Goal: Task Accomplishment & Management: Manage account settings

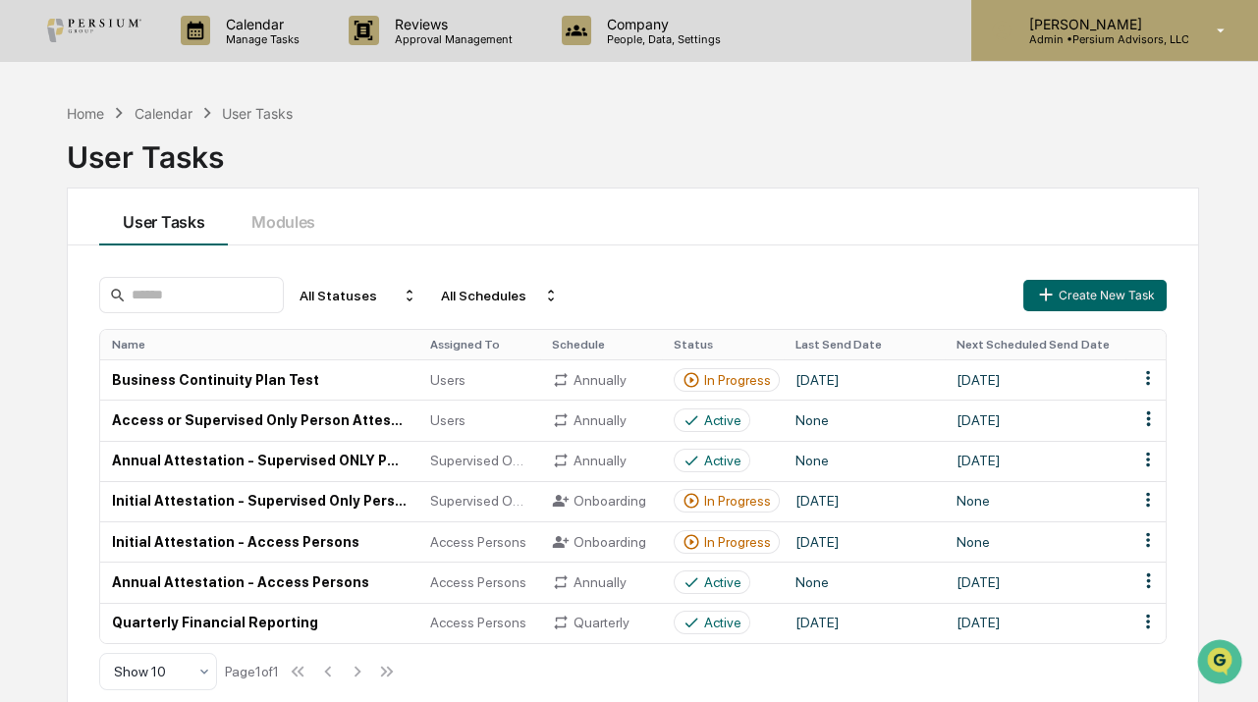
click at [1149, 39] on p "Admin • Persium Advisors, LLC" at bounding box center [1100, 39] width 176 height 14
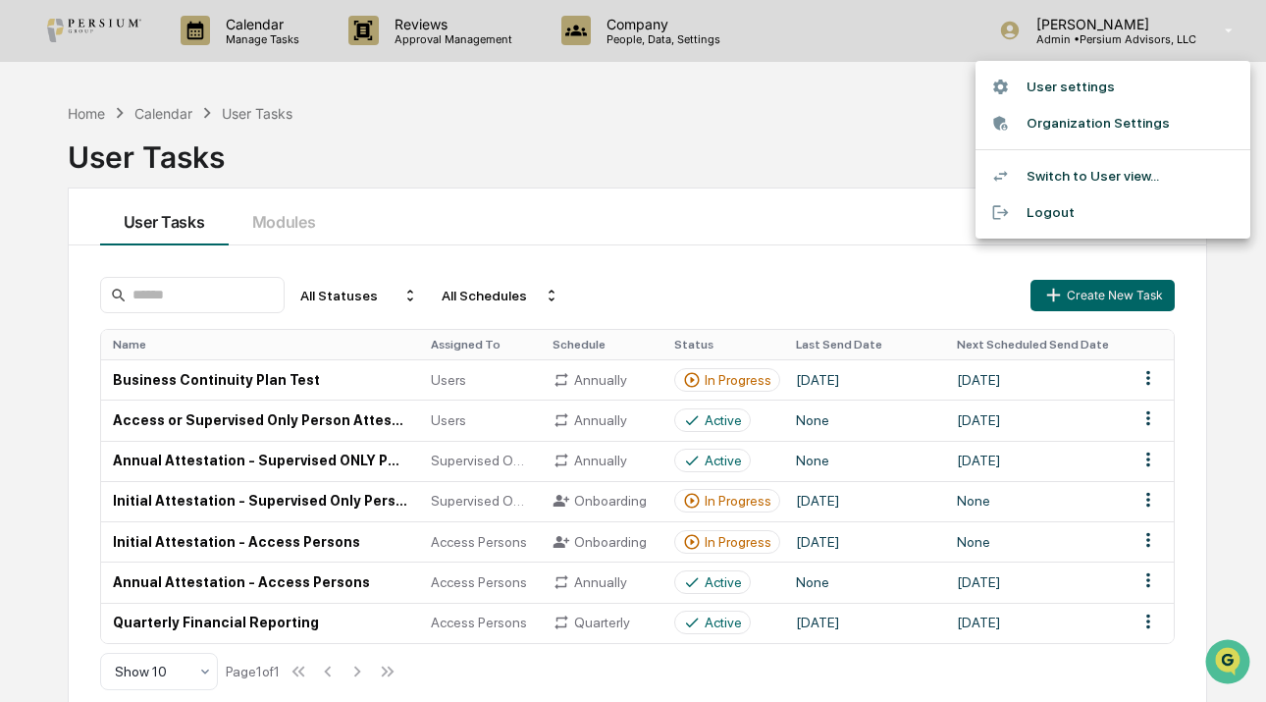
click at [831, 152] on div at bounding box center [633, 351] width 1266 height 702
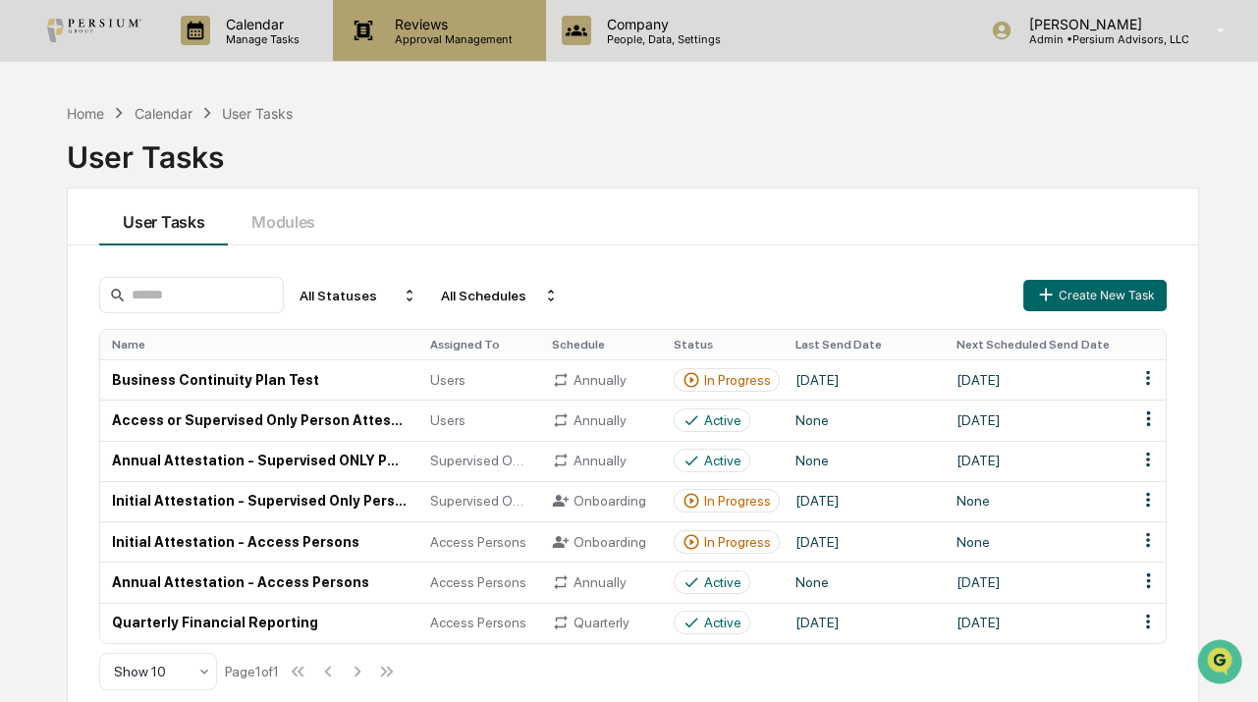
click at [422, 36] on p "Approval Management" at bounding box center [450, 39] width 143 height 14
click at [439, 29] on p "Reviews" at bounding box center [450, 24] width 143 height 17
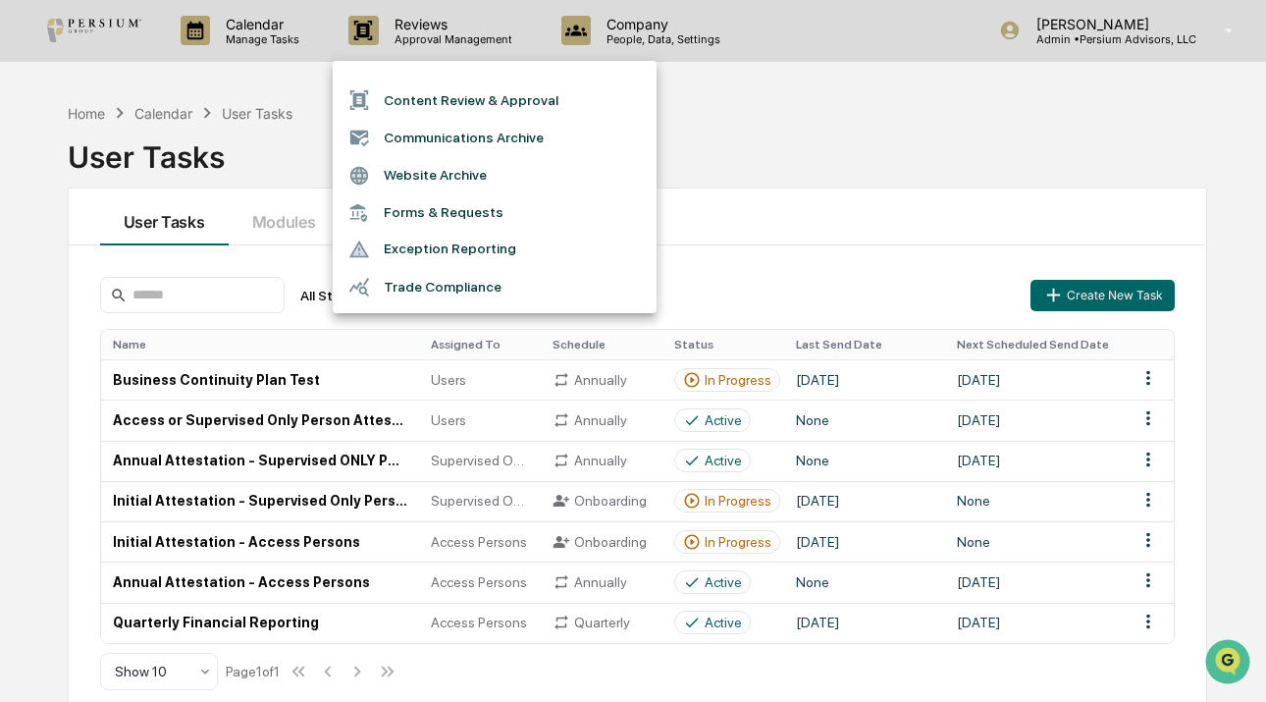
click at [492, 287] on li "Trade Compliance" at bounding box center [495, 286] width 324 height 37
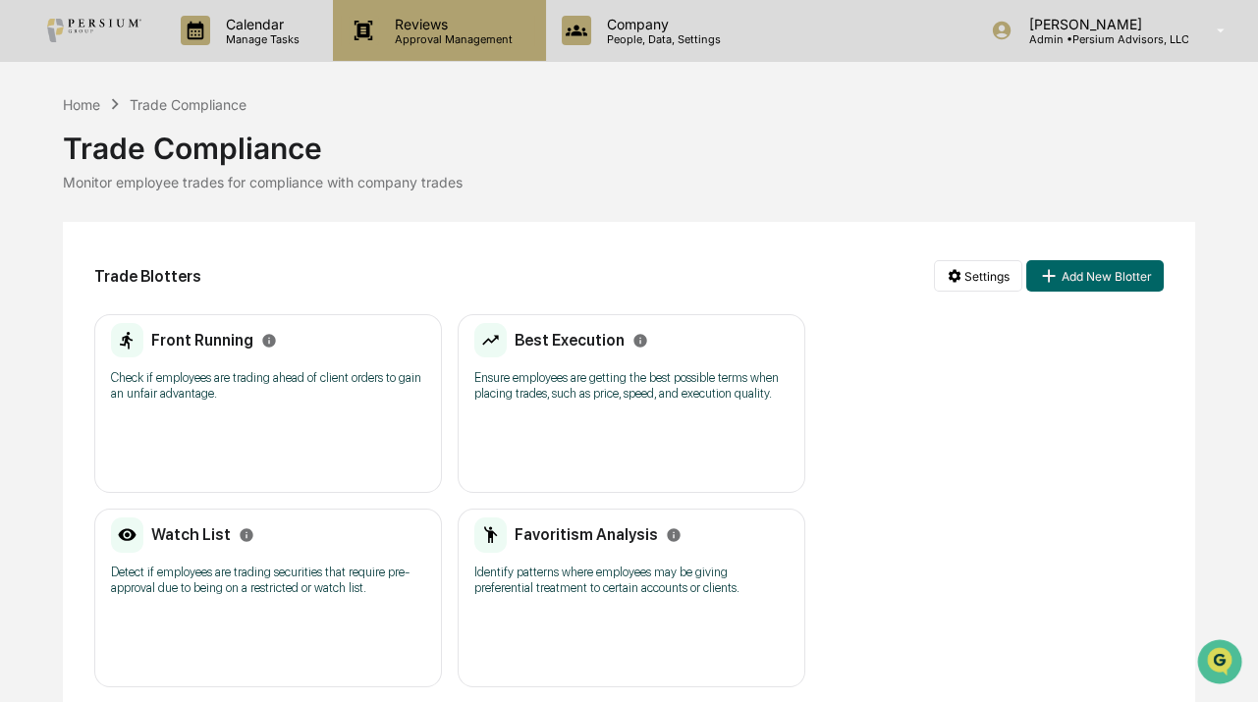
click at [444, 27] on p "Reviews" at bounding box center [450, 24] width 143 height 17
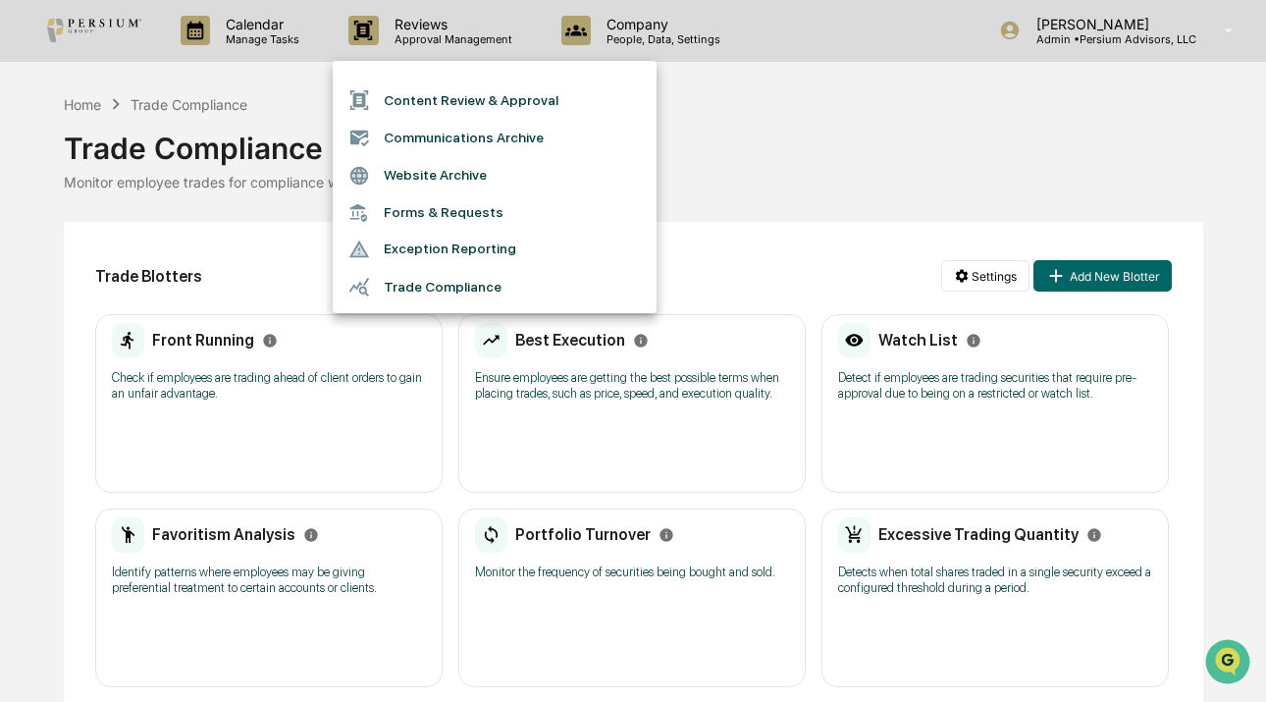
click at [256, 62] on div at bounding box center [633, 351] width 1266 height 702
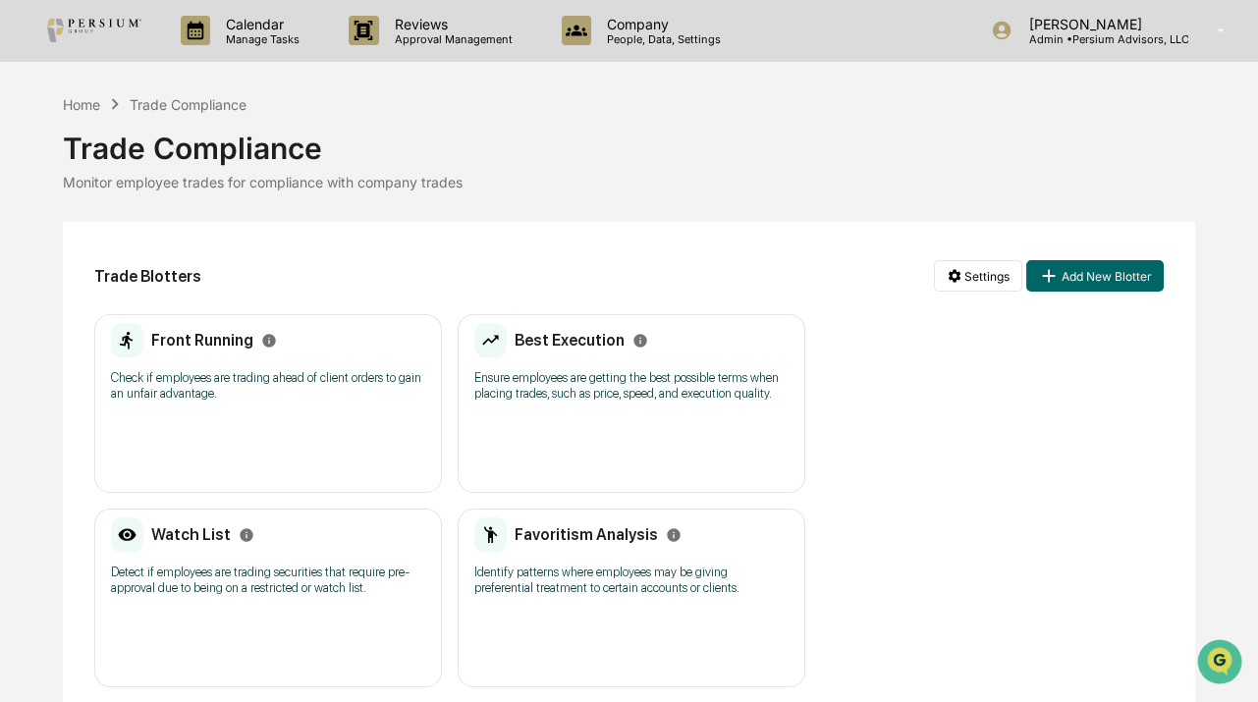
click at [277, 45] on div "Content Review & Approval Communications Archive Website Archive Forms & Reques…" at bounding box center [629, 351] width 1258 height 702
click at [286, 36] on p "Manage Tasks" at bounding box center [259, 39] width 99 height 14
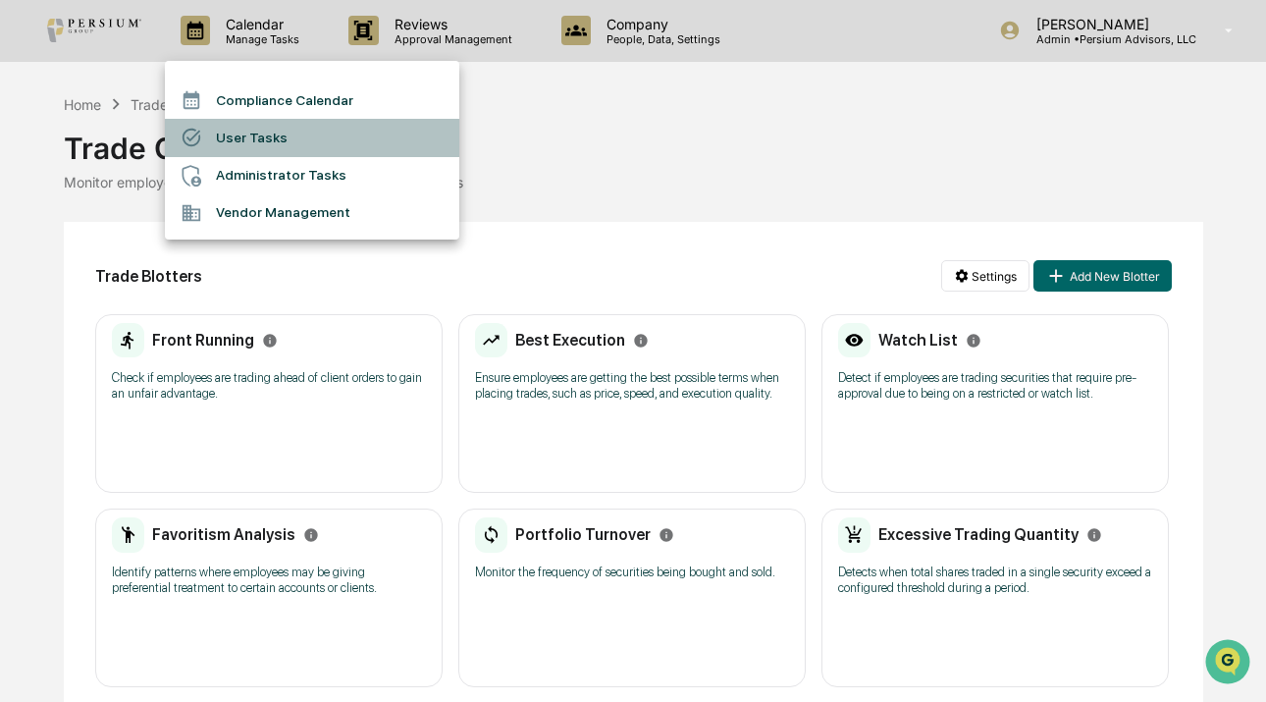
click at [257, 134] on li "User Tasks" at bounding box center [312, 137] width 295 height 37
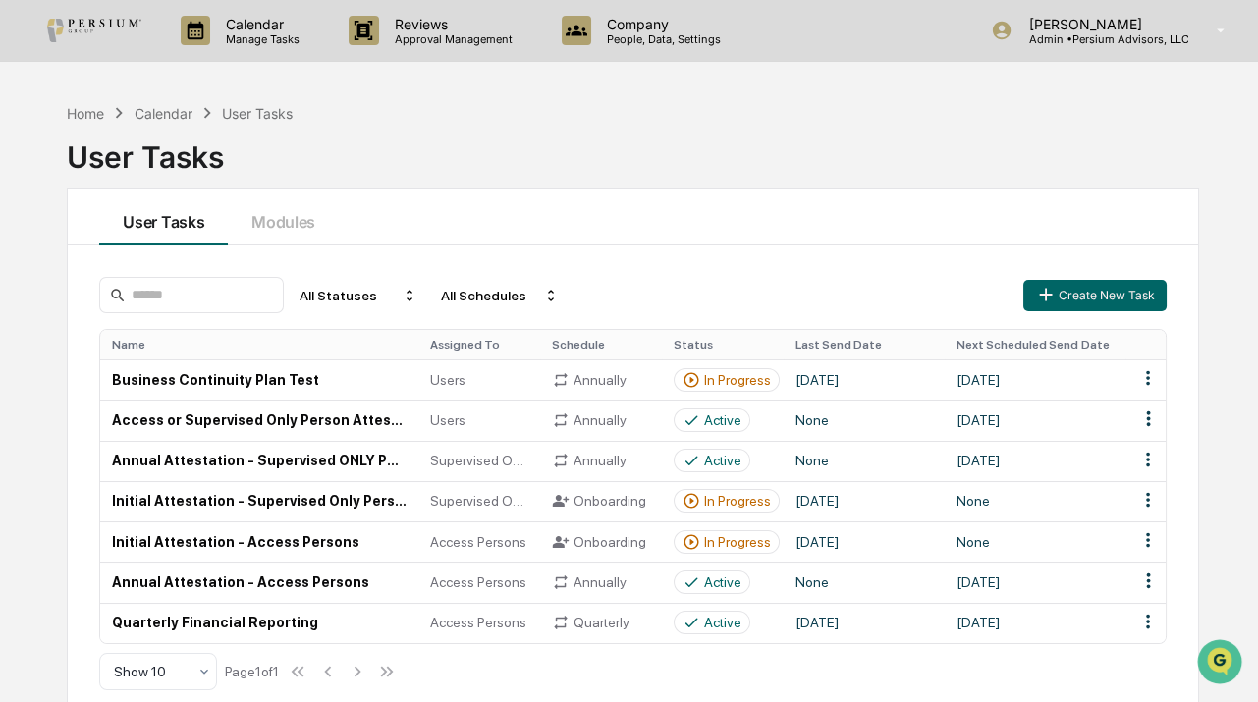
click at [1185, 180] on div "User Tasks" at bounding box center [633, 153] width 1132 height 59
click at [1141, 371] on html "Calendar Manage Tasks Reviews Approval Management Company People, Data, Setting…" at bounding box center [629, 351] width 1258 height 702
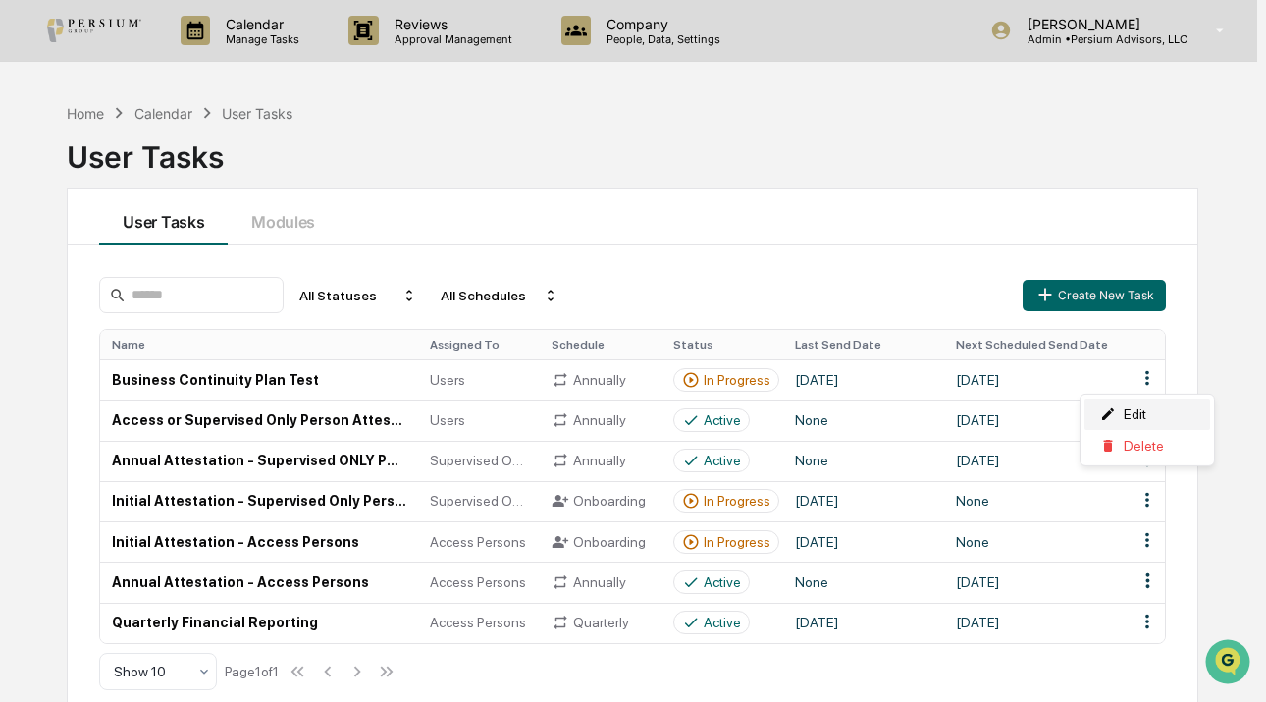
click at [1144, 404] on div "Edit" at bounding box center [1148, 414] width 126 height 31
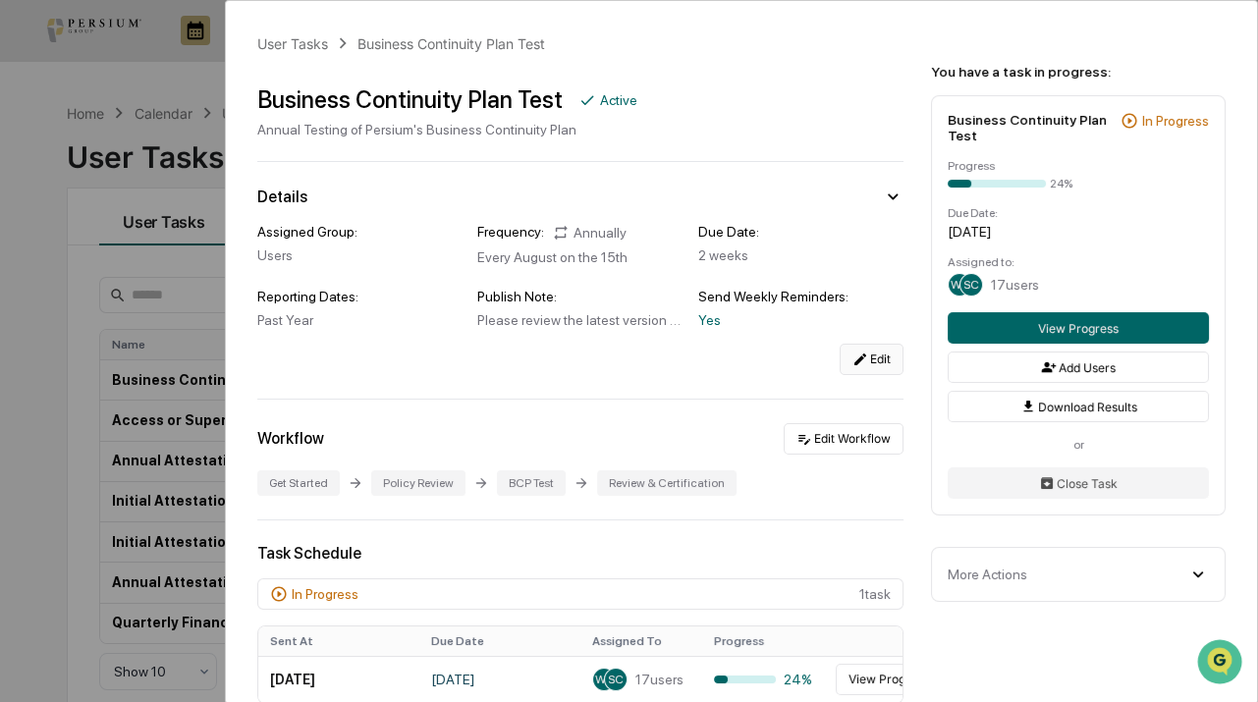
click at [863, 364] on button "Edit" at bounding box center [871, 359] width 64 height 31
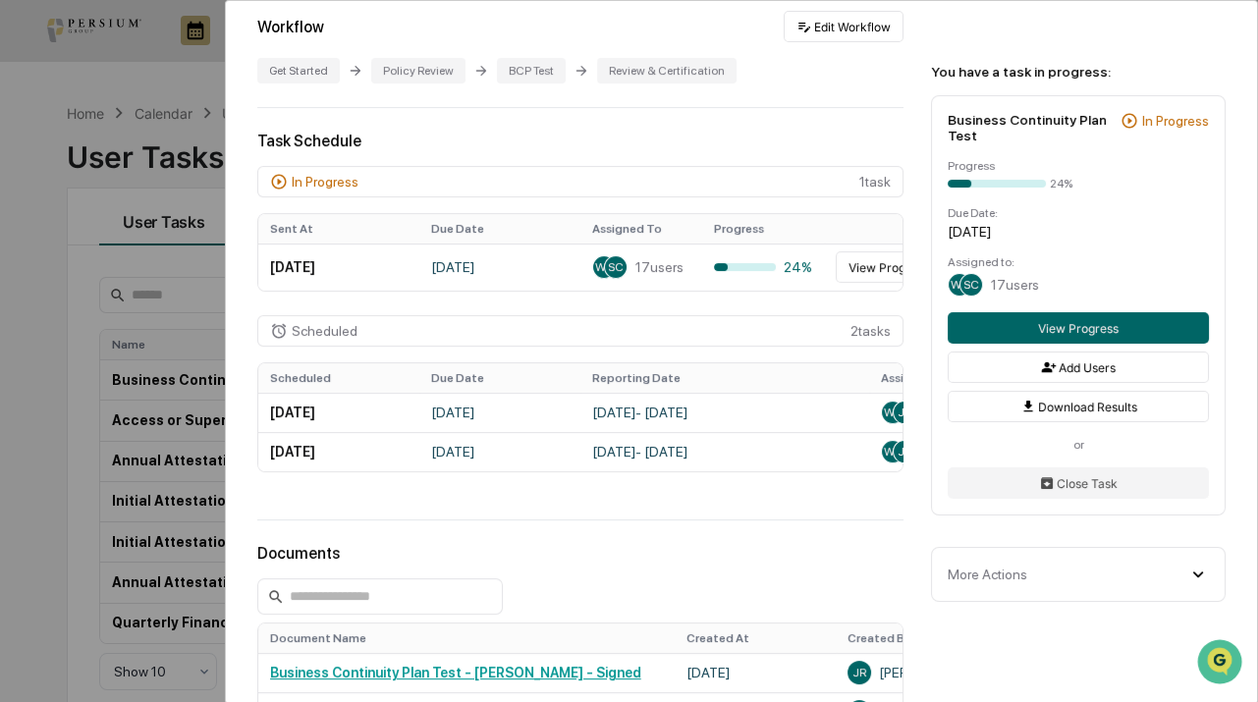
scroll to position [1070, 0]
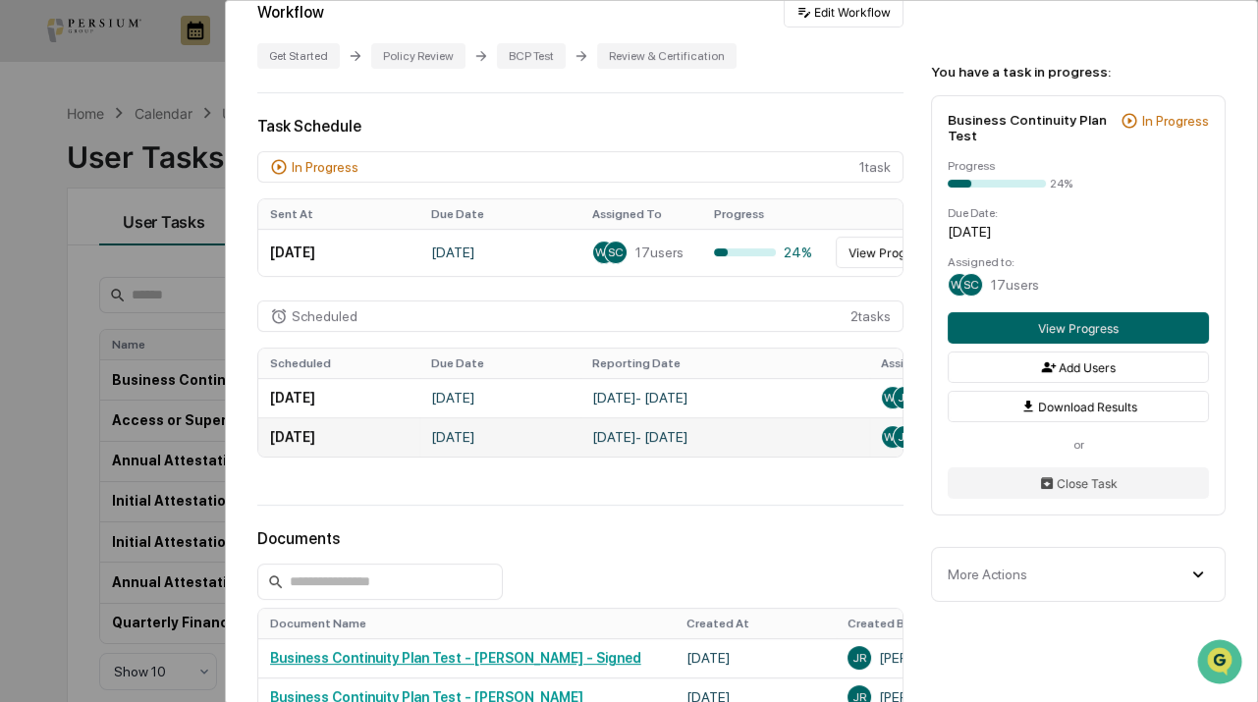
click at [764, 429] on td "January 1, 2027 - July 31, 2027" at bounding box center [724, 436] width 289 height 39
click at [766, 378] on th "Reporting Date" at bounding box center [724, 362] width 289 height 29
click at [516, 327] on div "Scheduled 2 task s" at bounding box center [580, 315] width 646 height 31
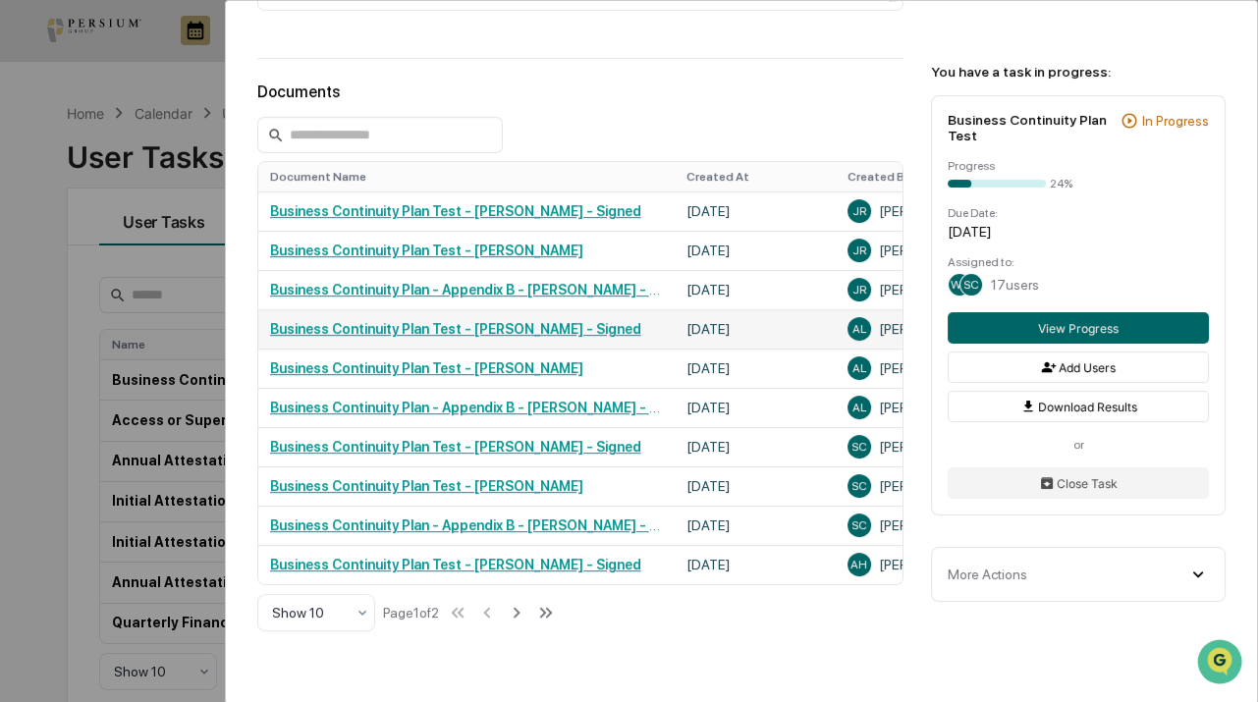
scroll to position [1656, 0]
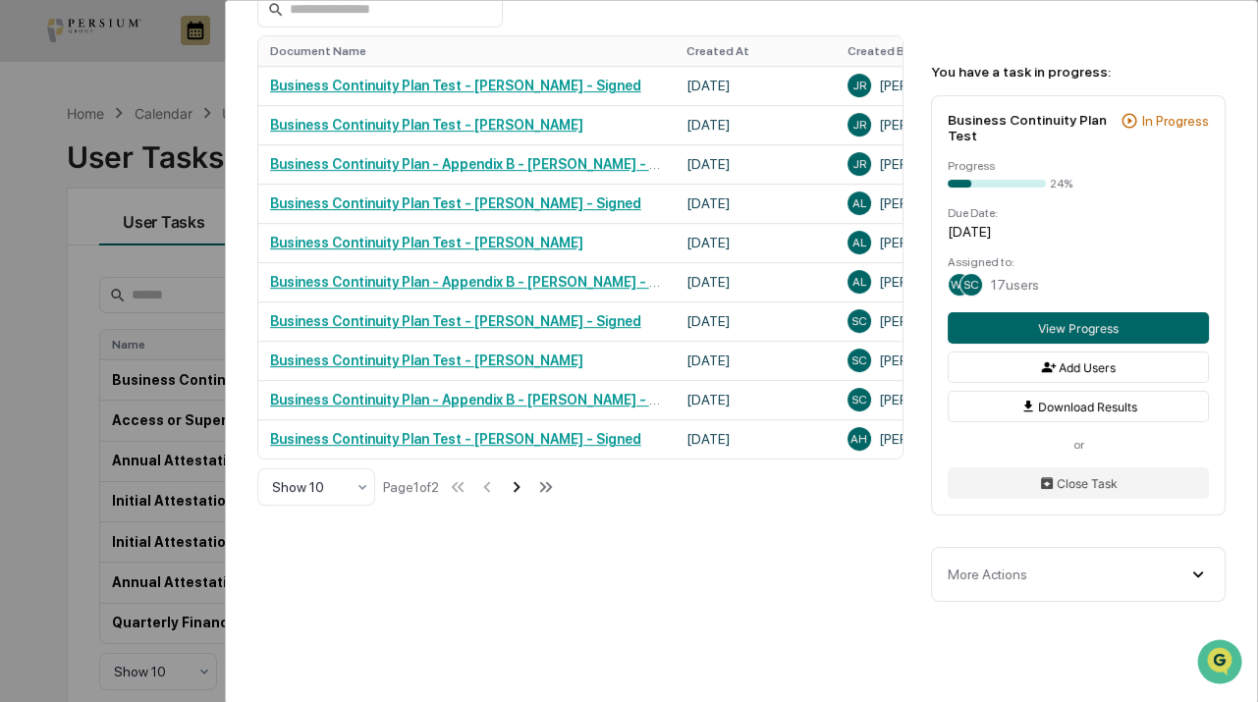
click at [520, 482] on icon at bounding box center [517, 487] width 22 height 22
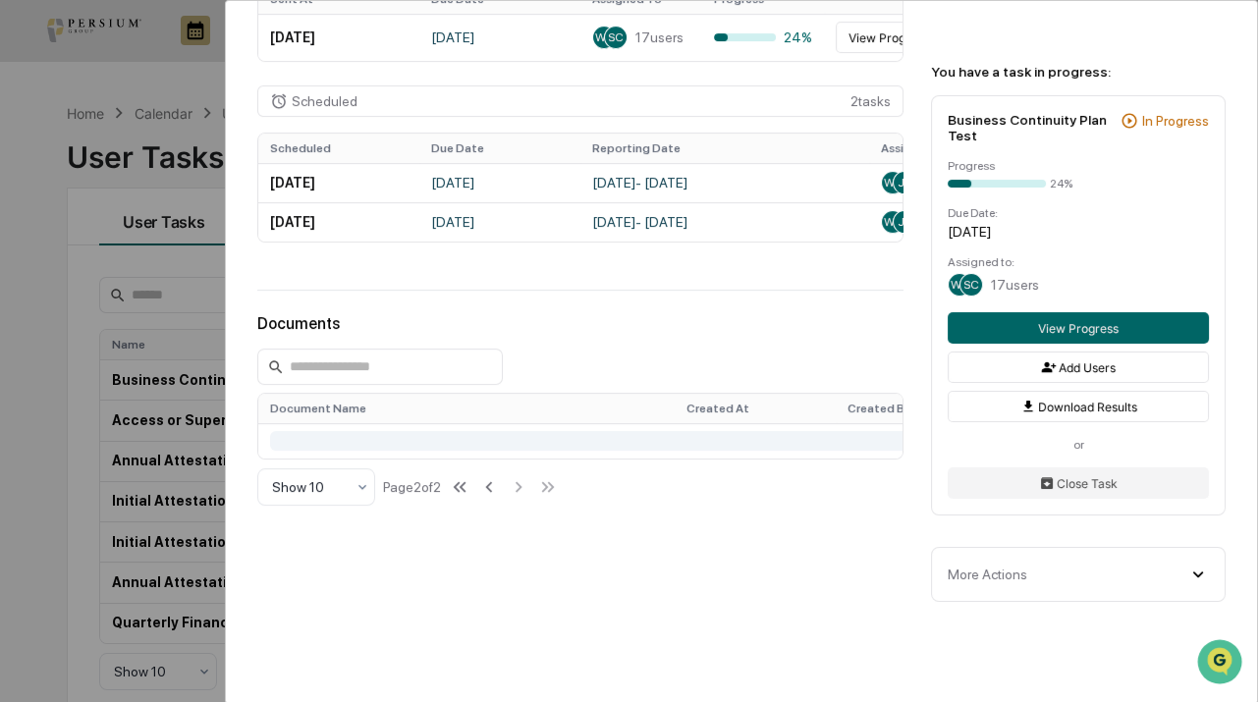
scroll to position [1342, 0]
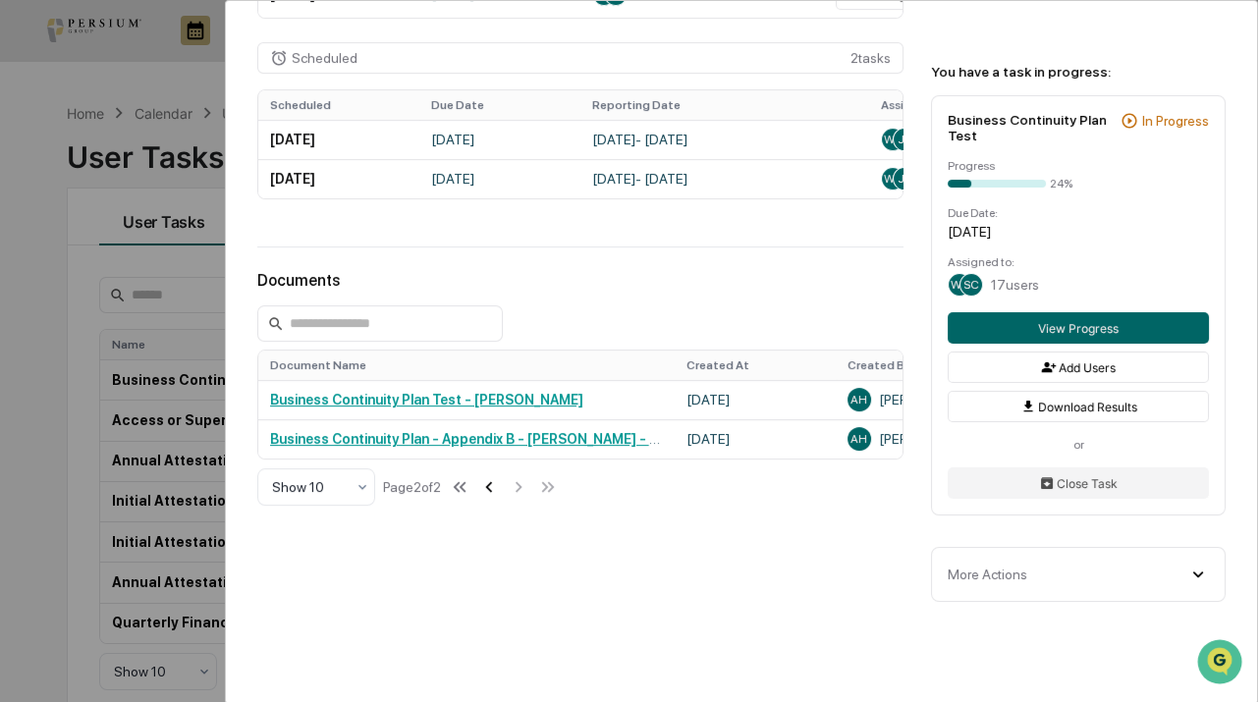
click at [496, 485] on icon at bounding box center [489, 487] width 22 height 22
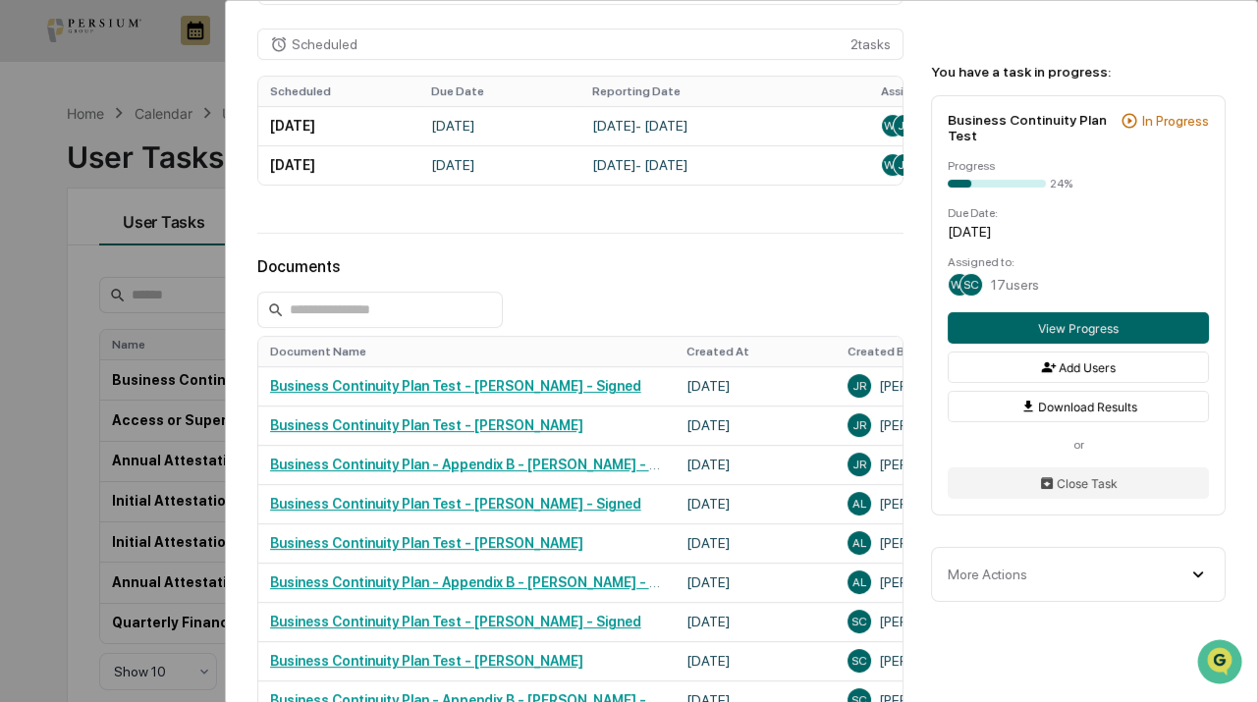
scroll to position [1656, 0]
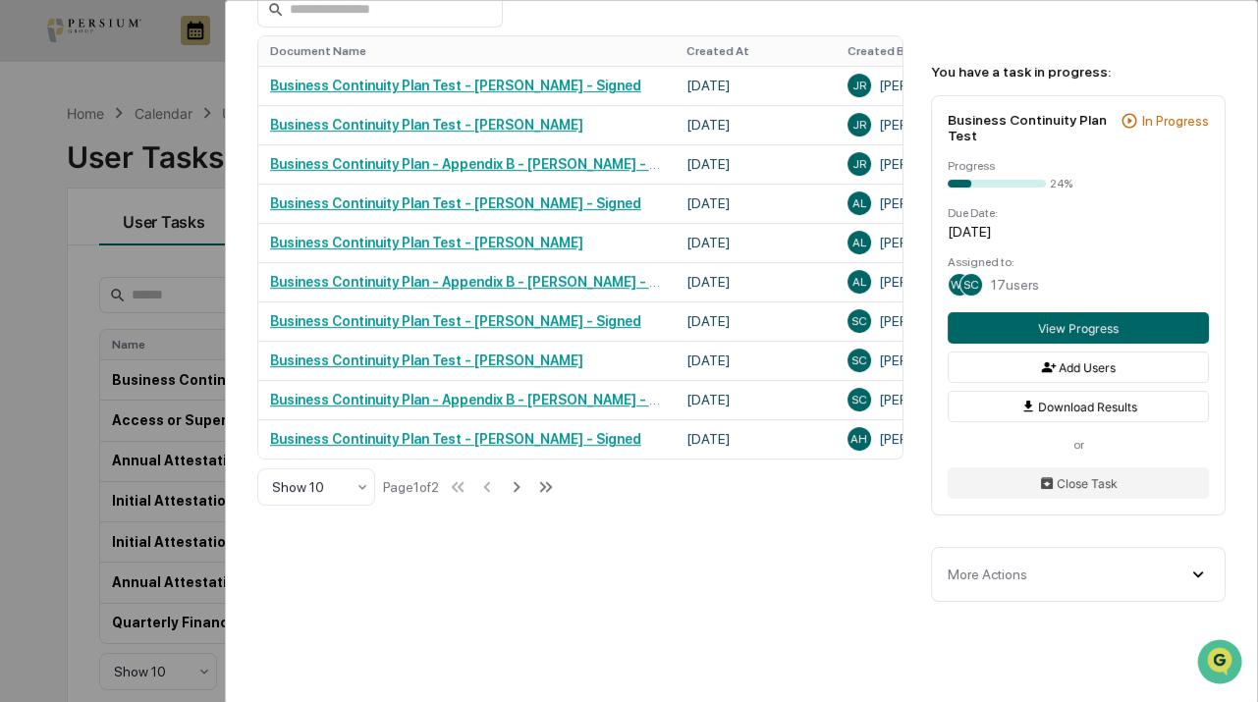
click at [1213, 610] on div "You have a task in progress: Business Continuity Plan Test In Progress Progress…" at bounding box center [1081, 317] width 349 height 632
click at [1197, 585] on icon at bounding box center [1198, 574] width 22 height 22
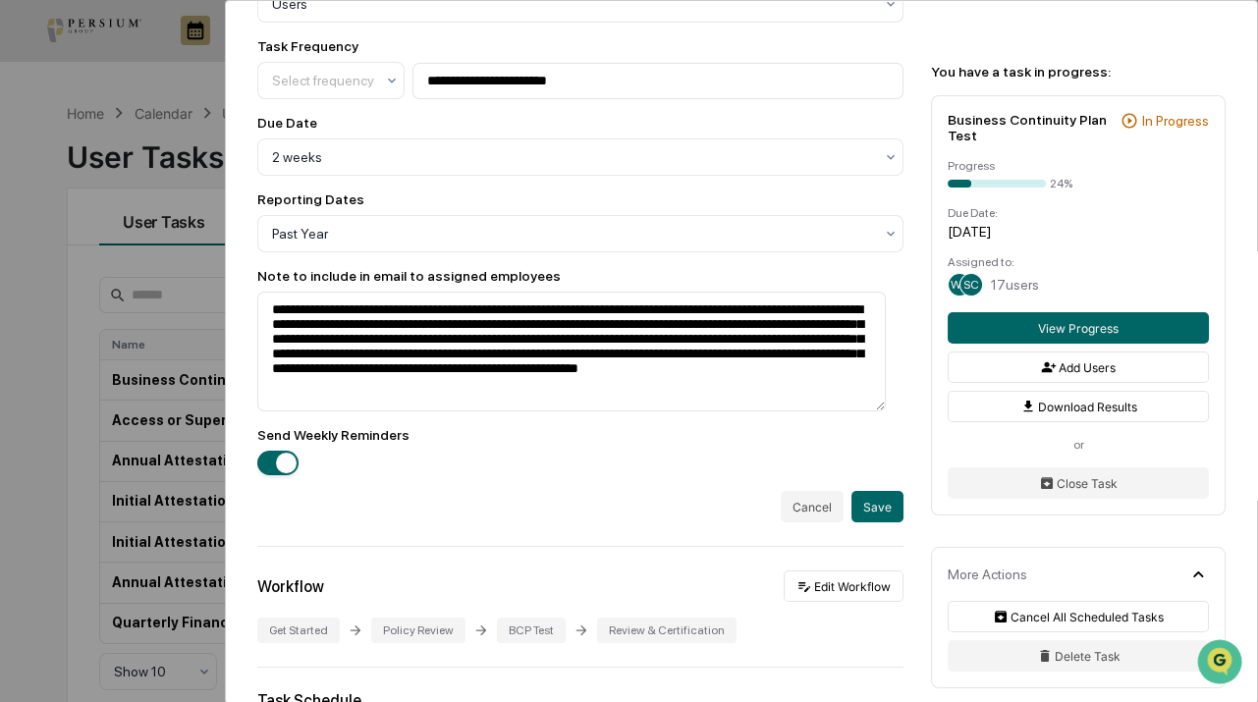
scroll to position [0, 0]
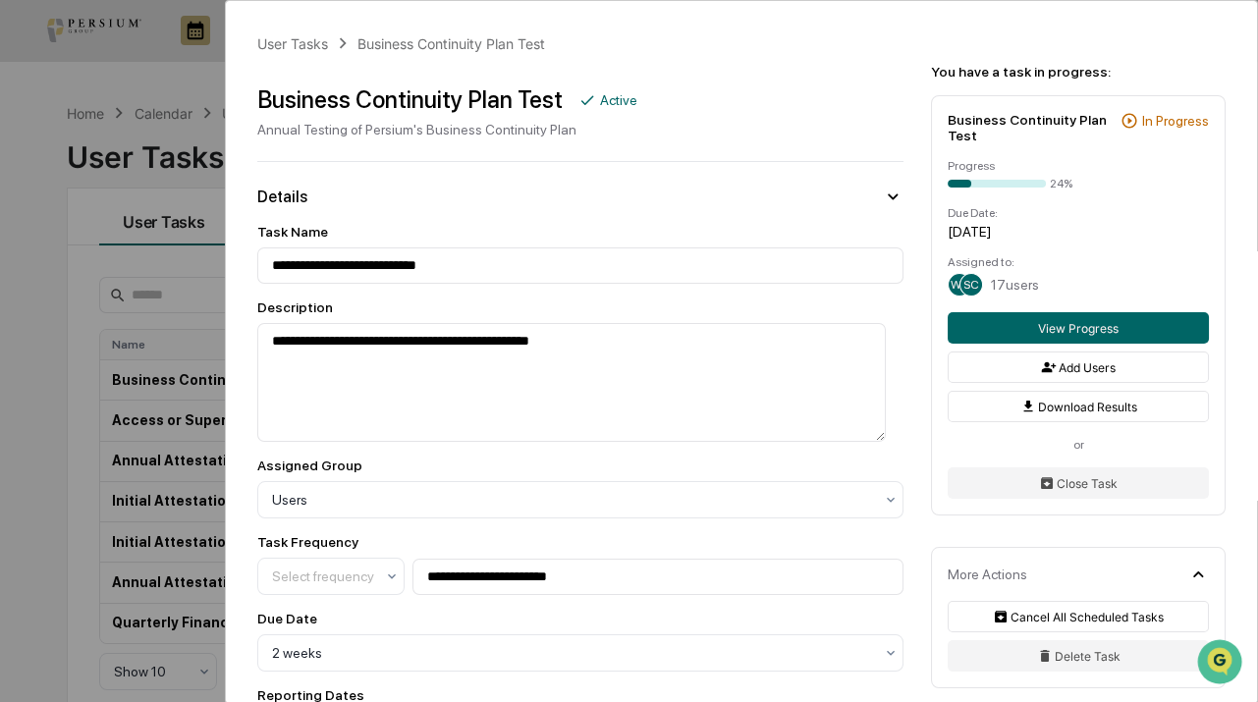
click at [989, 278] on div "Assigned to: WY SC 17 users" at bounding box center [1077, 275] width 261 height 41
click at [959, 284] on div "SC" at bounding box center [971, 285] width 24 height 24
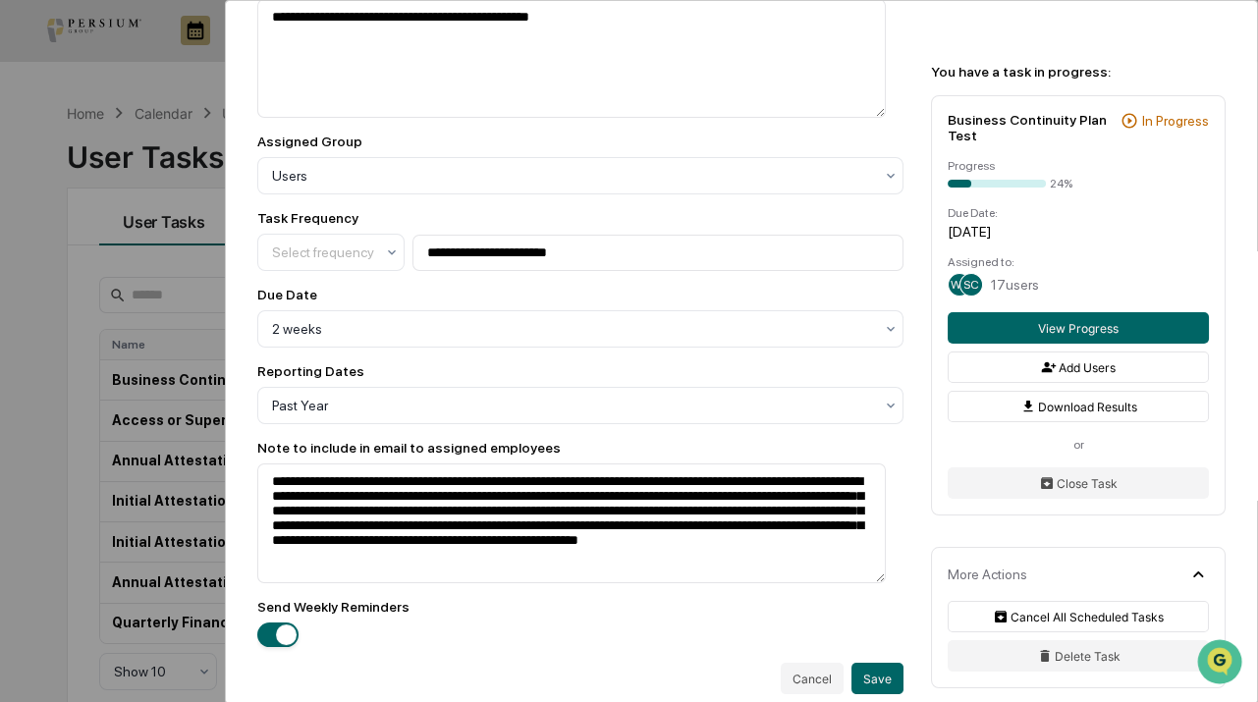
scroll to position [803, 0]
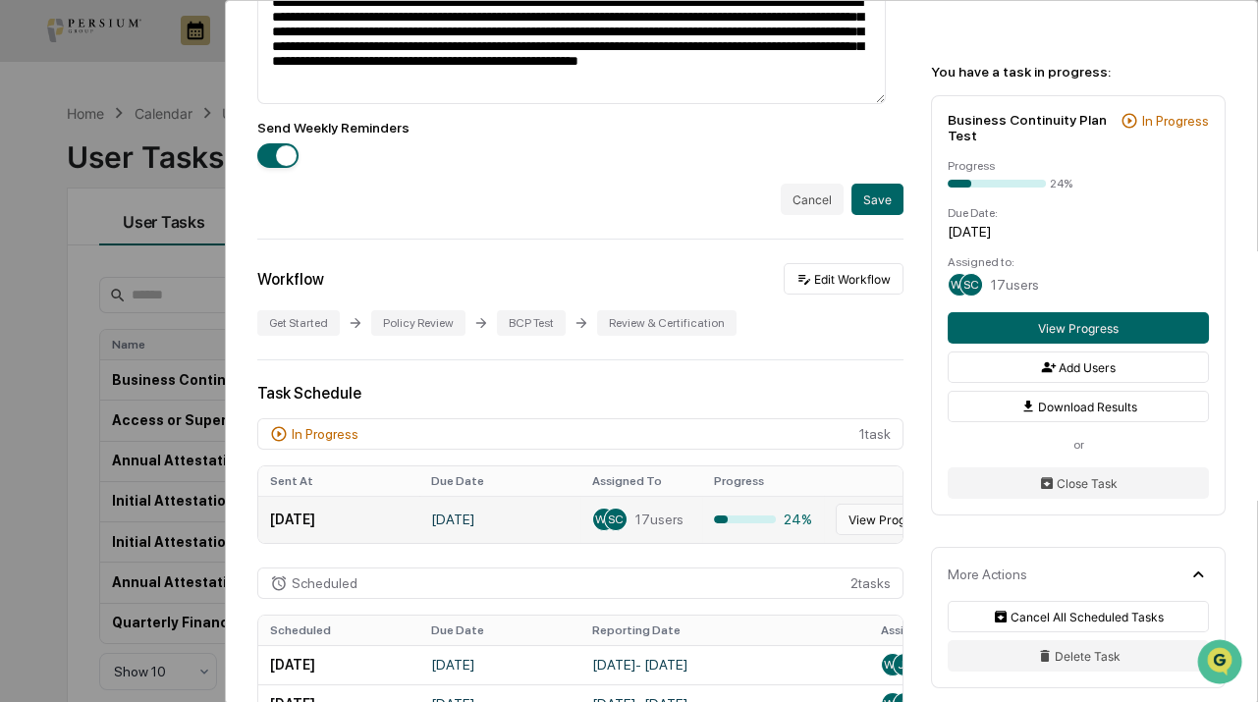
click at [843, 523] on button "View Progress" at bounding box center [888, 519] width 106 height 31
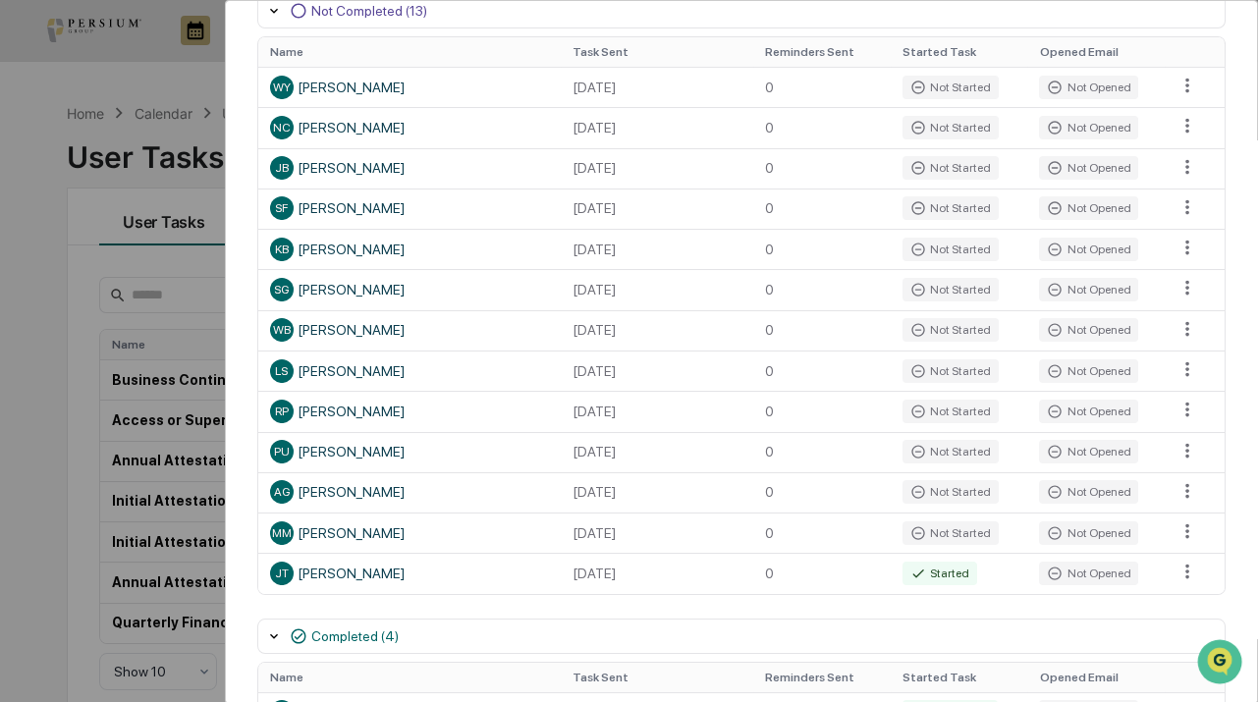
scroll to position [446, 0]
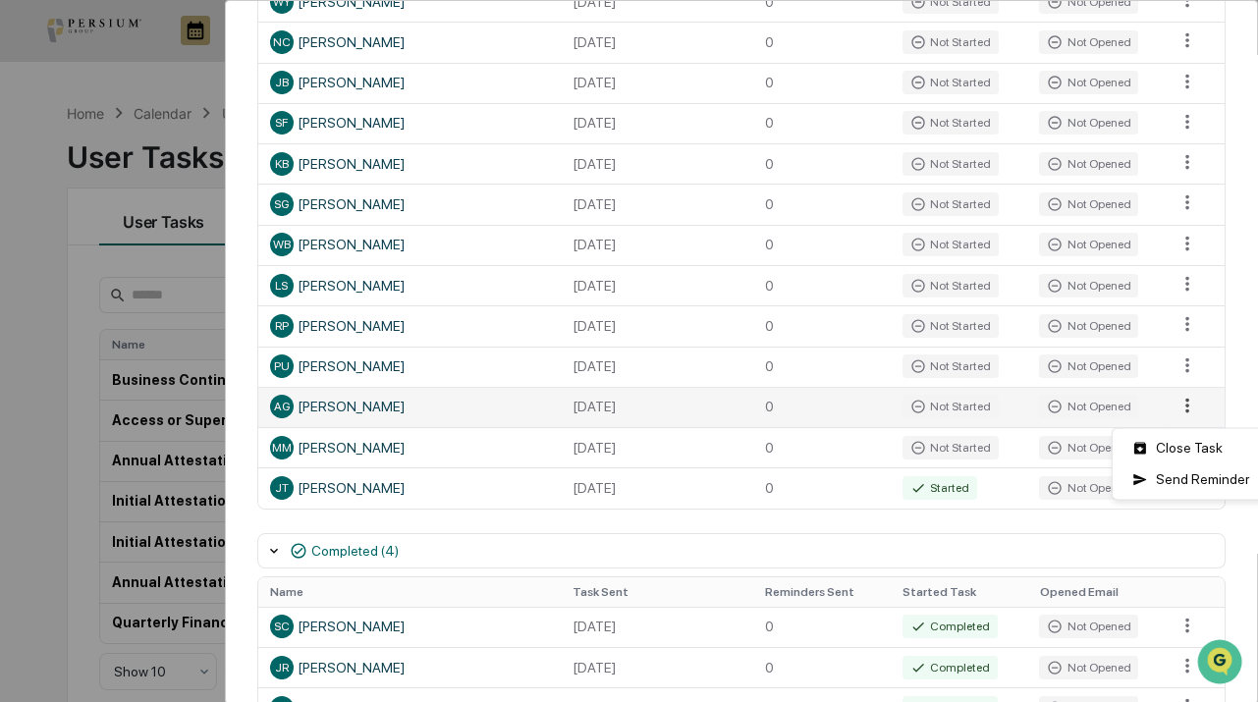
click at [1177, 410] on html "Calendar Manage Tasks Reviews Approval Management Company People, Data, Setting…" at bounding box center [629, 351] width 1258 height 702
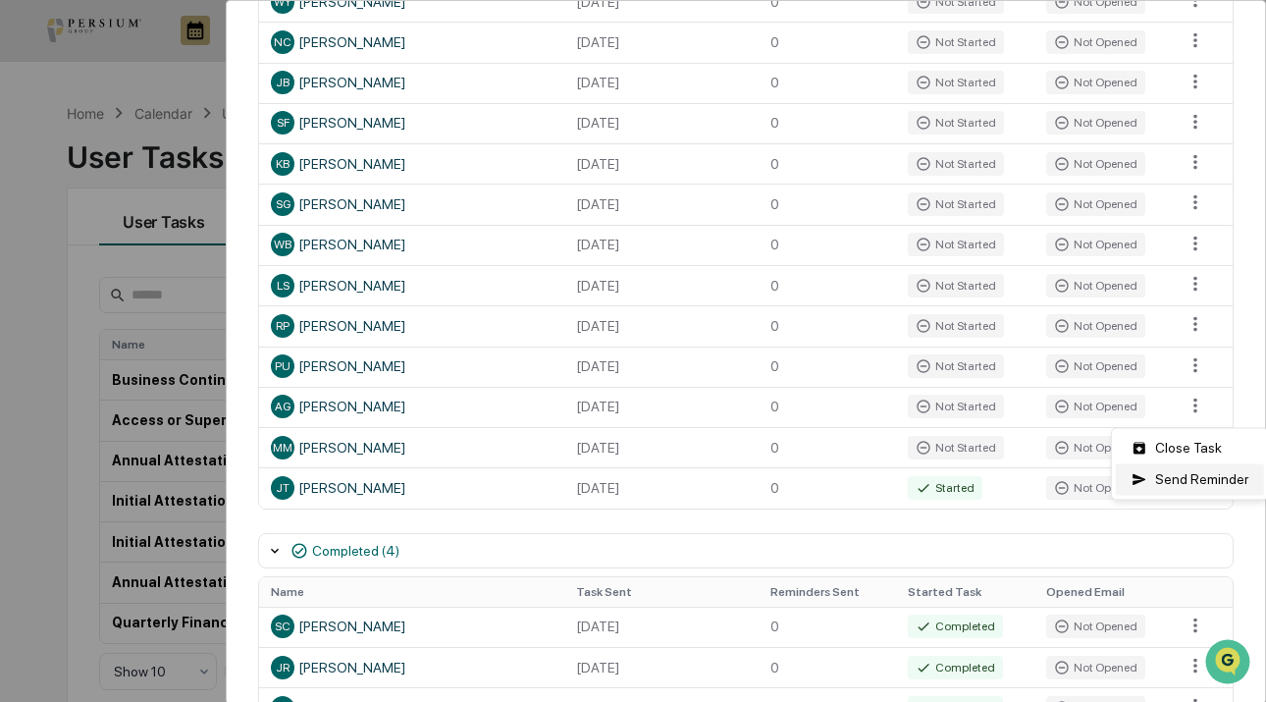
click at [1222, 480] on div "Send Reminder" at bounding box center [1190, 478] width 148 height 31
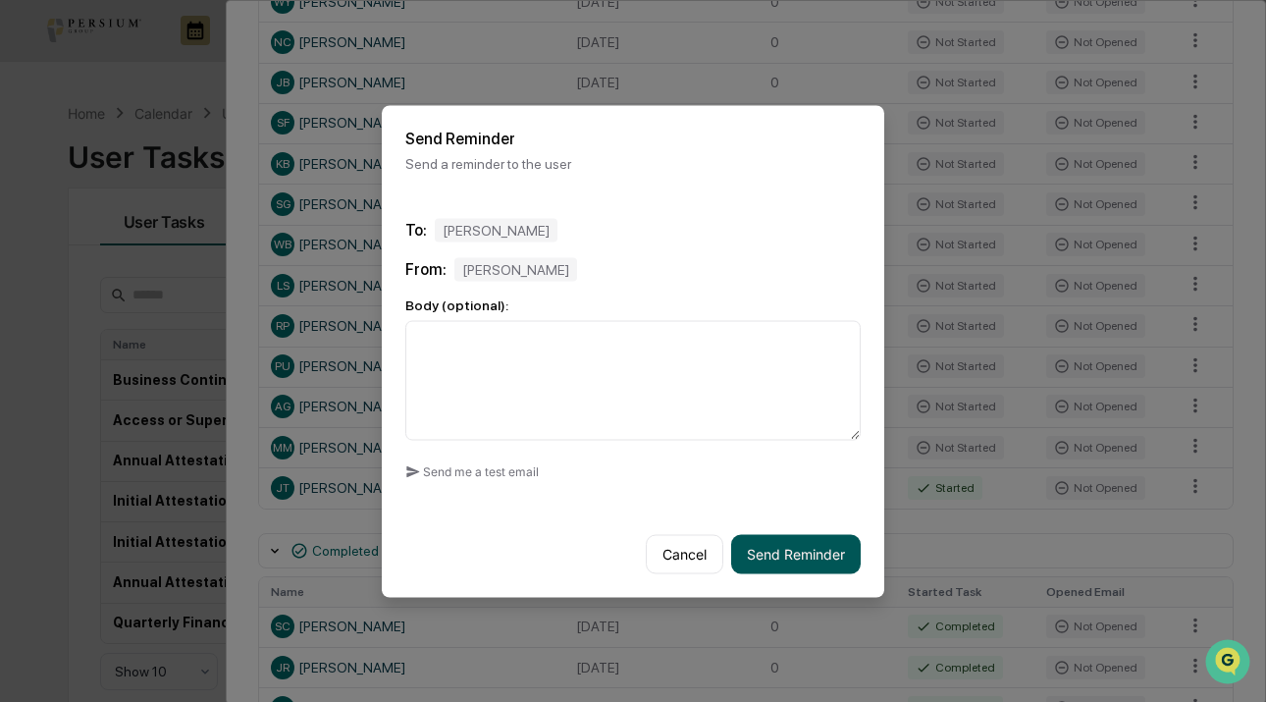
click at [789, 540] on button "Send Reminder" at bounding box center [796, 553] width 130 height 39
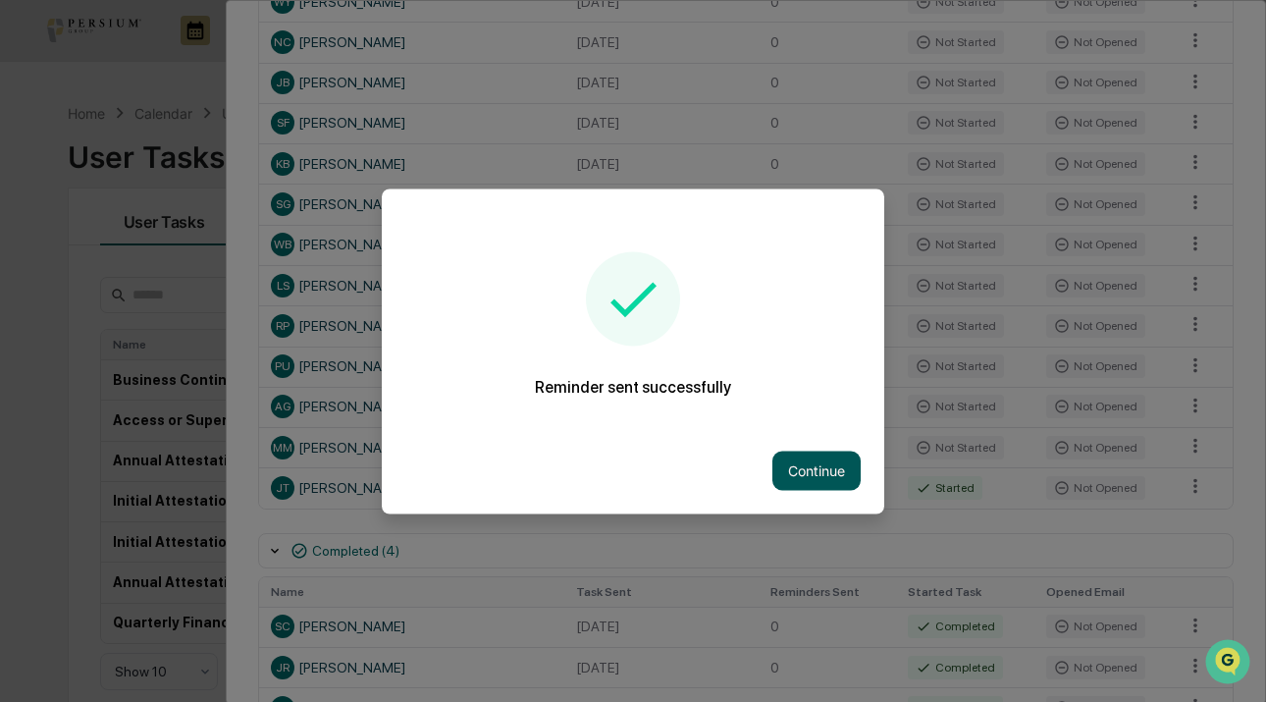
click at [795, 468] on button "Continue" at bounding box center [817, 470] width 88 height 39
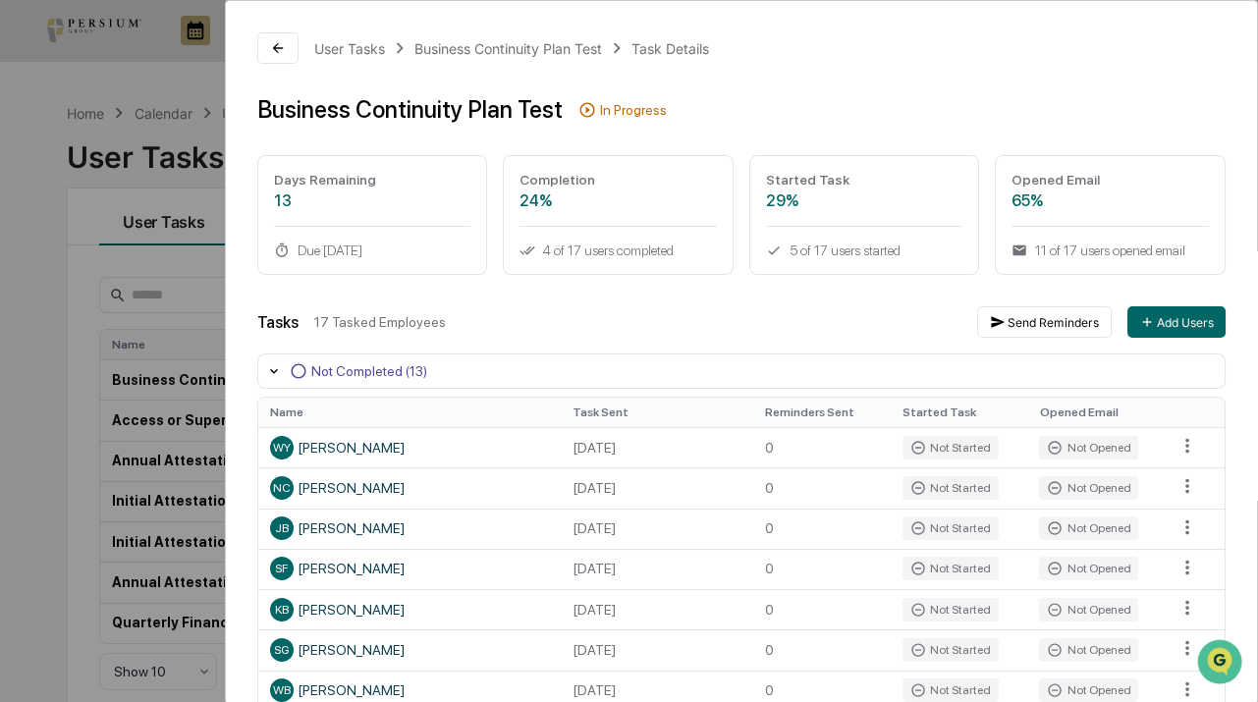
scroll to position [0, 0]
click at [283, 46] on icon at bounding box center [278, 48] width 16 height 16
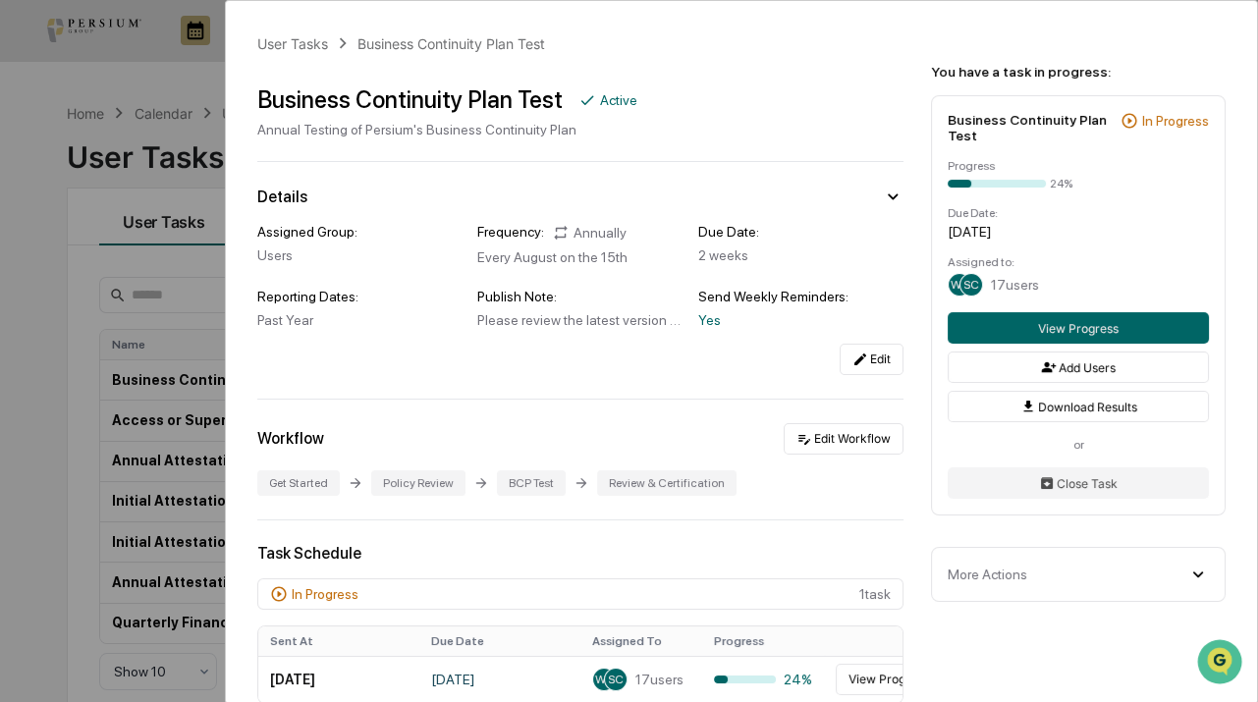
click at [65, 223] on div "User Tasks Business Continuity Plan Test Business Continuity Plan Test Active A…" at bounding box center [629, 351] width 1258 height 702
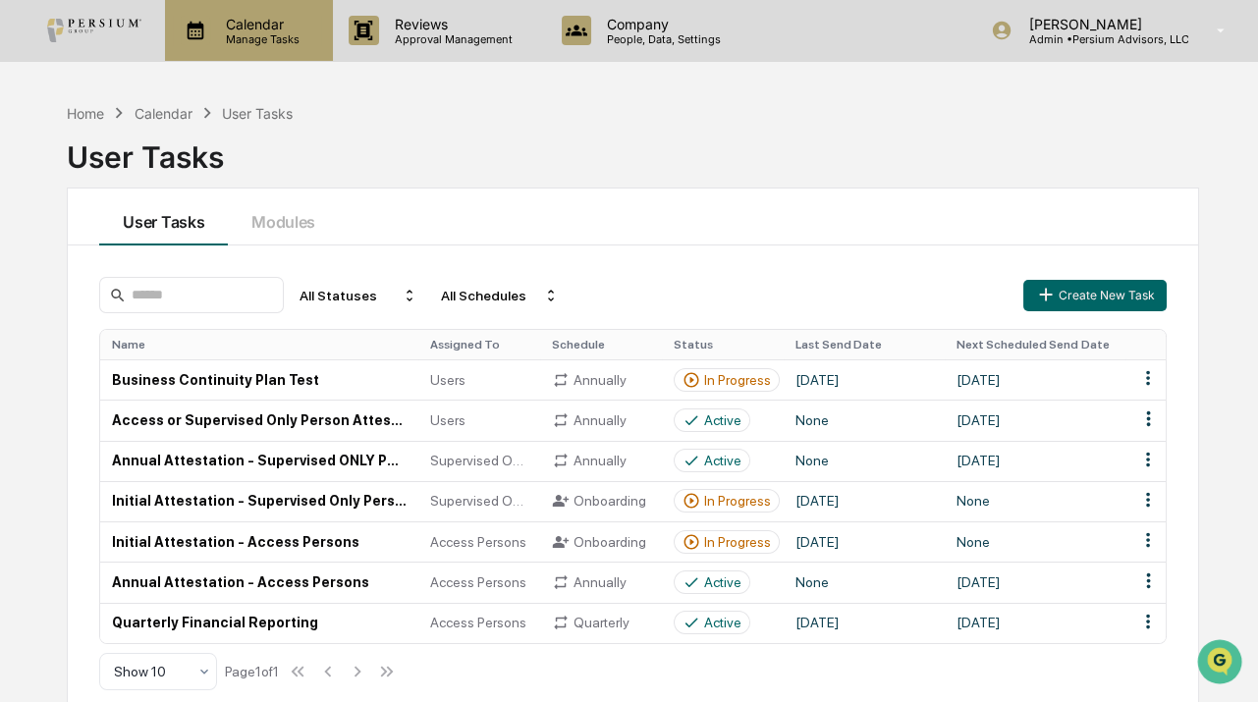
click at [266, 42] on p "Manage Tasks" at bounding box center [259, 39] width 99 height 14
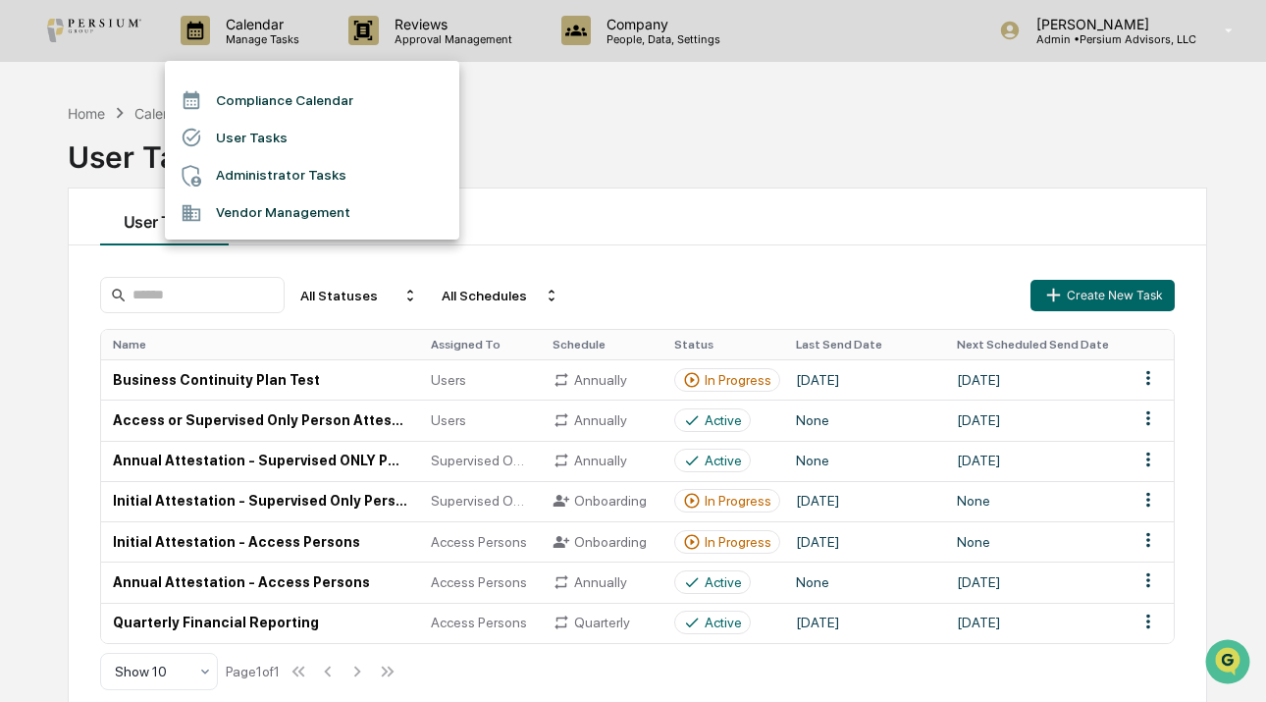
click at [1177, 147] on div at bounding box center [633, 351] width 1266 height 702
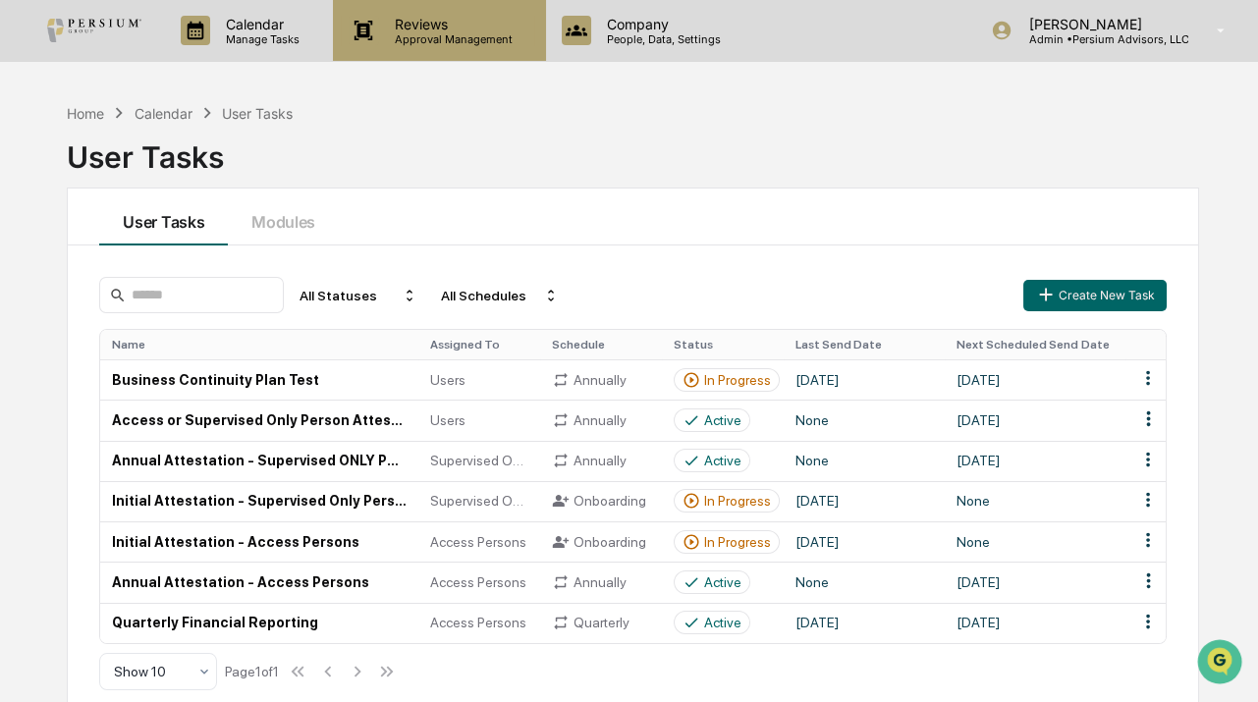
click at [393, 35] on p "Approval Management" at bounding box center [450, 39] width 143 height 14
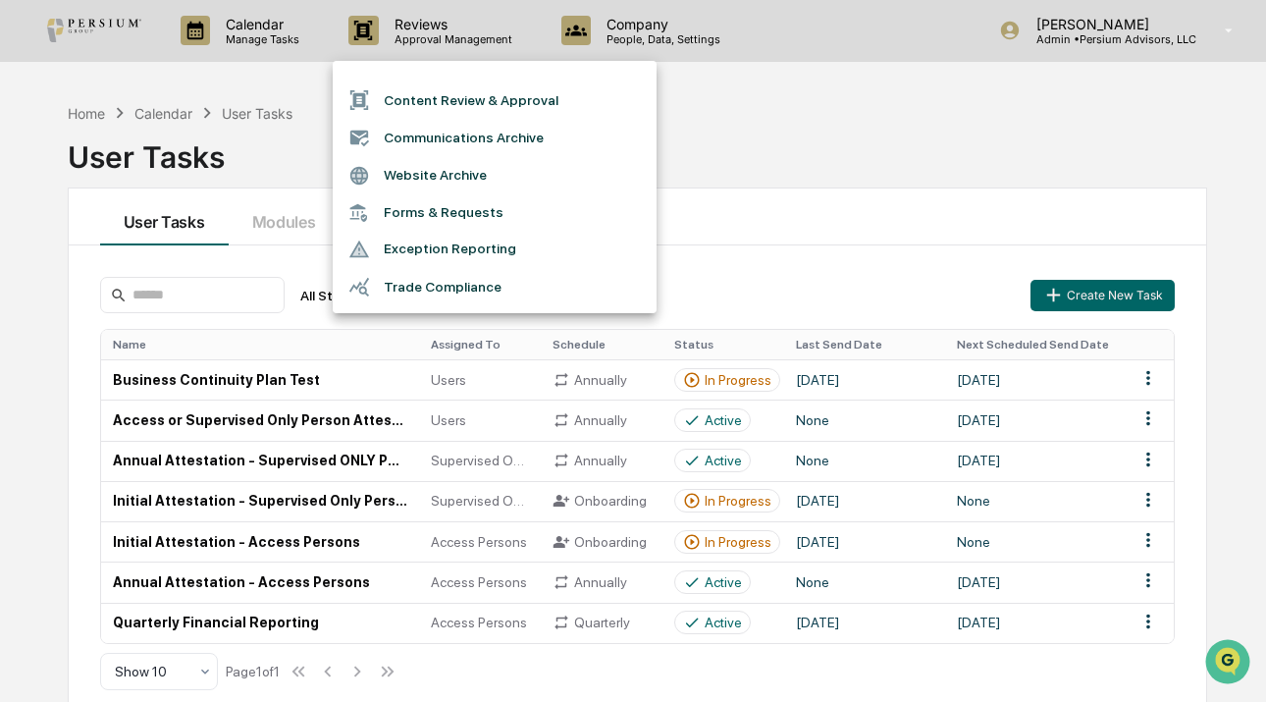
click at [295, 56] on div at bounding box center [633, 351] width 1266 height 702
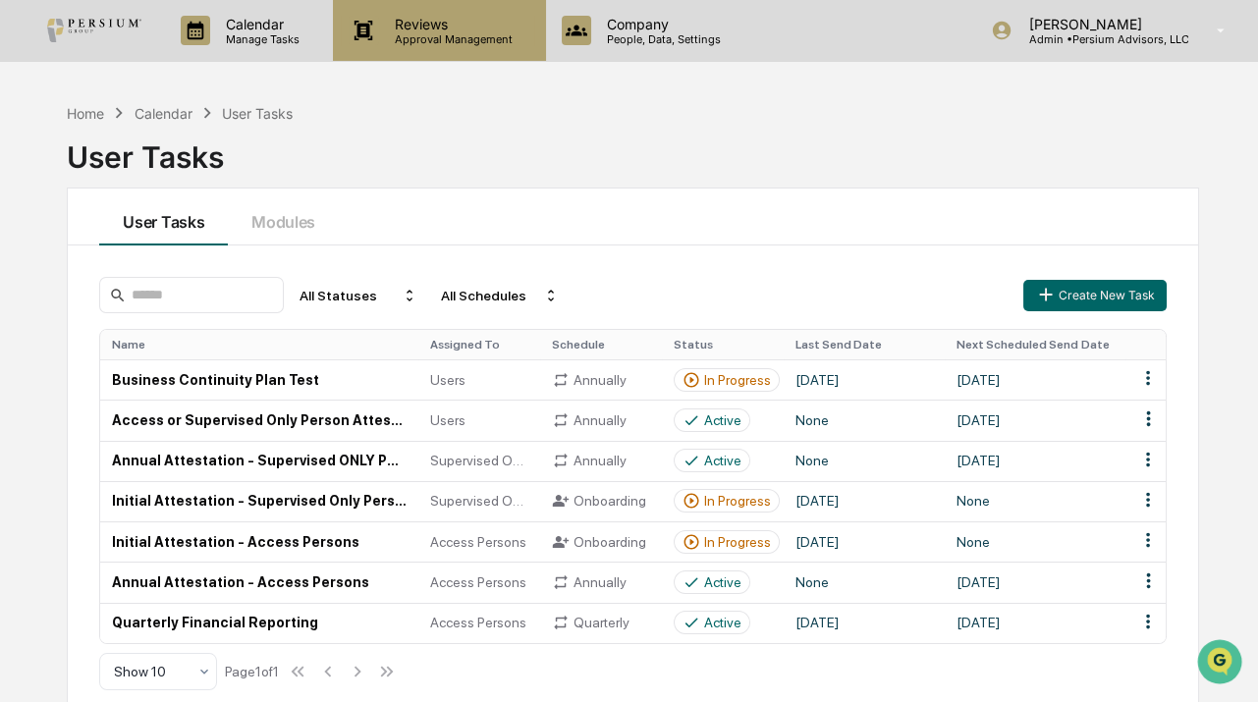
click at [412, 32] on p "Approval Management" at bounding box center [450, 39] width 143 height 14
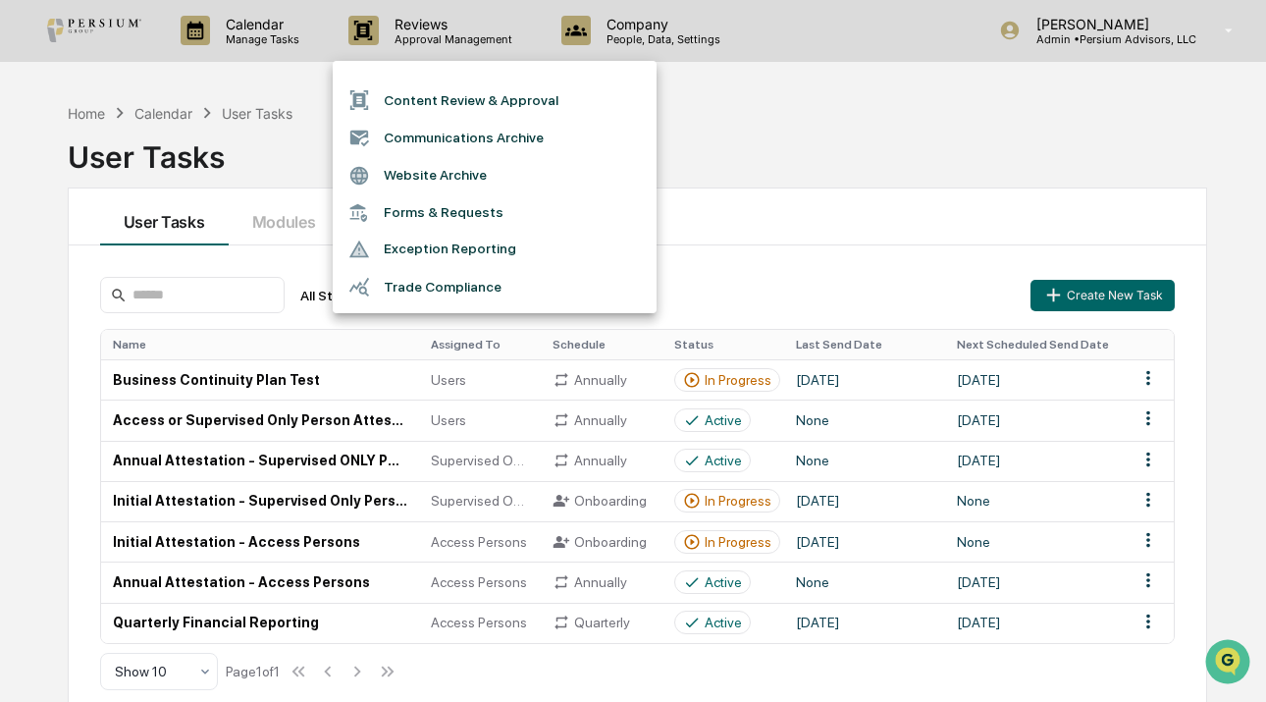
click at [816, 42] on div at bounding box center [633, 351] width 1266 height 702
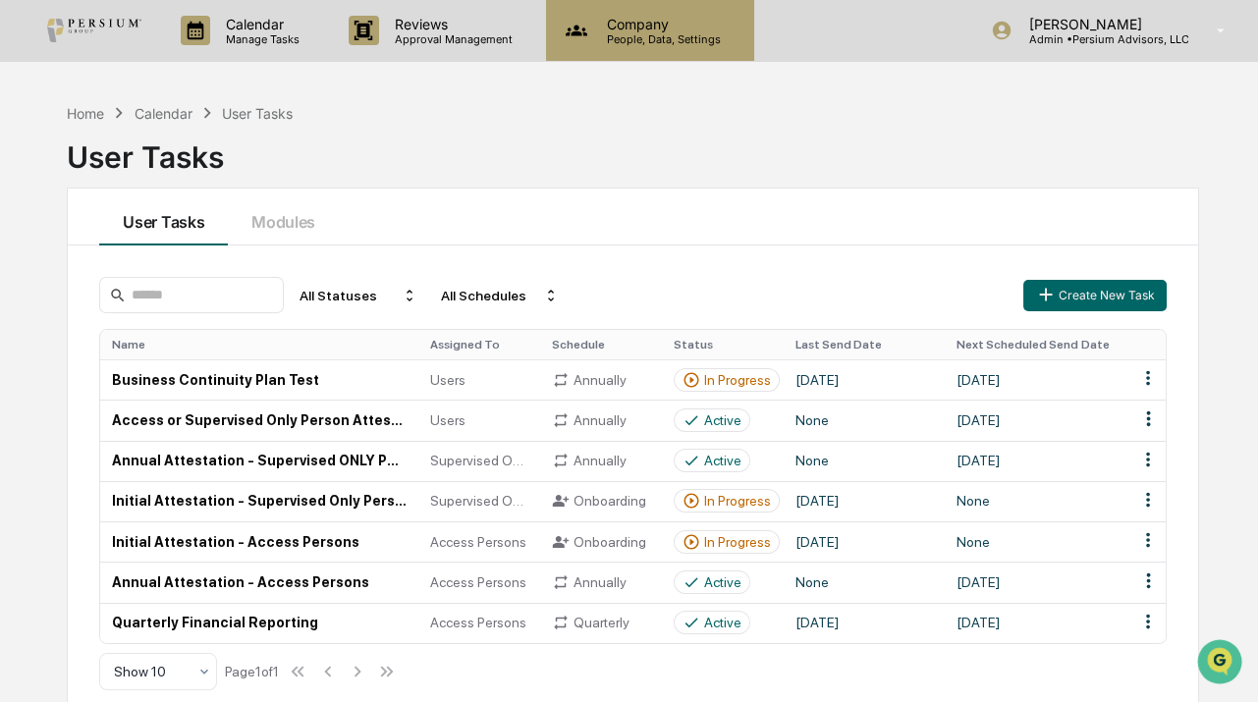
click at [635, 32] on p "People, Data, Settings" at bounding box center [660, 39] width 139 height 14
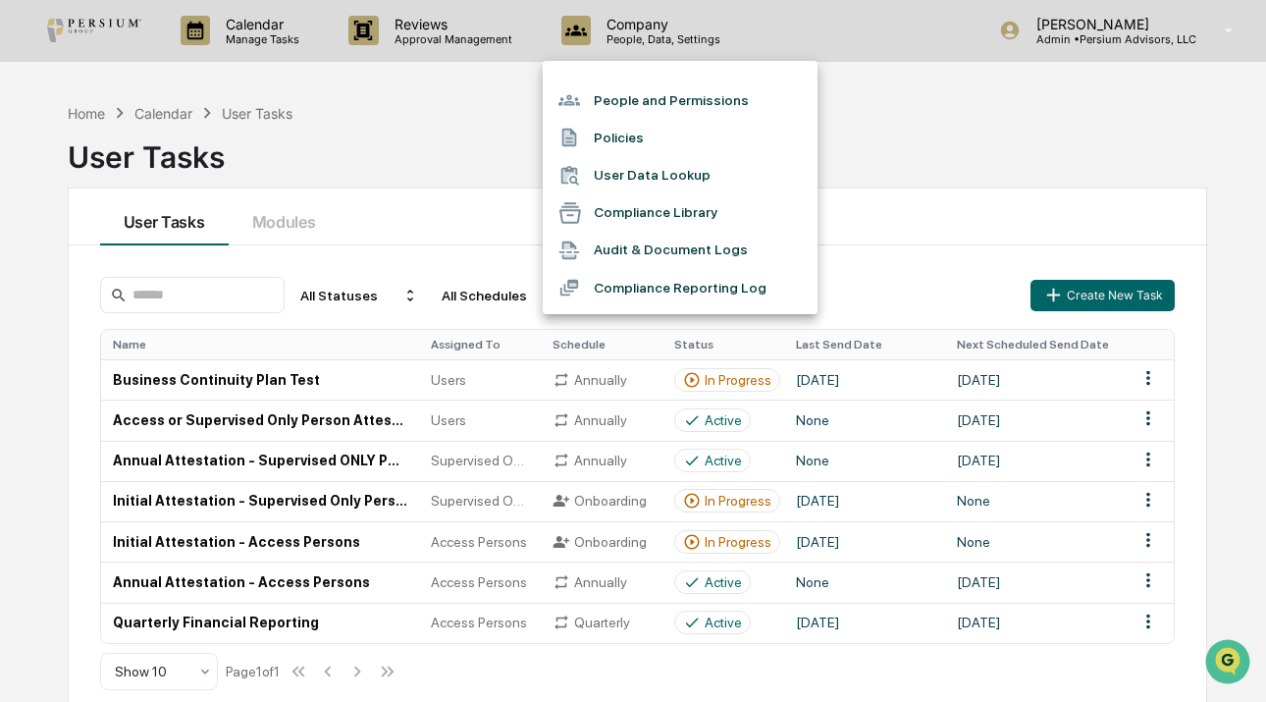
click at [445, 96] on div at bounding box center [633, 351] width 1266 height 702
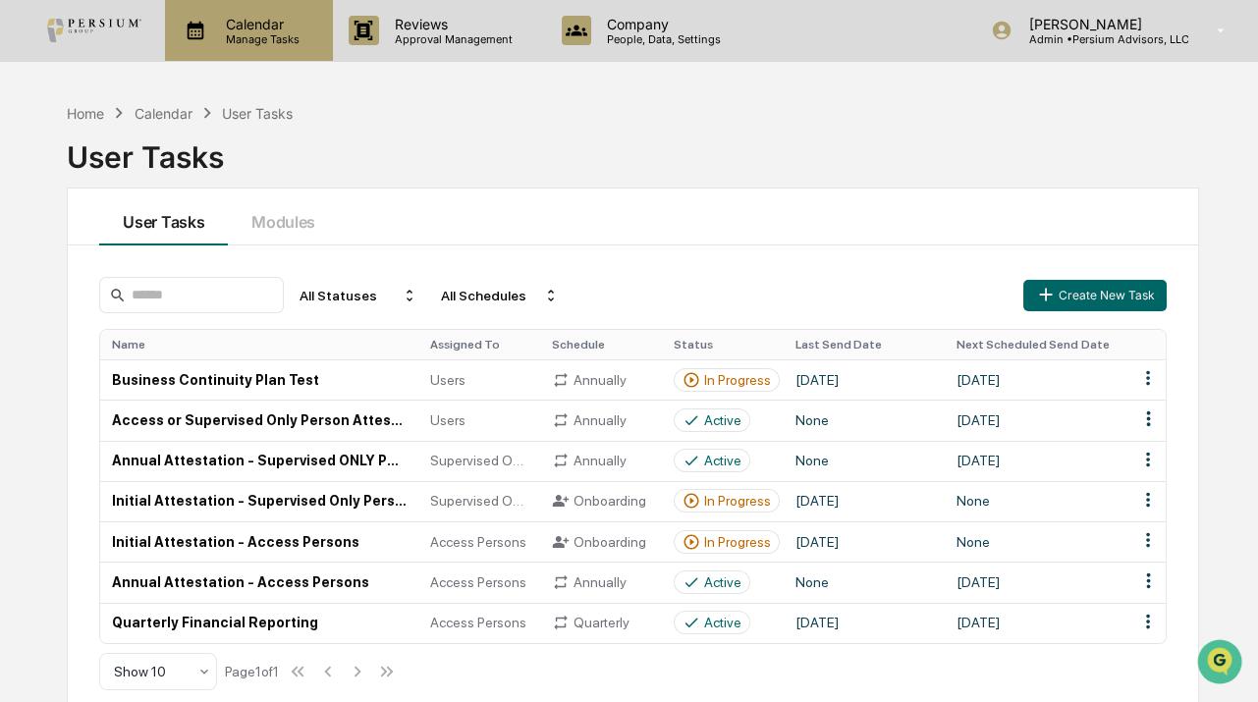
click at [219, 20] on p "Calendar" at bounding box center [259, 24] width 99 height 17
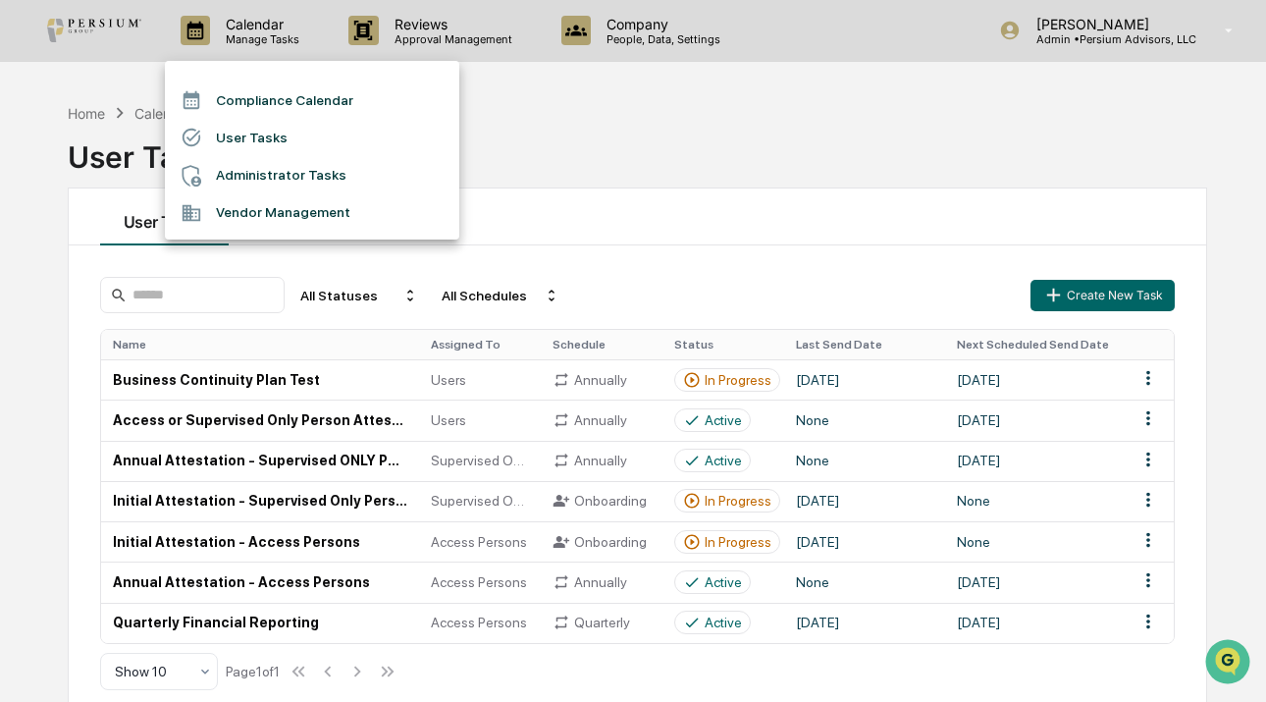
click at [255, 216] on li "Vendor Management" at bounding box center [312, 212] width 295 height 37
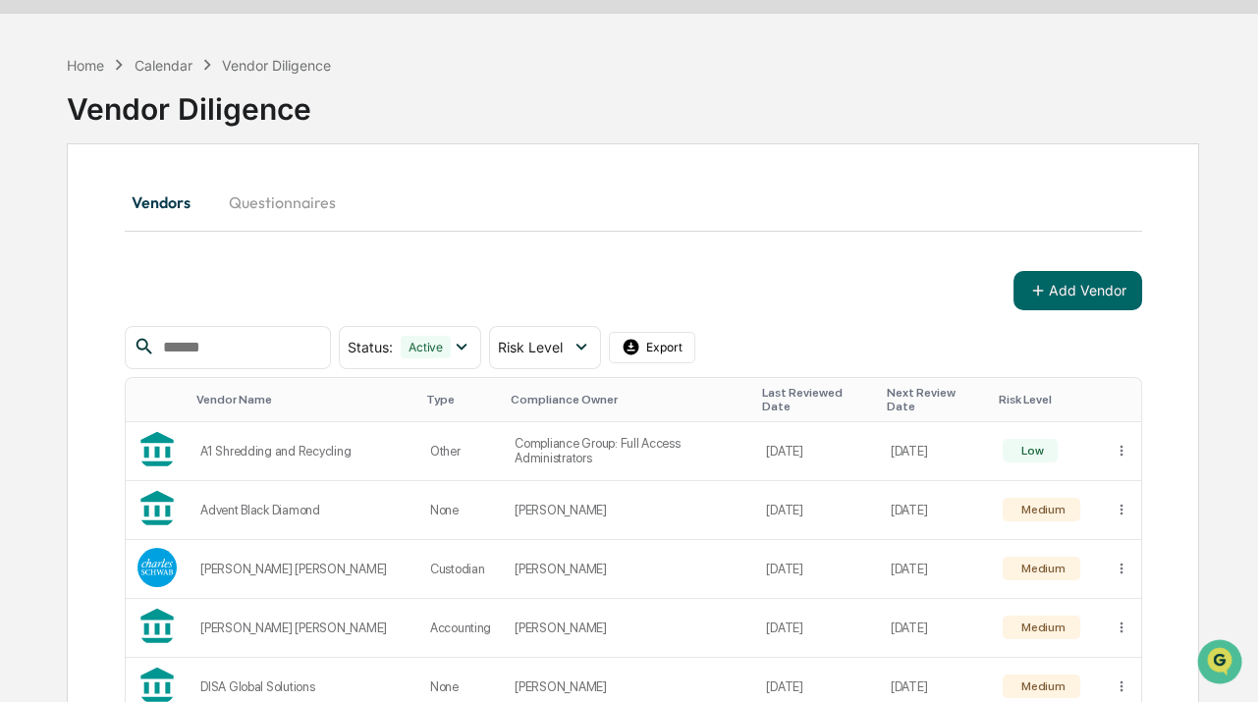
scroll to position [41, 0]
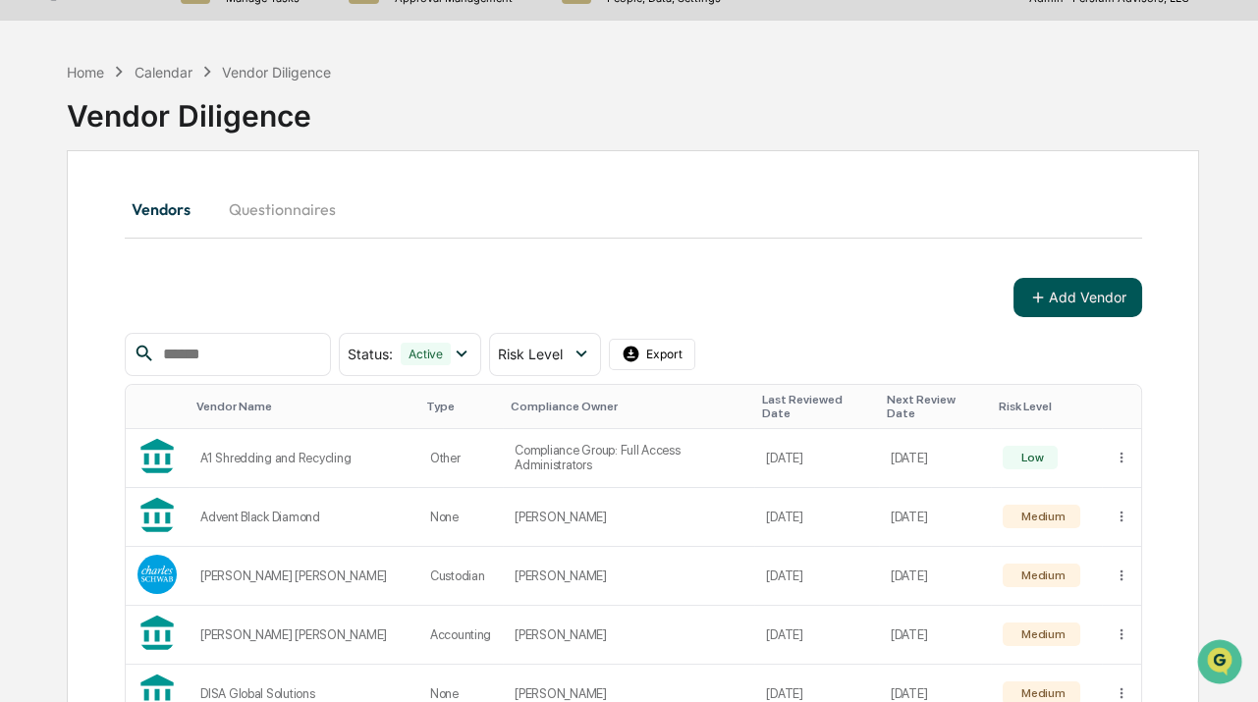
click at [1044, 289] on icon at bounding box center [1038, 298] width 18 height 18
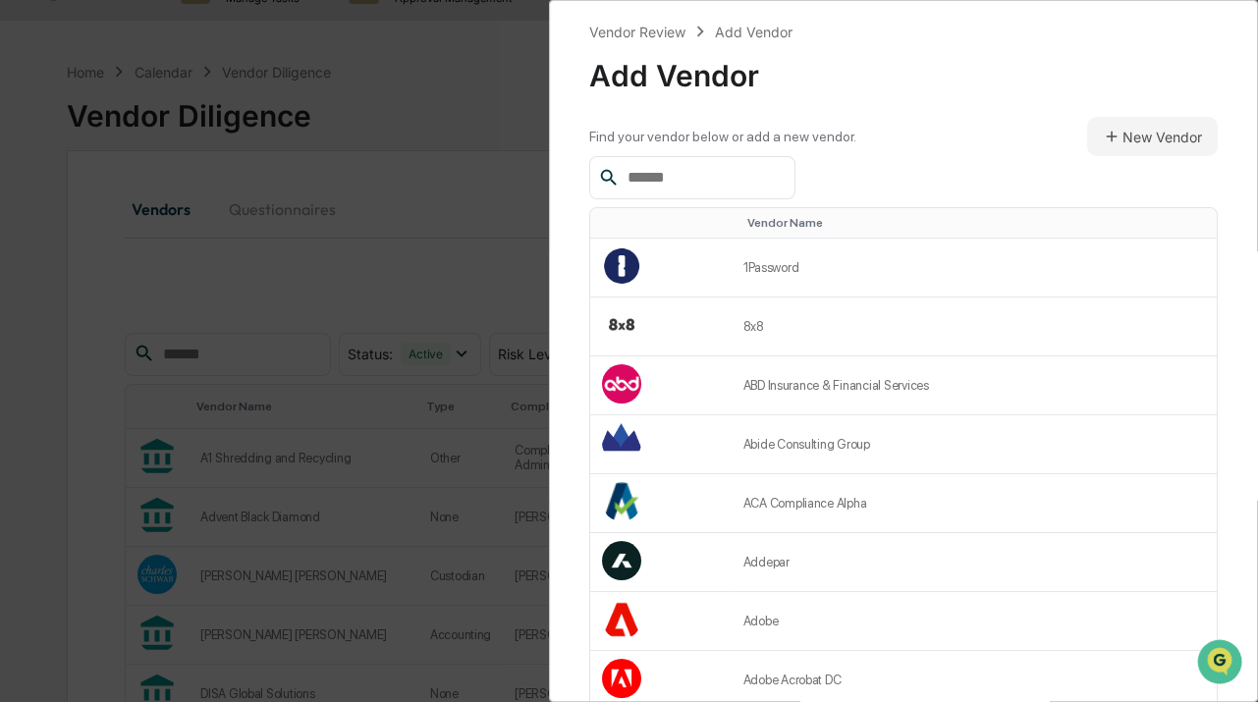
click at [660, 181] on input "text" at bounding box center [702, 178] width 167 height 26
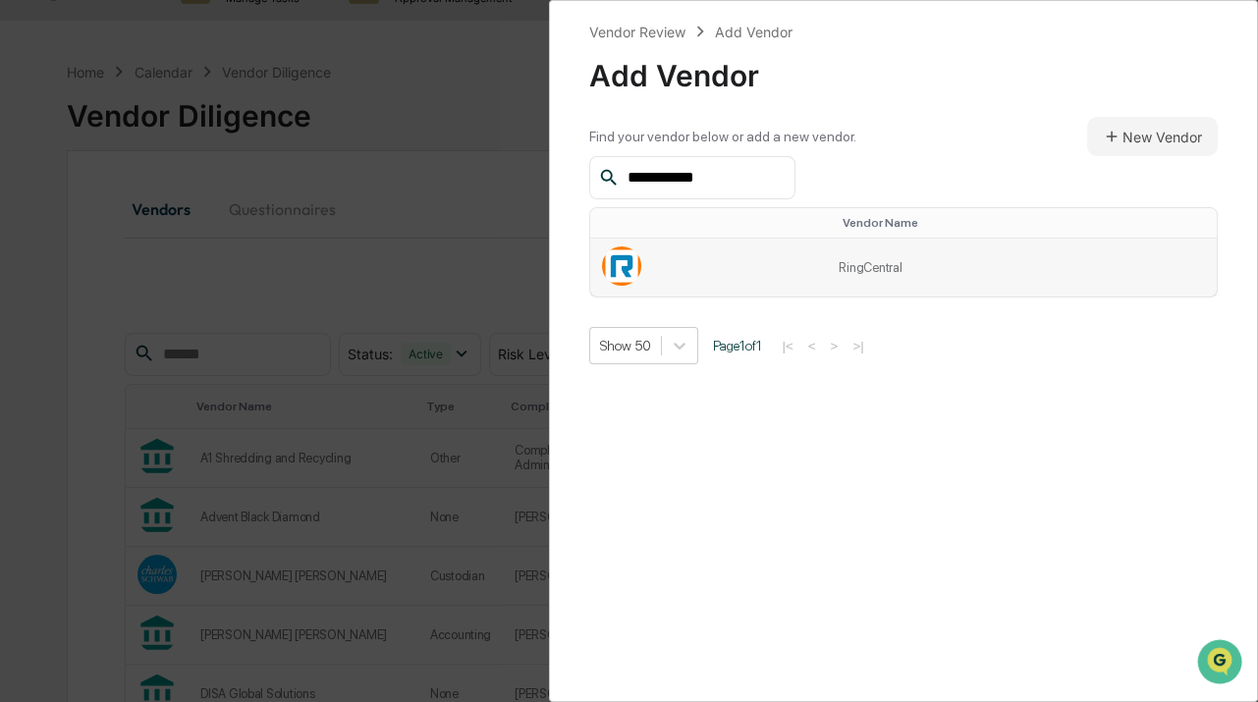
type input "**********"
click at [834, 269] on td "RingCentral" at bounding box center [1022, 268] width 390 height 58
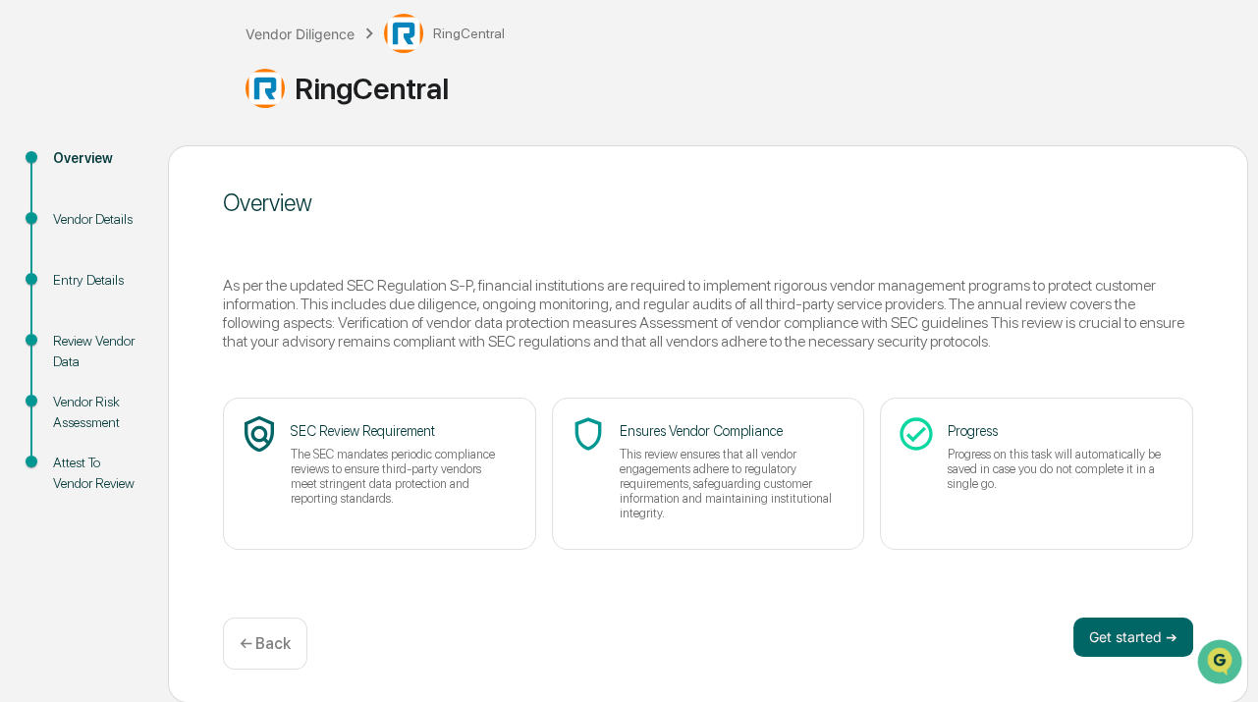
click at [445, 448] on p "The SEC mandates periodic compliance reviews to ensure third-party vendors meet…" at bounding box center [399, 476] width 217 height 59
click at [1106, 639] on button "Get started ➔" at bounding box center [1133, 636] width 120 height 39
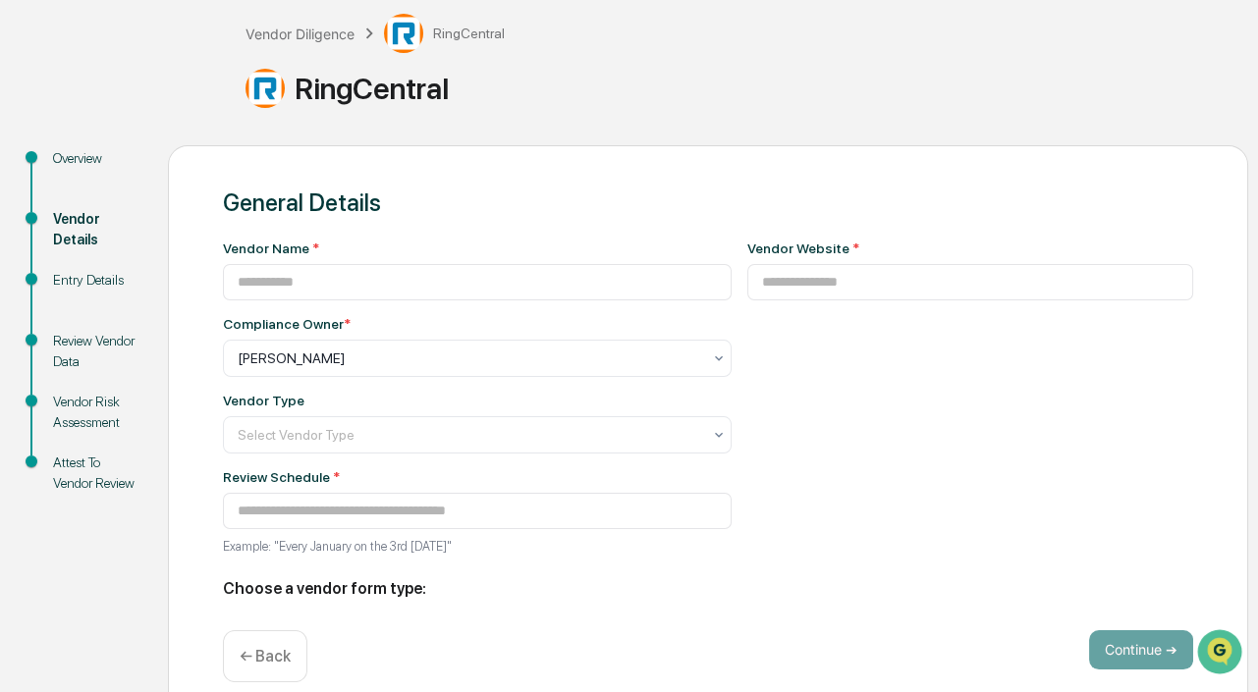
type input "**********"
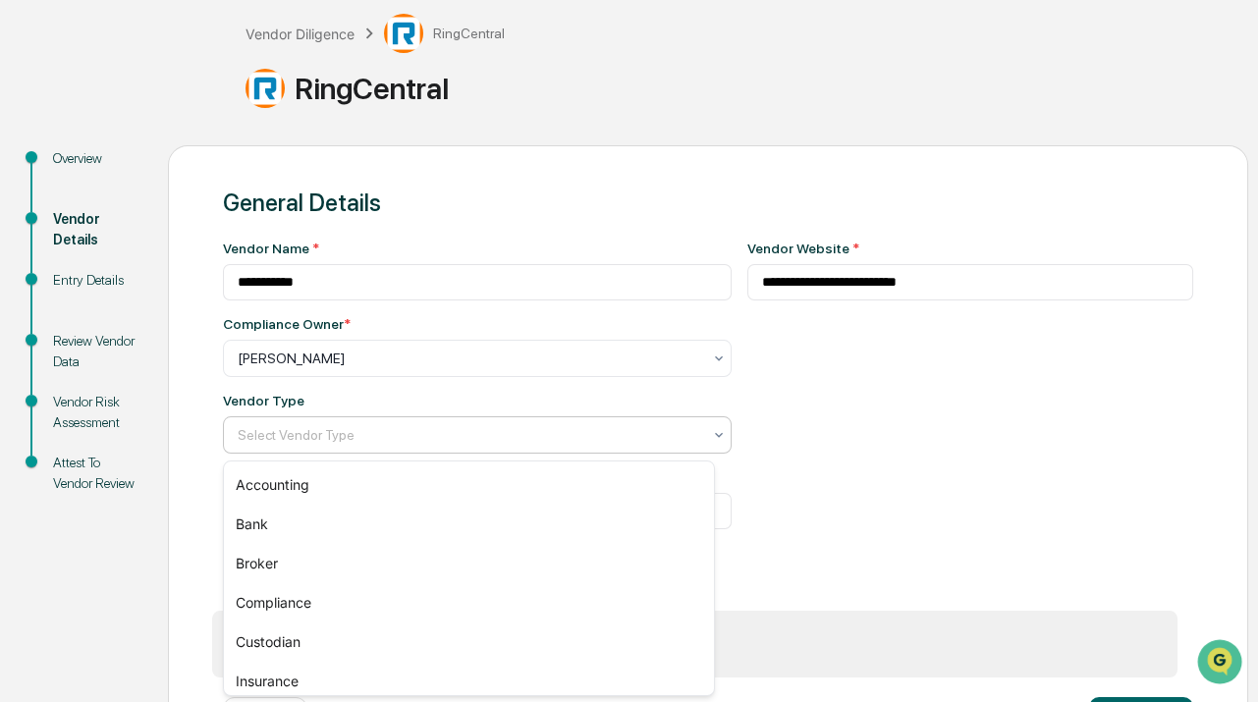
click at [336, 425] on div "Select Vendor Type" at bounding box center [469, 434] width 483 height 27
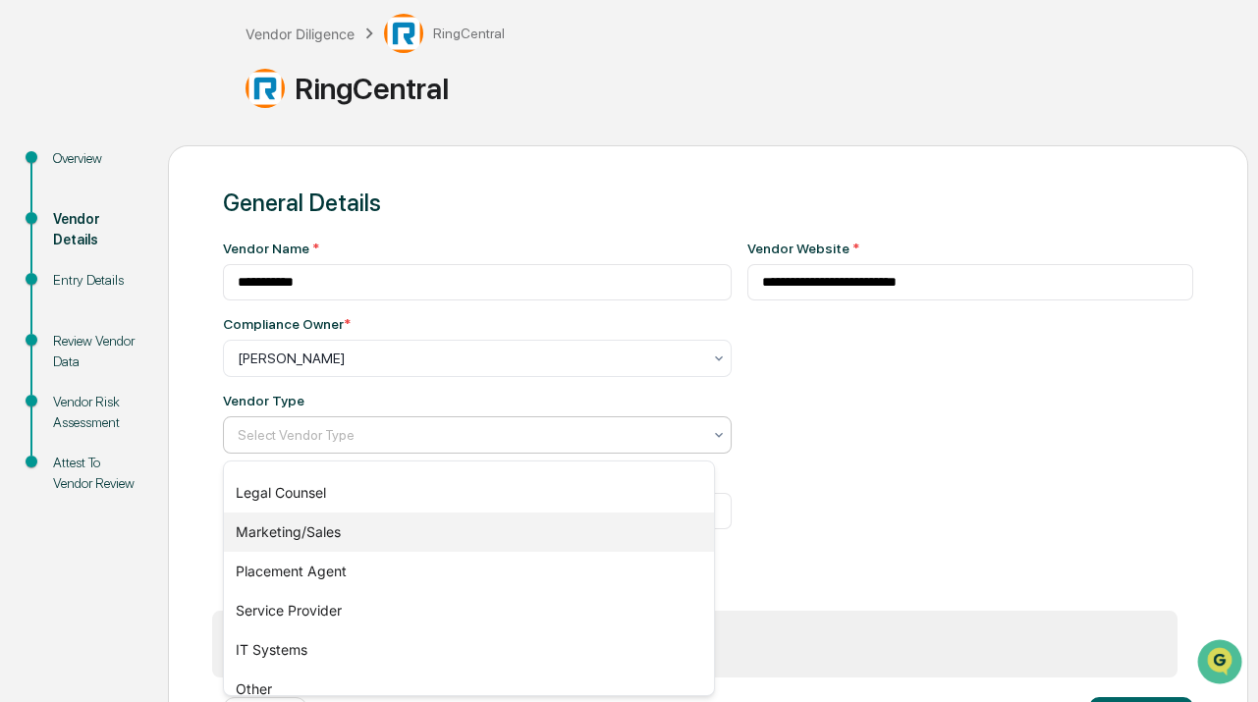
scroll to position [285, 0]
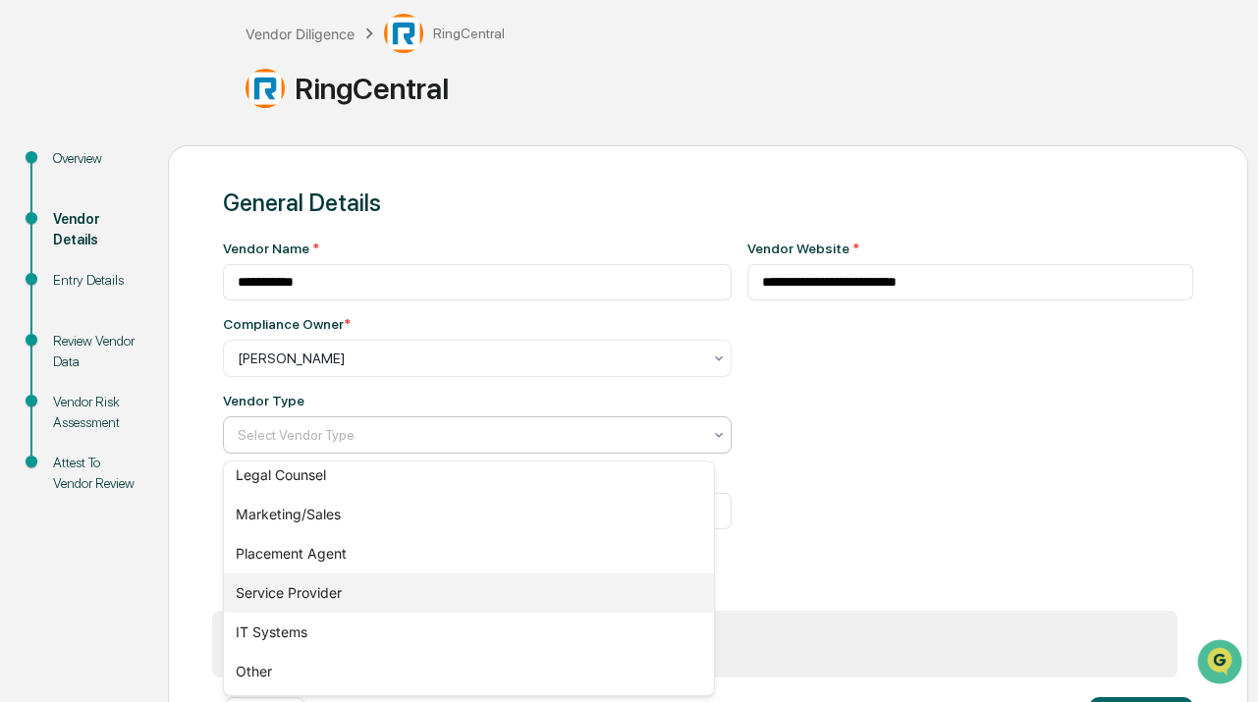
click at [346, 583] on div "Service Provider" at bounding box center [469, 592] width 490 height 39
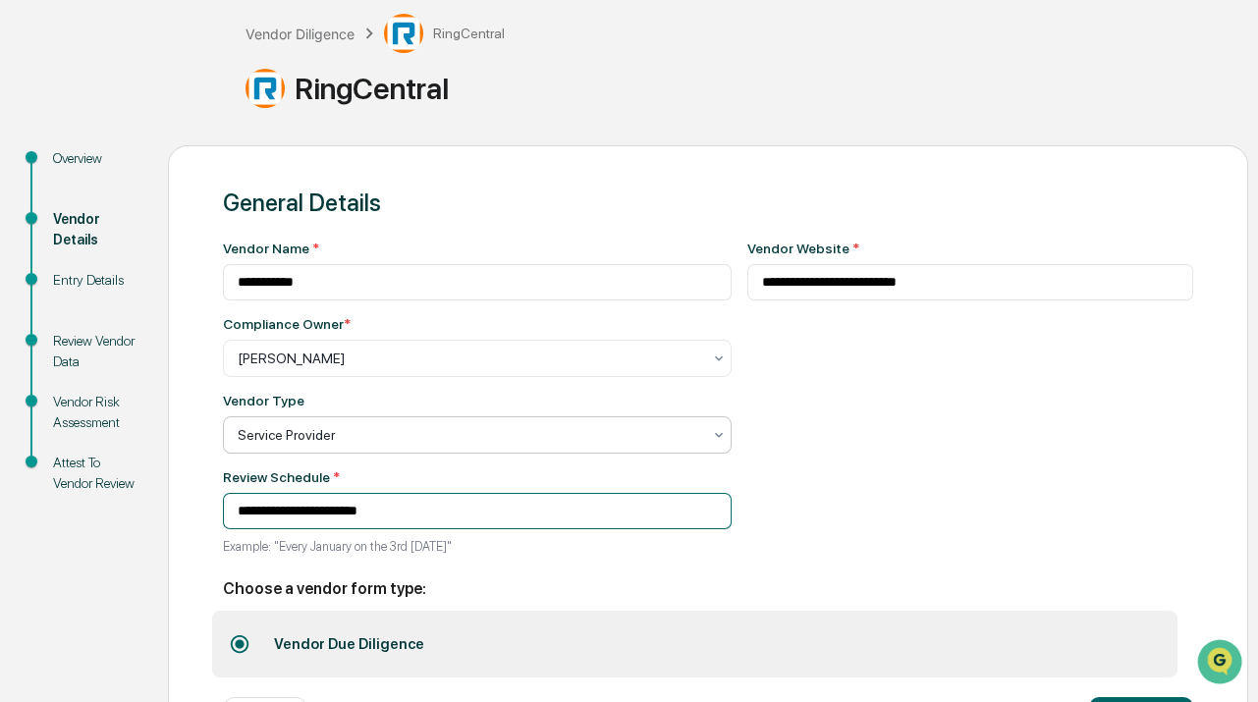
click at [344, 524] on input "**********" at bounding box center [477, 511] width 509 height 36
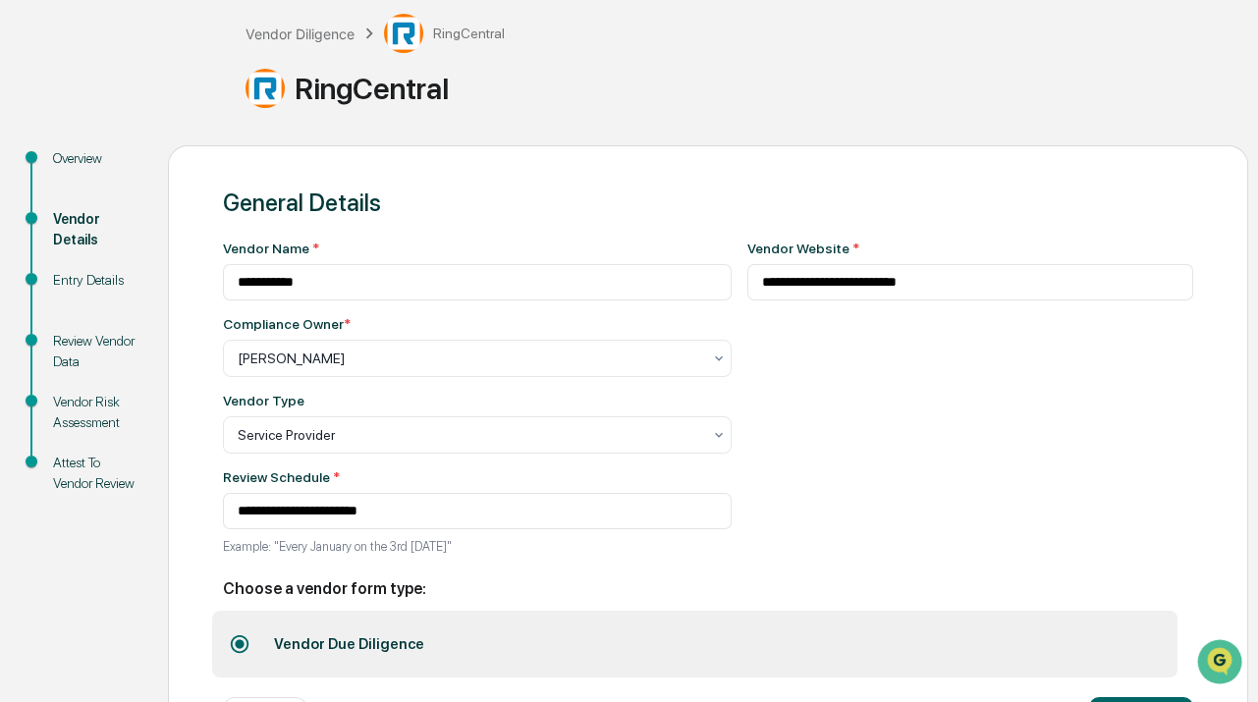
click at [900, 460] on div "**********" at bounding box center [970, 403] width 447 height 325
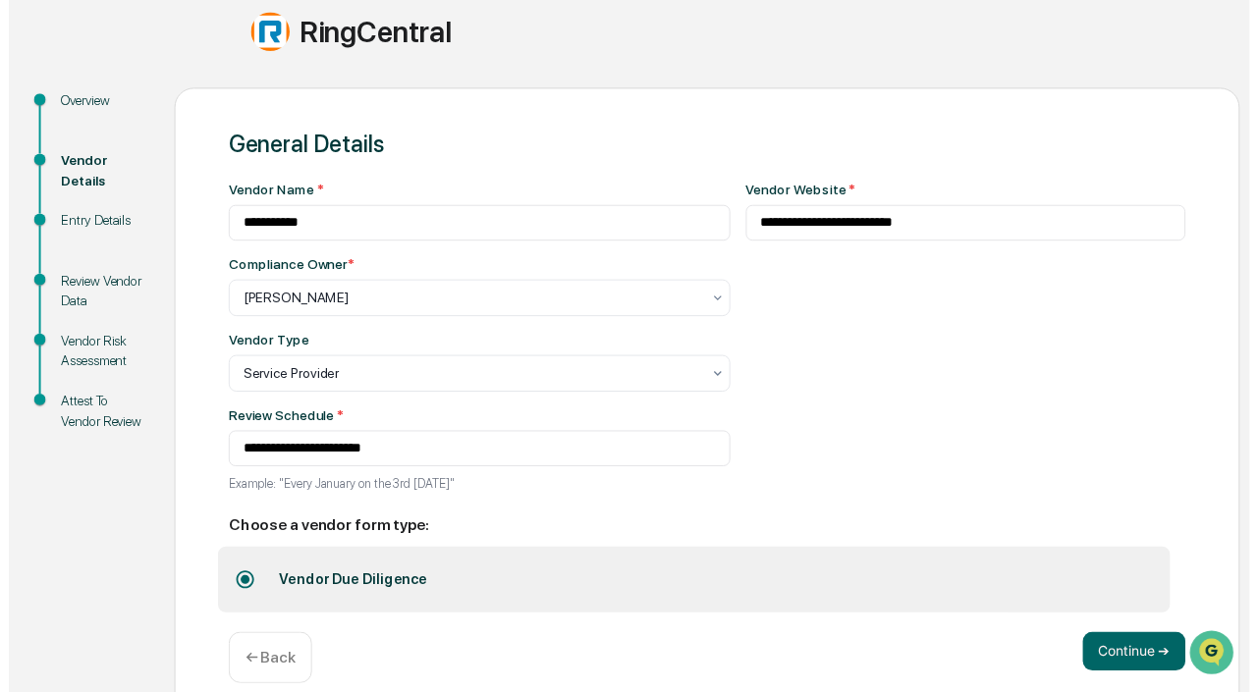
scroll to position [195, 0]
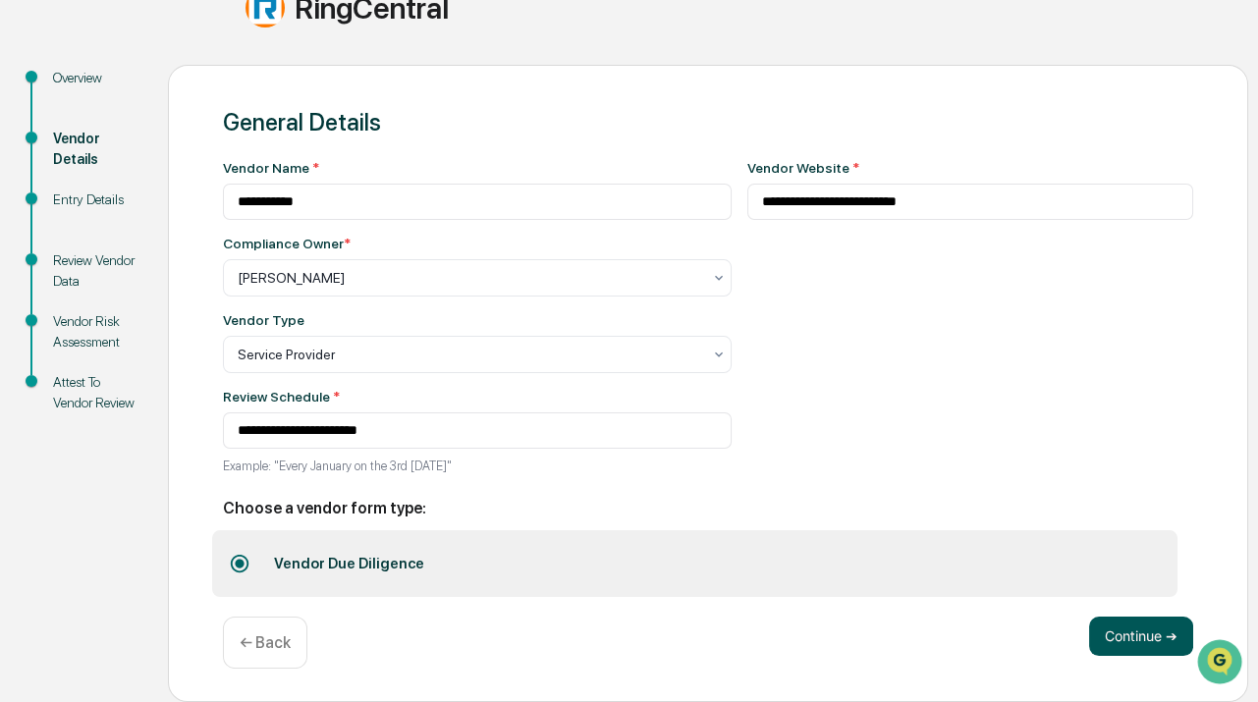
click at [1115, 624] on button "Continue ➔" at bounding box center [1141, 635] width 104 height 39
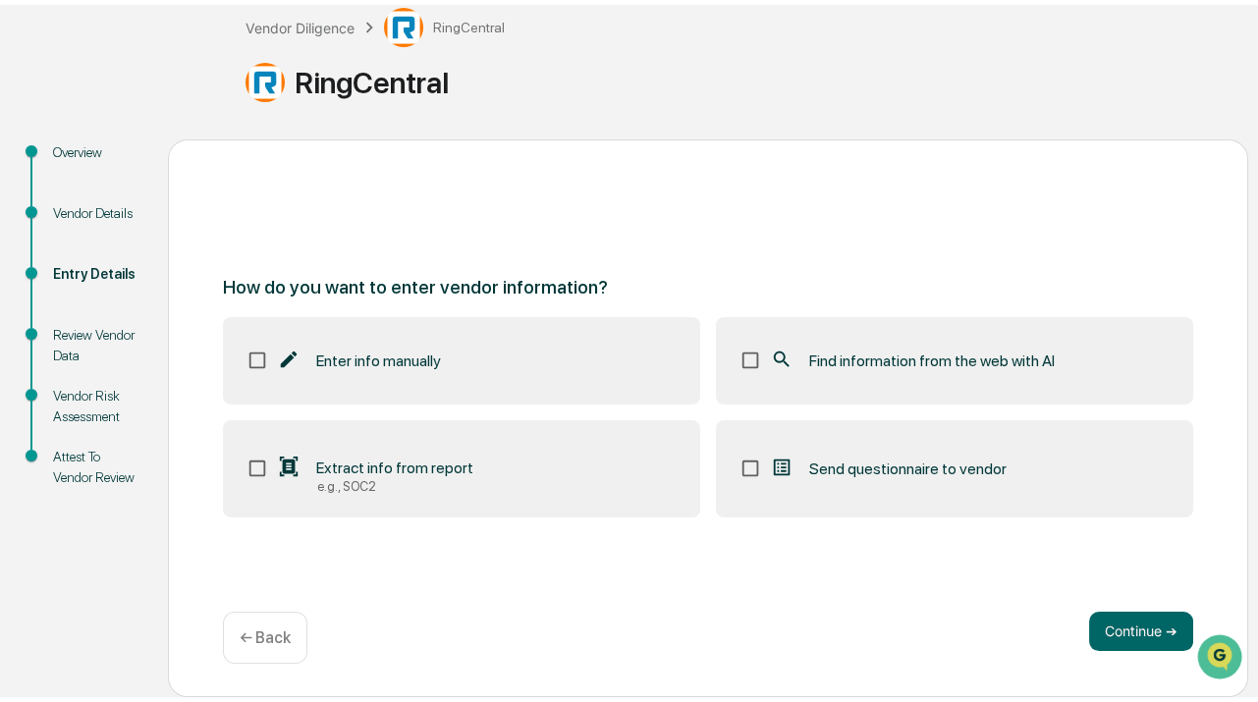
scroll to position [109, 0]
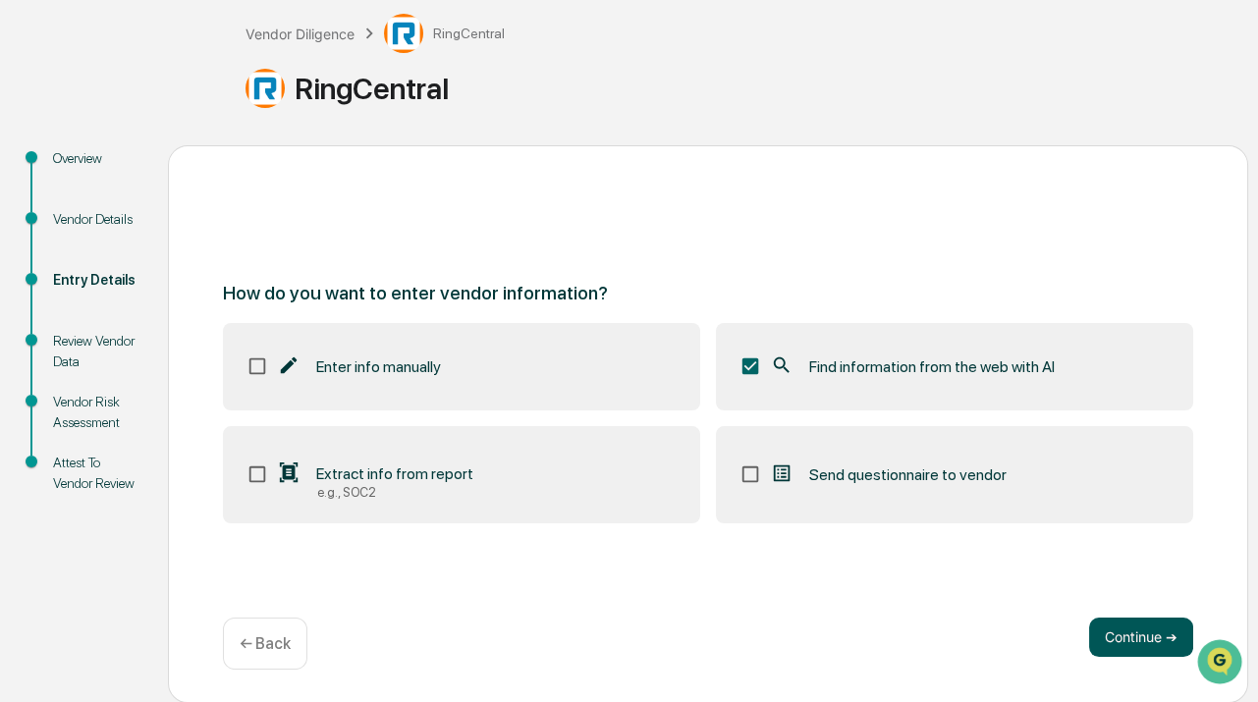
click at [1104, 630] on button "Continue ➔" at bounding box center [1141, 636] width 104 height 39
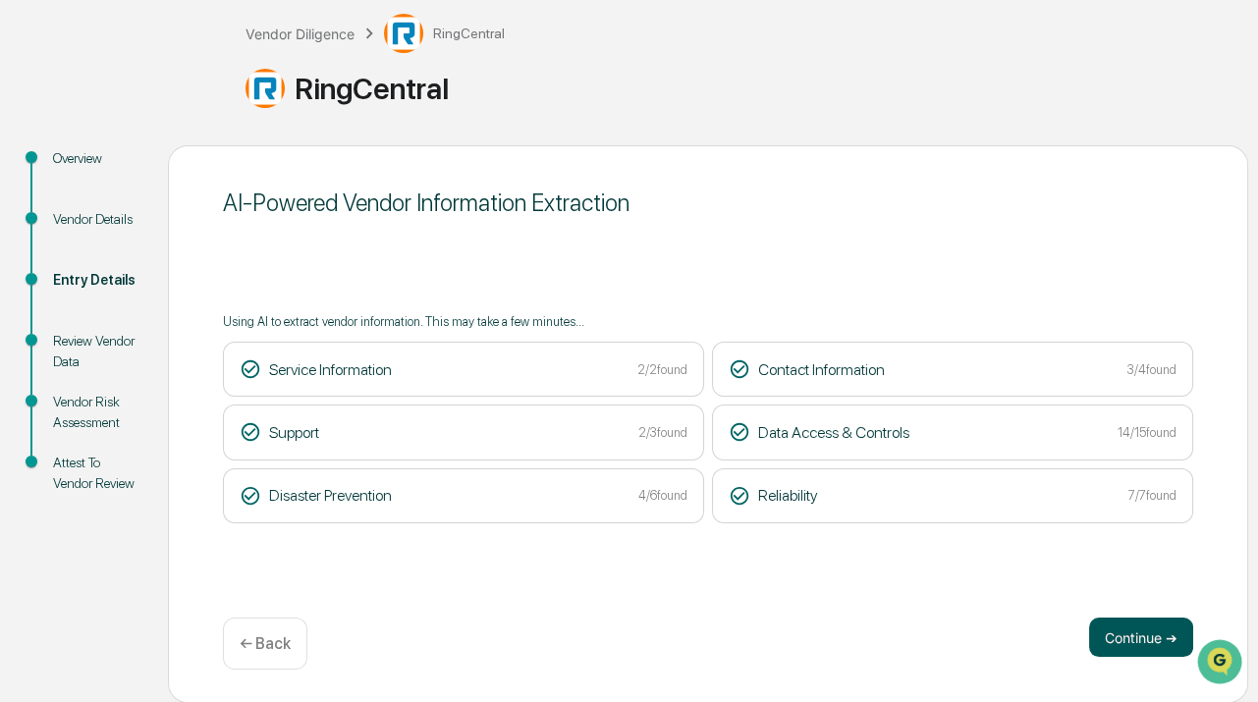
click at [1113, 625] on button "Continue ➔" at bounding box center [1141, 636] width 104 height 39
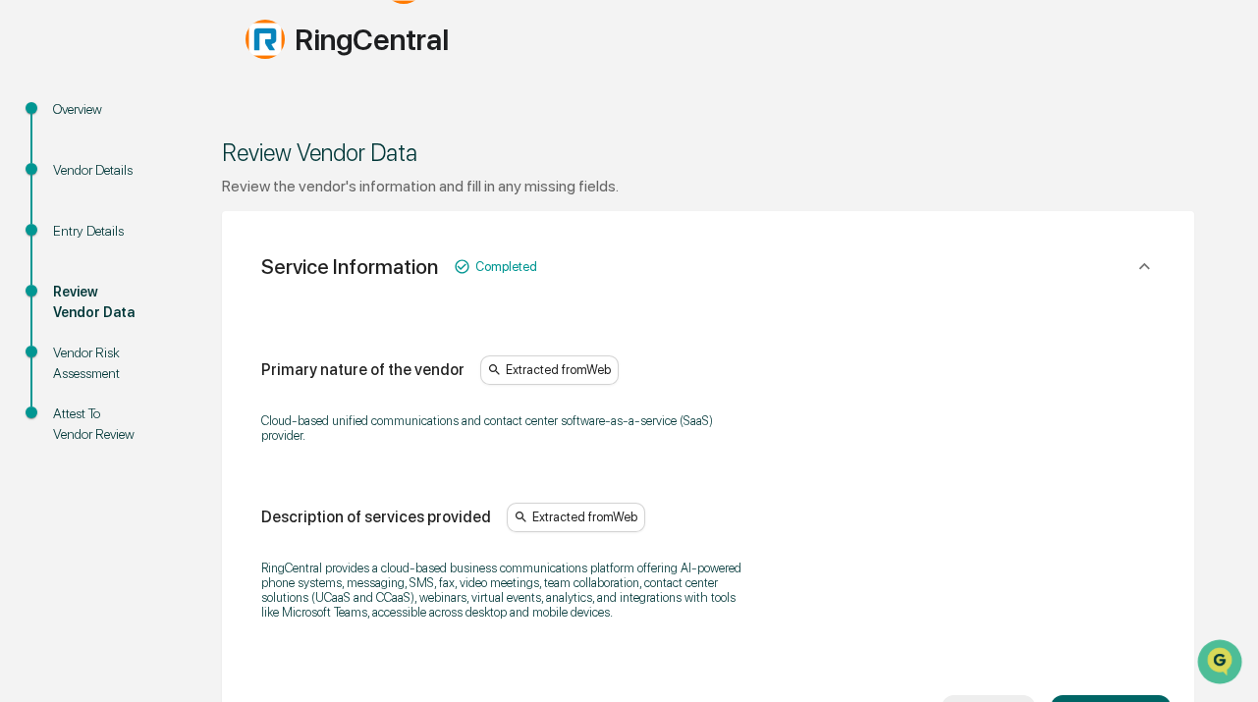
scroll to position [198, 0]
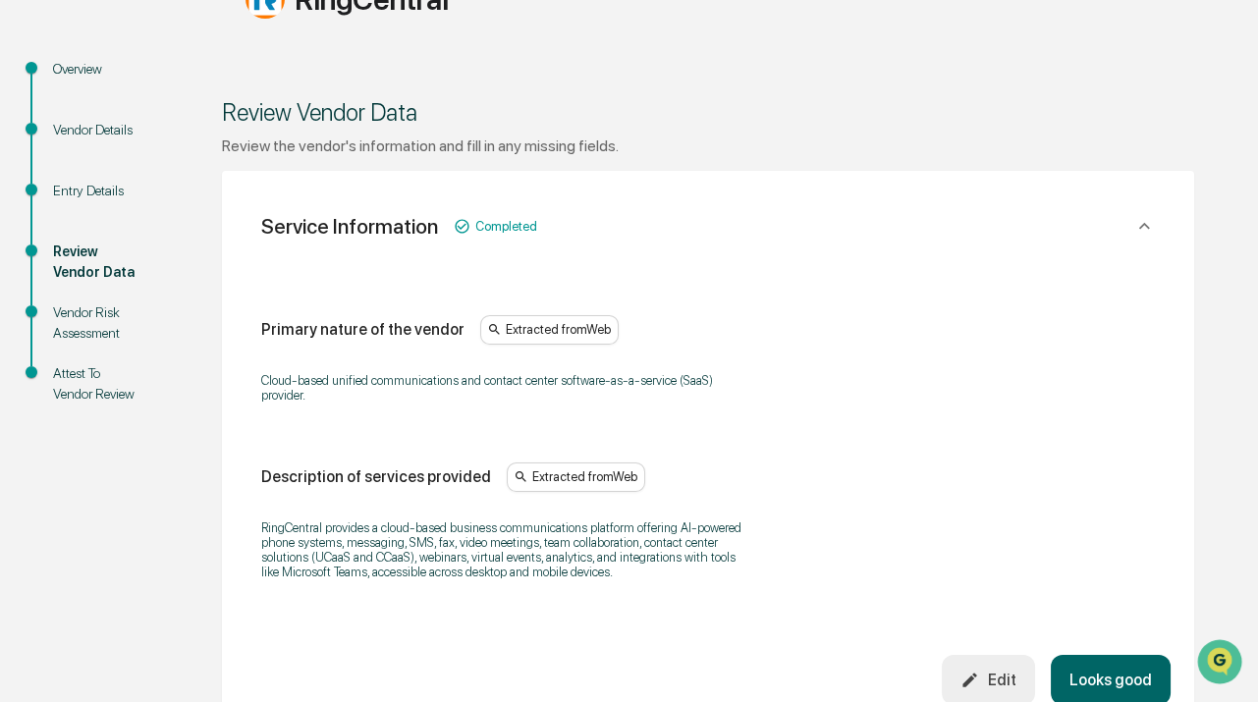
click at [443, 396] on p "Cloud-based unified communications and contact center software-as-a-service (Sa…" at bounding box center [506, 387] width 491 height 29
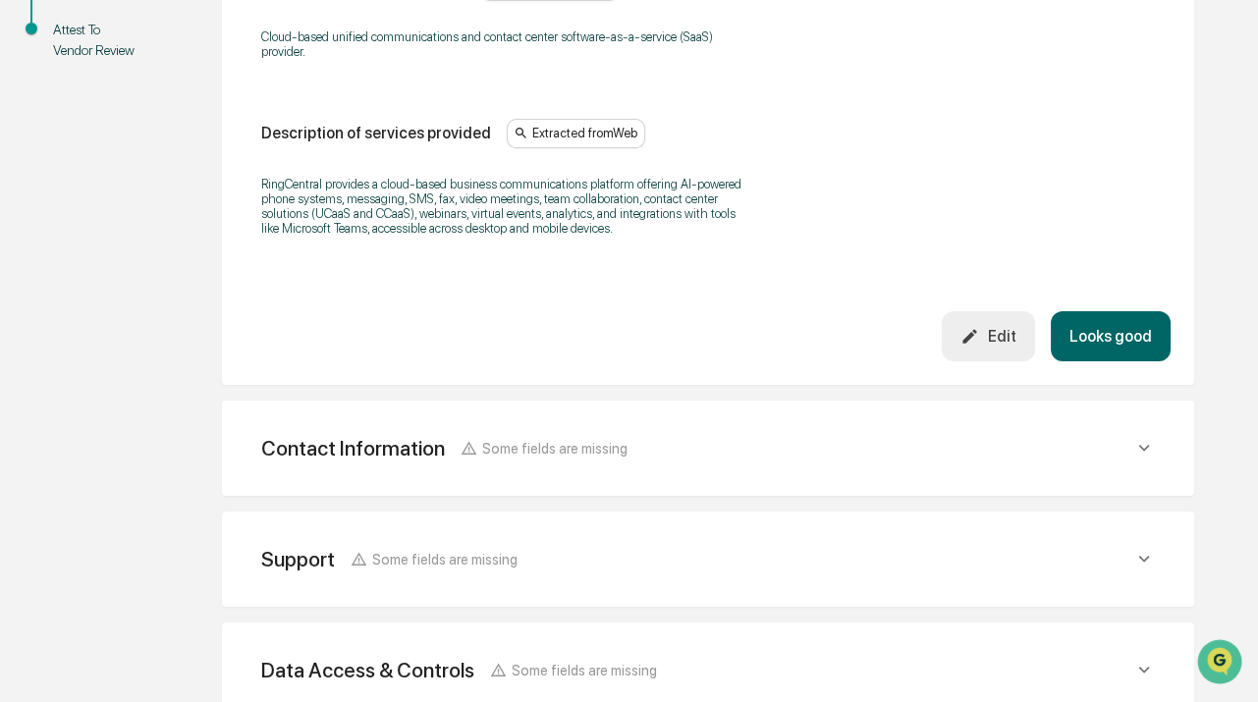
scroll to position [556, 0]
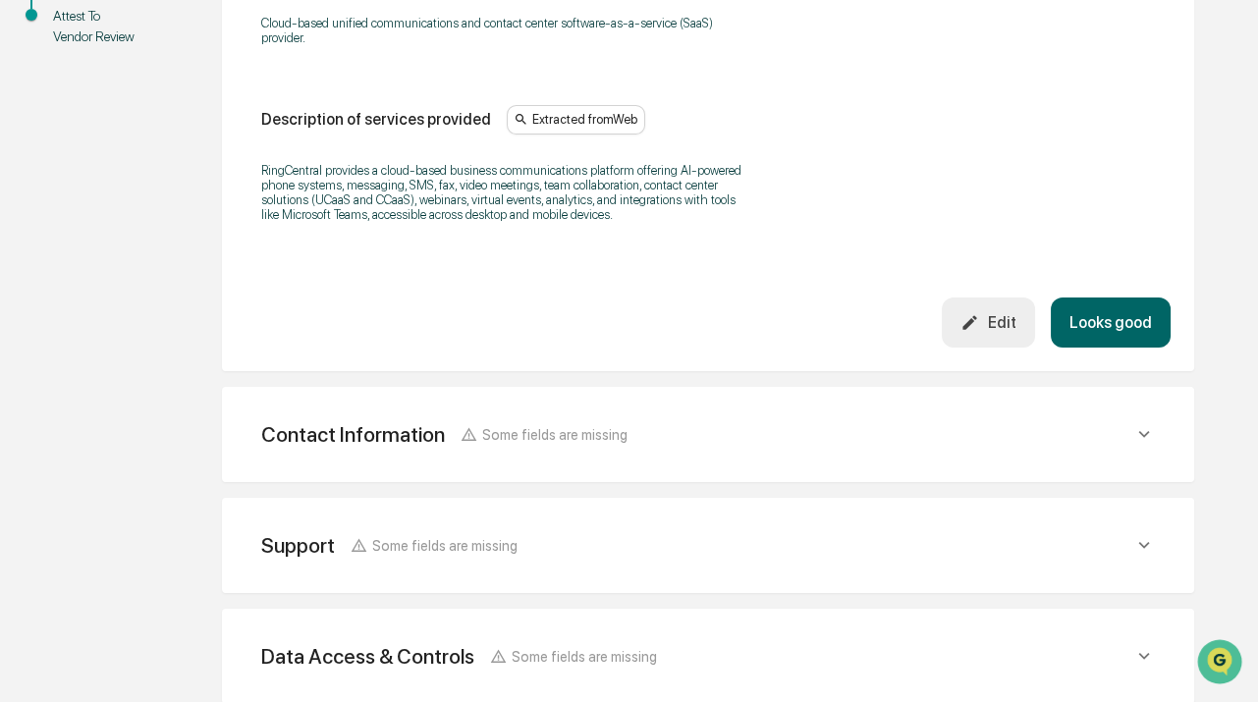
click at [1143, 322] on button "Looks good" at bounding box center [1110, 322] width 120 height 50
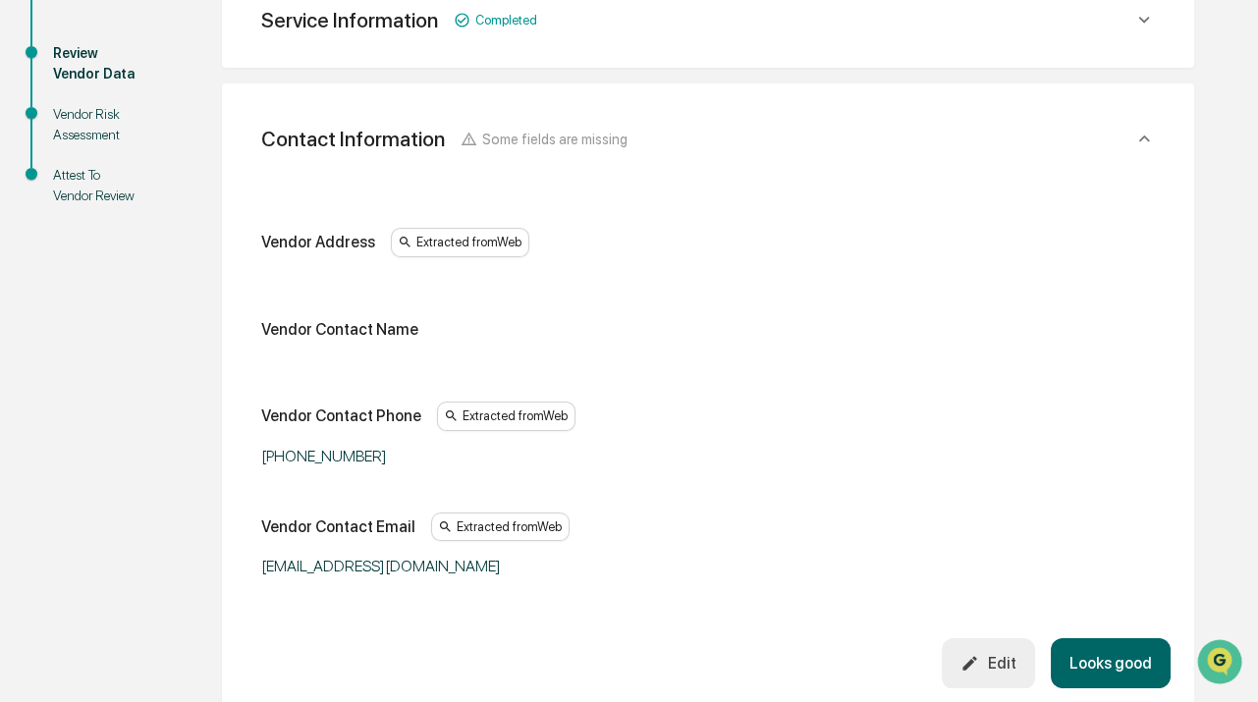
scroll to position [368, 0]
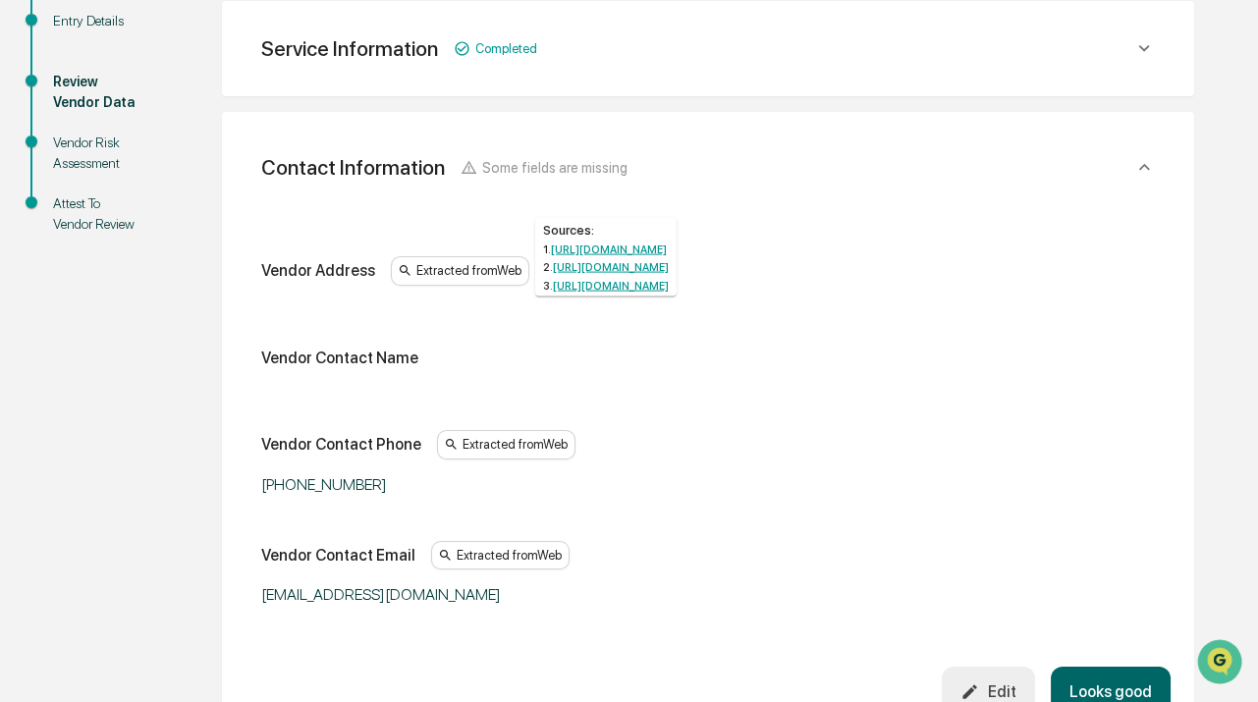
click at [451, 278] on div "Extracted from Web" at bounding box center [460, 270] width 138 height 29
click at [346, 288] on div "Vendor Address Extracted from Web" at bounding box center [707, 278] width 893 height 45
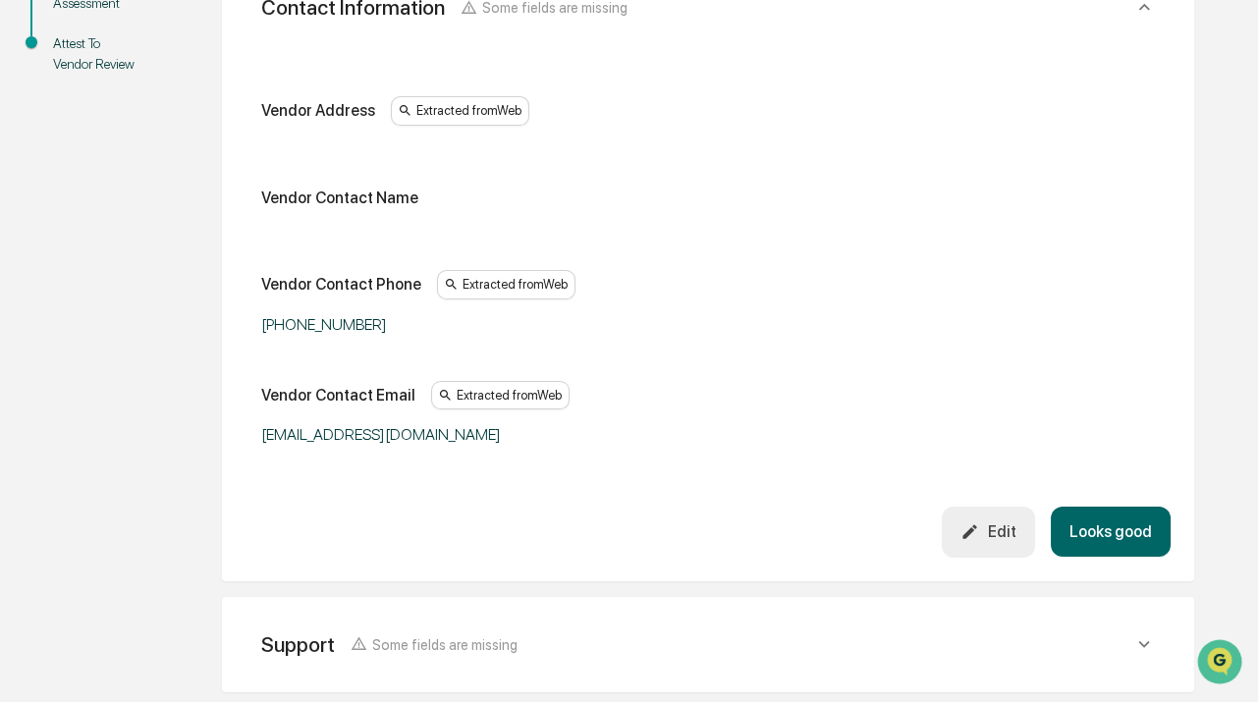
scroll to position [547, 0]
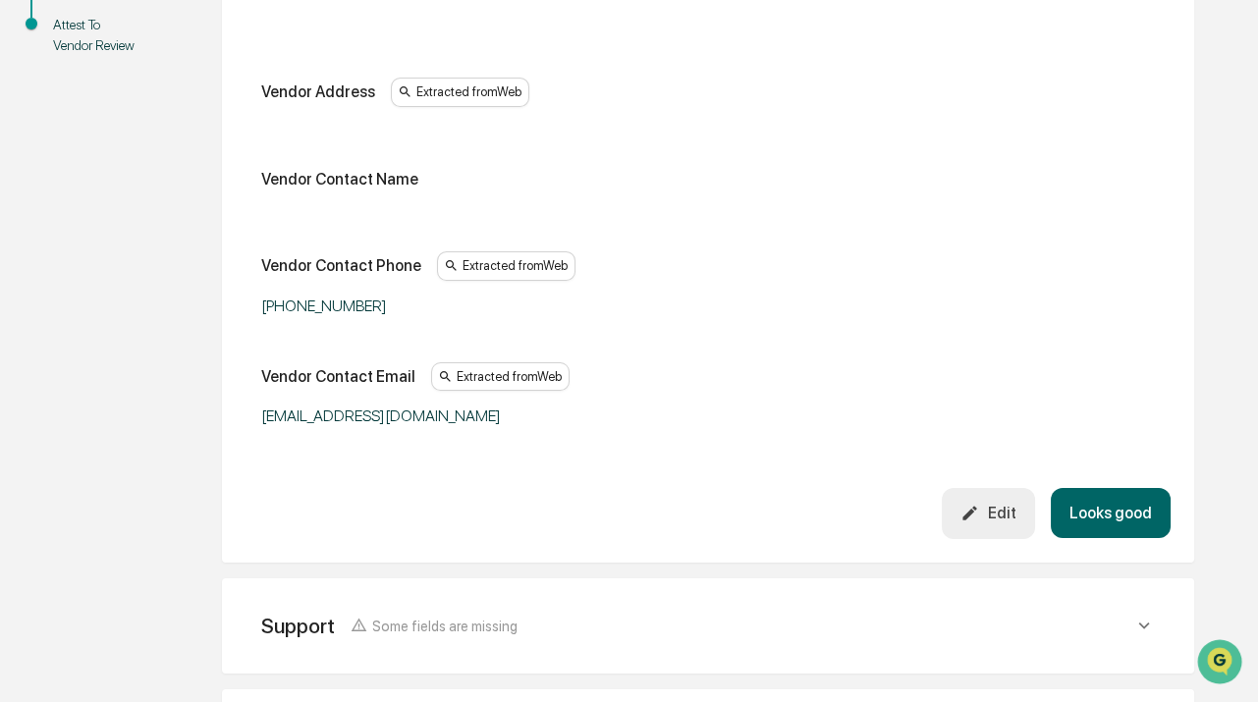
click at [1000, 508] on div "Edit" at bounding box center [987, 513] width 55 height 19
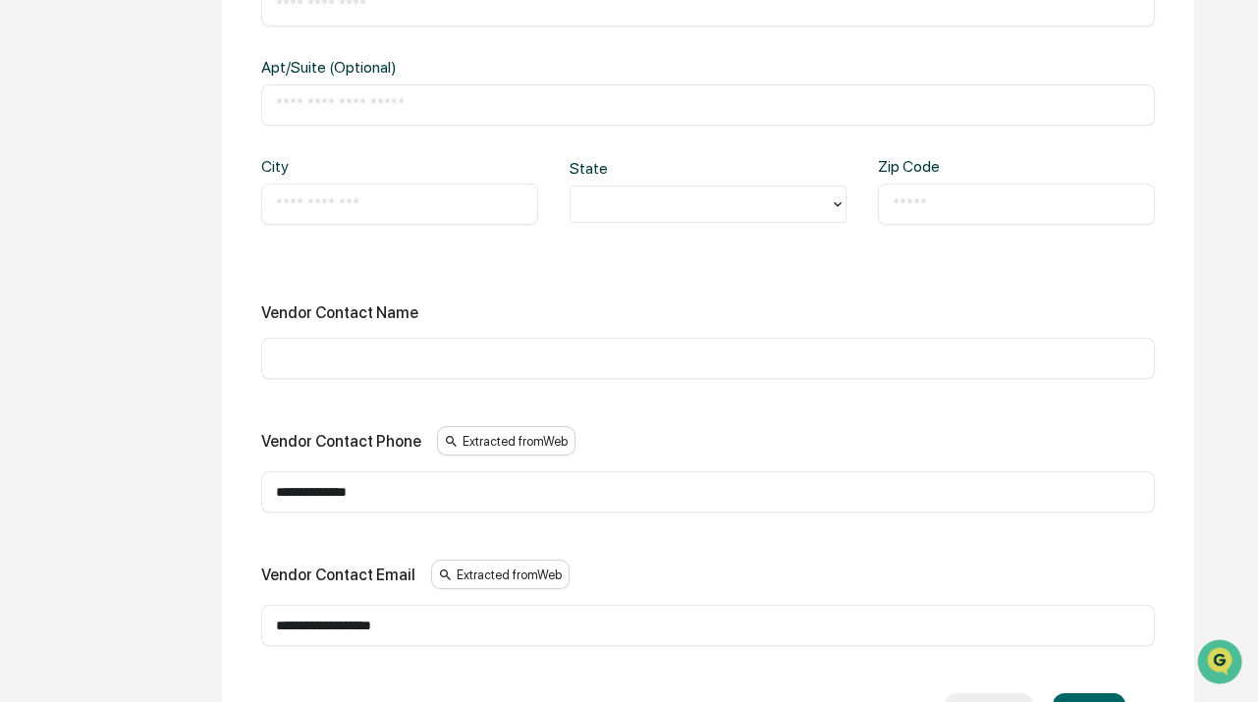
scroll to position [815, 0]
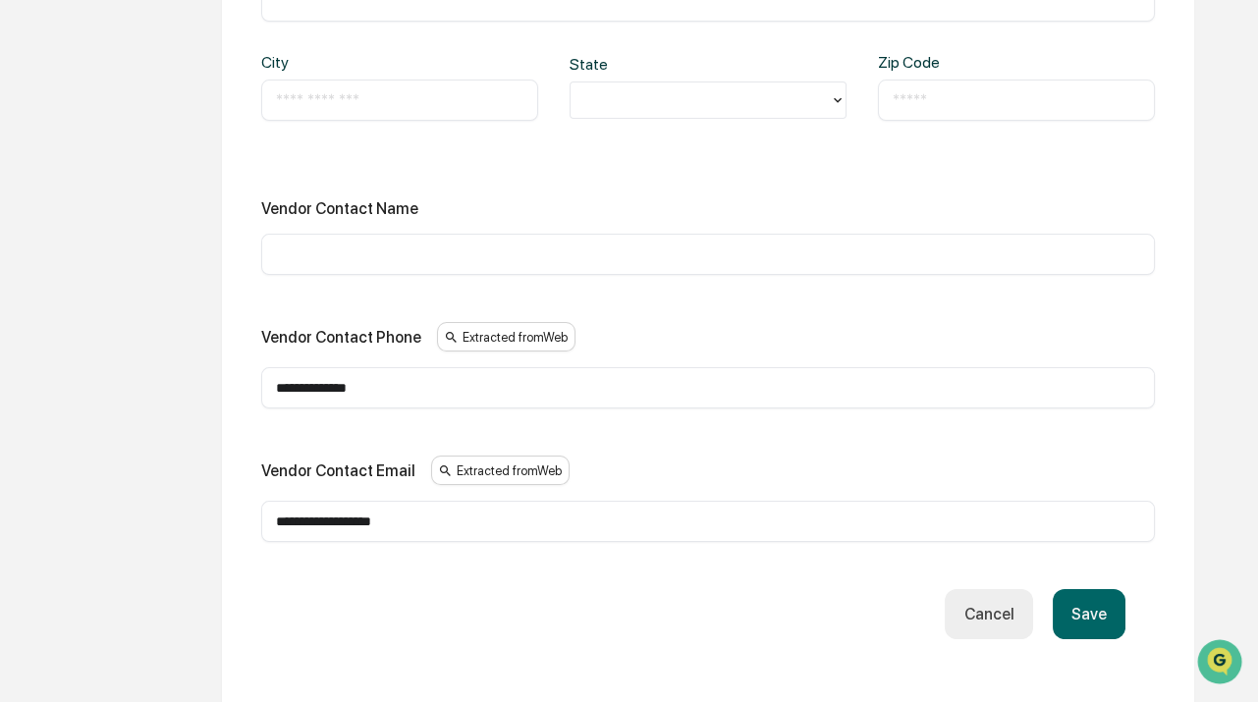
drag, startPoint x: 441, startPoint y: 392, endPoint x: 213, endPoint y: 393, distance: 227.7
click at [213, 393] on div "**********" at bounding box center [708, 347] width 1080 height 1816
paste input "text"
type input "**********"
drag, startPoint x: 469, startPoint y: 520, endPoint x: 128, endPoint y: 509, distance: 341.8
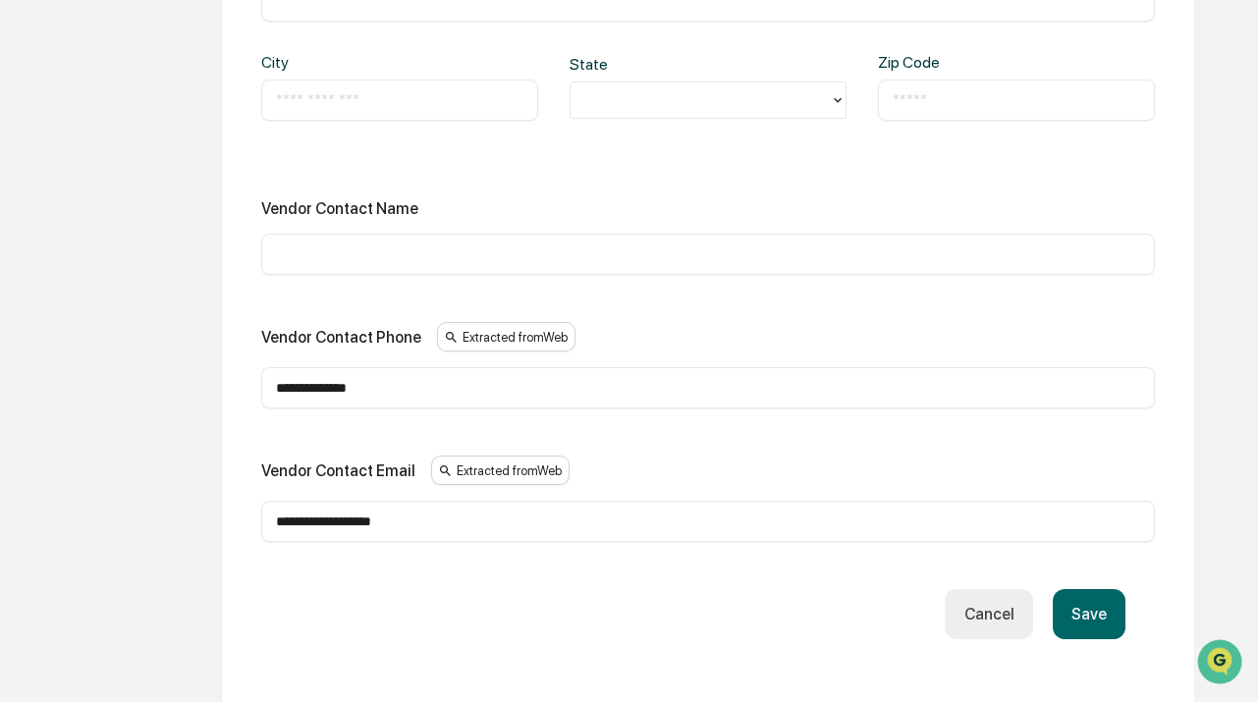
click at [128, 509] on div "**********" at bounding box center [629, 347] width 1238 height 1816
click at [439, 608] on div "Save Cancel" at bounding box center [708, 614] width 834 height 50
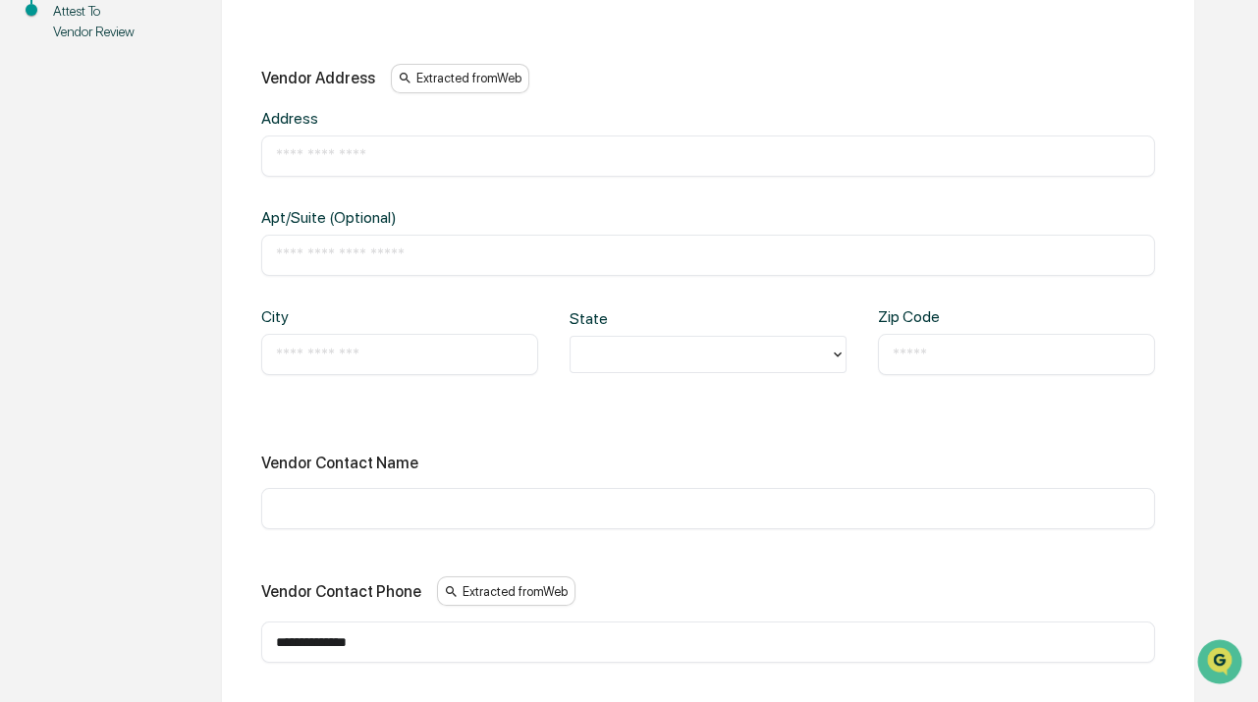
scroll to position [457, 0]
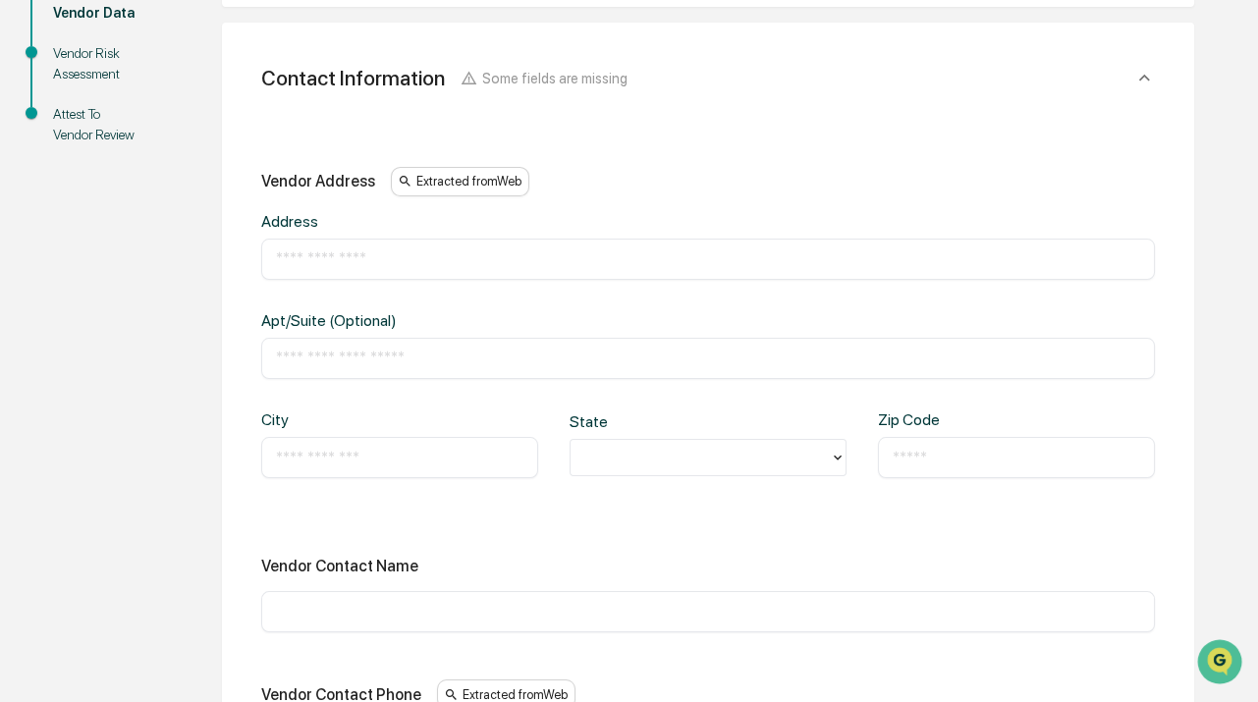
click at [385, 263] on input "text" at bounding box center [708, 259] width 864 height 20
type input "**********"
click at [324, 465] on input "text" at bounding box center [399, 458] width 247 height 20
type input "*******"
click at [958, 460] on input "text" at bounding box center [1015, 458] width 247 height 20
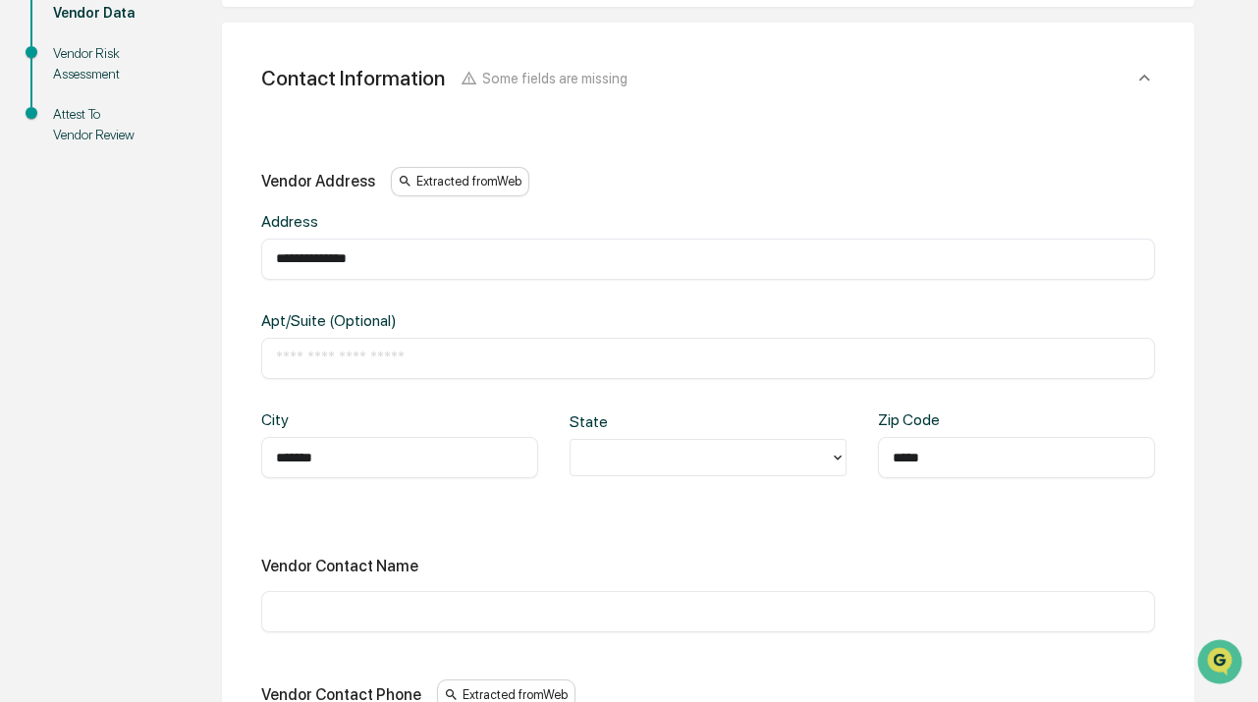
type input "*****"
click at [742, 458] on div at bounding box center [700, 458] width 240 height 23
type input "*"
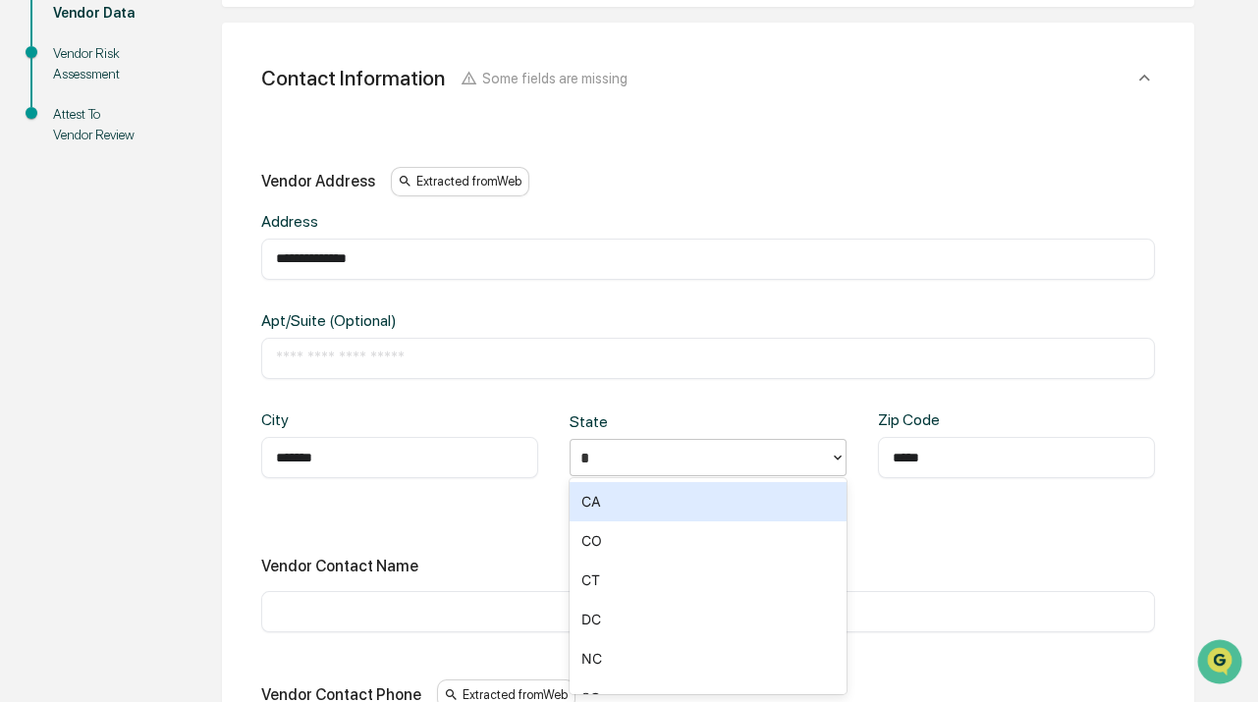
click at [717, 500] on div "CA" at bounding box center [707, 501] width 277 height 39
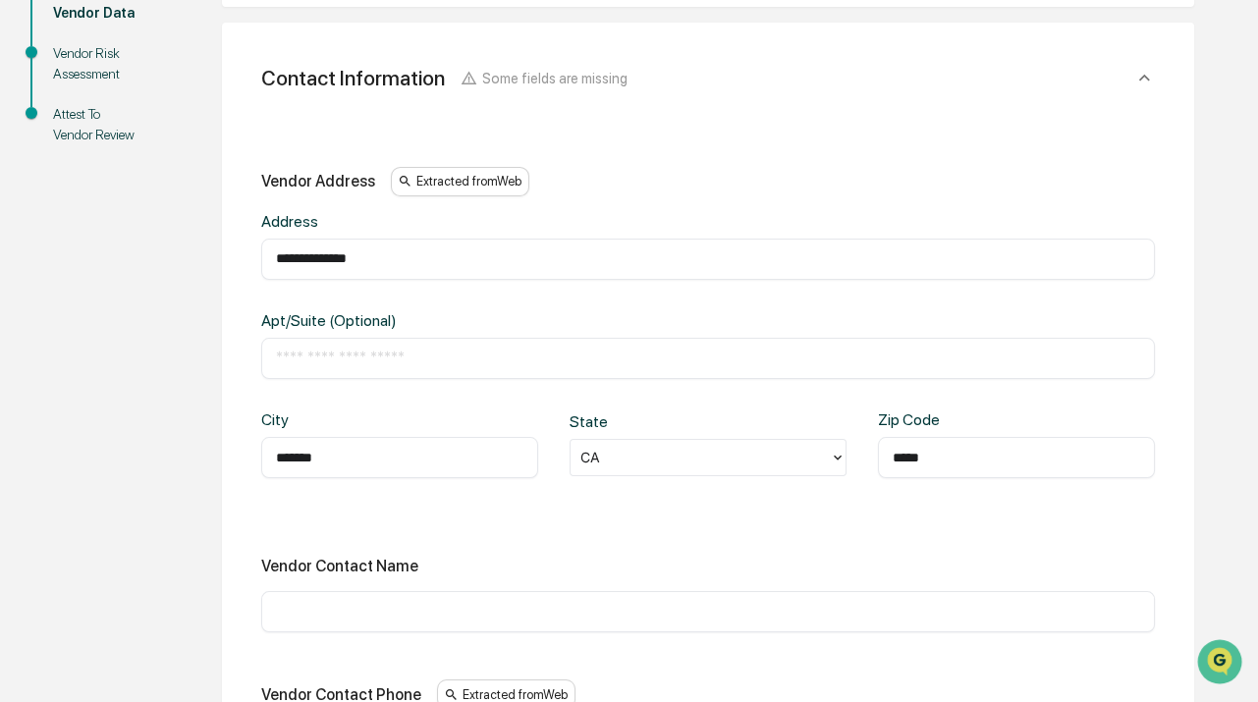
click at [638, 524] on div "**********" at bounding box center [707, 533] width 893 height 732
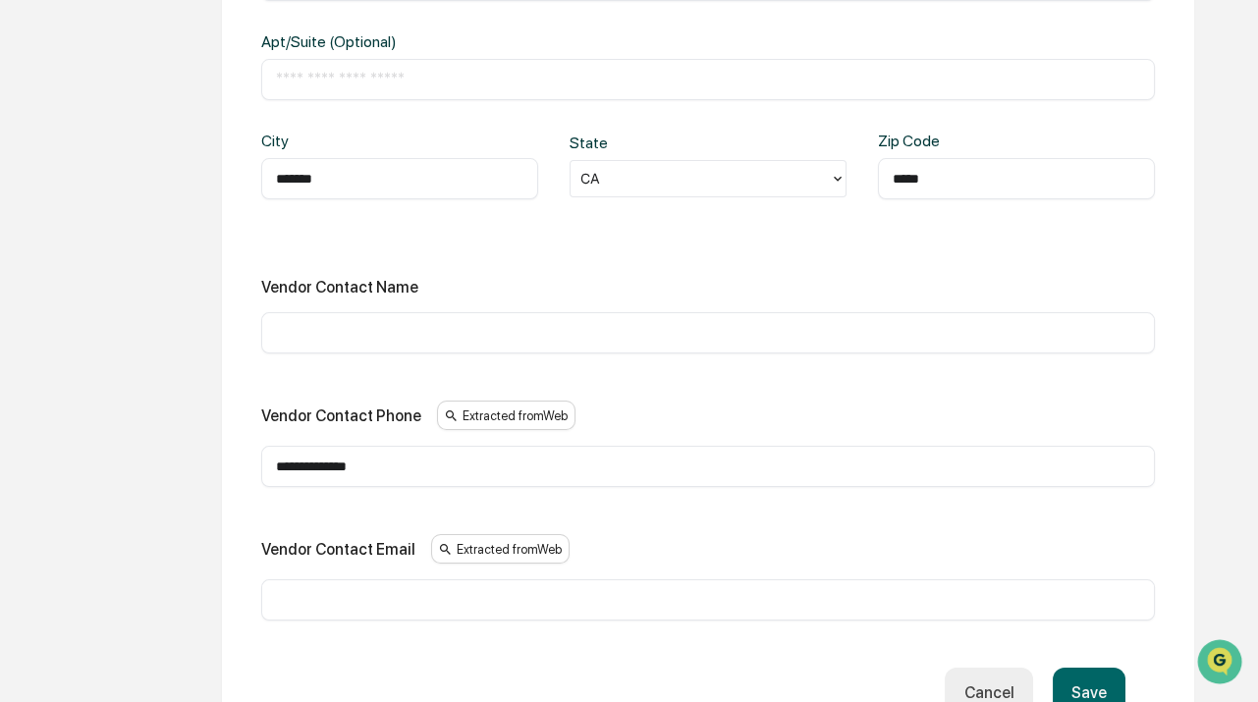
scroll to position [992, 0]
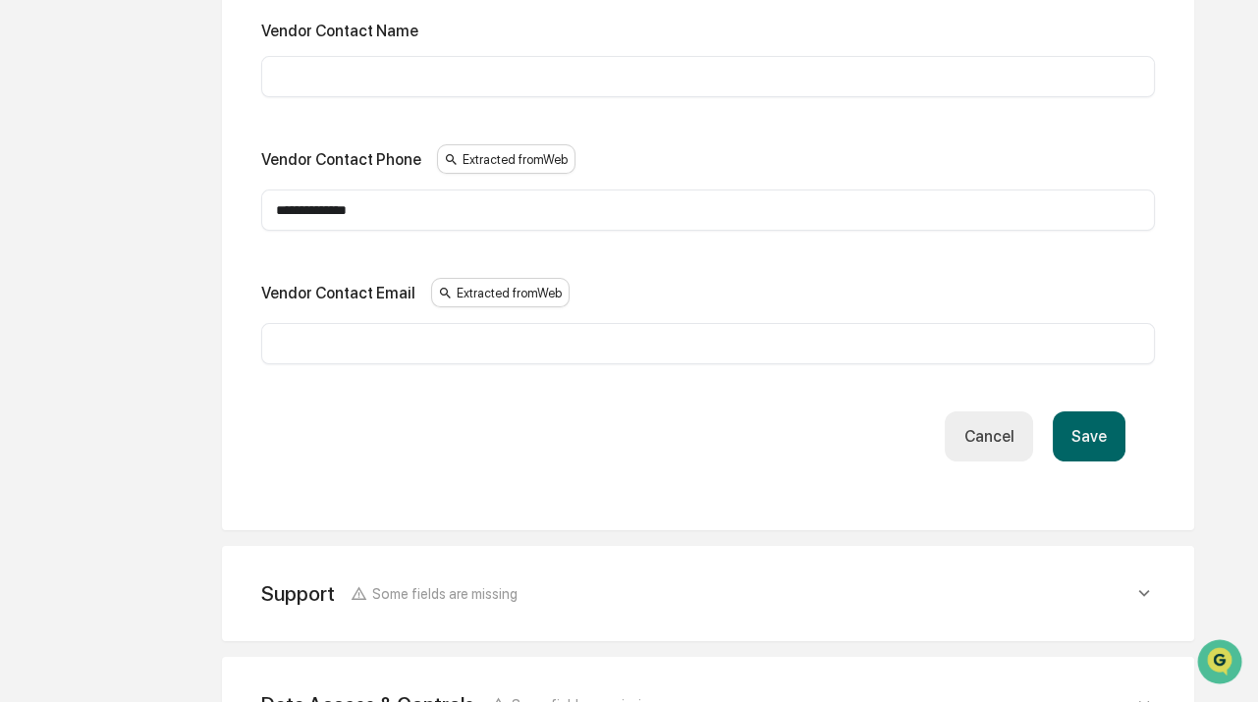
click at [1200, 141] on div "**********" at bounding box center [708, 170] width 1080 height 1816
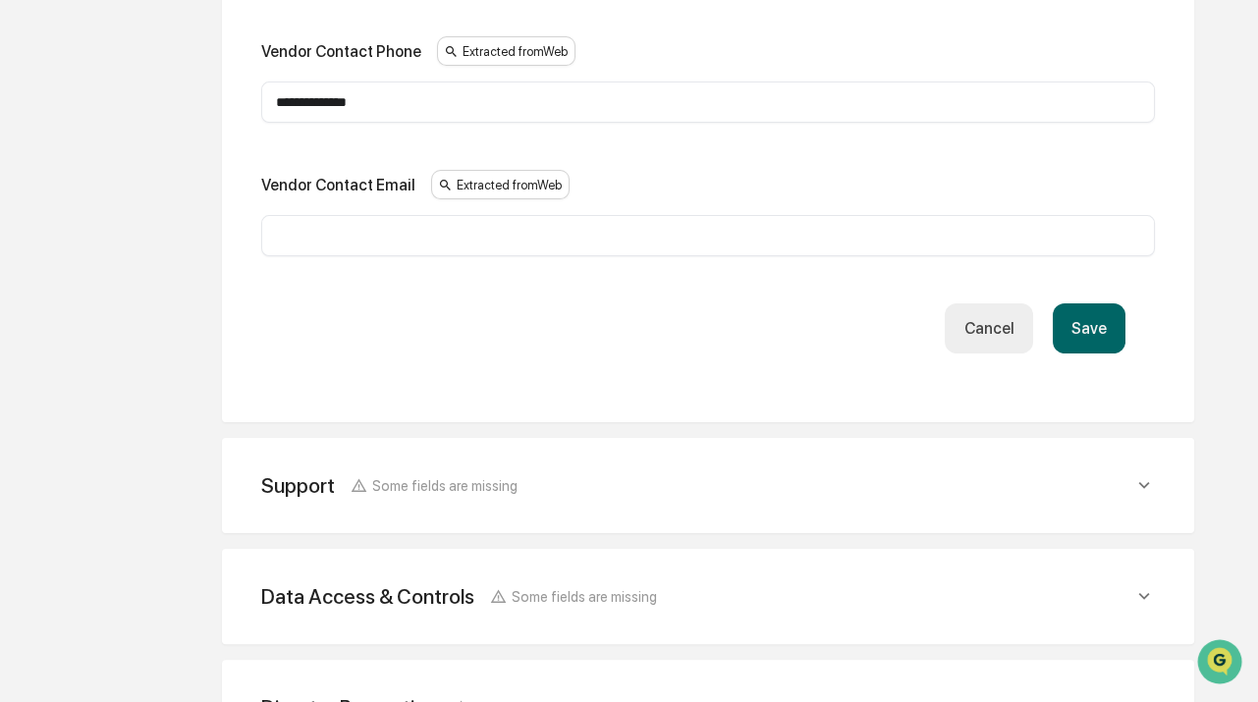
click at [1104, 327] on button "Save" at bounding box center [1088, 328] width 73 height 50
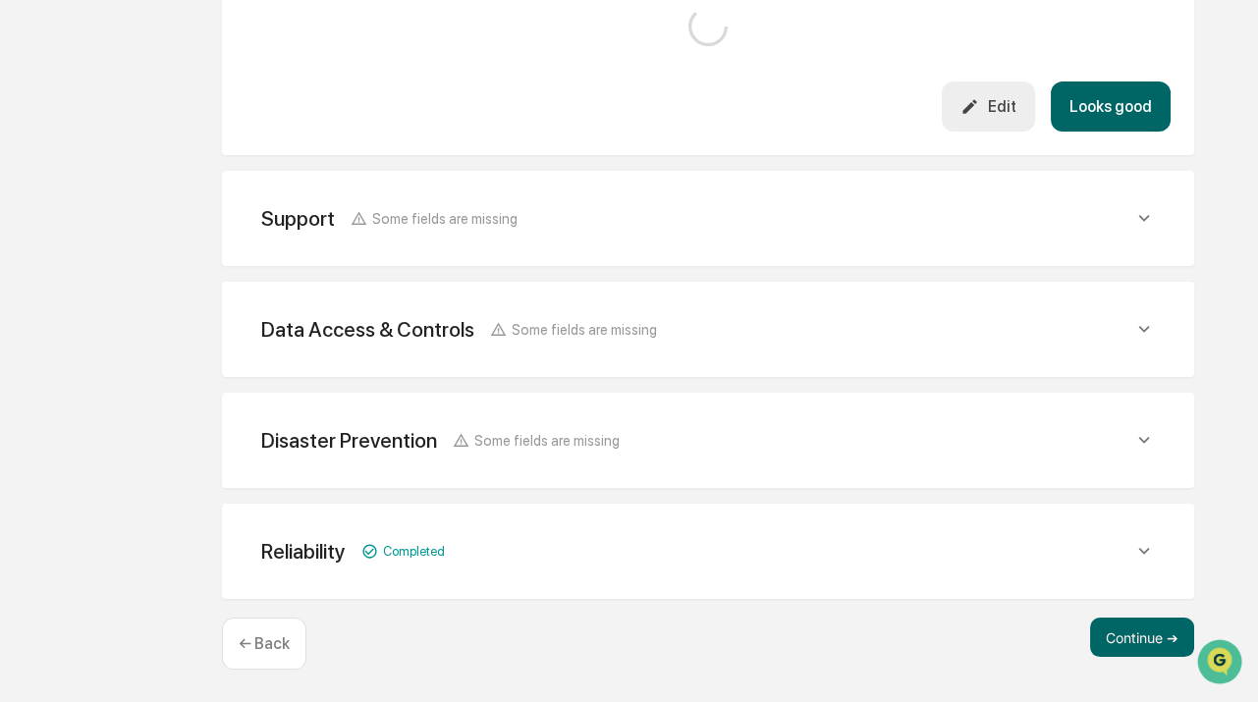
scroll to position [955, 0]
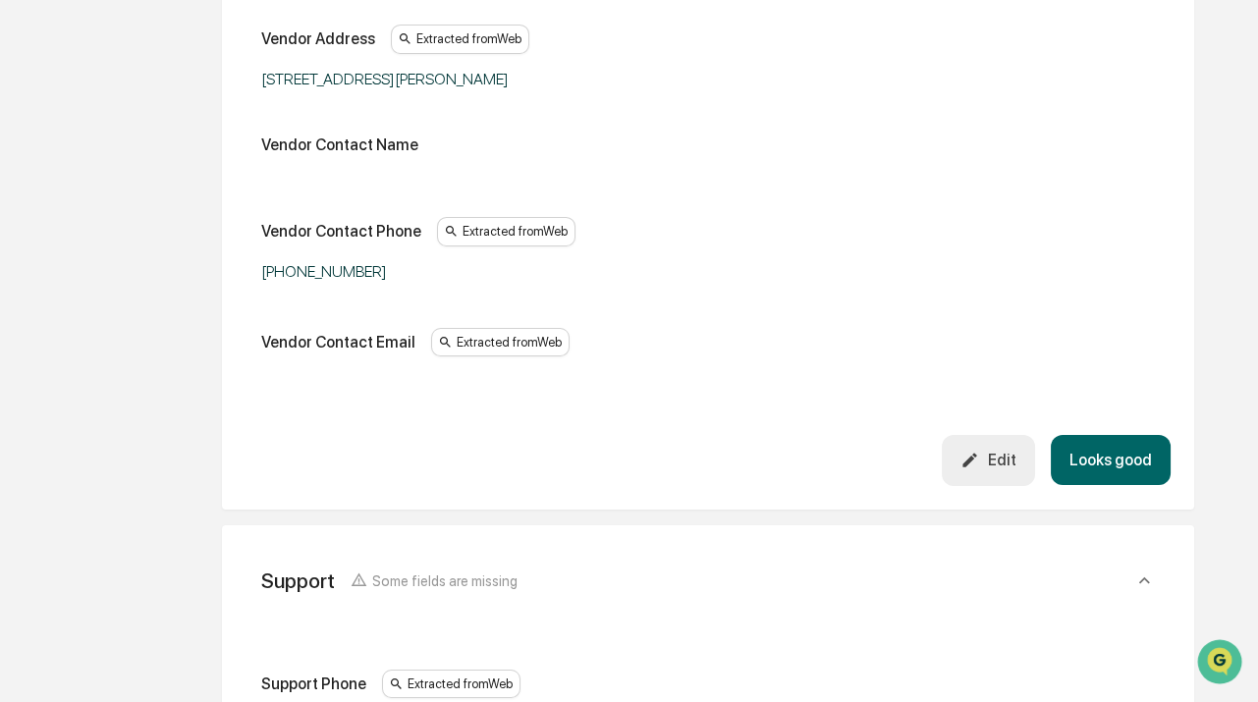
scroll to position [866, 0]
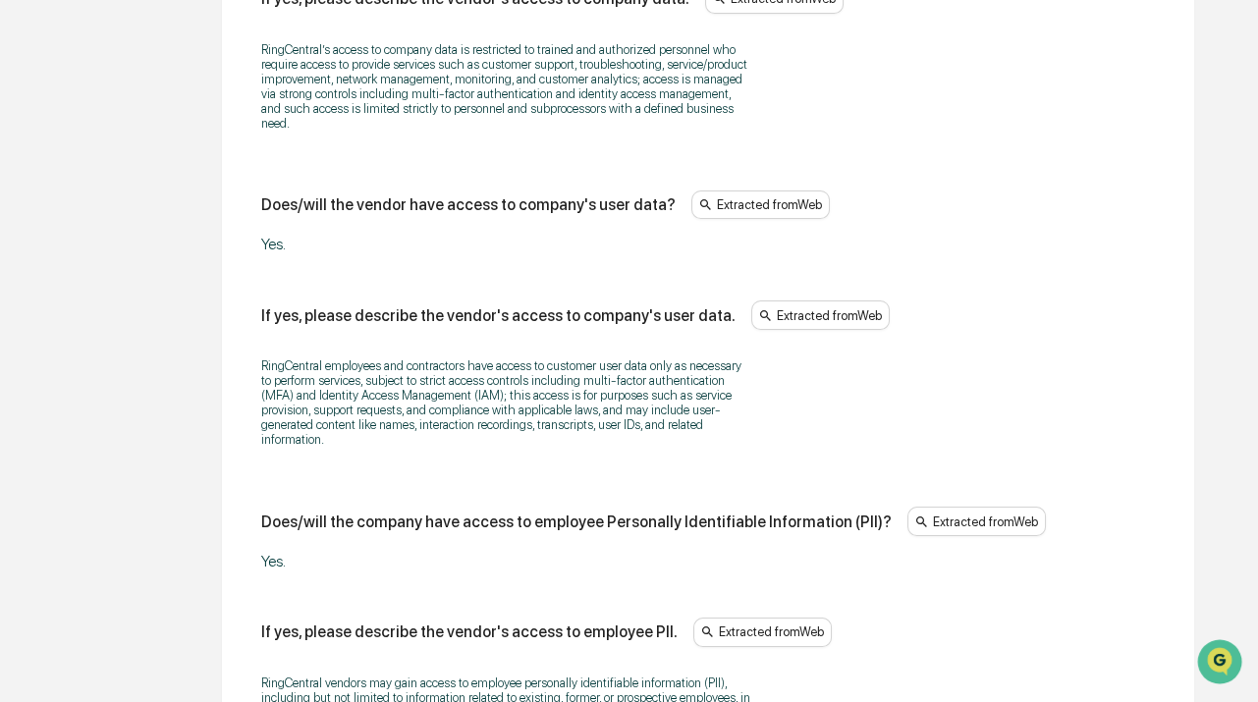
scroll to position [1011, 0]
click at [583, 397] on p "RingCentral employees and contractors have access to customer user data only as…" at bounding box center [506, 401] width 491 height 88
click at [489, 357] on p "RingCentral employees and contractors have access to customer user data only as…" at bounding box center [506, 401] width 491 height 88
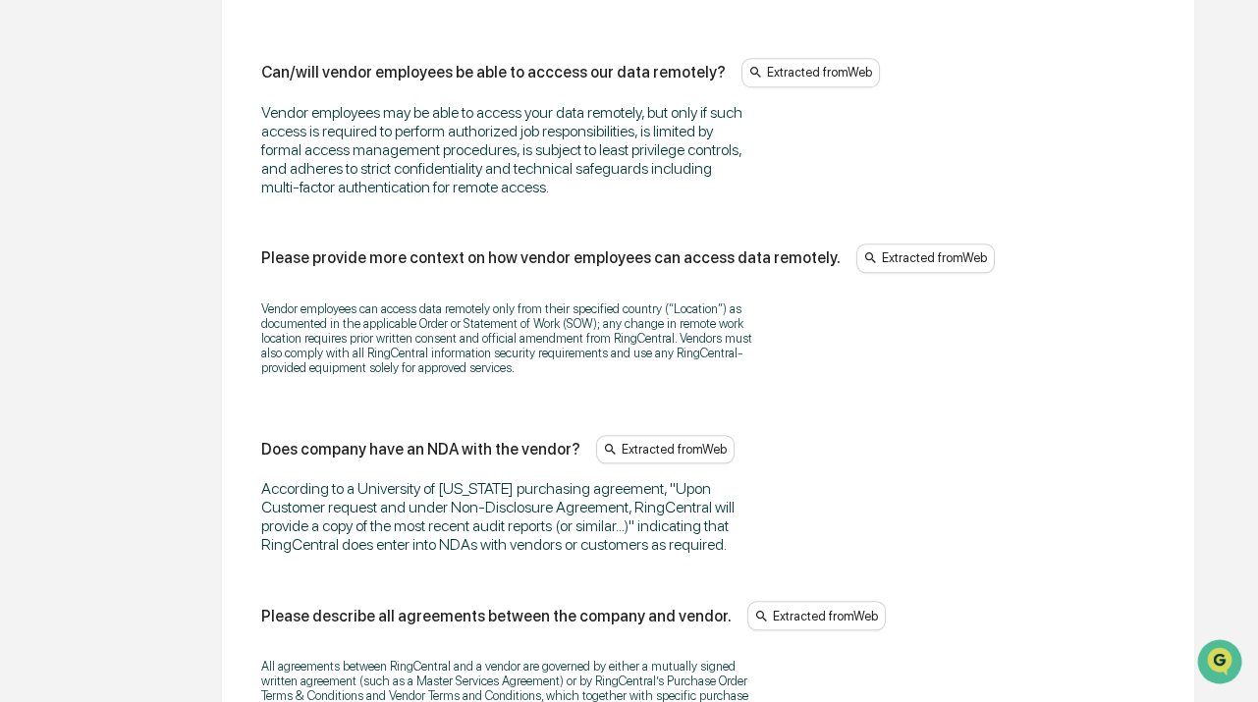
scroll to position [2954, 0]
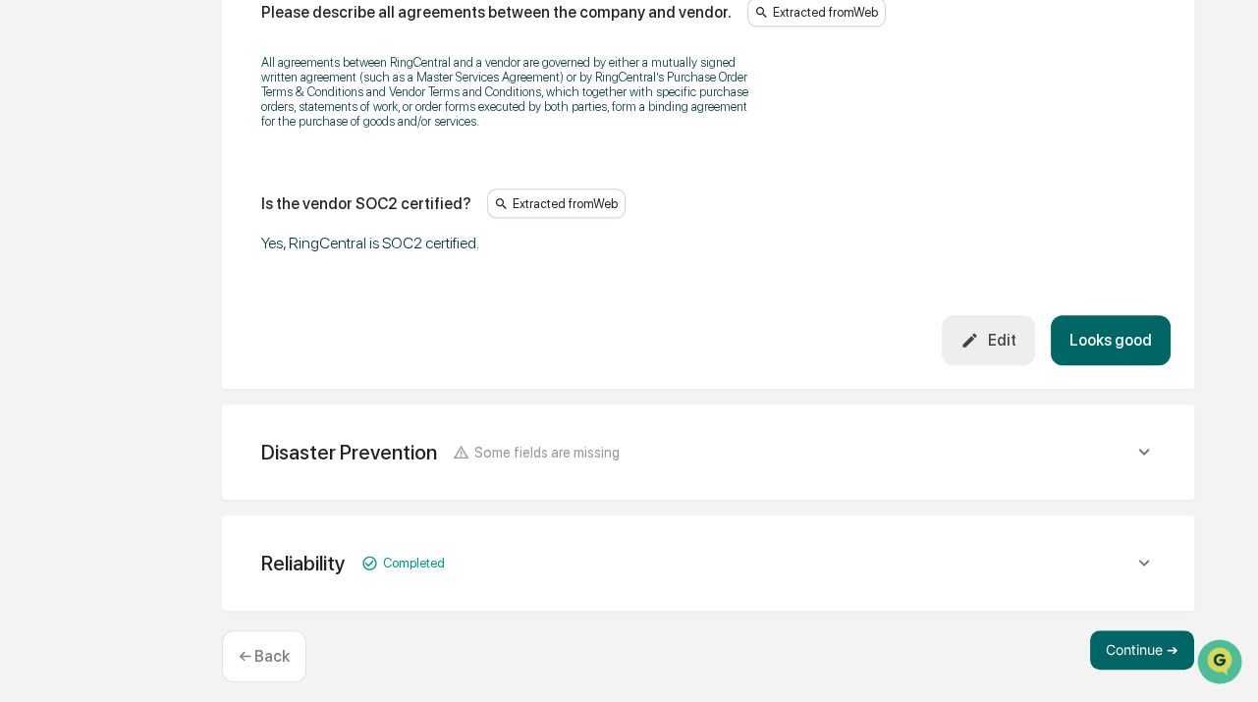
click at [981, 333] on button "Edit" at bounding box center [987, 340] width 93 height 50
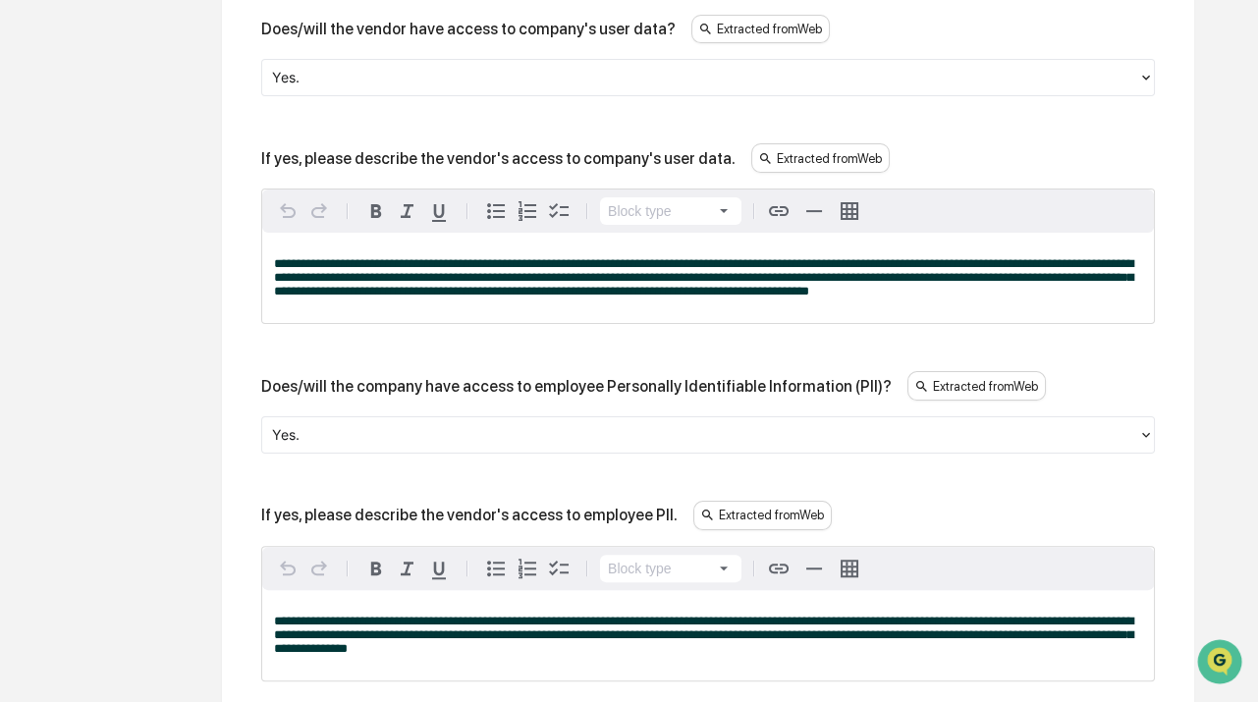
scroll to position [1258, 0]
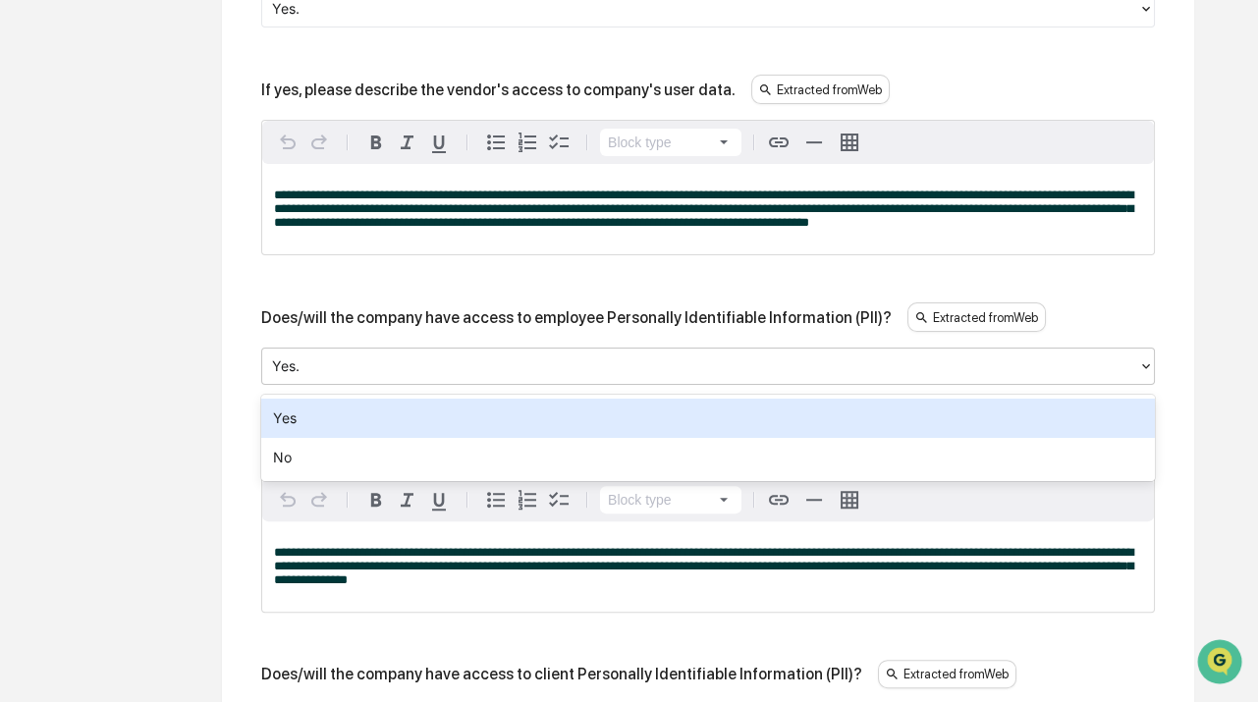
click at [392, 377] on div at bounding box center [700, 365] width 856 height 23
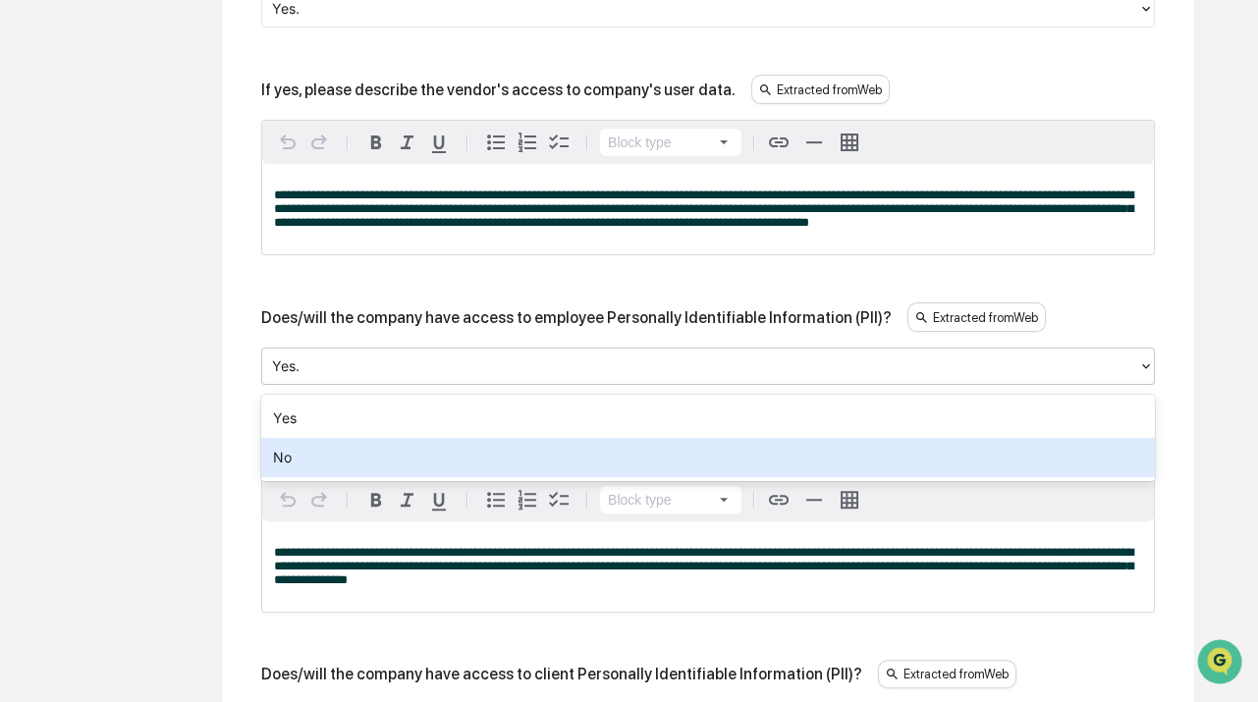
click at [326, 452] on div "No" at bounding box center [707, 457] width 893 height 39
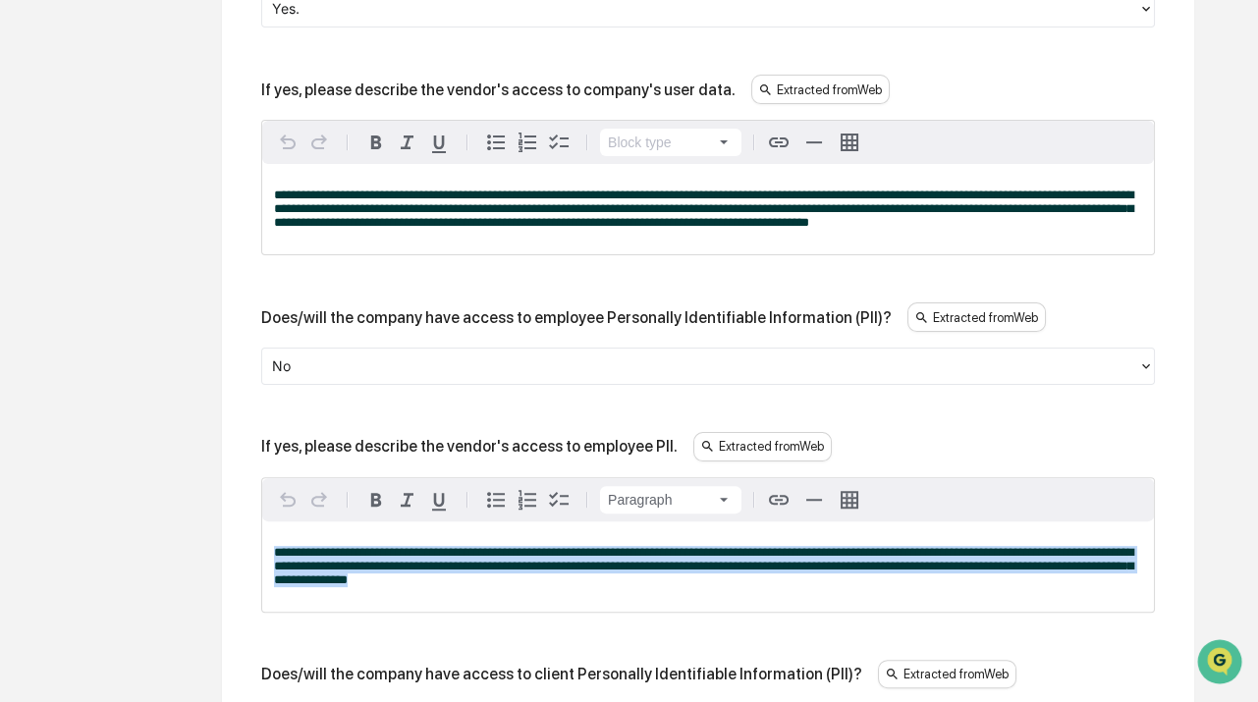
drag, startPoint x: 532, startPoint y: 605, endPoint x: 139, endPoint y: 527, distance: 400.3
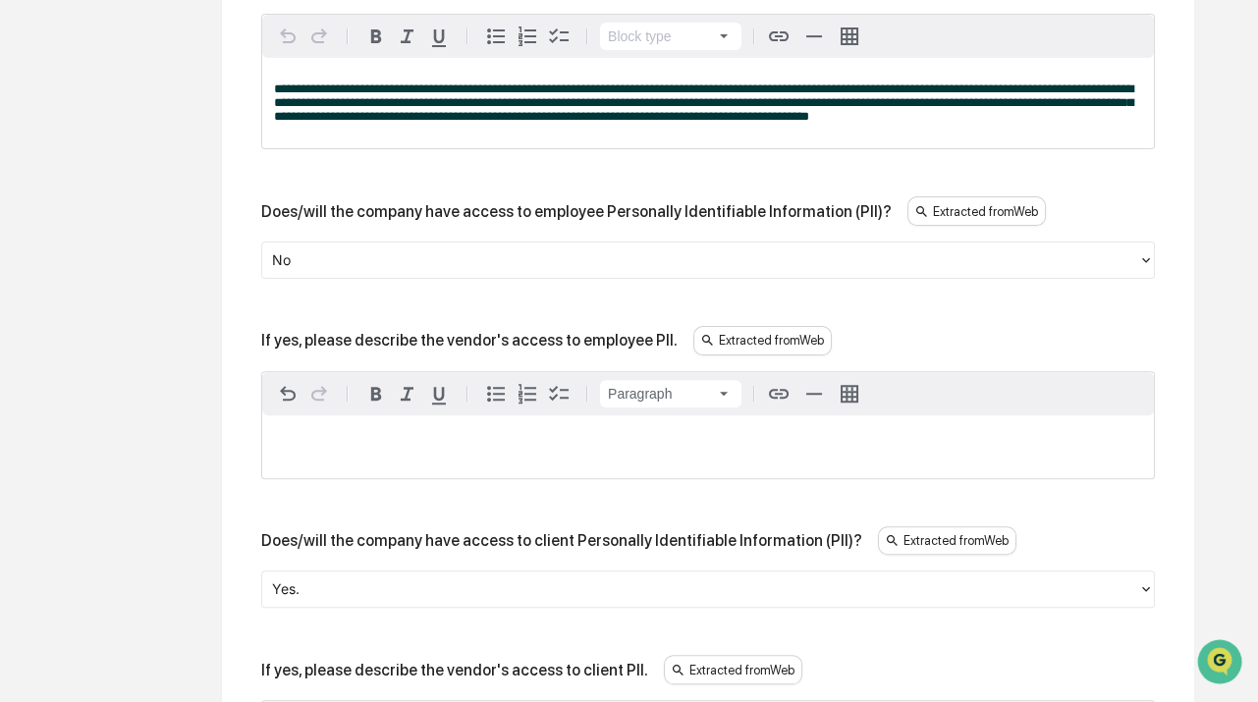
scroll to position [1526, 0]
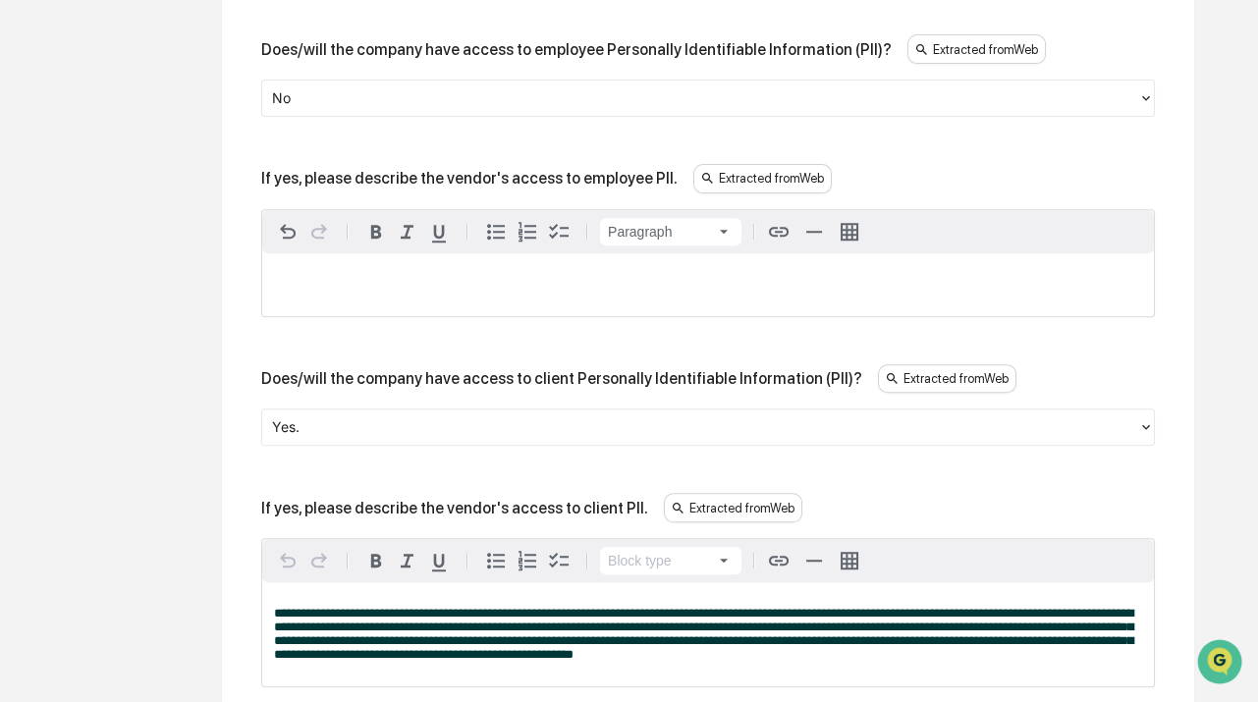
click at [421, 439] on div at bounding box center [700, 427] width 856 height 23
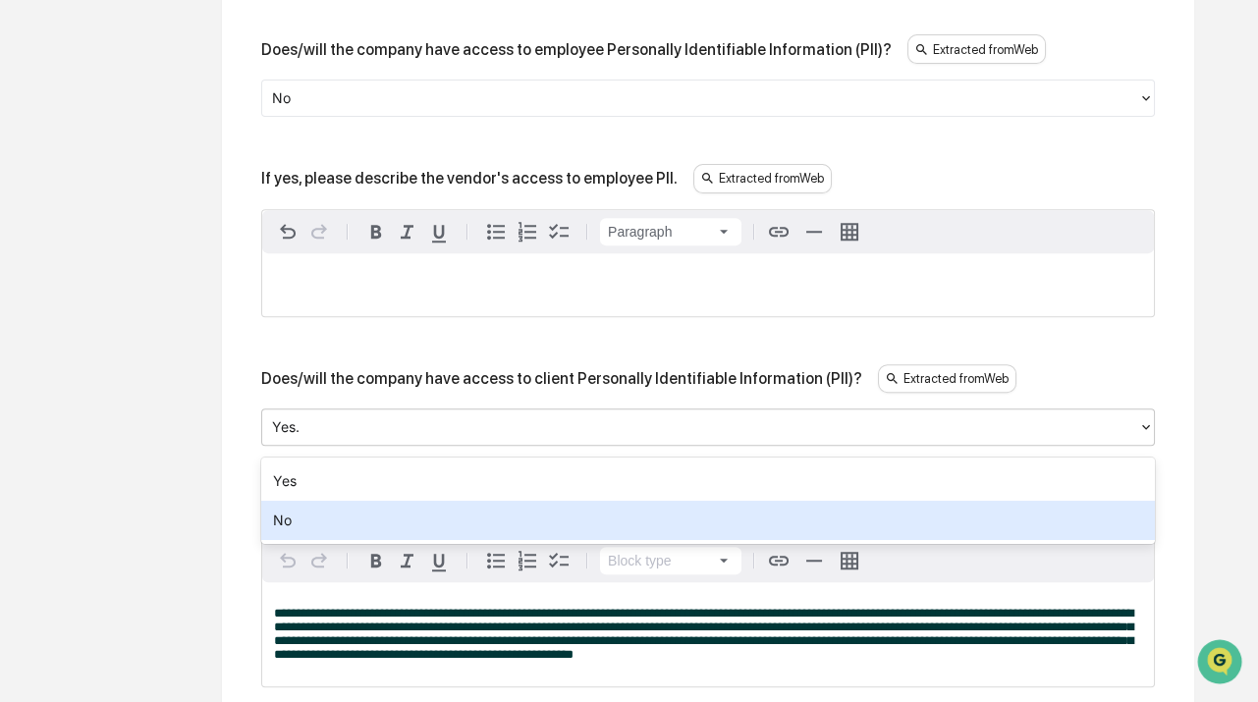
click at [347, 515] on div "No" at bounding box center [707, 520] width 893 height 39
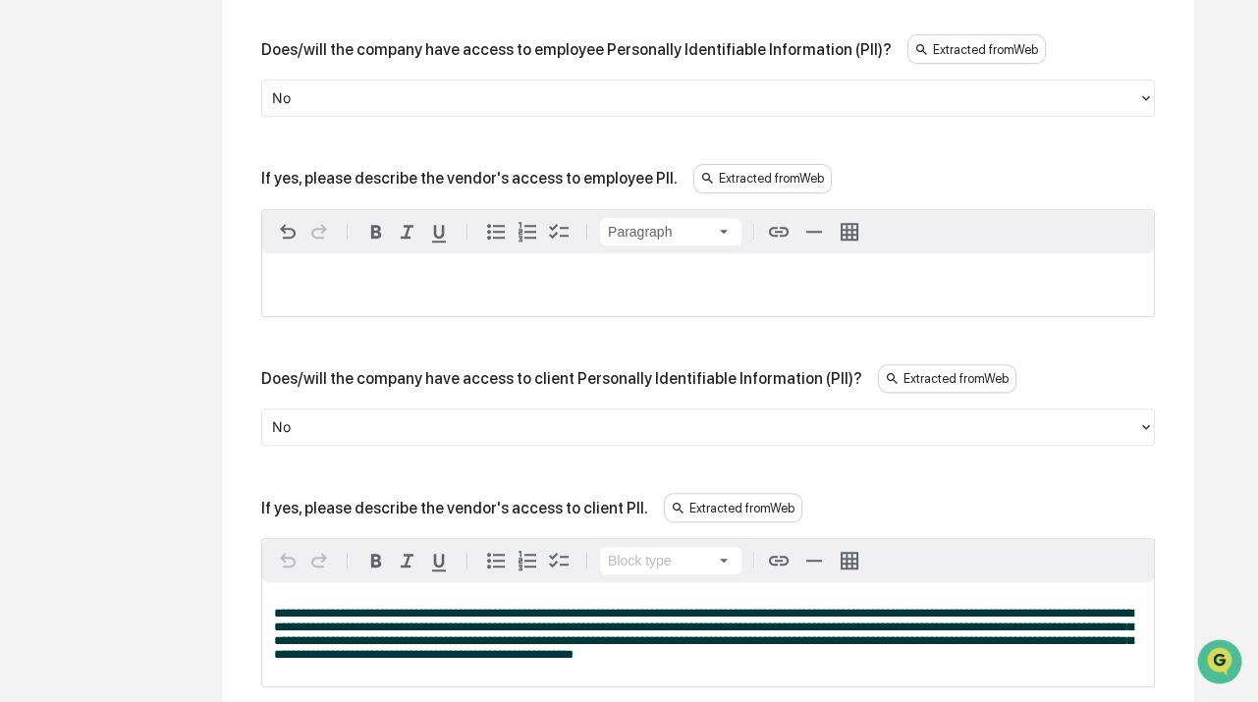
click at [128, 373] on div "Overview Vendor Details Entry Details Review Vendor Data Vendor Risk Assessment…" at bounding box center [629, 549] width 1238 height 3640
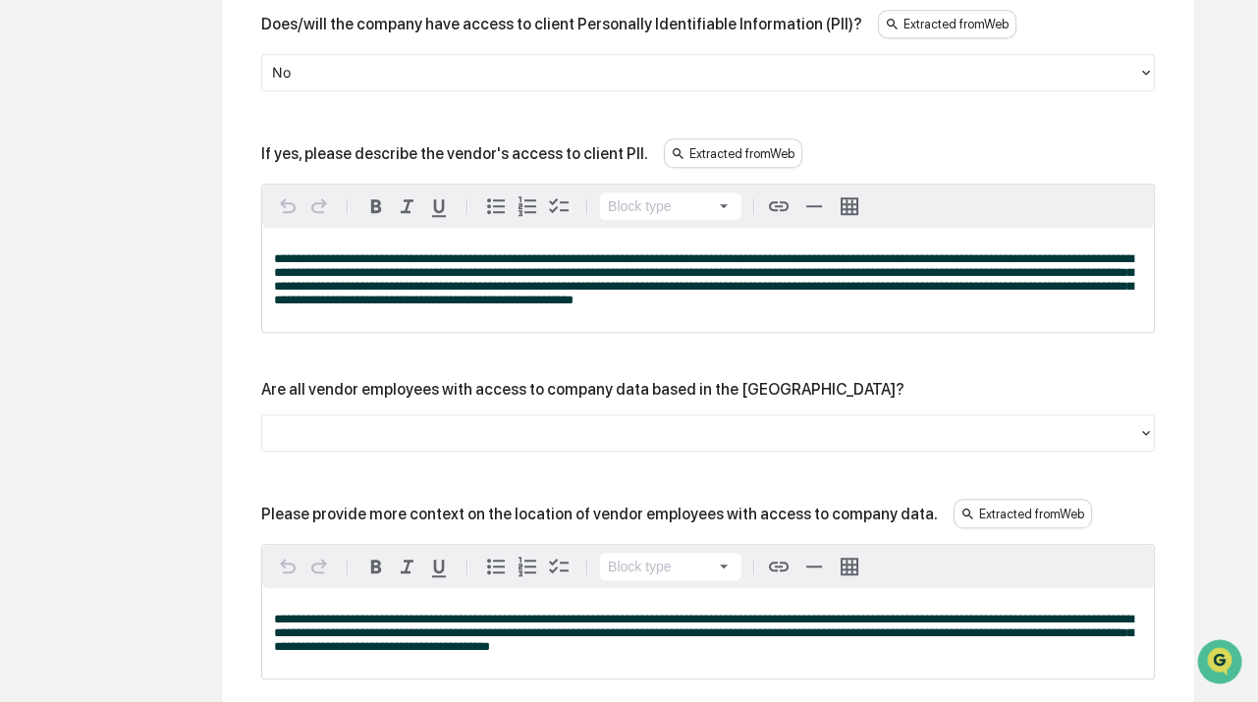
scroll to position [1883, 0]
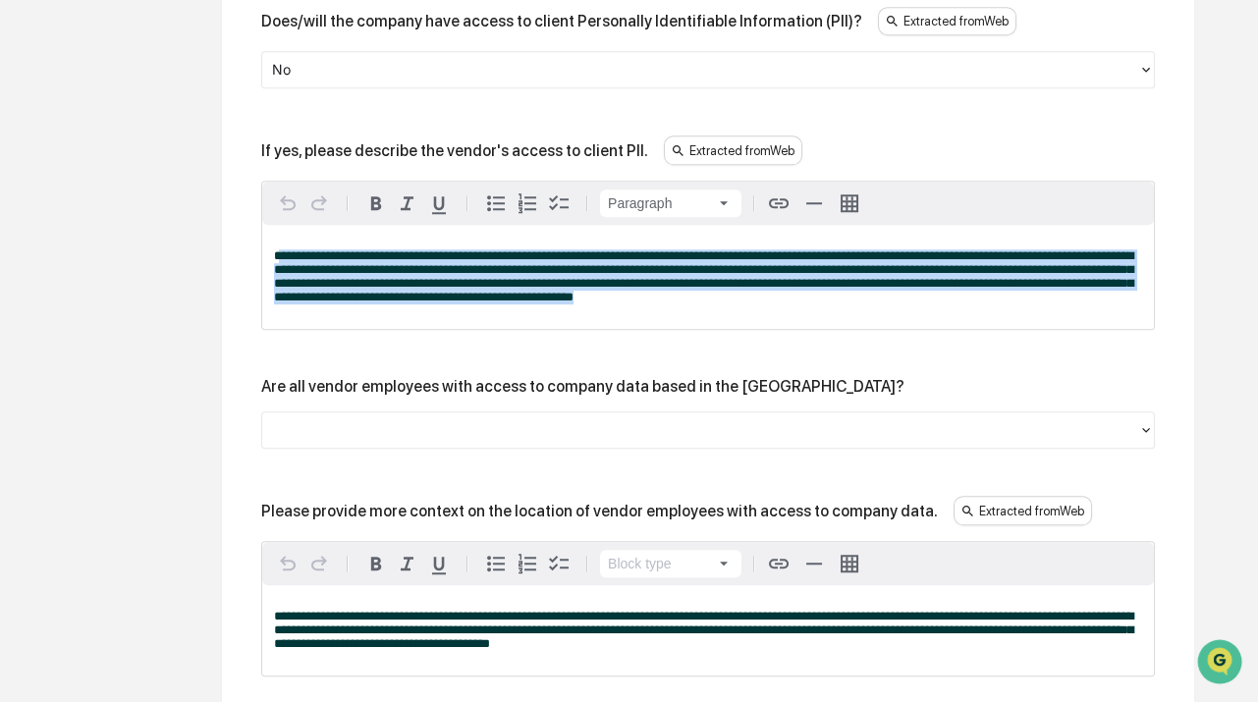
drag, startPoint x: 722, startPoint y: 327, endPoint x: 277, endPoint y: 220, distance: 457.4
click at [277, 220] on div "**********" at bounding box center [707, 255] width 891 height 147
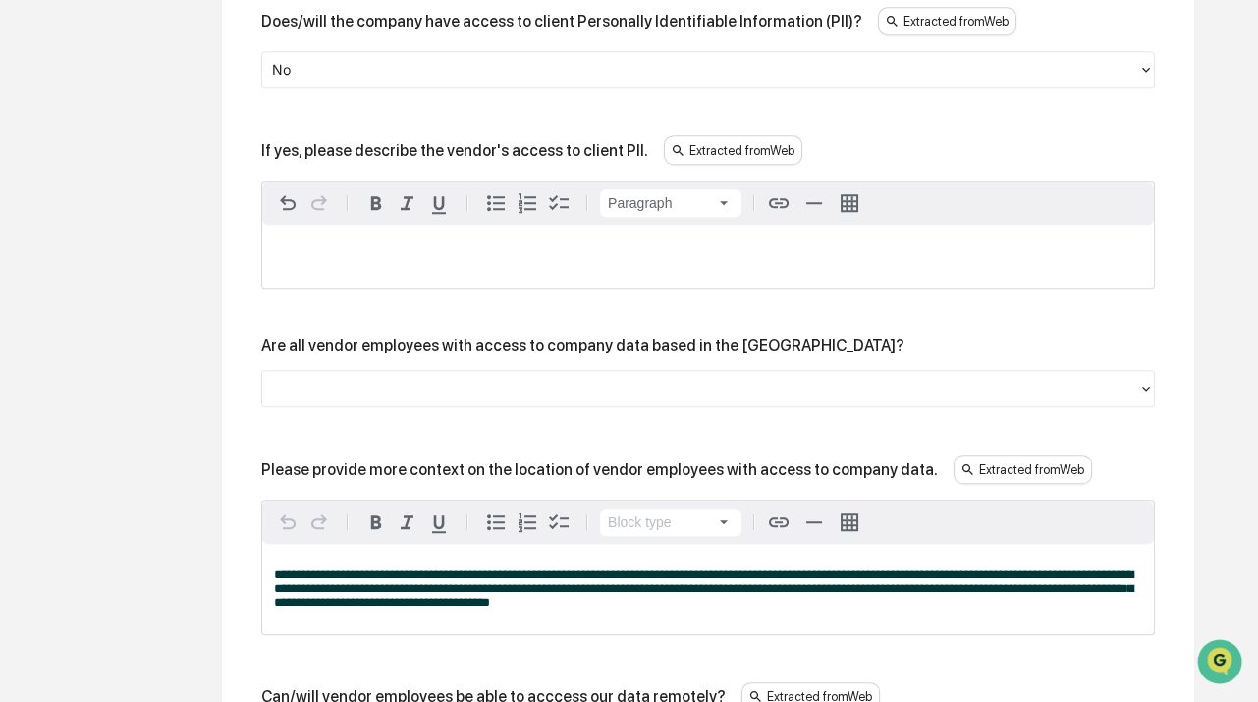
click at [217, 297] on div "Review Vendor Data Review the vendor's information and fill in any missing fiel…" at bounding box center [708, 170] width 1080 height 3599
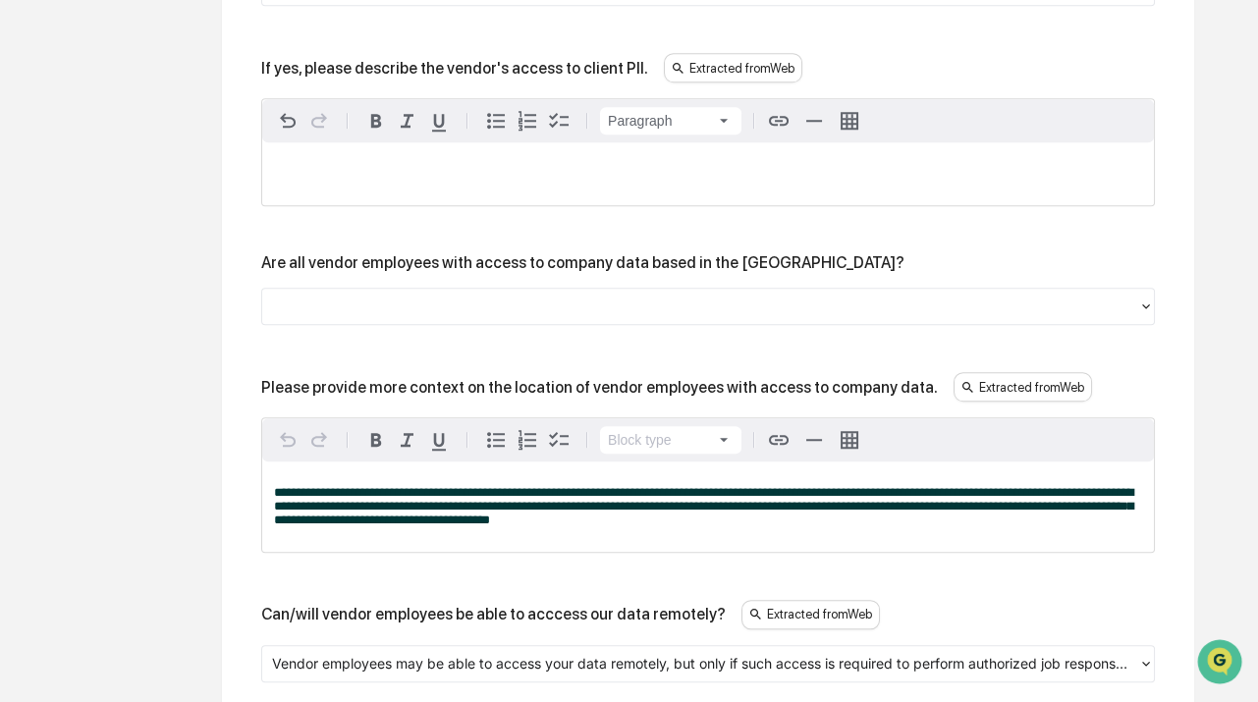
scroll to position [2062, 0]
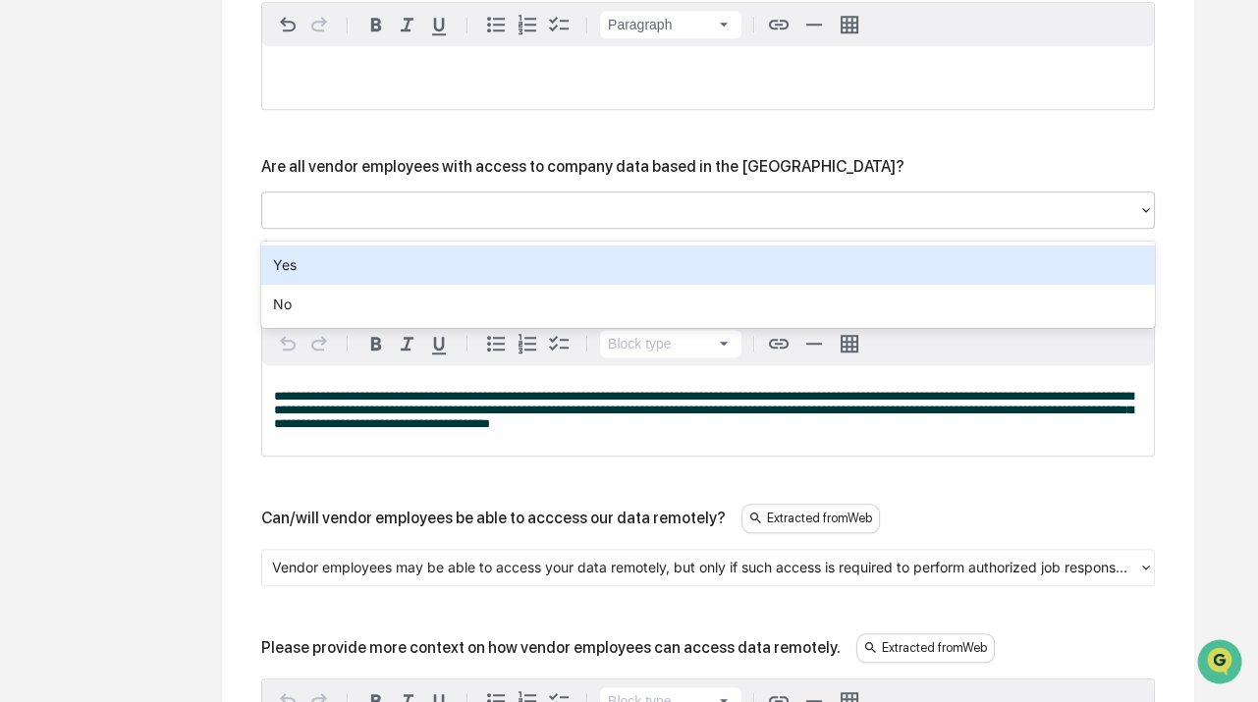
click at [457, 215] on div at bounding box center [700, 210] width 856 height 23
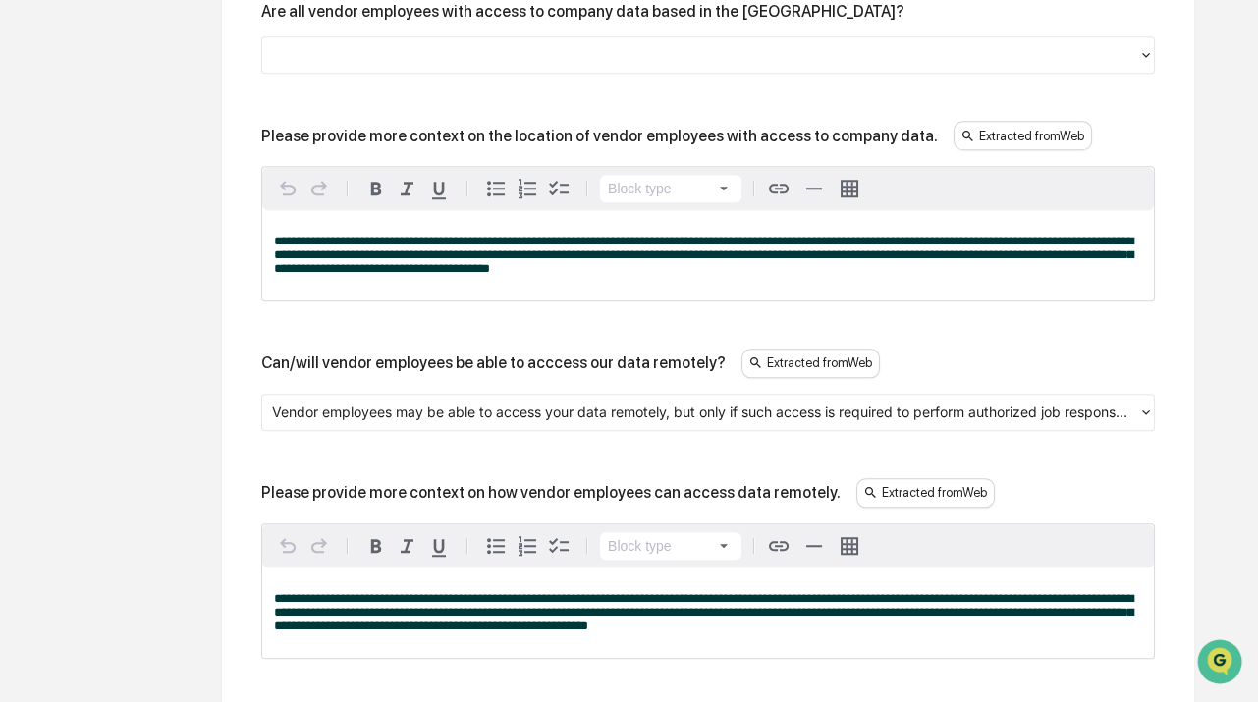
scroll to position [2239, 0]
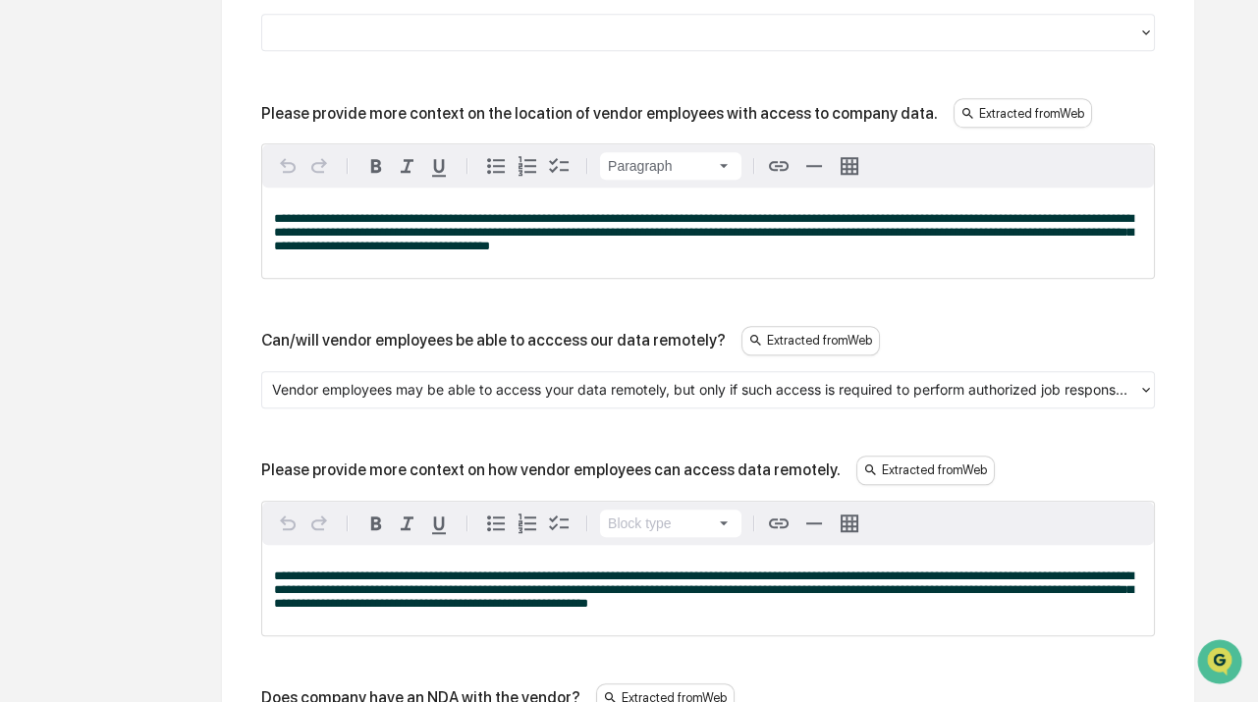
click at [674, 266] on div "**********" at bounding box center [707, 232] width 891 height 90
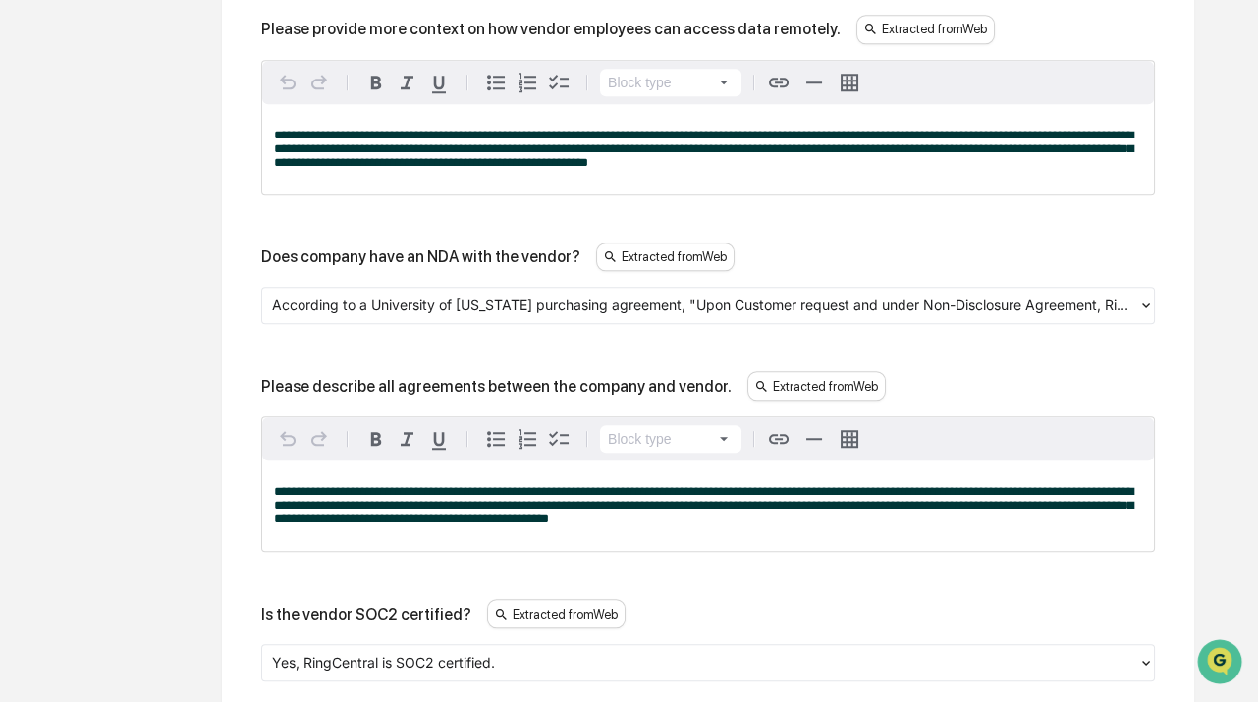
scroll to position [2686, 0]
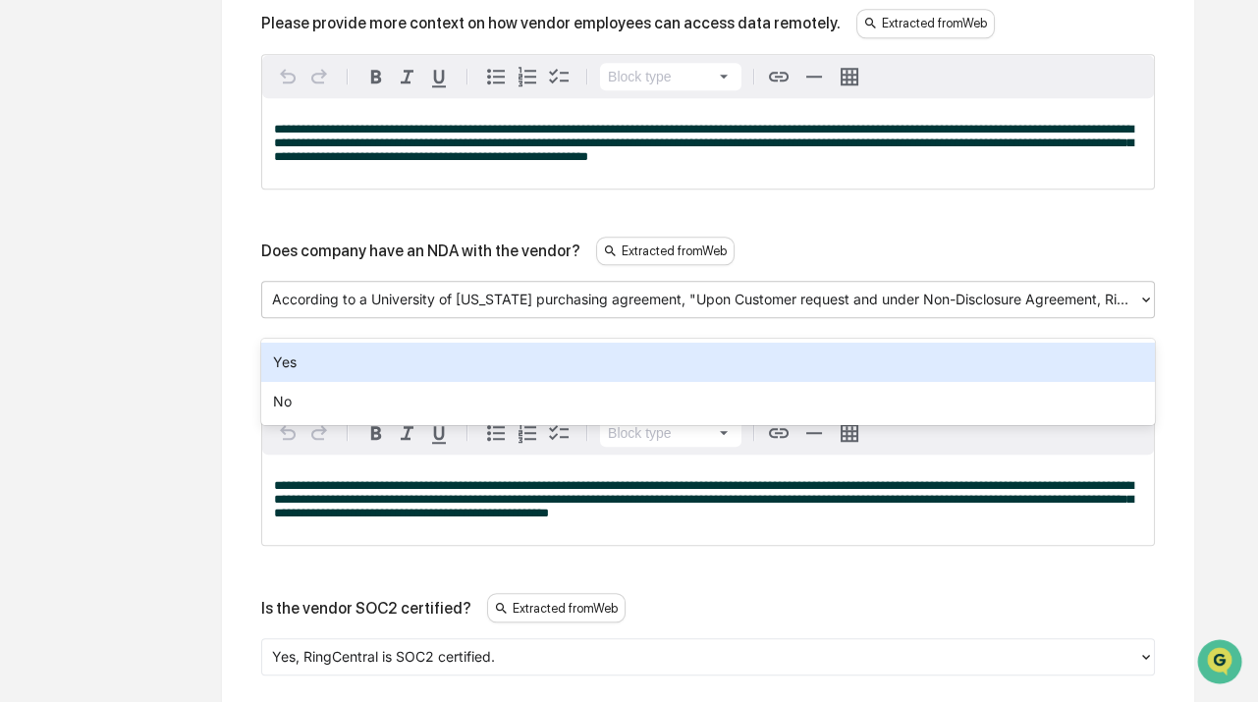
drag, startPoint x: 269, startPoint y: 314, endPoint x: 856, endPoint y: 323, distance: 587.1
click at [856, 315] on div "According to a University of California purchasing agreement, "Upon Customer re…" at bounding box center [700, 300] width 876 height 30
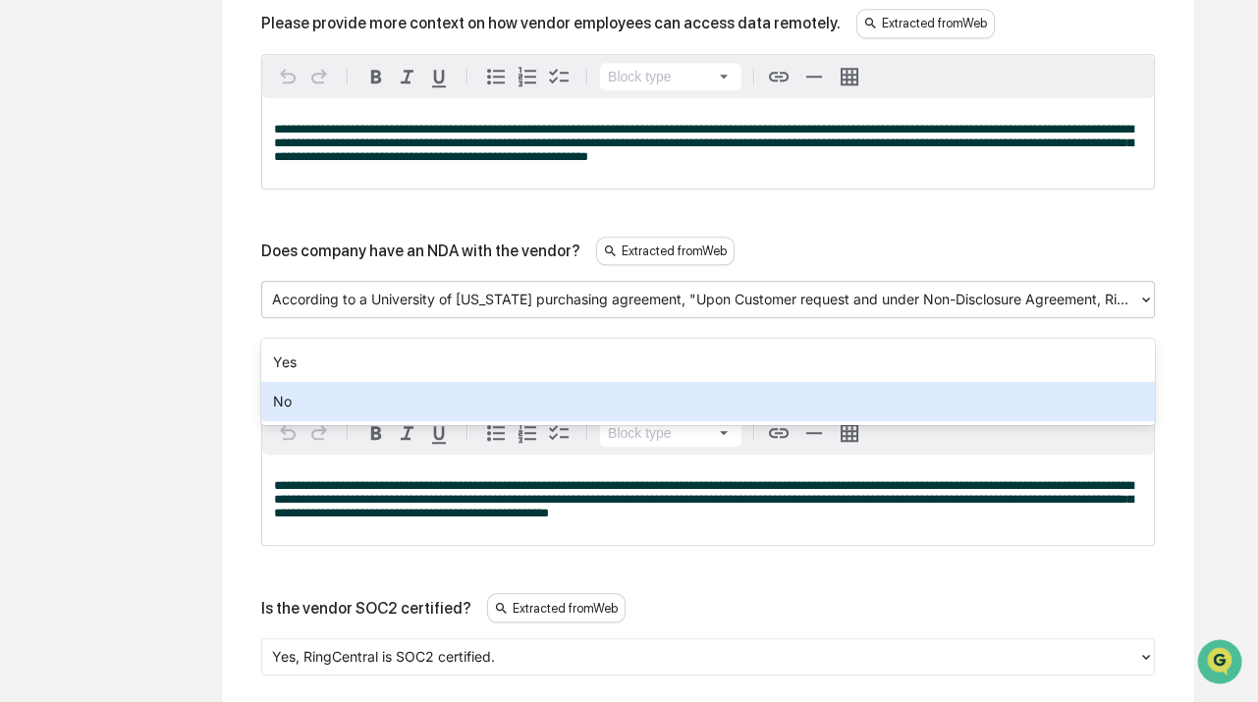
click at [298, 402] on div "No" at bounding box center [707, 401] width 893 height 39
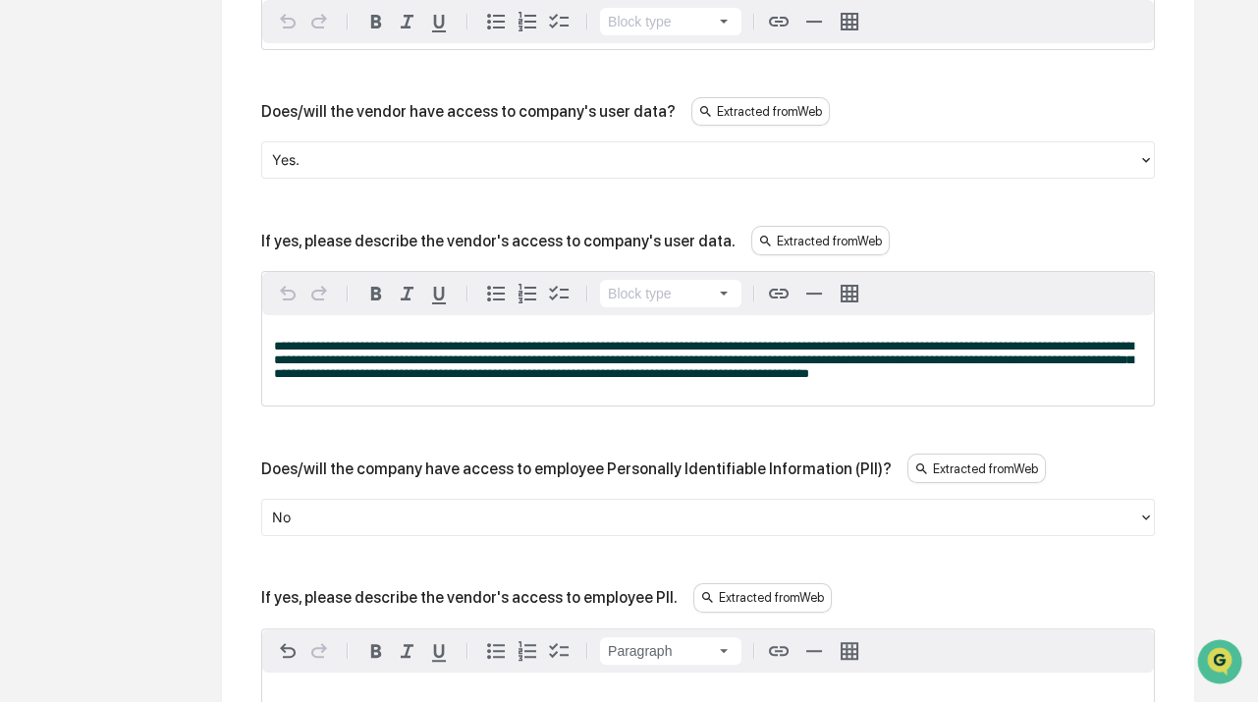
scroll to position [1080, 0]
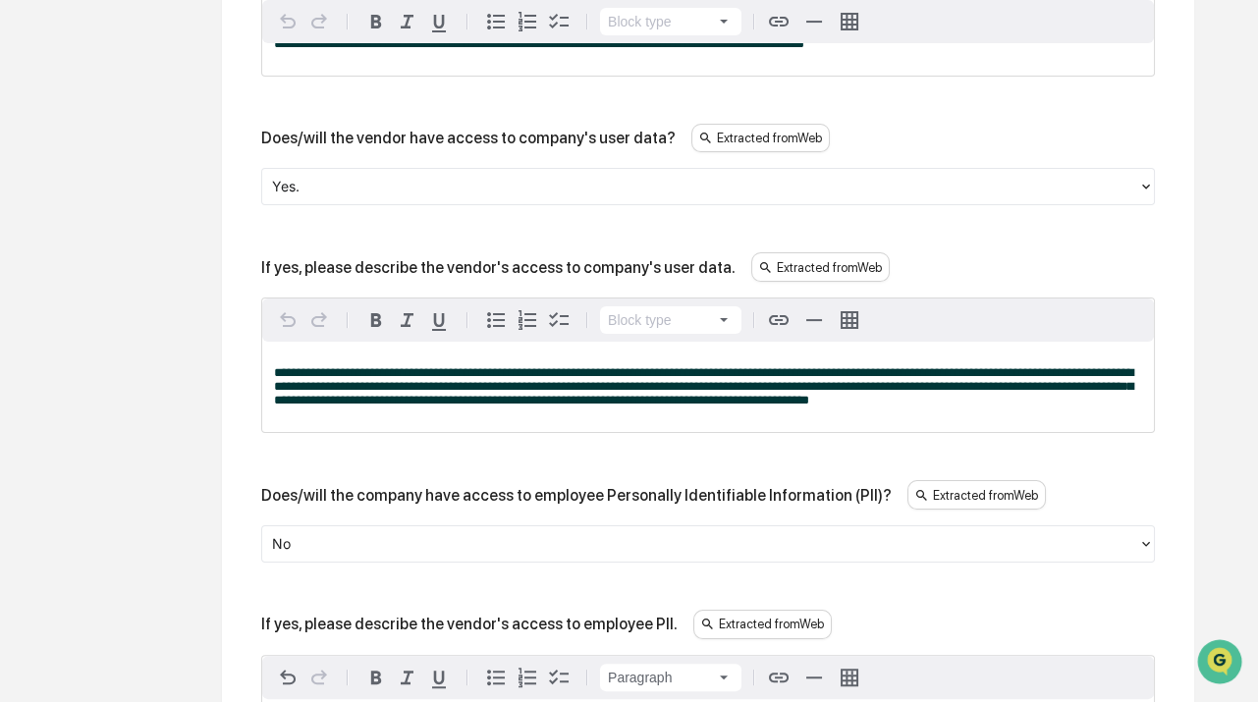
click at [968, 418] on div "**********" at bounding box center [707, 387] width 891 height 90
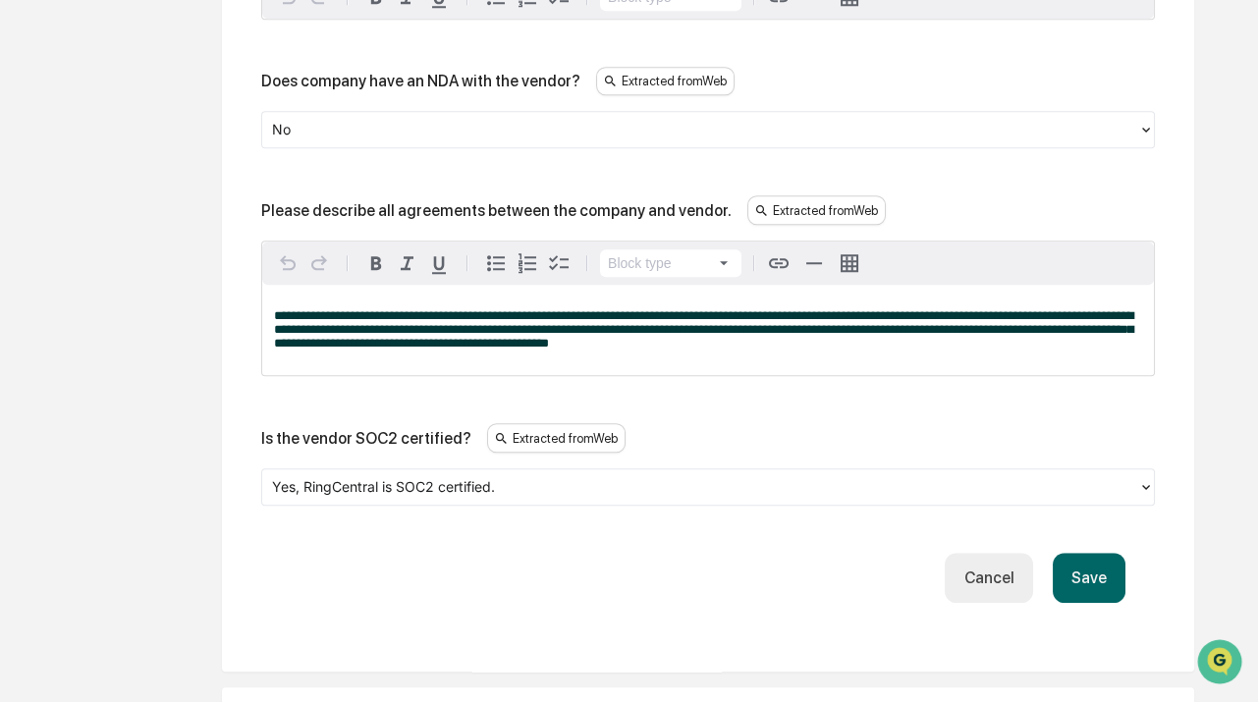
scroll to position [2865, 0]
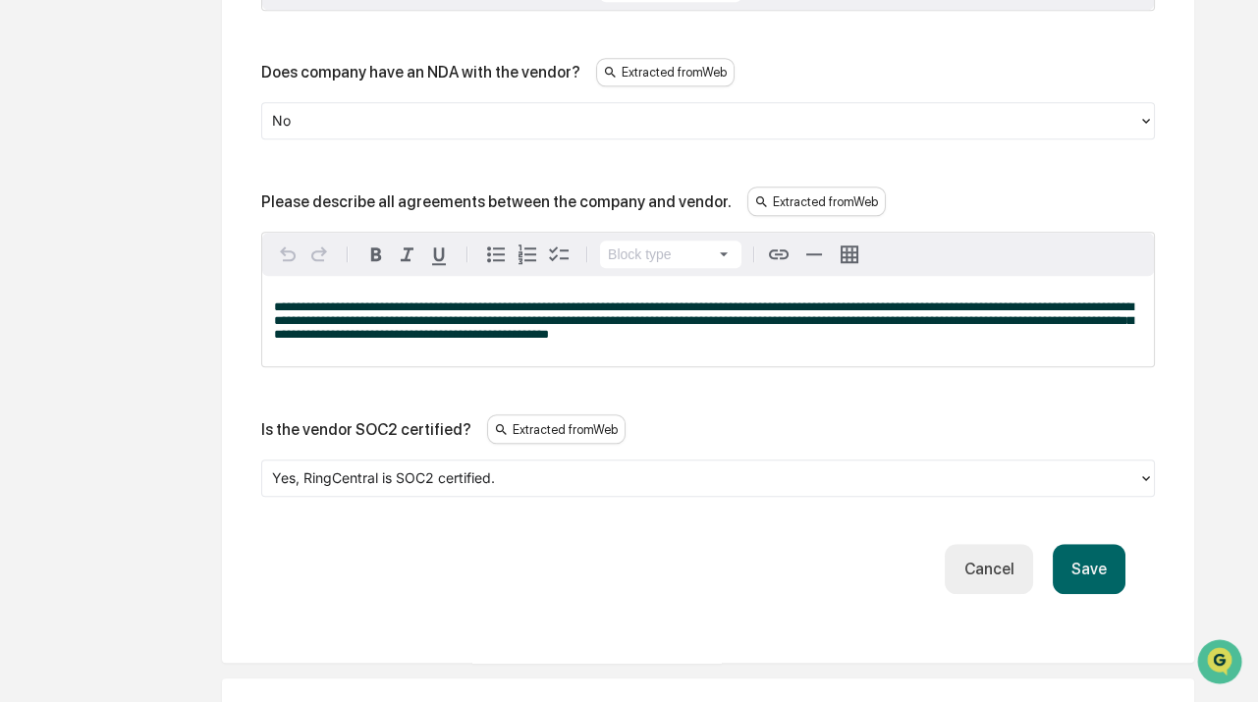
click at [843, 342] on p "**********" at bounding box center [708, 320] width 868 height 41
click at [889, 342] on p "**********" at bounding box center [708, 320] width 868 height 41
click at [852, 366] on div "**********" at bounding box center [707, 321] width 891 height 90
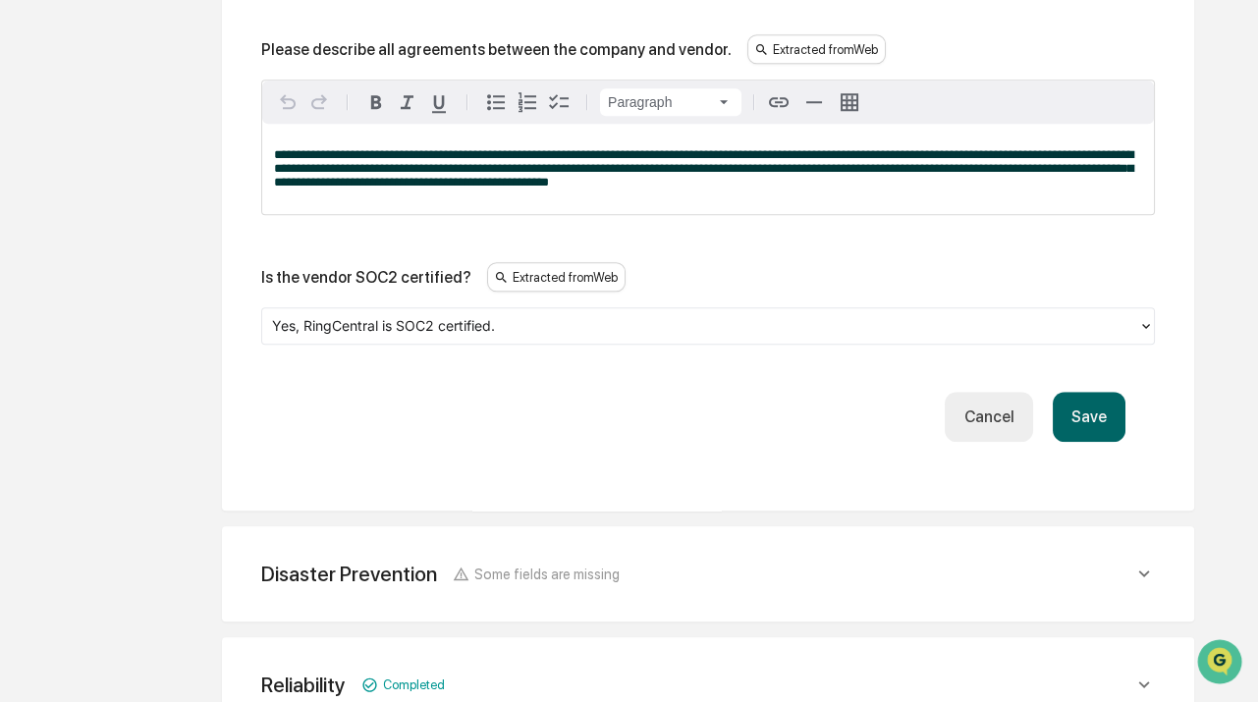
scroll to position [3043, 0]
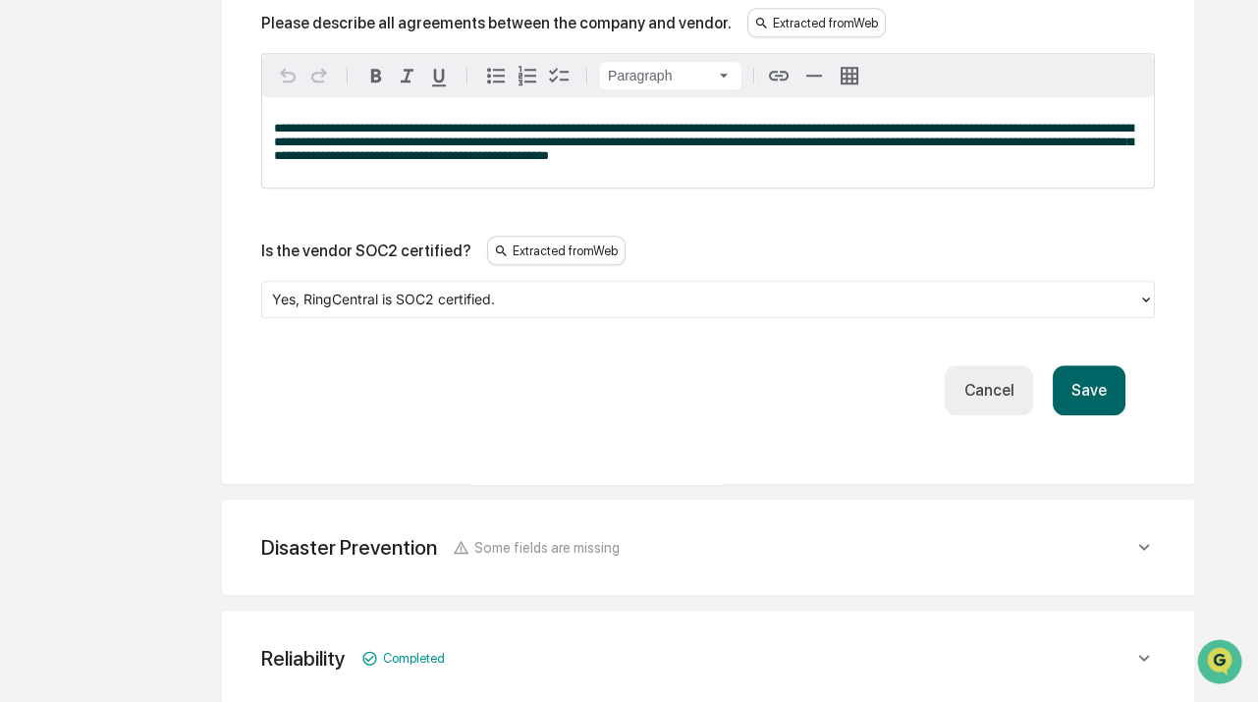
click at [1080, 406] on button "Save" at bounding box center [1088, 390] width 73 height 50
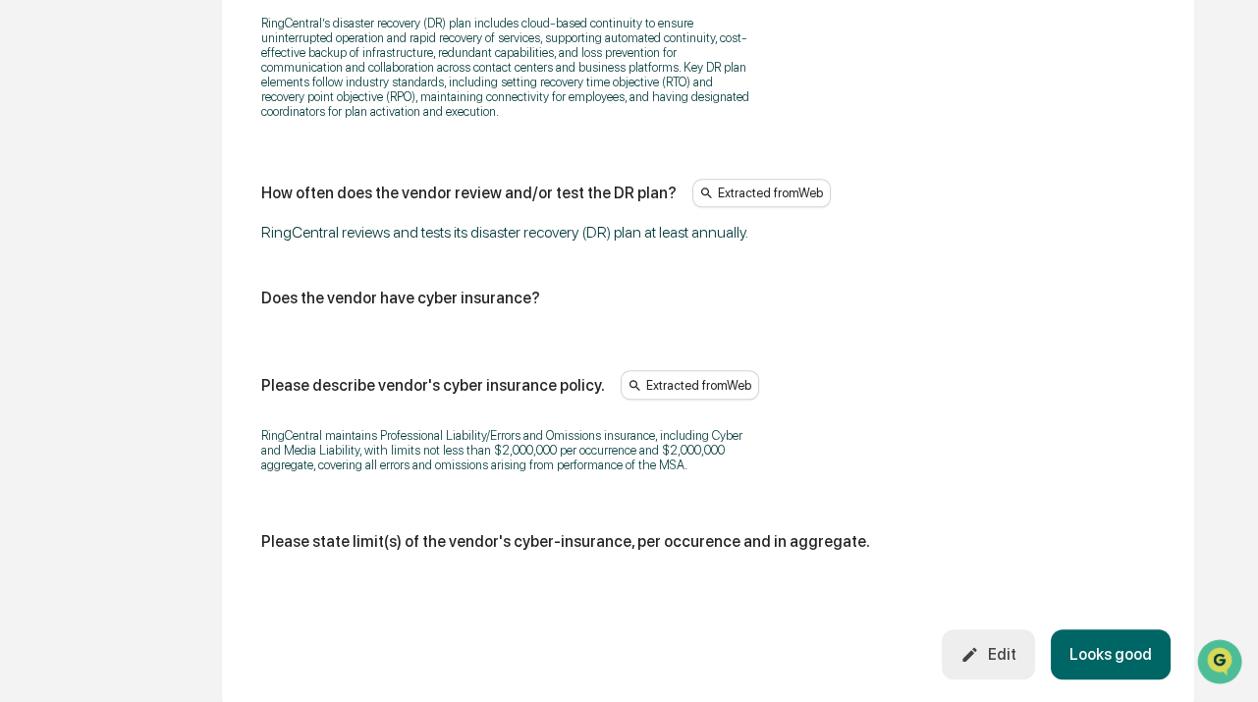
scroll to position [3394, 0]
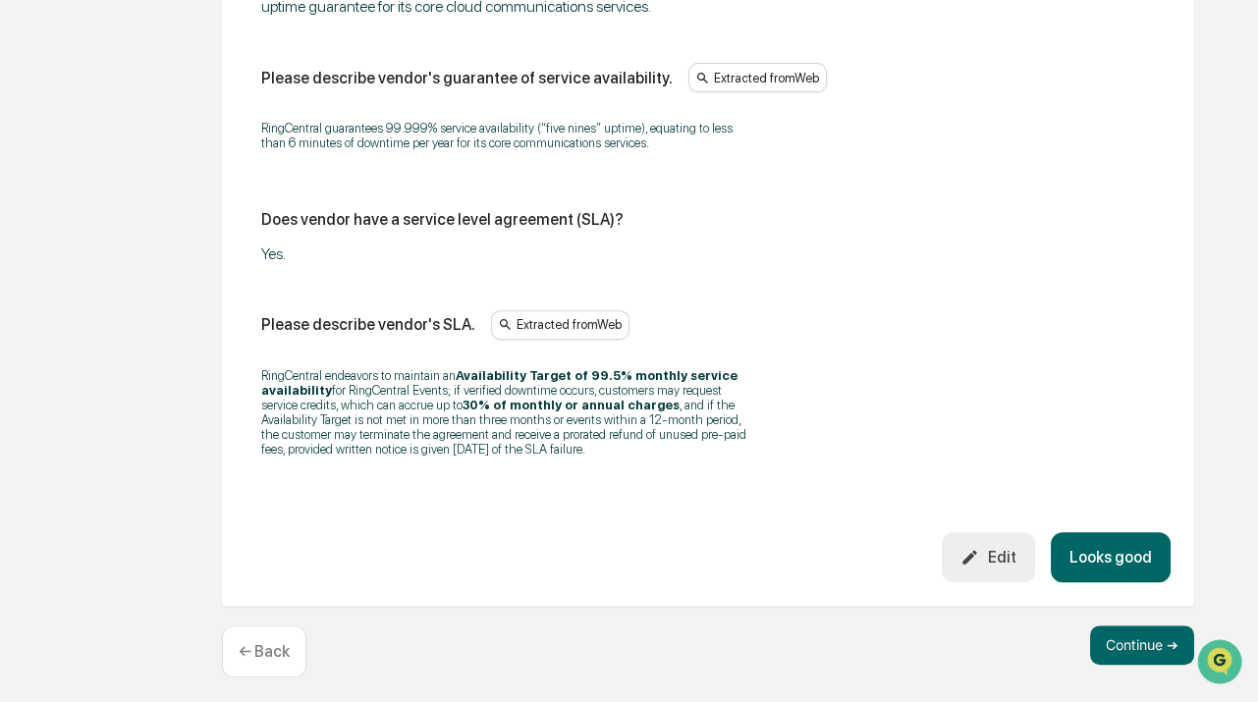
scroll to position [1561, 0]
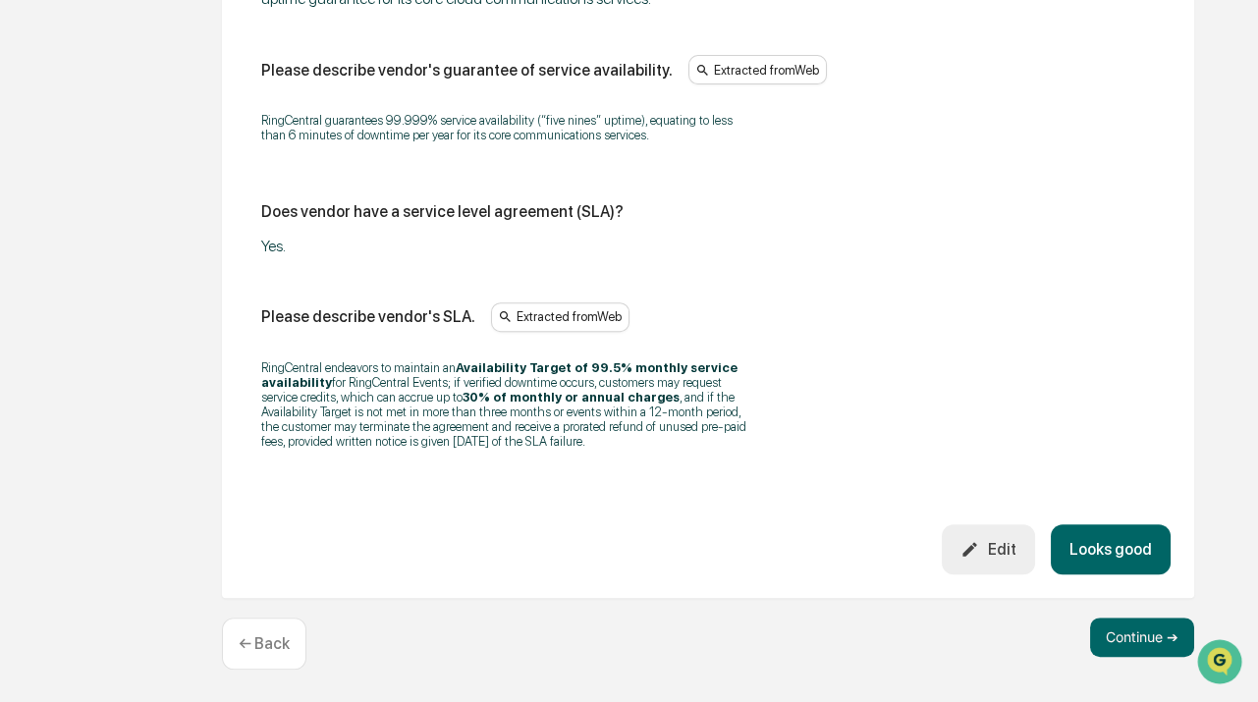
click at [649, 385] on p "RingCentral endeavors to maintain an Availability Target of 99.5% monthly servi…" at bounding box center [506, 404] width 491 height 88
click at [1123, 546] on button "Looks good" at bounding box center [1110, 549] width 120 height 50
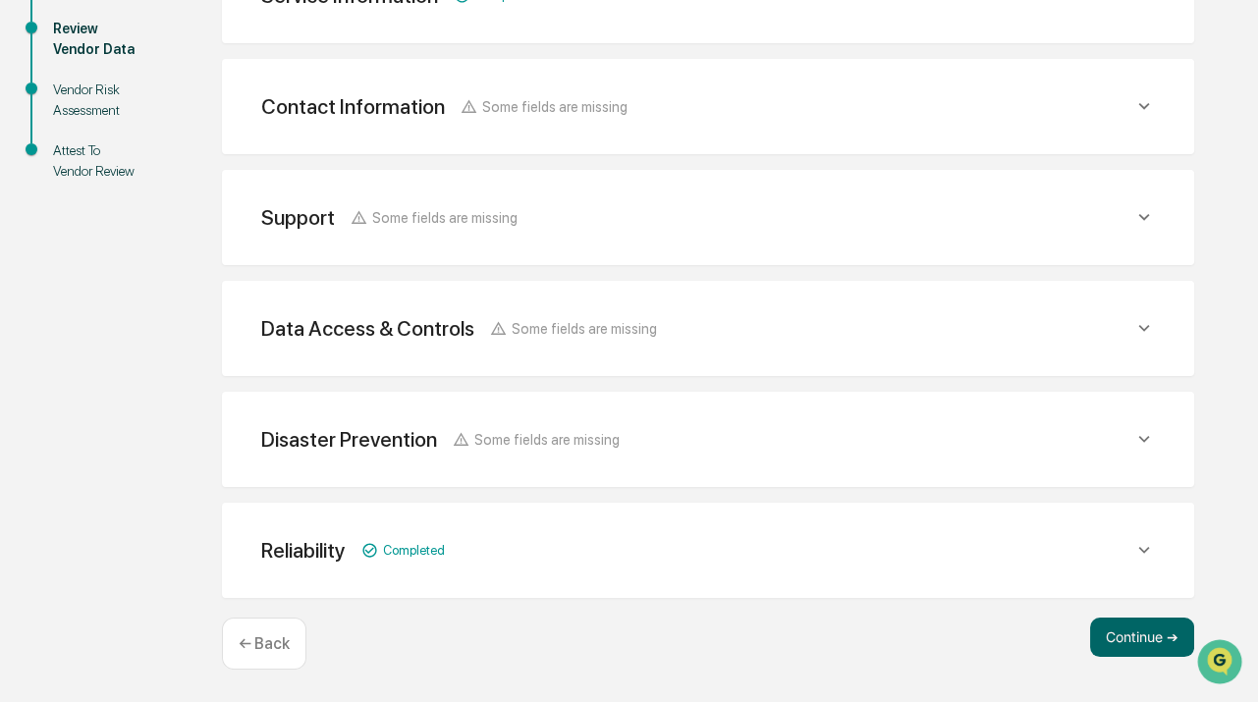
scroll to position [422, 0]
click at [1133, 636] on button "Continue ➔" at bounding box center [1142, 636] width 104 height 39
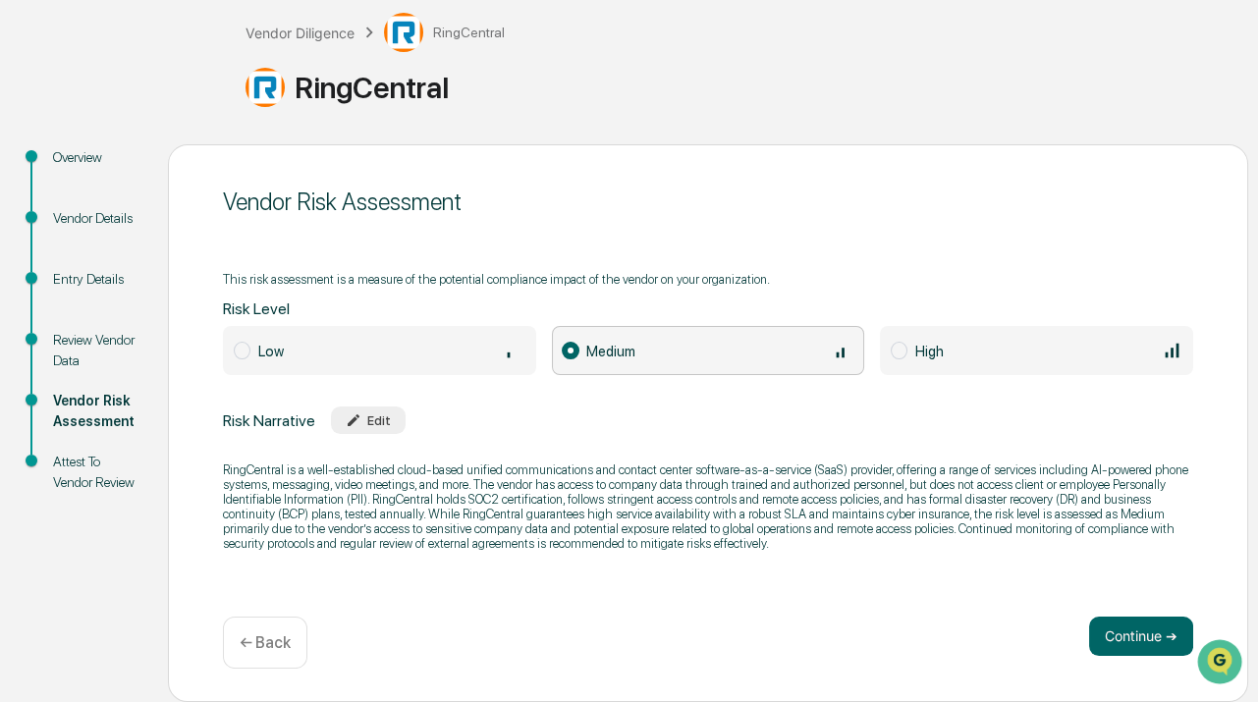
scroll to position [109, 0]
click at [333, 346] on div "Low" at bounding box center [391, 352] width 267 height 22
click at [1119, 636] on button "Continue ➔" at bounding box center [1141, 636] width 104 height 39
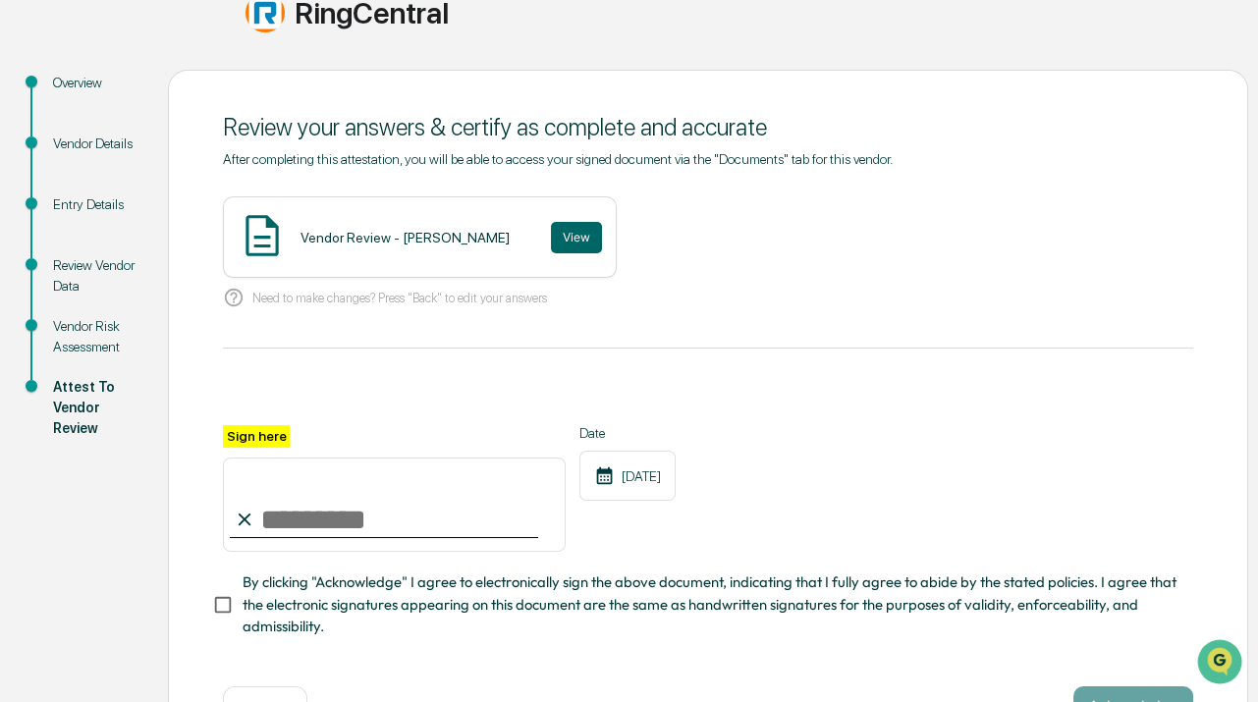
scroll to position [260, 0]
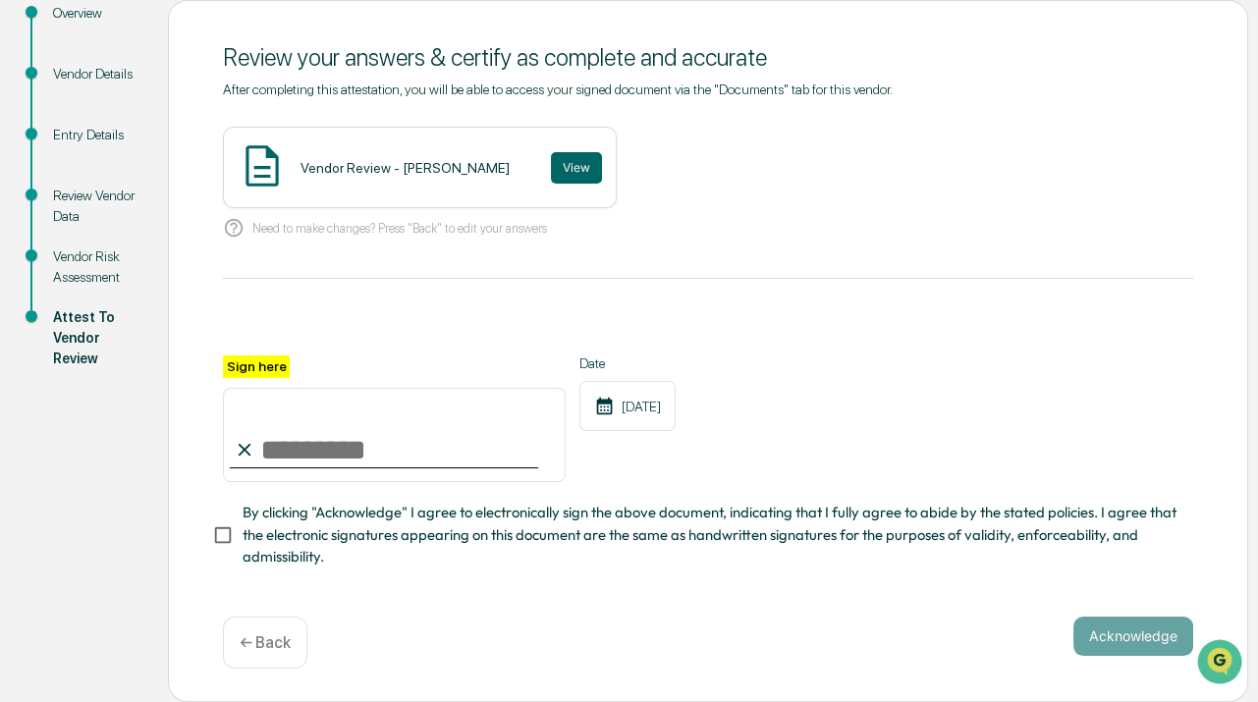
click at [346, 421] on input "Sign here" at bounding box center [394, 435] width 343 height 94
type input "**********"
click at [376, 528] on span "By clicking "Acknowledge" I agree to electronically sign the above document, in…" at bounding box center [709, 535] width 935 height 66
click at [1108, 637] on button "Acknowledge" at bounding box center [1133, 635] width 120 height 39
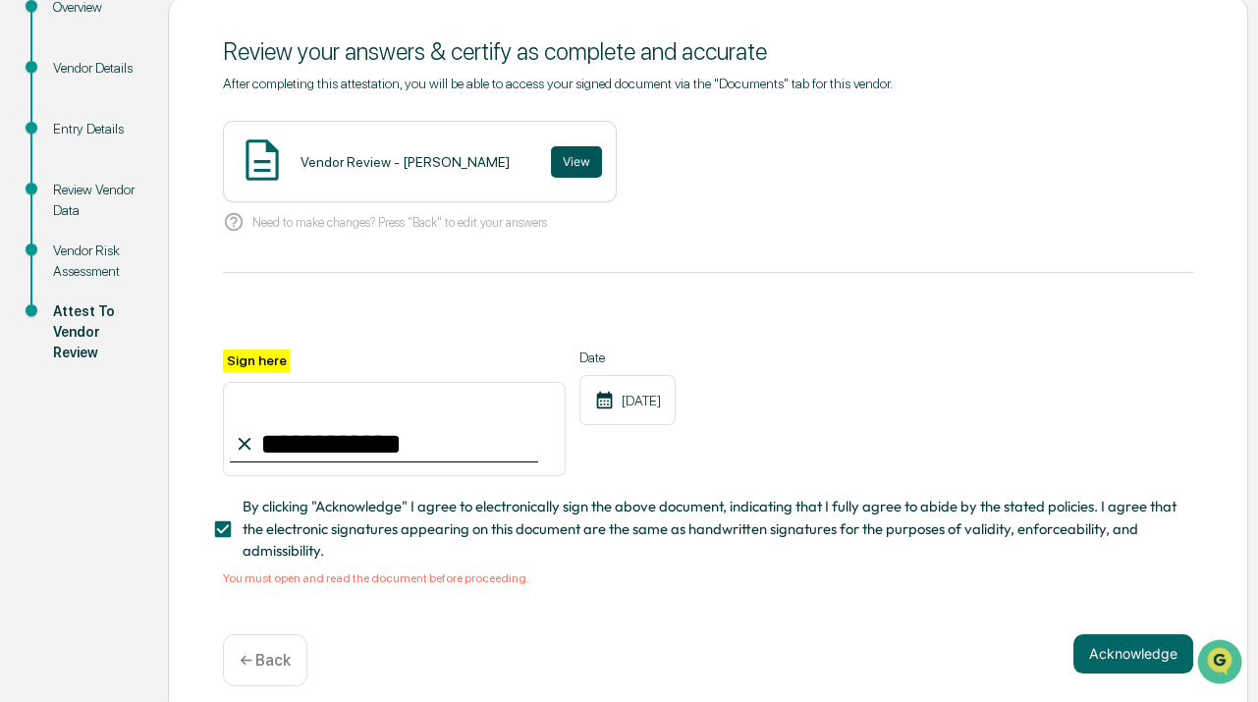
click at [551, 157] on button "View" at bounding box center [576, 161] width 51 height 31
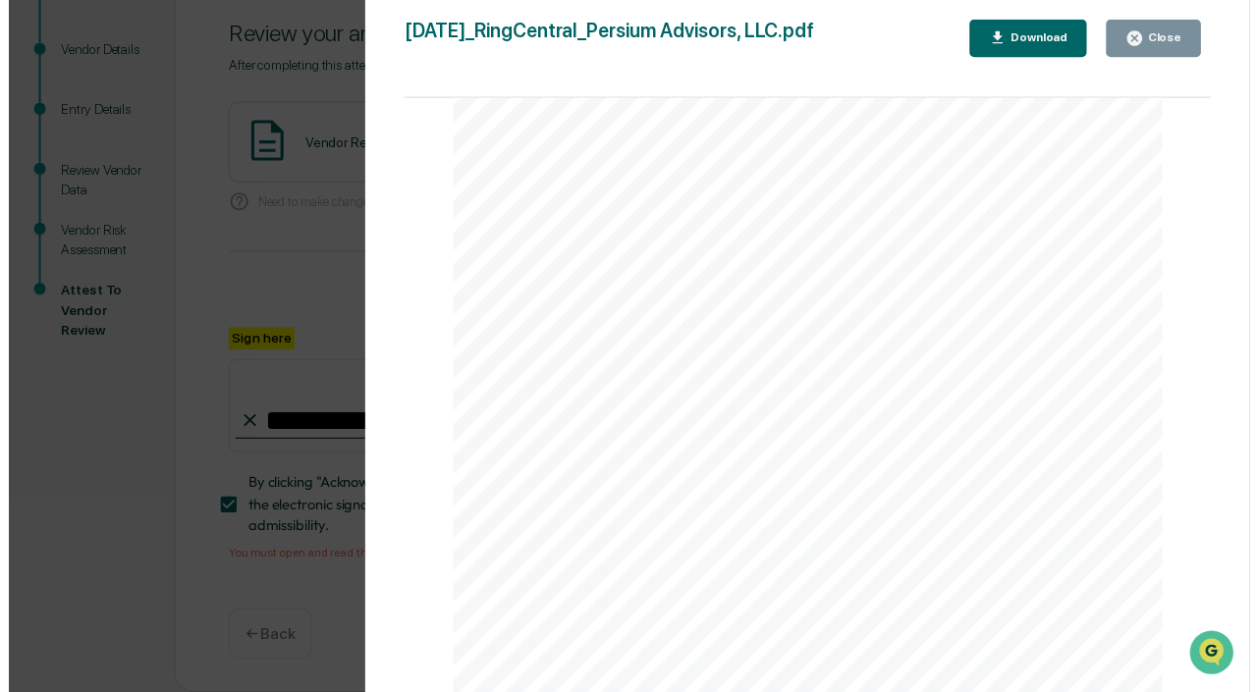
scroll to position [285, 0]
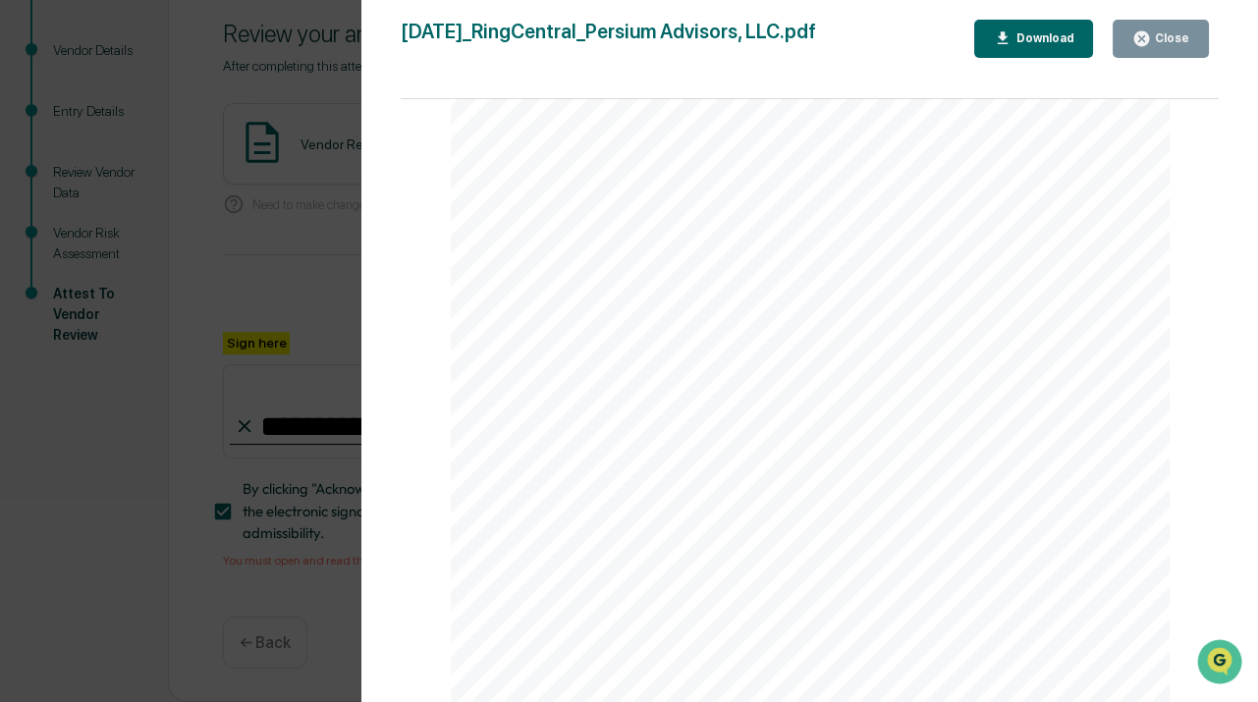
click at [1148, 32] on icon "button" at bounding box center [1141, 38] width 15 height 15
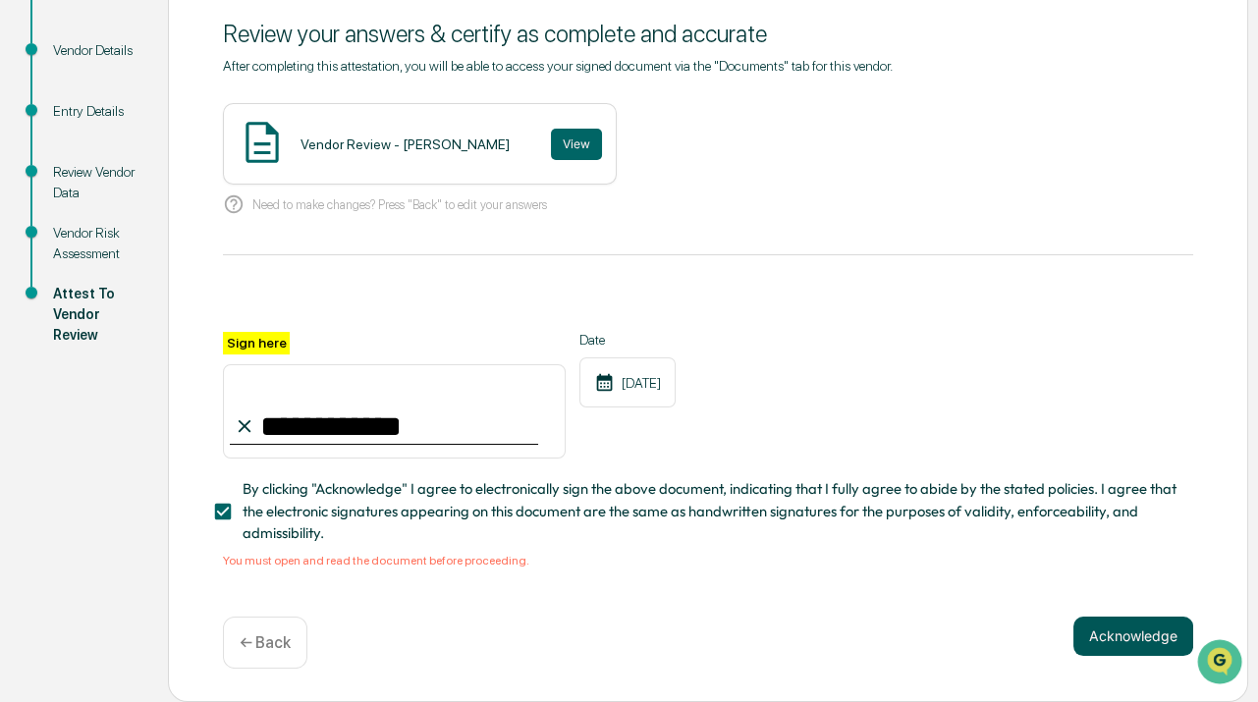
click at [1129, 632] on button "Acknowledge" at bounding box center [1133, 635] width 120 height 39
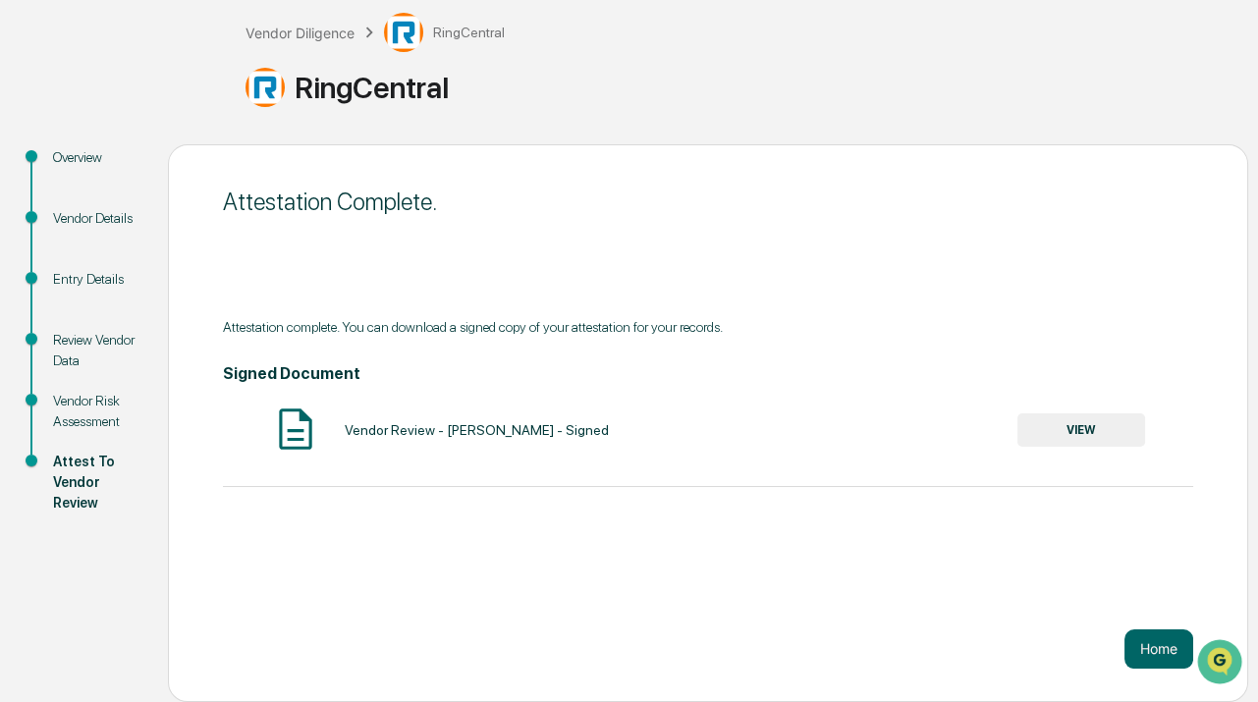
scroll to position [0, 0]
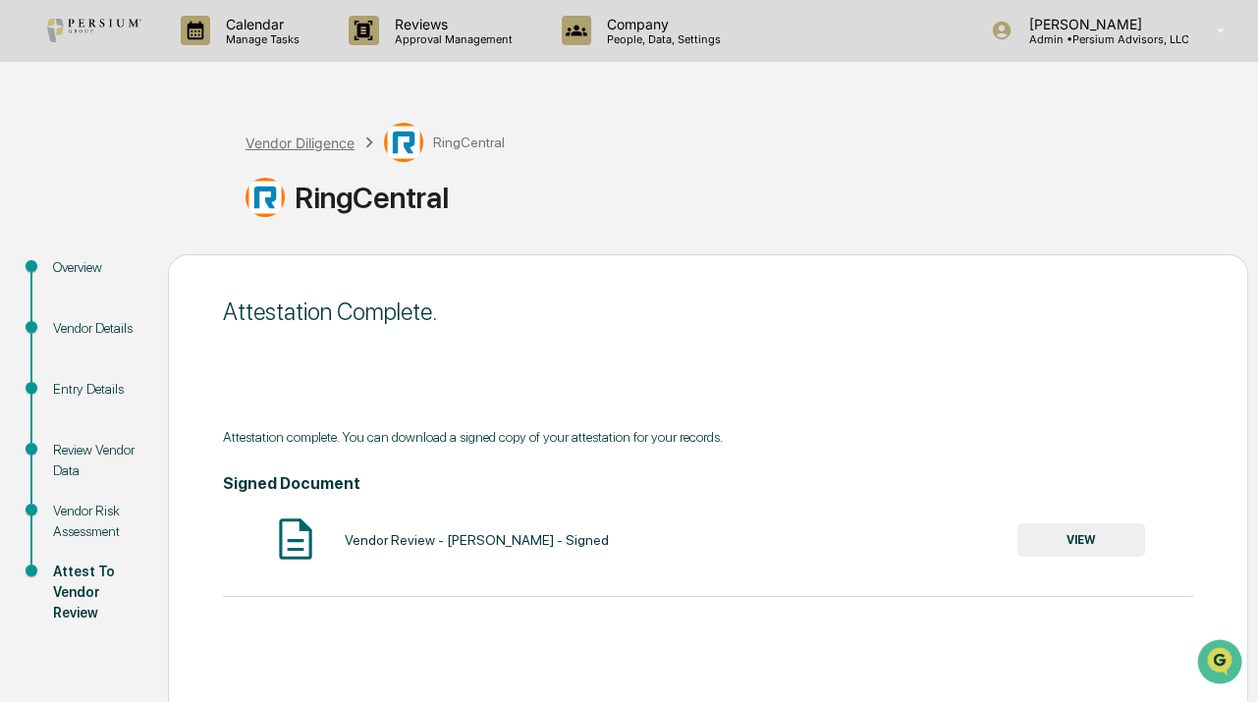
click at [291, 143] on div "Vendor Diligence" at bounding box center [299, 142] width 109 height 17
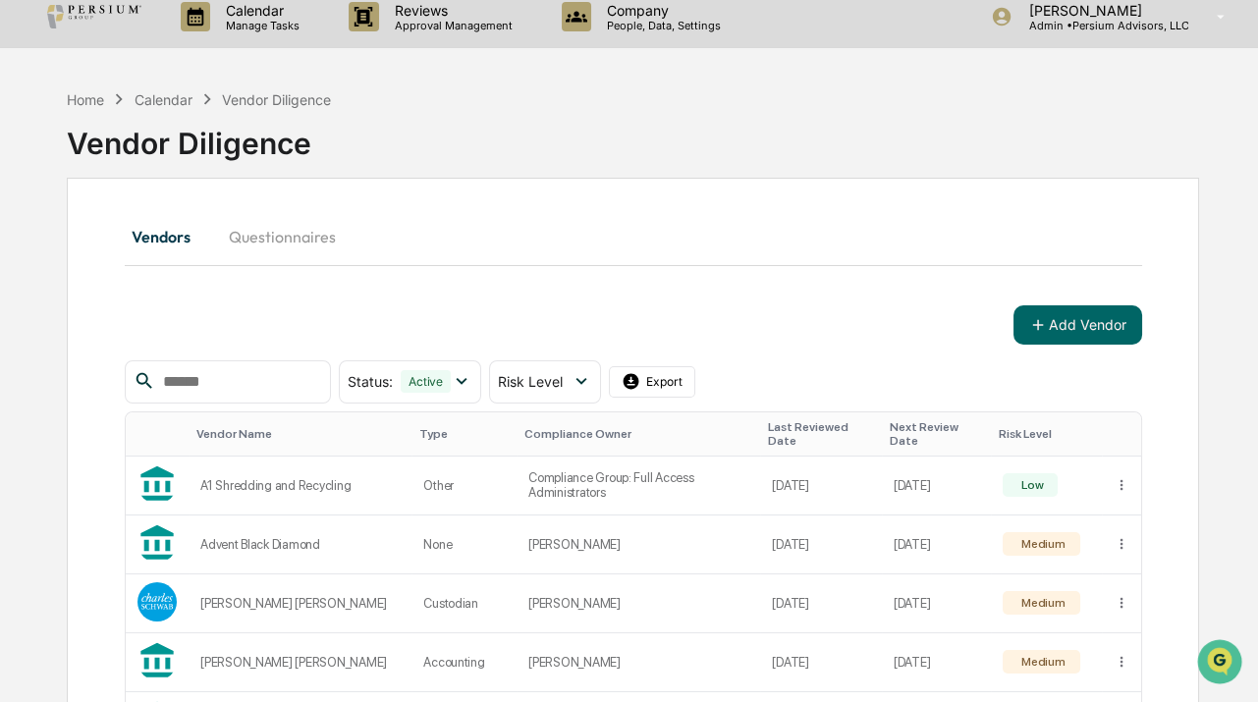
scroll to position [11, 0]
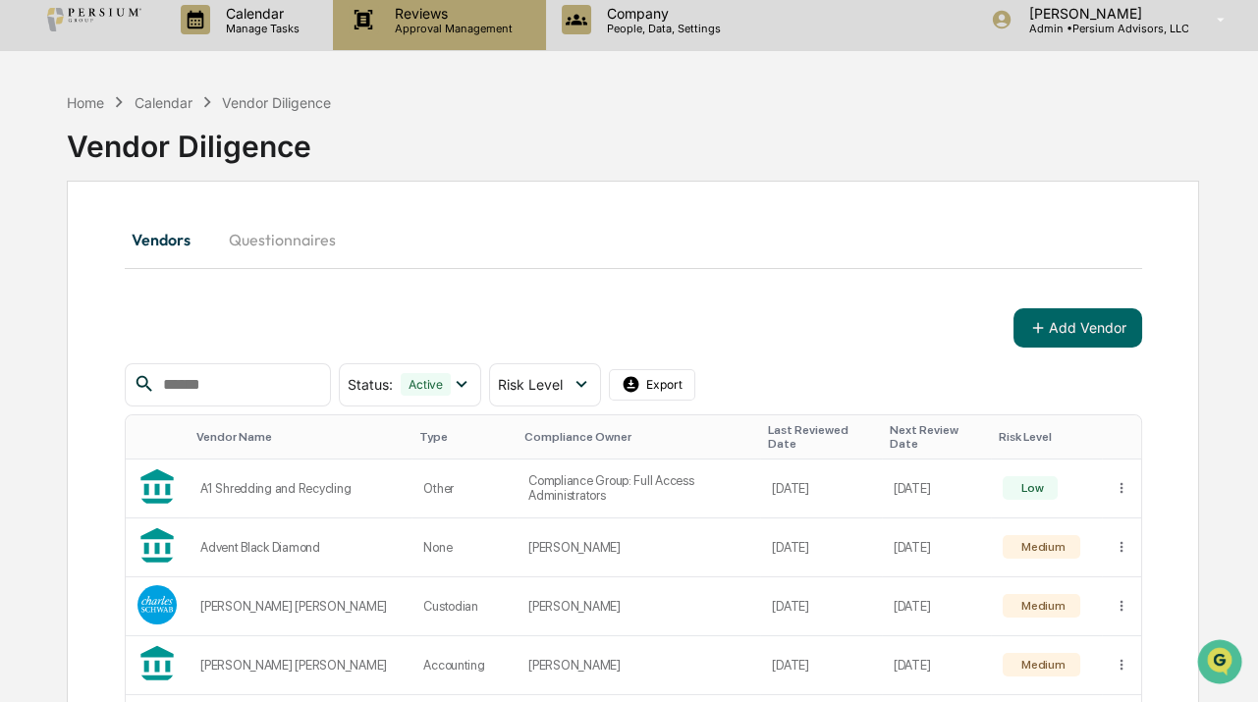
click at [438, 35] on div "Reviews Approval Management" at bounding box center [439, 19] width 212 height 61
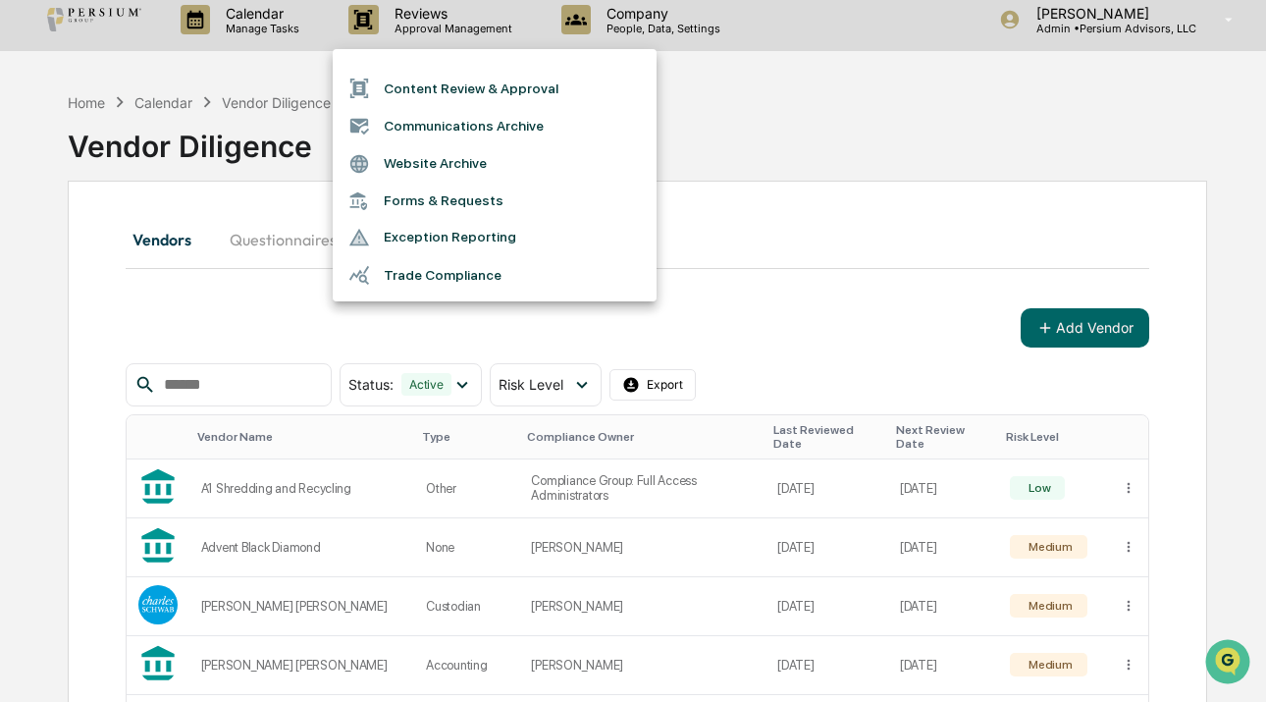
click at [273, 29] on div at bounding box center [633, 351] width 1266 height 702
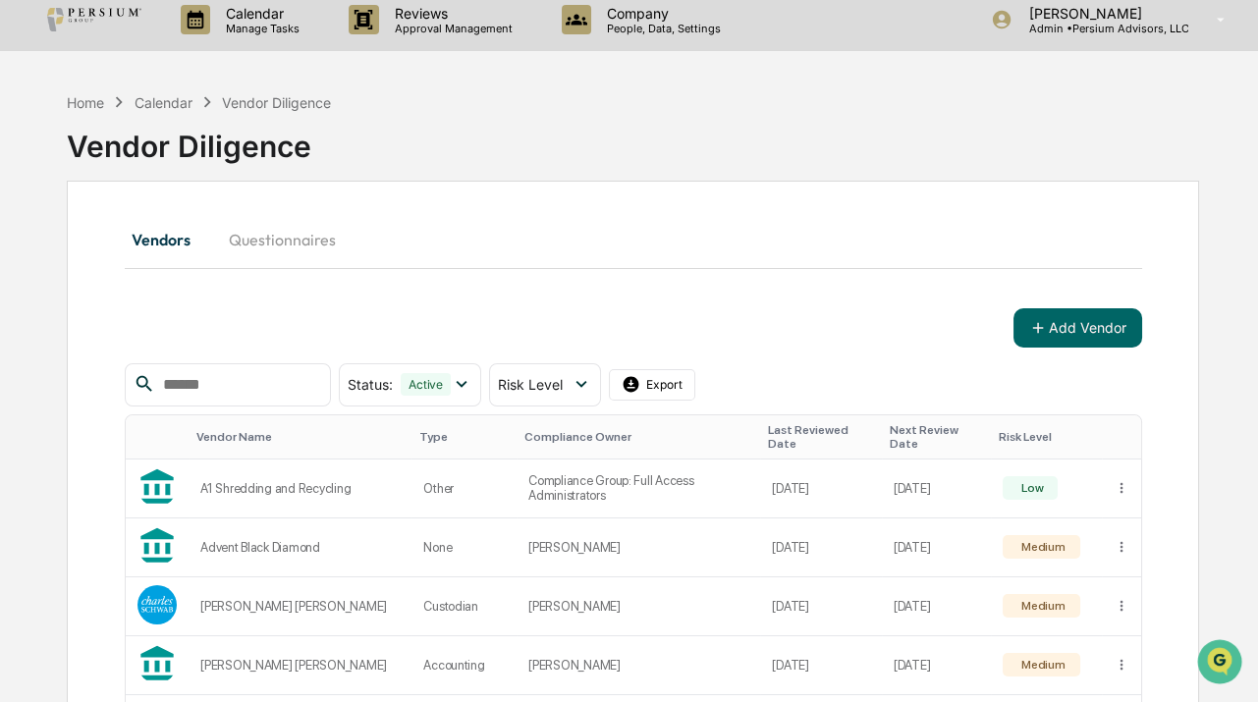
click at [109, 109] on icon at bounding box center [119, 102] width 22 height 22
click at [88, 104] on div "Home" at bounding box center [85, 102] width 37 height 17
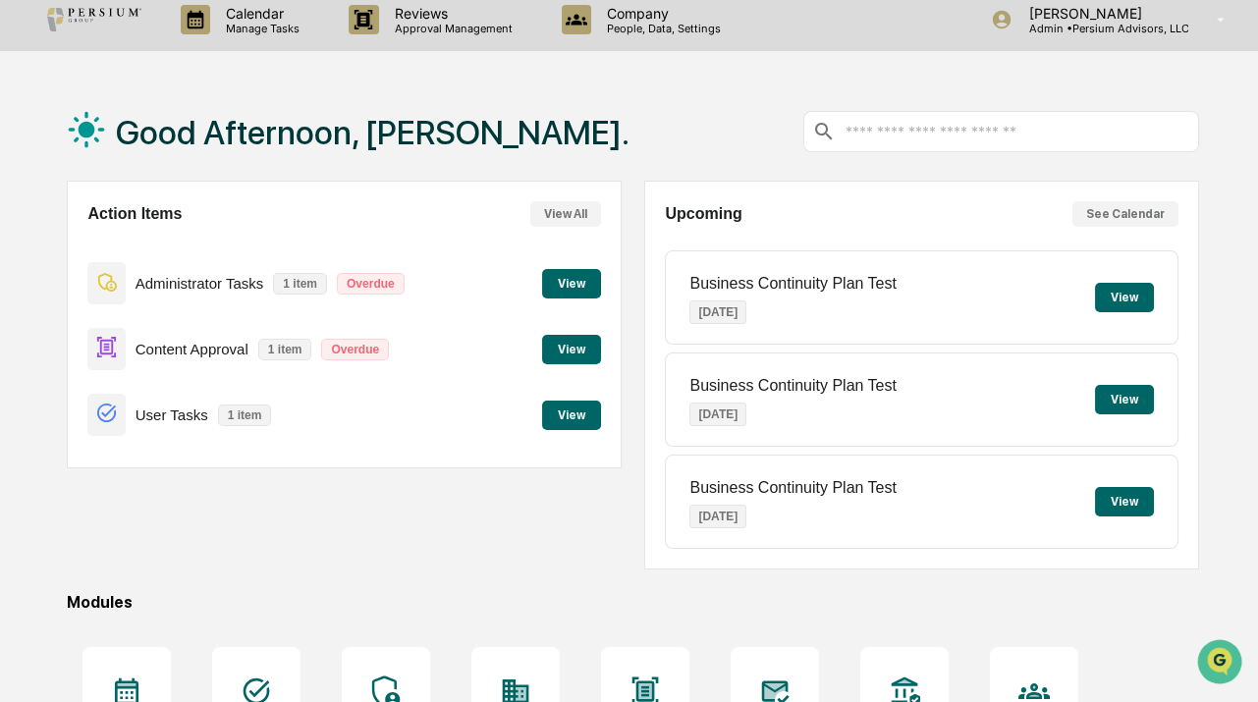
click at [554, 407] on button "View" at bounding box center [571, 415] width 59 height 29
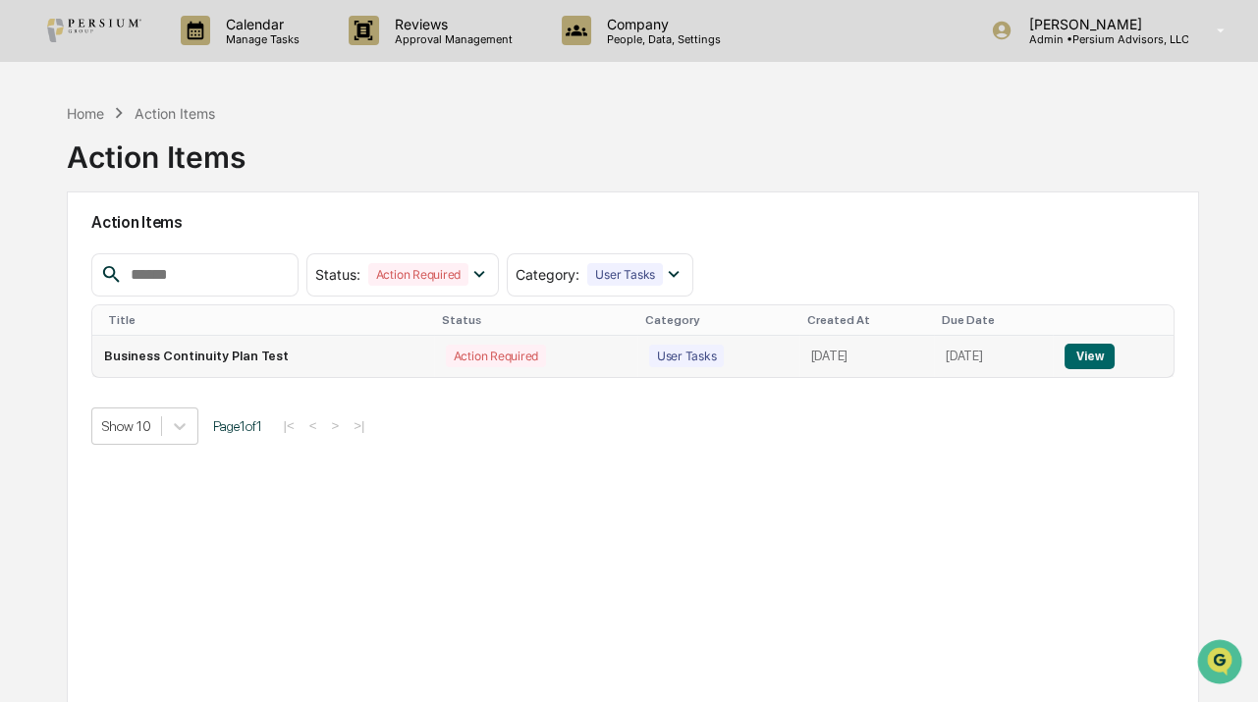
click at [1102, 359] on button "View" at bounding box center [1089, 357] width 50 height 26
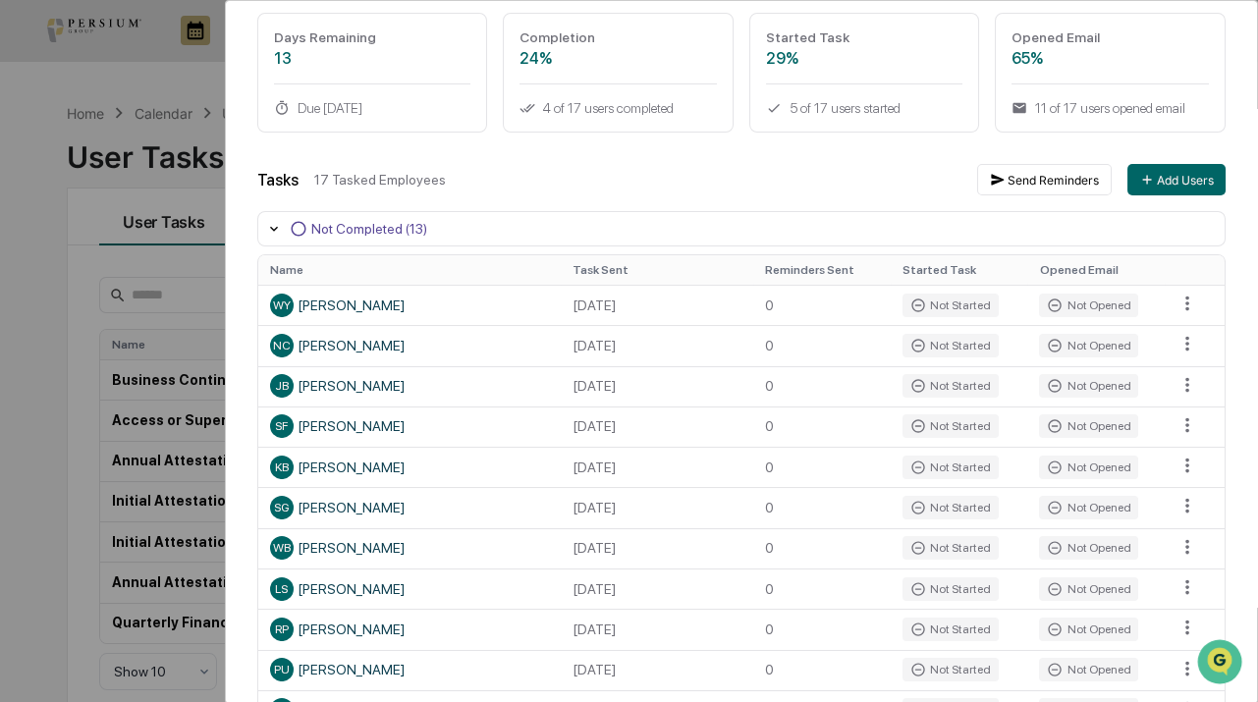
scroll to position [79, 0]
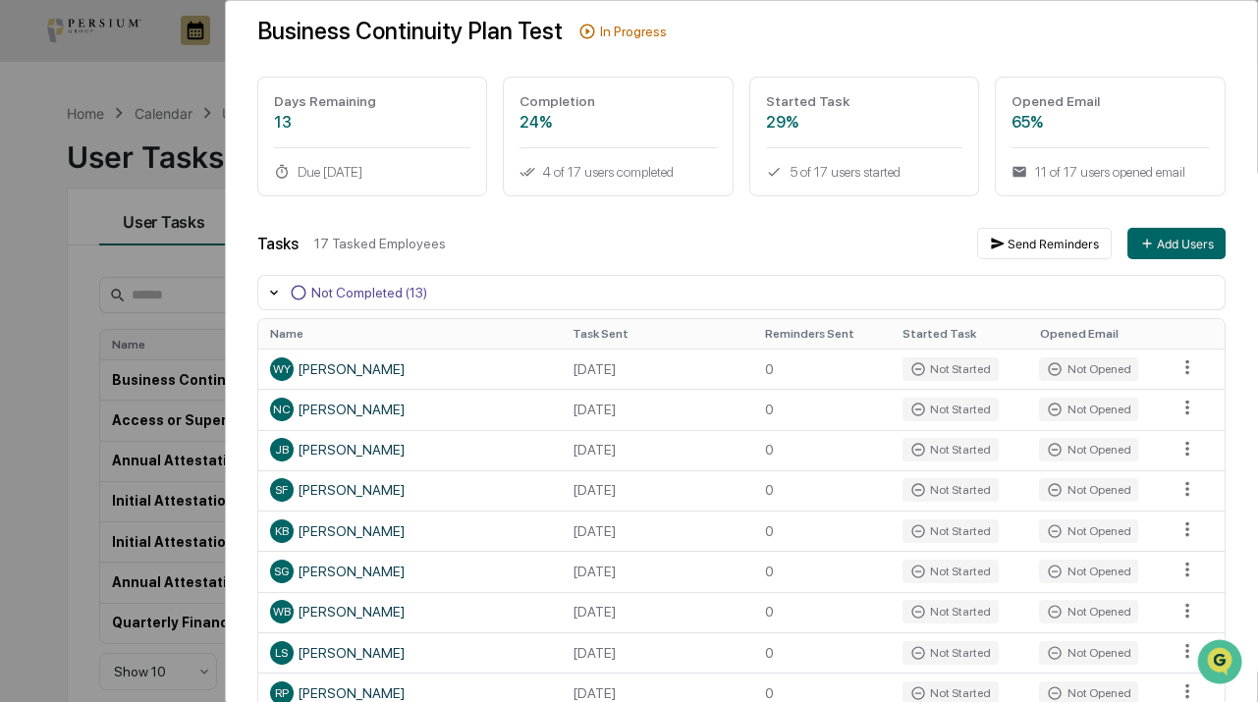
click at [109, 329] on div "User Tasks Business Continuity Plan Test Task Details Business Continuity Plan …" at bounding box center [629, 351] width 1258 height 702
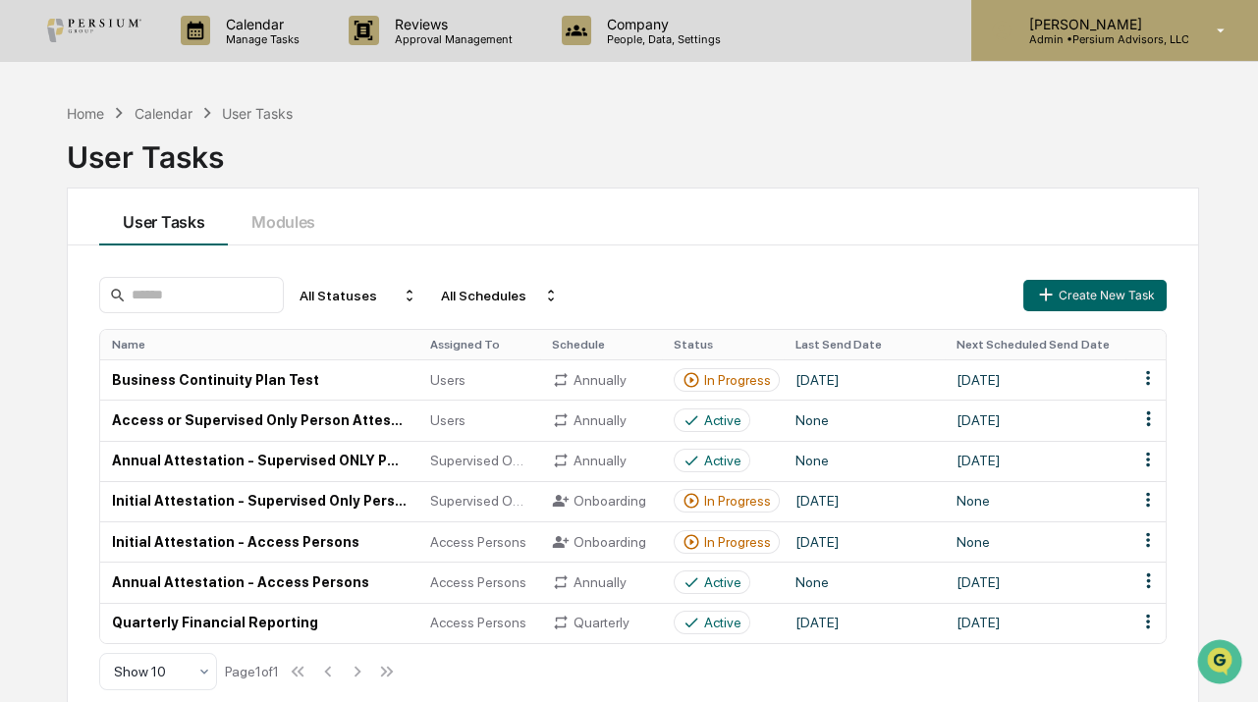
click at [1150, 50] on div "Alison Gould Admin • Persium Advisors, LLC" at bounding box center [1114, 30] width 287 height 61
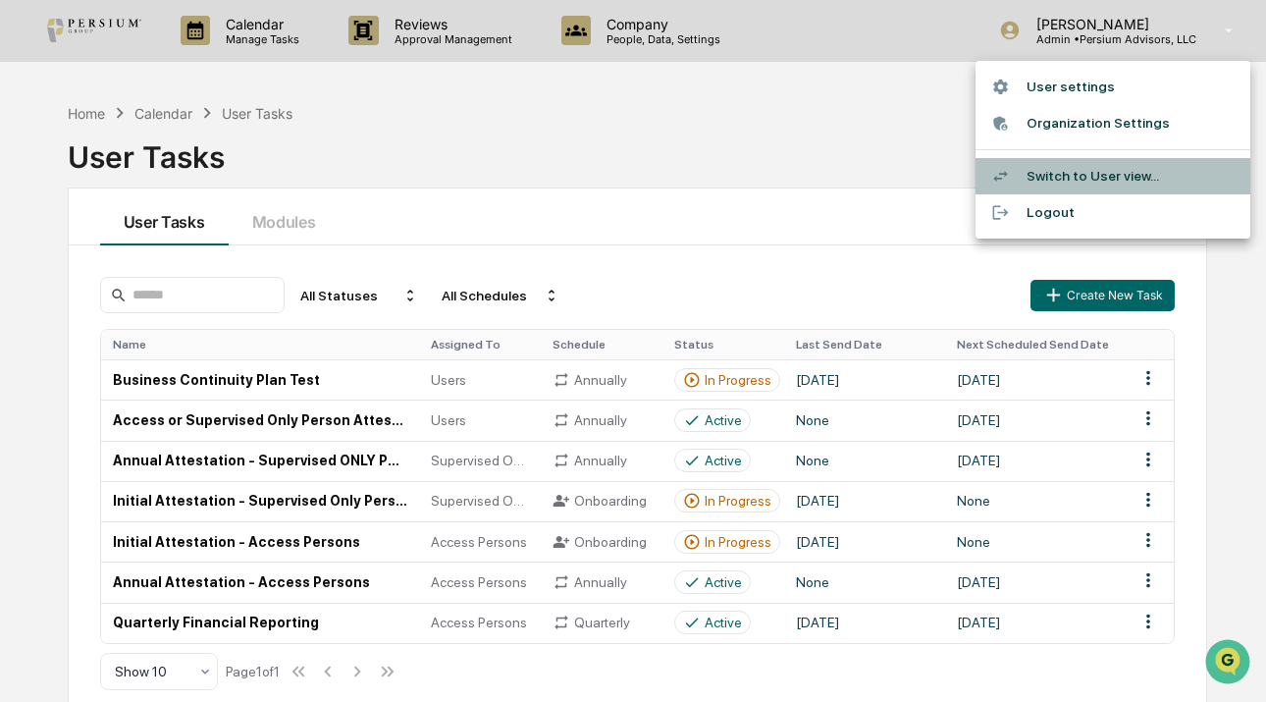
click at [1078, 176] on li "Switch to User view..." at bounding box center [1113, 176] width 275 height 36
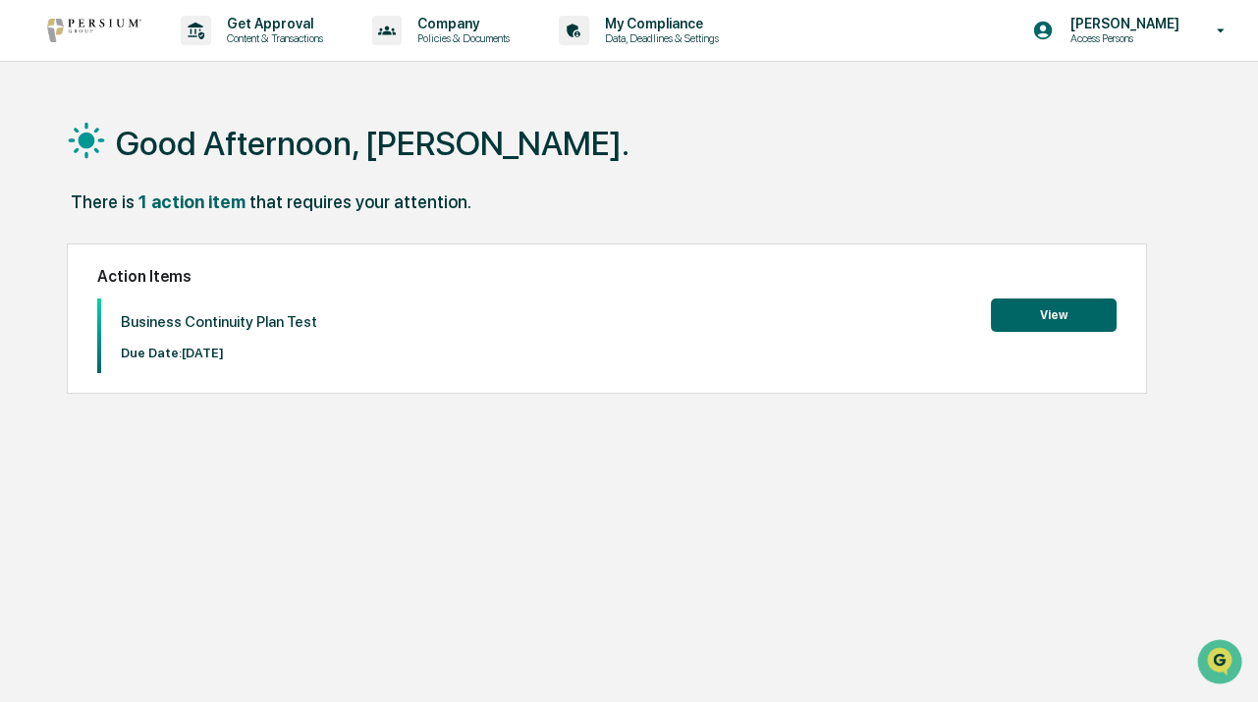
click at [1061, 315] on button "View" at bounding box center [1054, 314] width 126 height 33
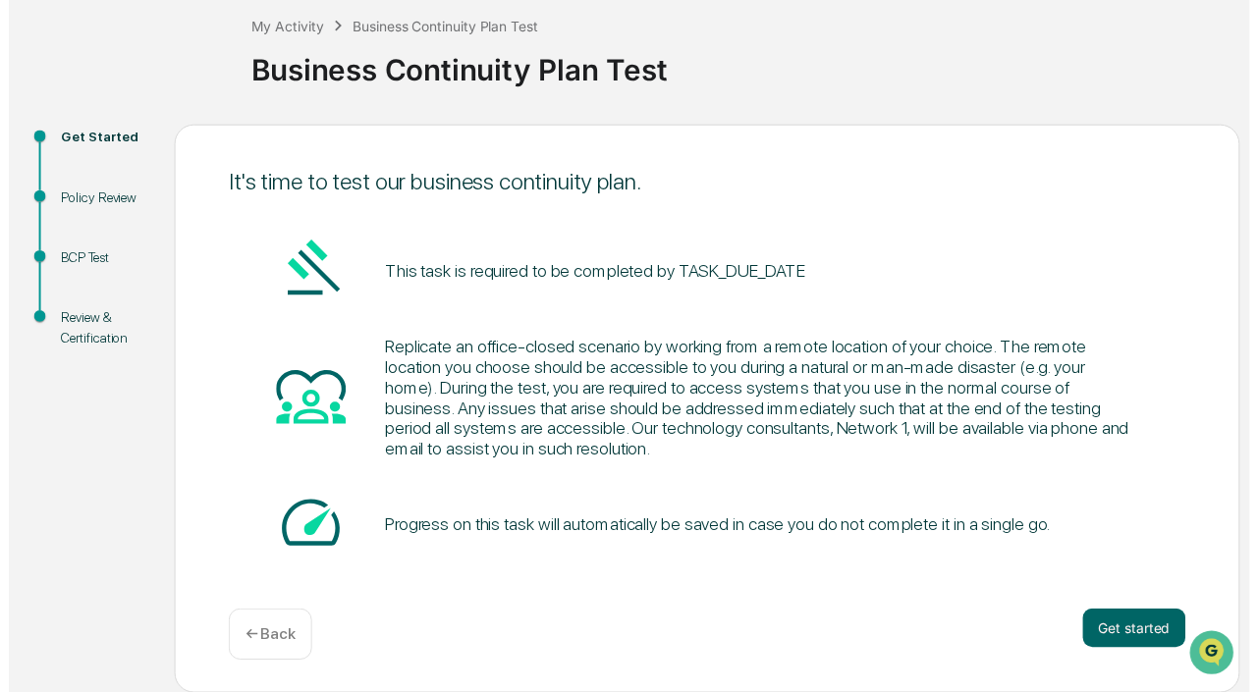
scroll to position [112, 0]
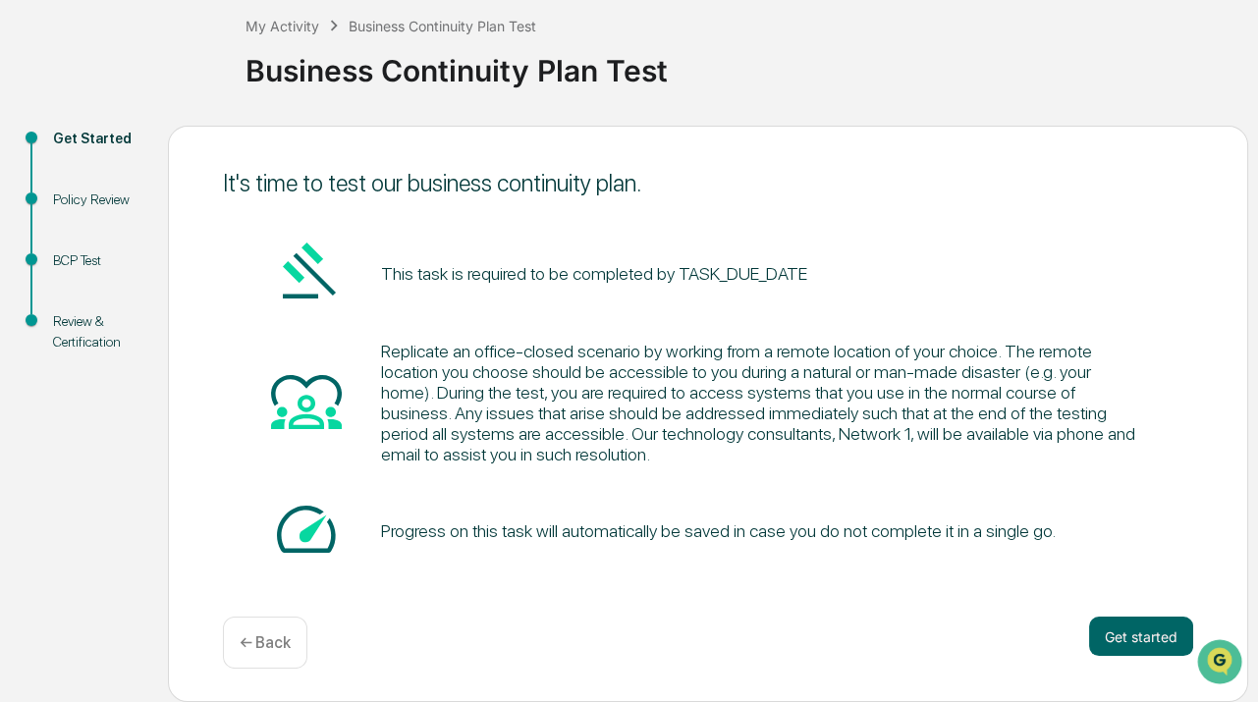
click at [747, 274] on pre "This task is required to be completed by TASK_DUE_DATE" at bounding box center [594, 273] width 426 height 27
click at [1125, 634] on button "Get started" at bounding box center [1141, 635] width 104 height 39
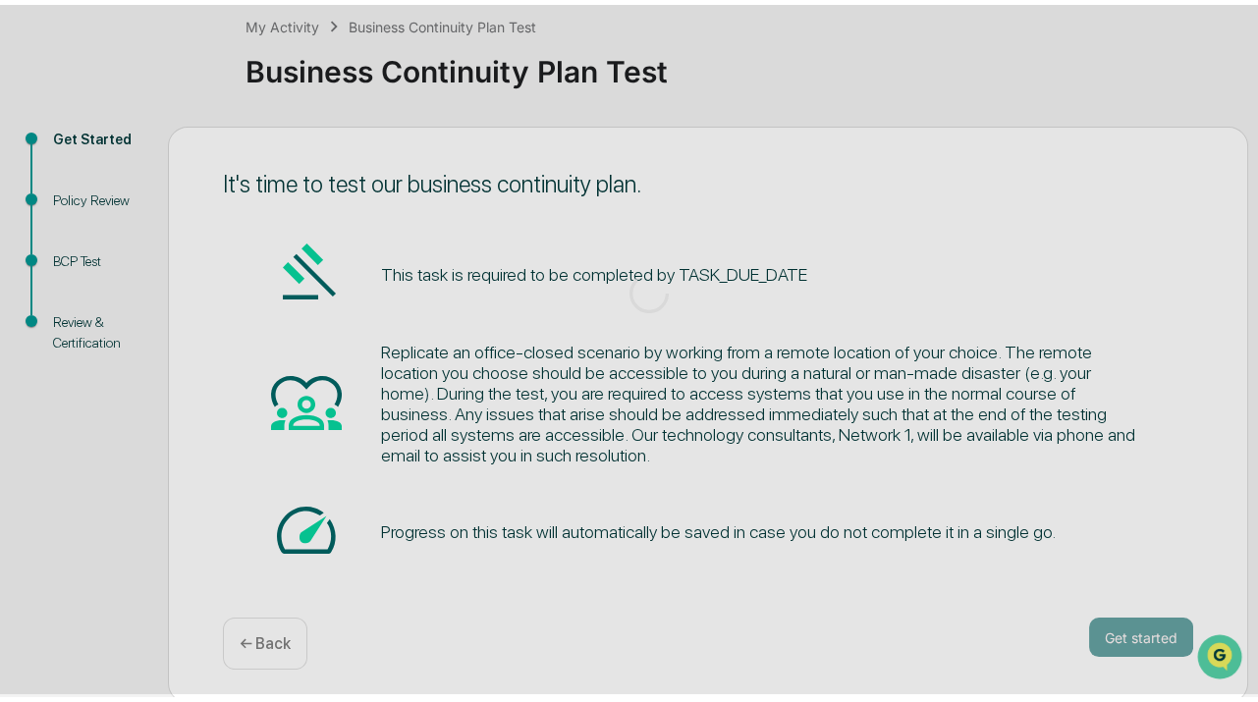
scroll to position [89, 0]
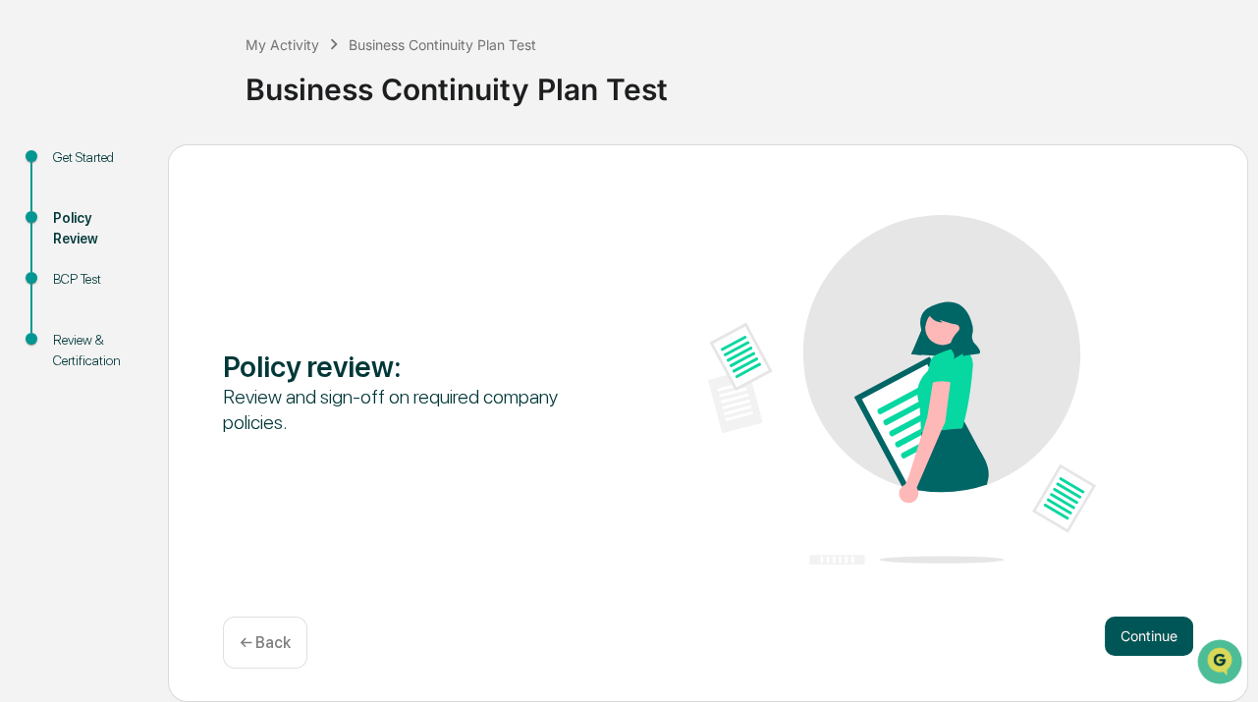
click at [1139, 632] on button "Continue" at bounding box center [1148, 635] width 88 height 39
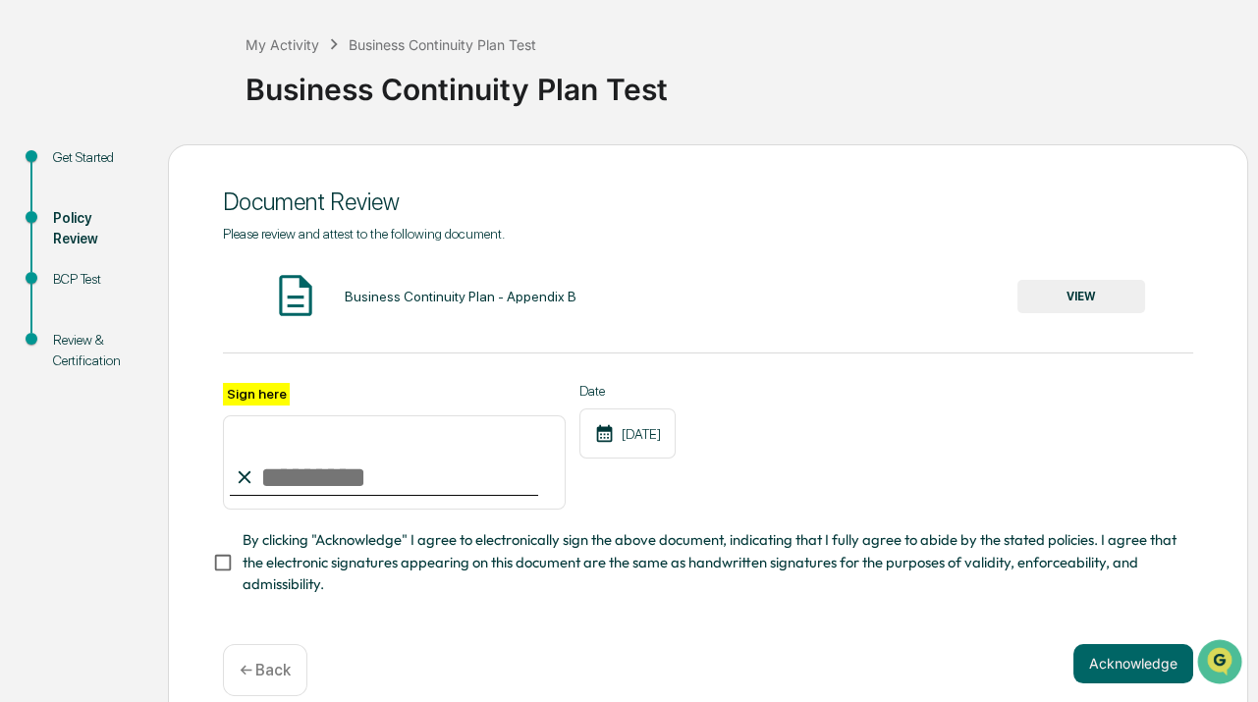
click at [1071, 300] on button "VIEW" at bounding box center [1081, 296] width 128 height 33
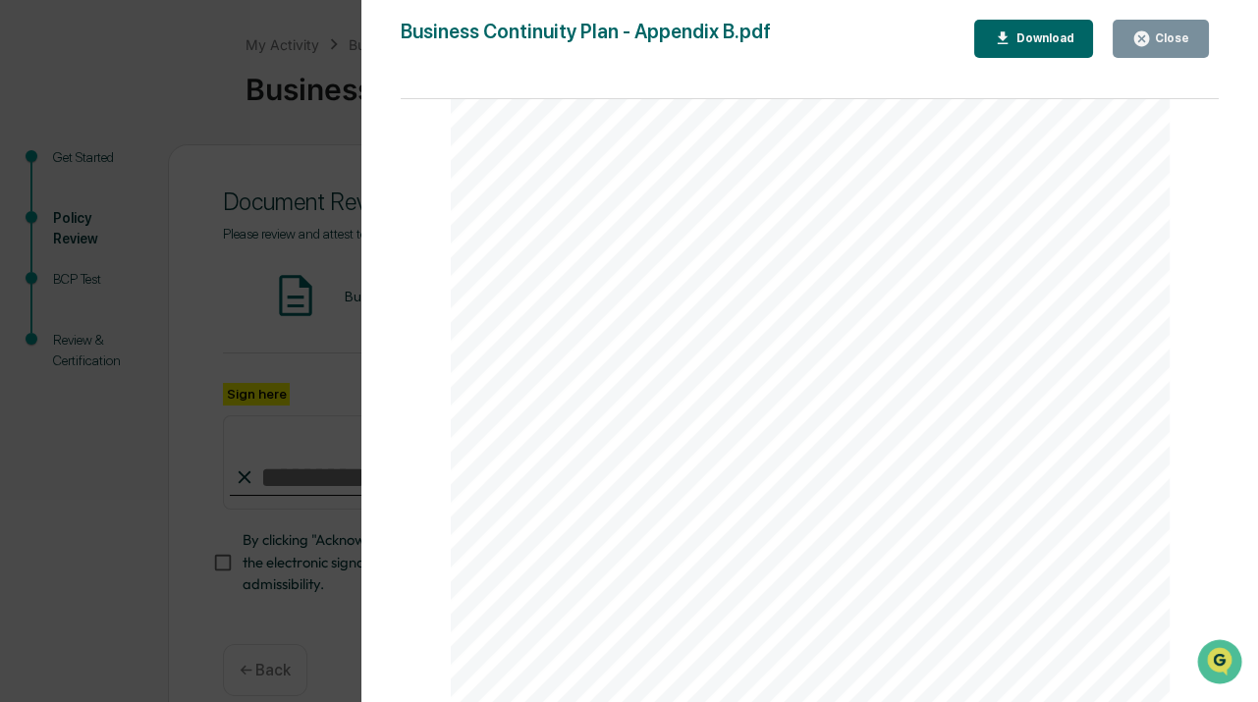
scroll to position [241, 0]
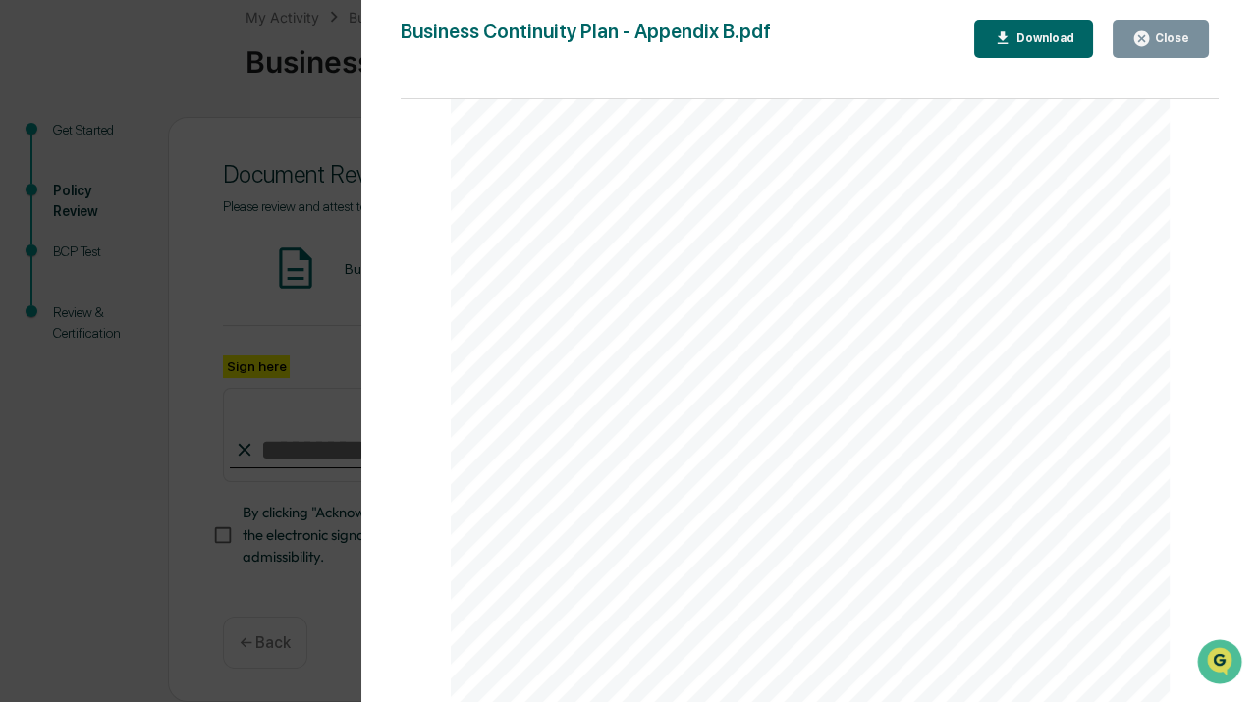
click at [1133, 39] on button "Close" at bounding box center [1160, 39] width 96 height 38
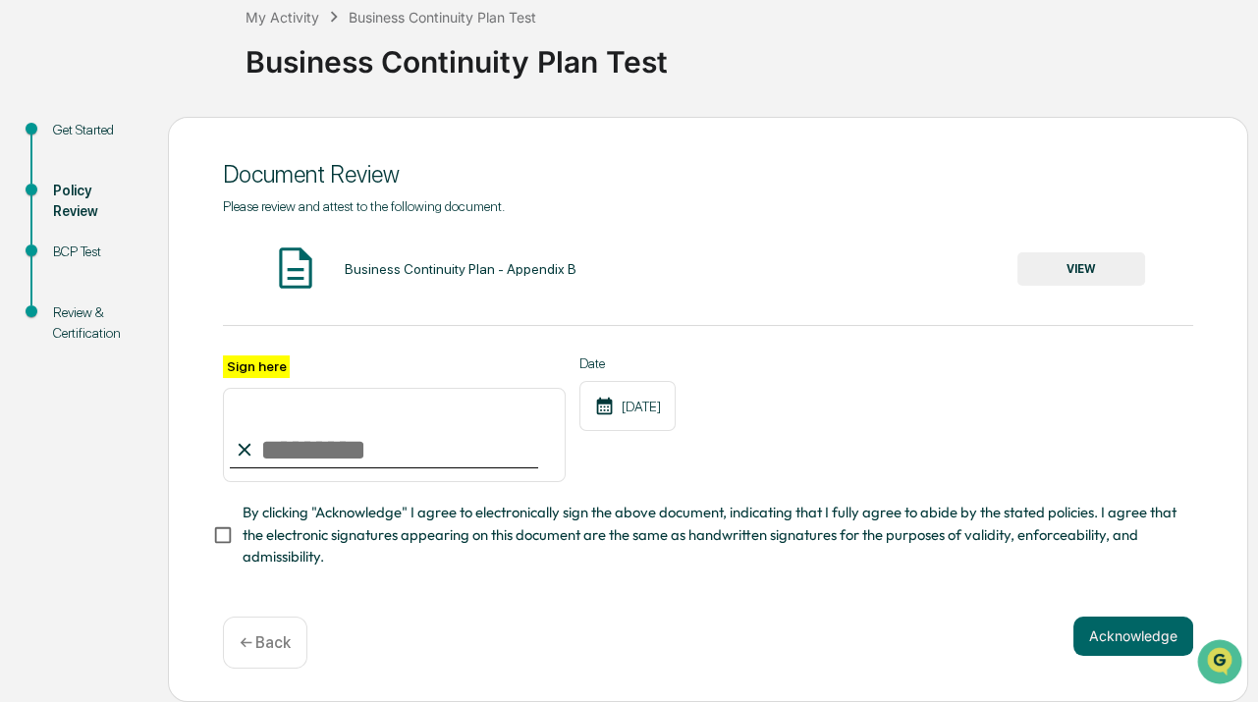
click at [353, 388] on input "Sign here" at bounding box center [394, 435] width 343 height 94
type input "**********"
click at [309, 502] on span "By clicking "Acknowledge" I agree to electronically sign the above document, in…" at bounding box center [709, 535] width 935 height 66
click at [1075, 616] on button "Acknowledge" at bounding box center [1133, 635] width 120 height 39
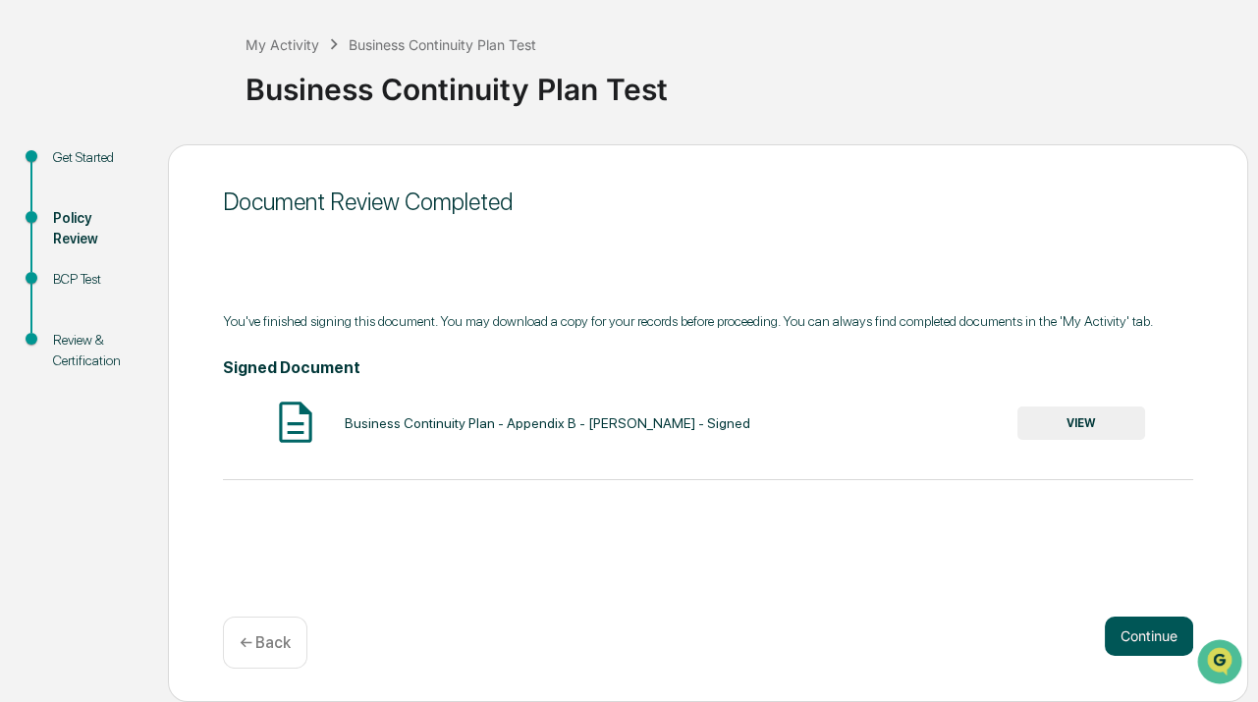
click at [1150, 616] on button "Continue" at bounding box center [1148, 635] width 88 height 39
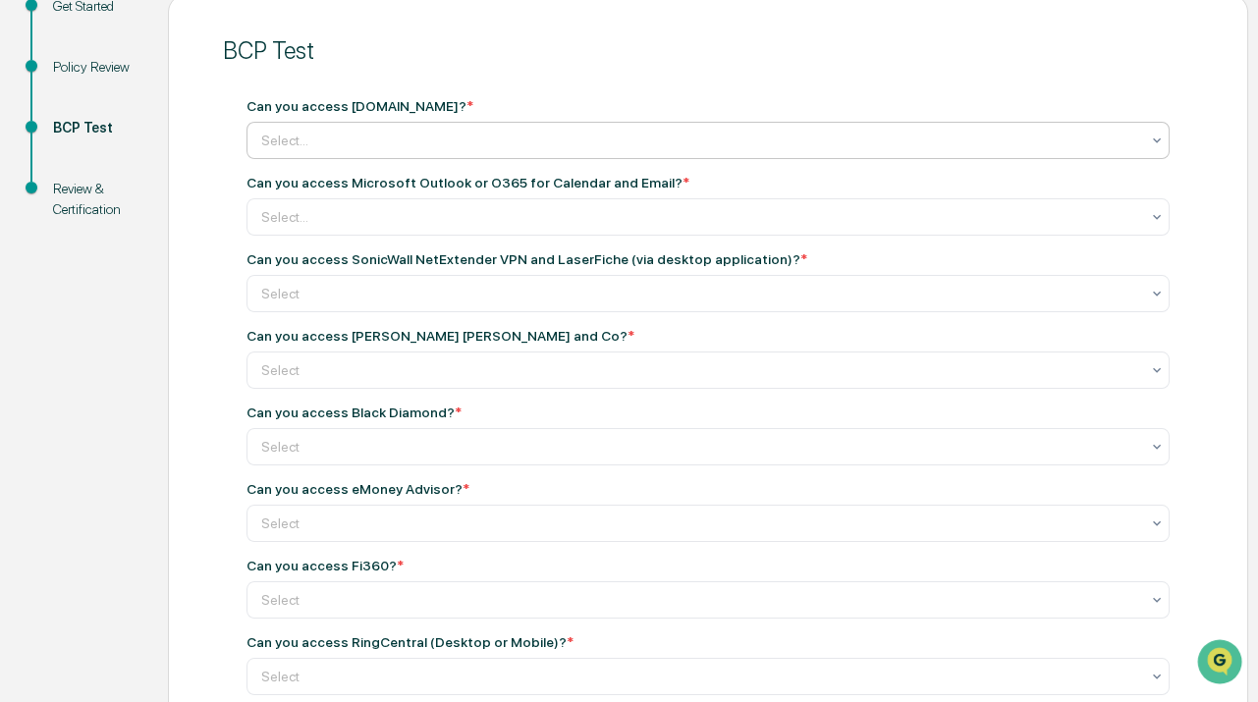
click at [396, 142] on div at bounding box center [700, 141] width 878 height 20
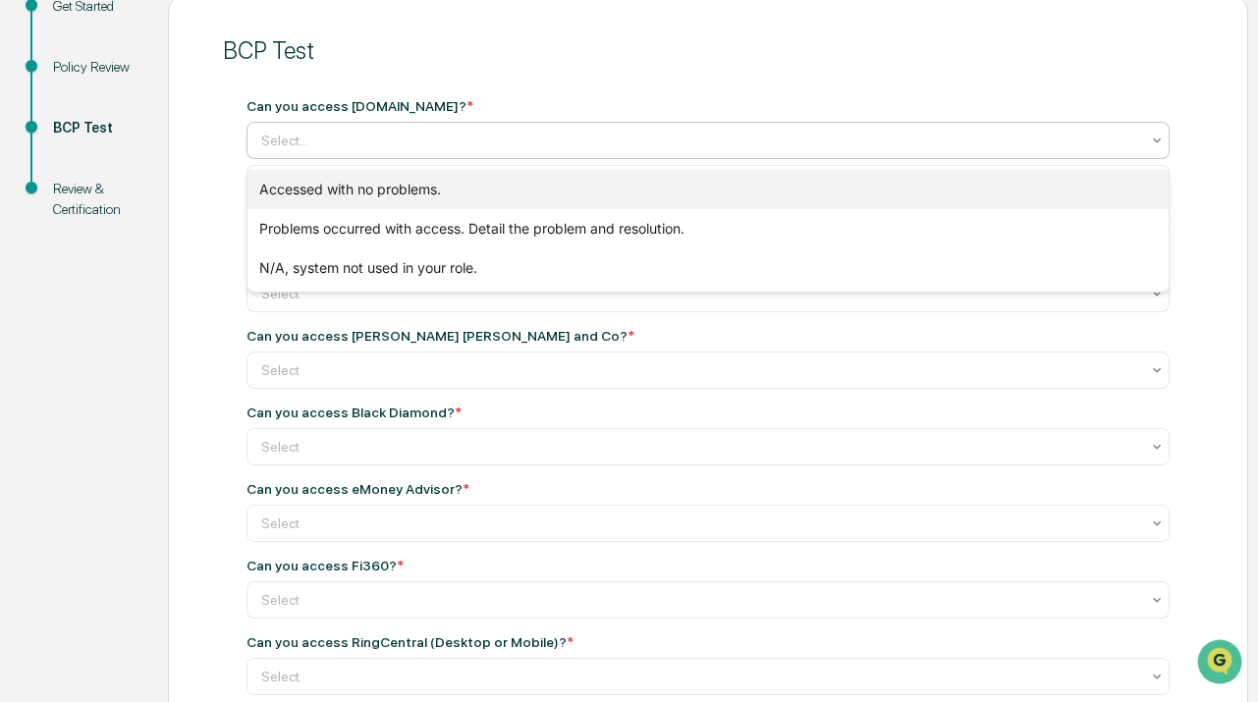
click at [368, 179] on div "Accessed with no problems." at bounding box center [707, 189] width 921 height 39
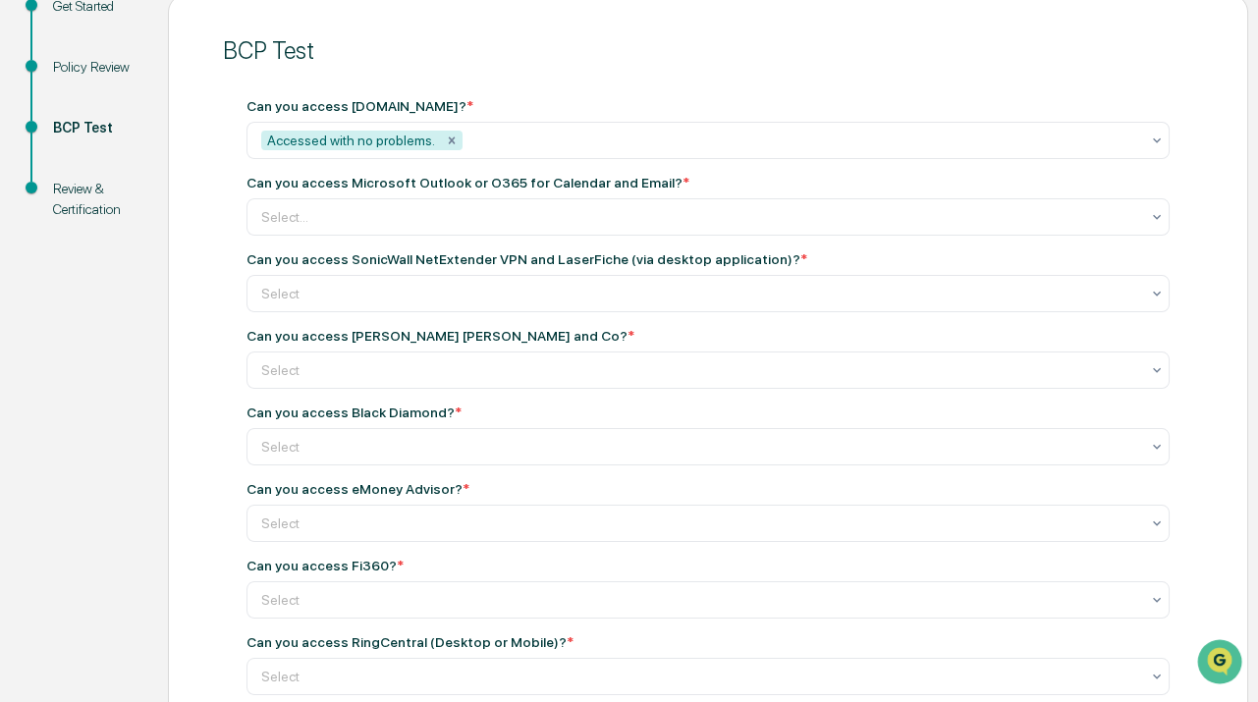
click at [165, 197] on ul "Get Started Policy Review BCP Test Review & Certification" at bounding box center [89, 120] width 158 height 255
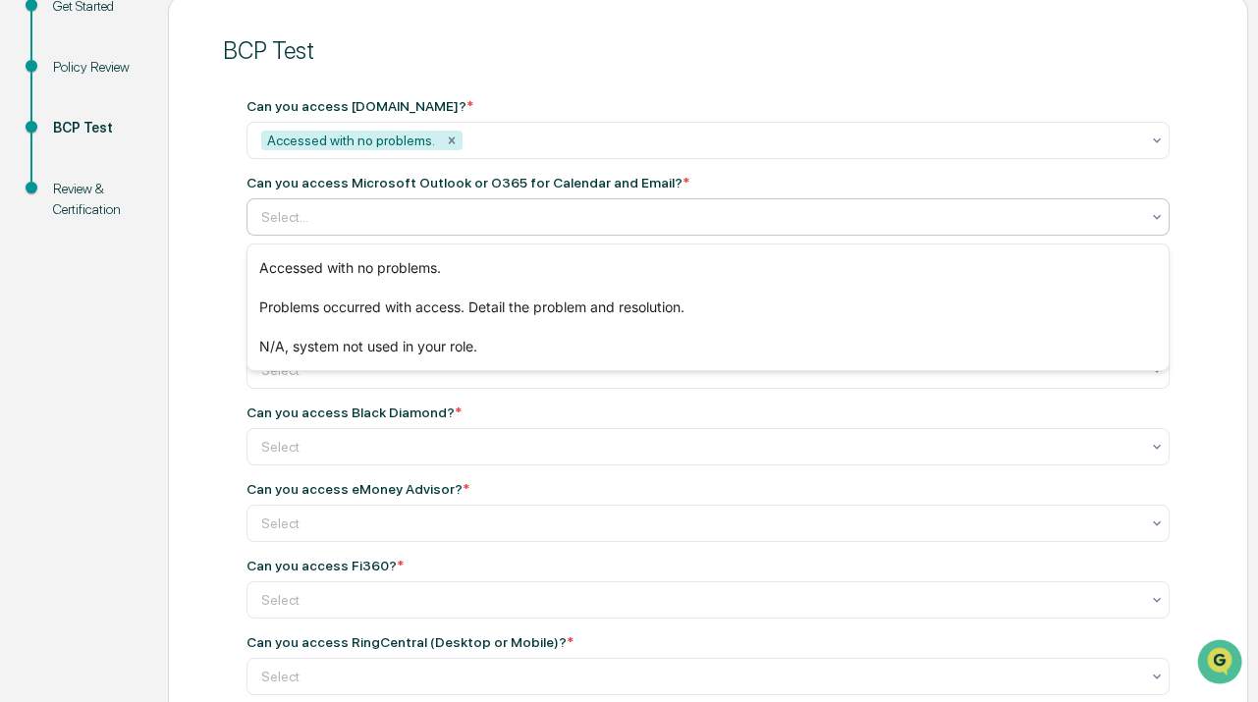
click at [356, 212] on div at bounding box center [700, 217] width 878 height 20
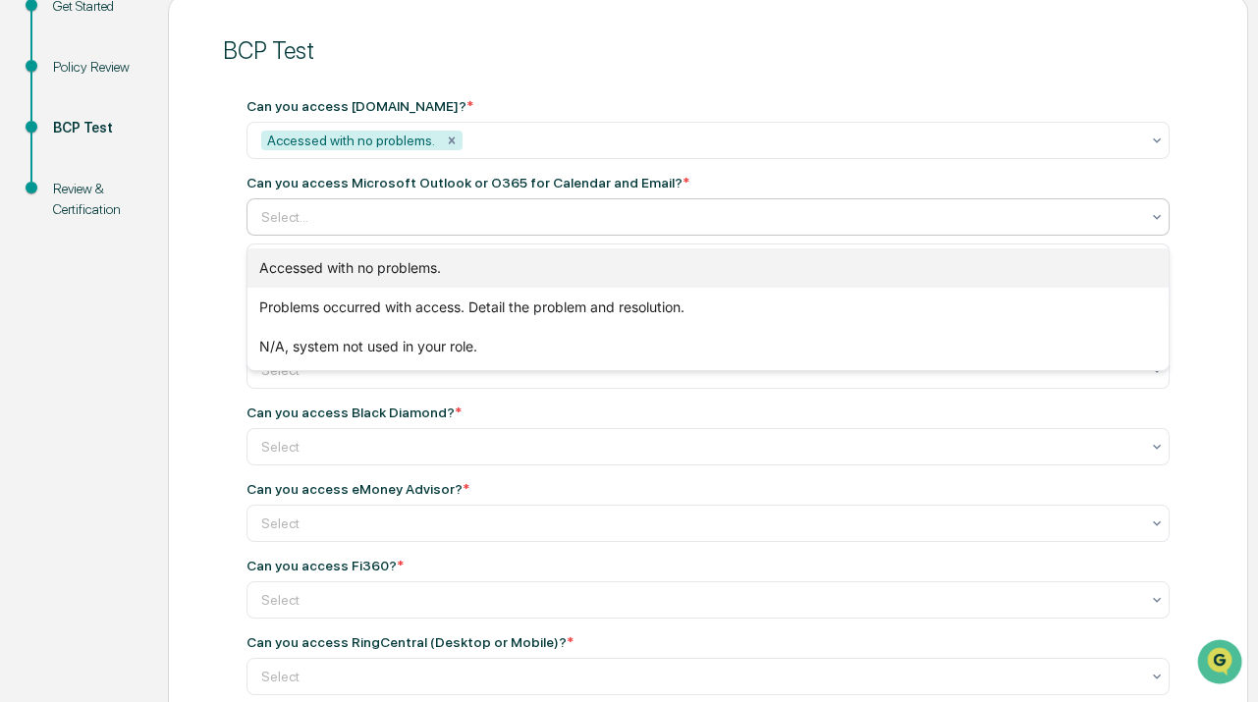
click at [330, 255] on div "Accessed with no problems." at bounding box center [707, 267] width 921 height 39
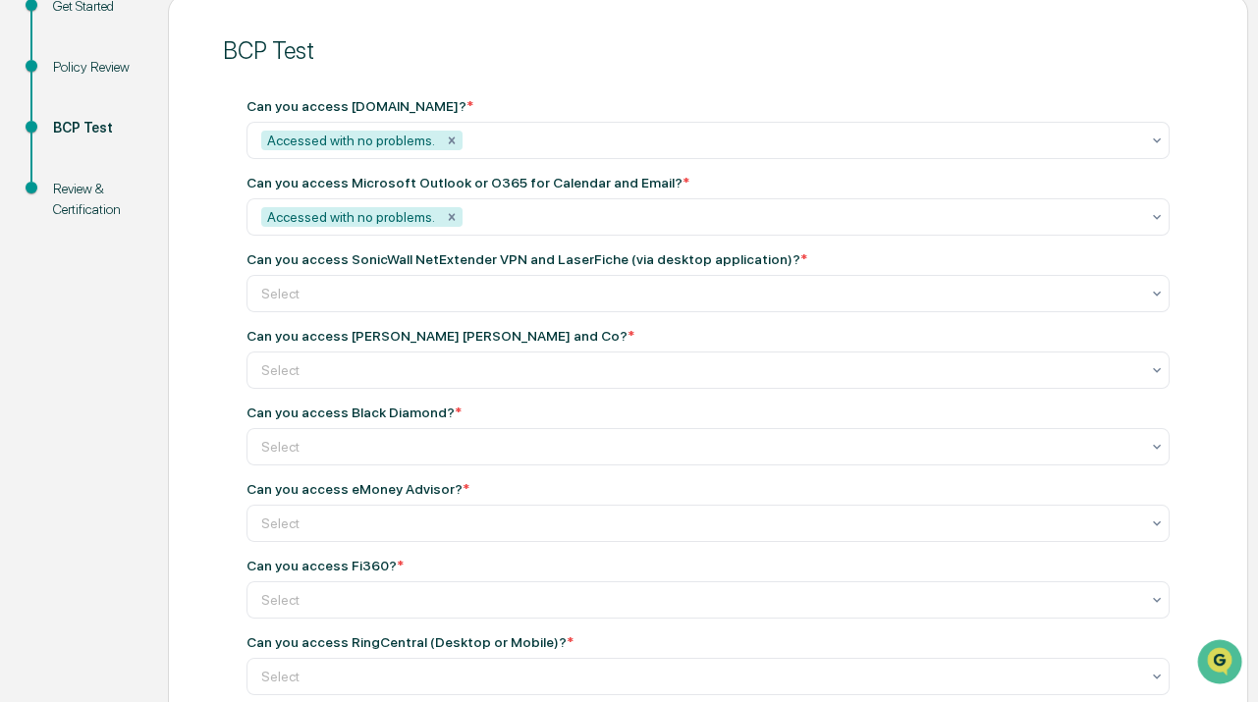
click at [195, 272] on div "BCP Test Can you access Salesforce.com? * Accessed with no problems. Can you ac…" at bounding box center [708, 641] width 1080 height 1296
click at [380, 293] on div at bounding box center [700, 294] width 878 height 20
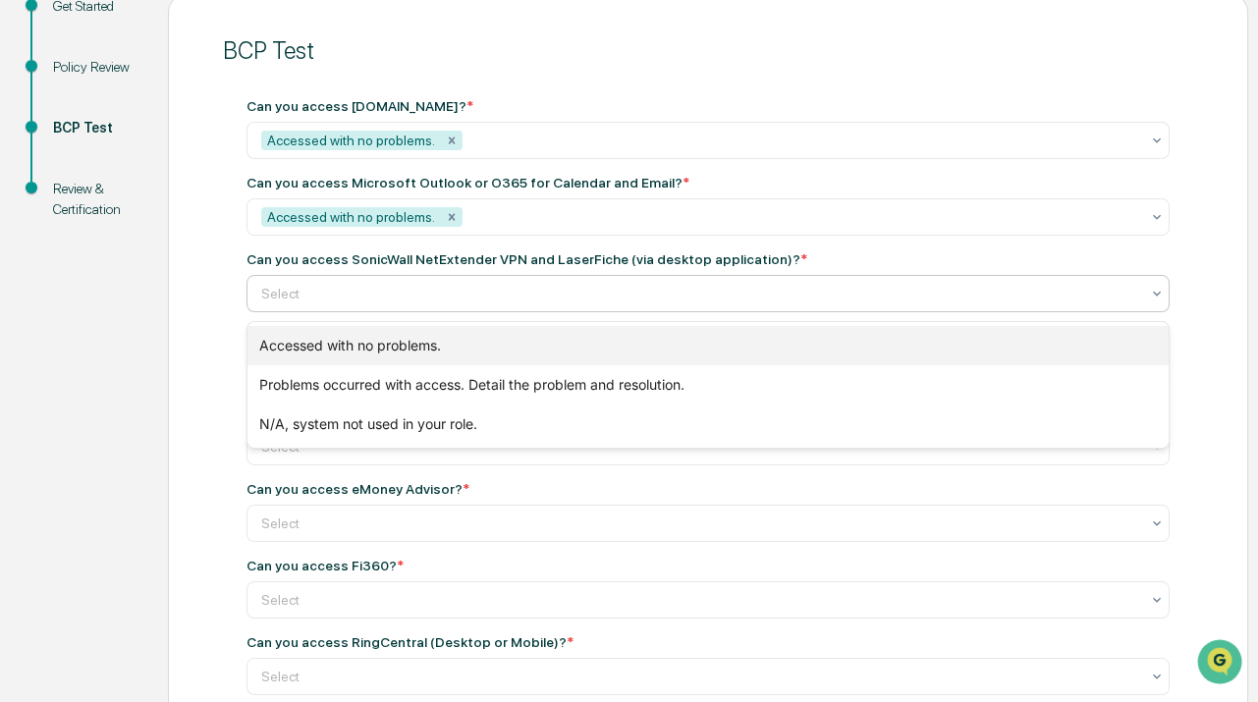
click at [348, 348] on div "Accessed with no problems." at bounding box center [707, 345] width 921 height 39
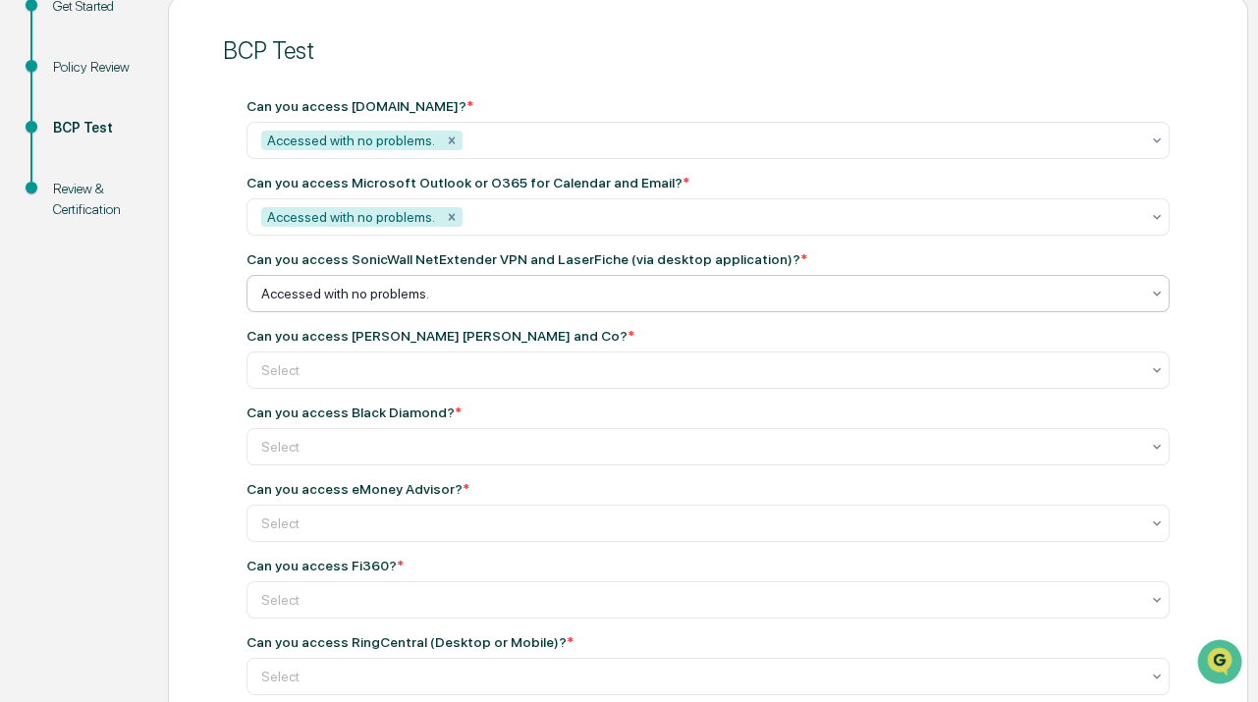
click at [181, 337] on div "BCP Test Can you access Salesforce.com? * Accessed with no problems. Can you ac…" at bounding box center [708, 641] width 1080 height 1296
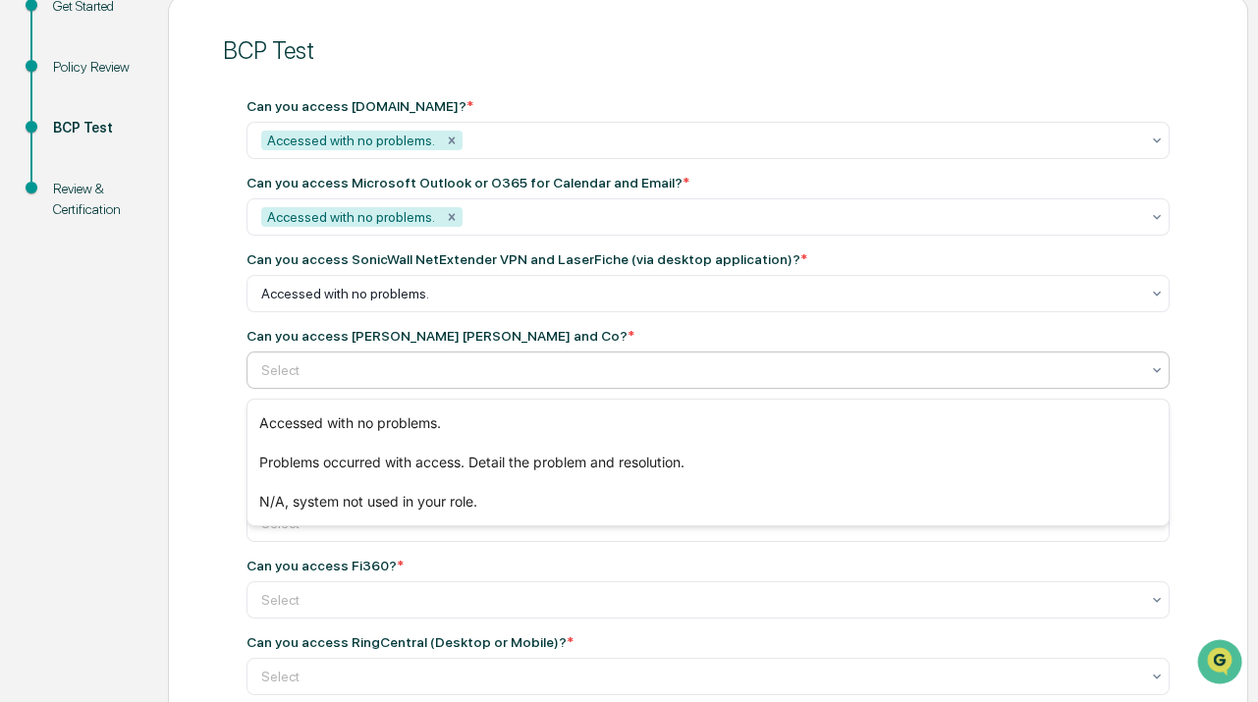
click at [362, 379] on div at bounding box center [700, 370] width 878 height 20
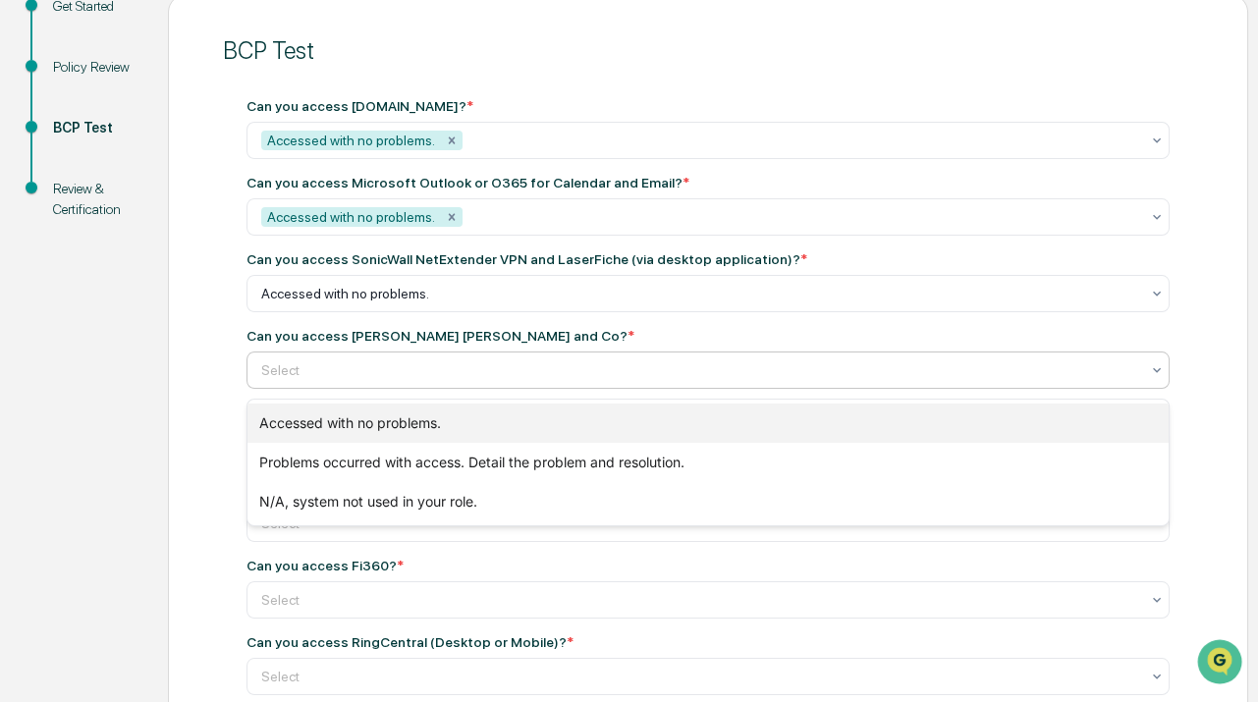
click at [348, 414] on div "Accessed with no problems." at bounding box center [707, 422] width 921 height 39
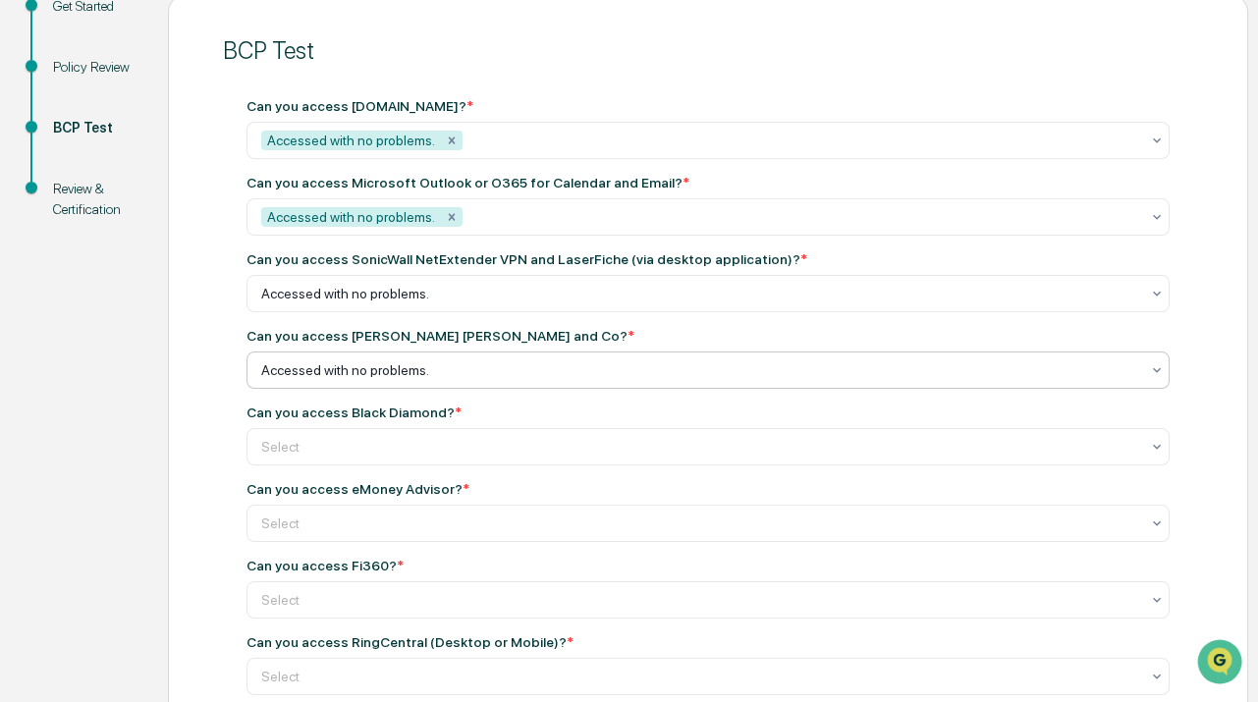
click at [202, 386] on div "BCP Test Can you access Salesforce.com? * Accessed with no problems. Can you ac…" at bounding box center [708, 641] width 1080 height 1296
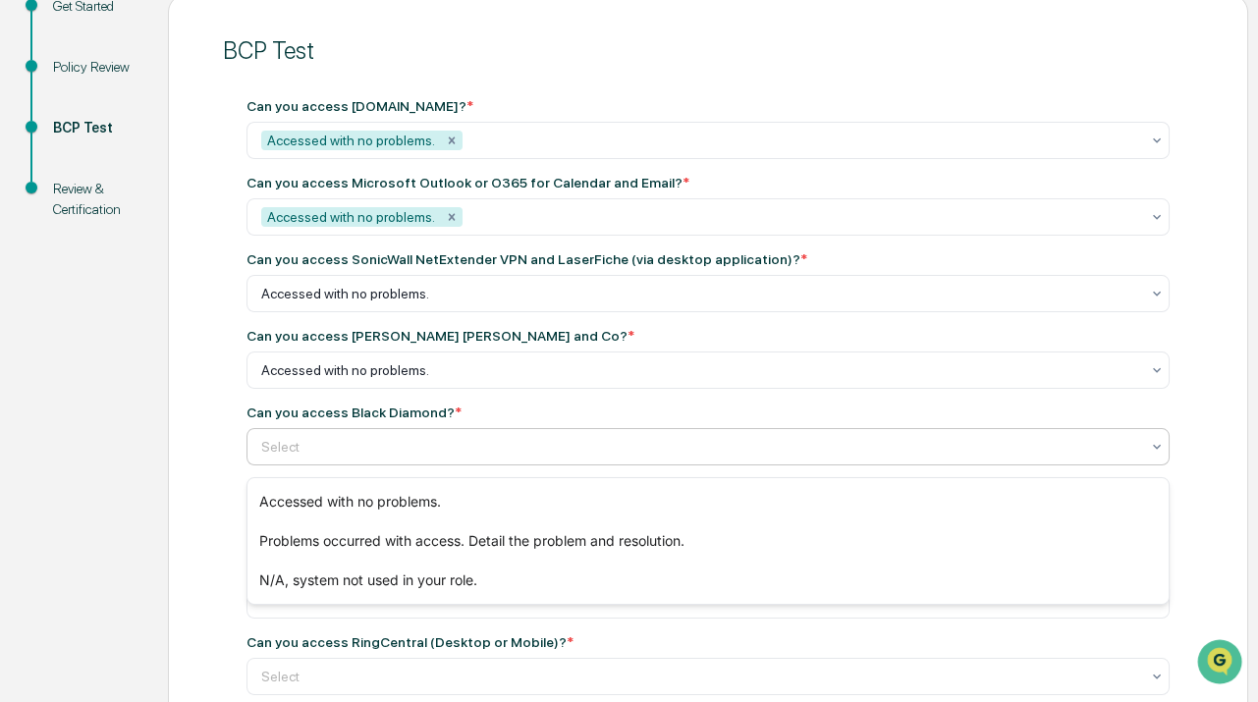
click at [317, 465] on div "Select" at bounding box center [707, 446] width 923 height 37
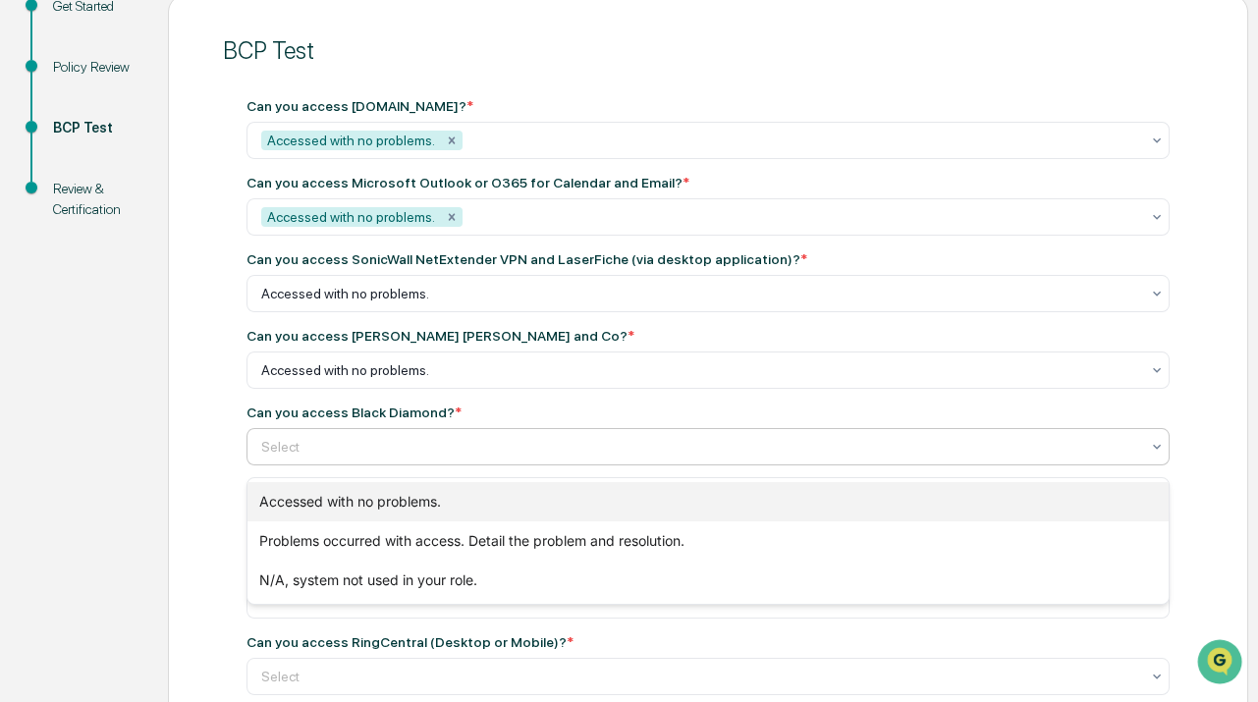
click at [354, 504] on div "Accessed with no problems." at bounding box center [707, 501] width 921 height 39
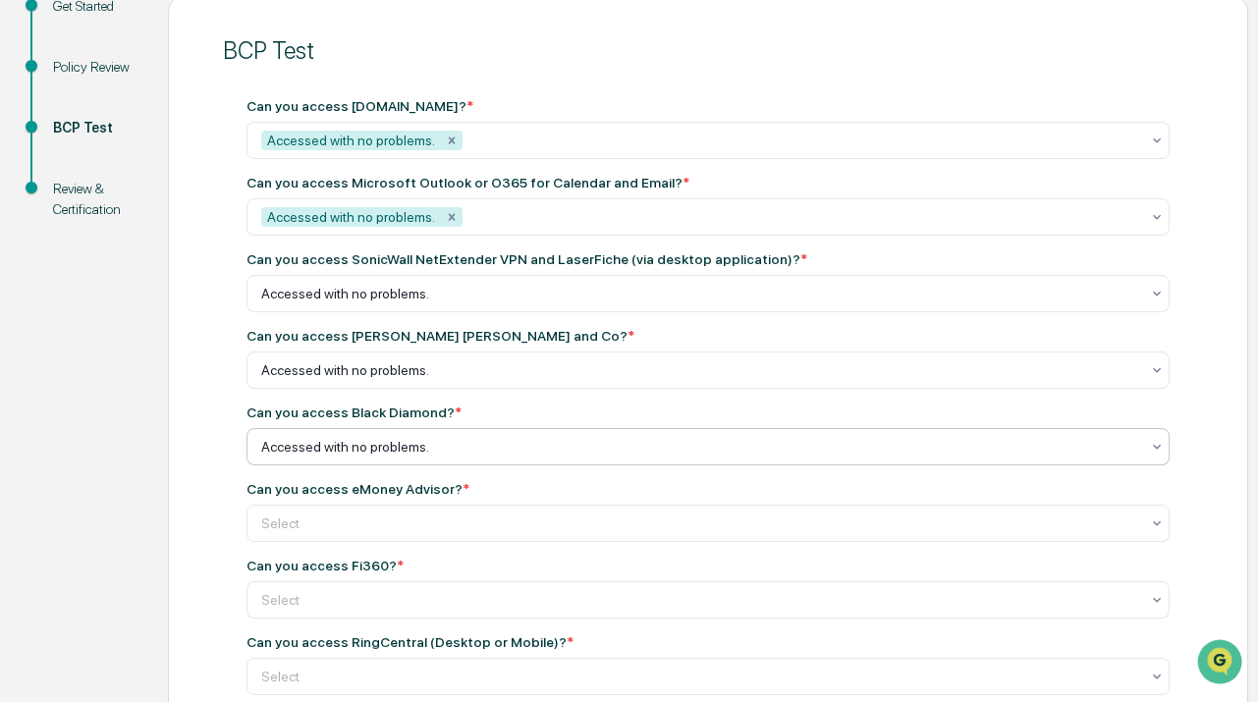
click at [187, 437] on div "BCP Test Can you access Salesforce.com? * Accessed with no problems. Can you ac…" at bounding box center [708, 641] width 1080 height 1296
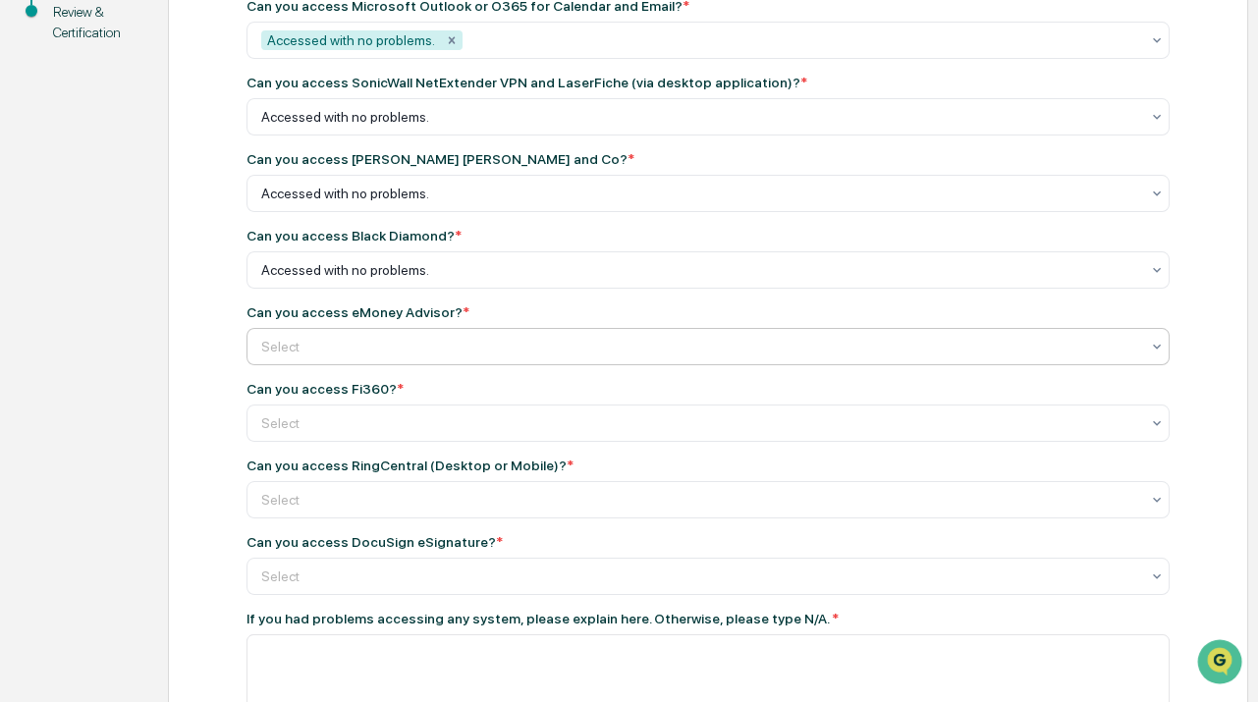
scroll to position [419, 0]
click at [315, 125] on div at bounding box center [700, 115] width 878 height 20
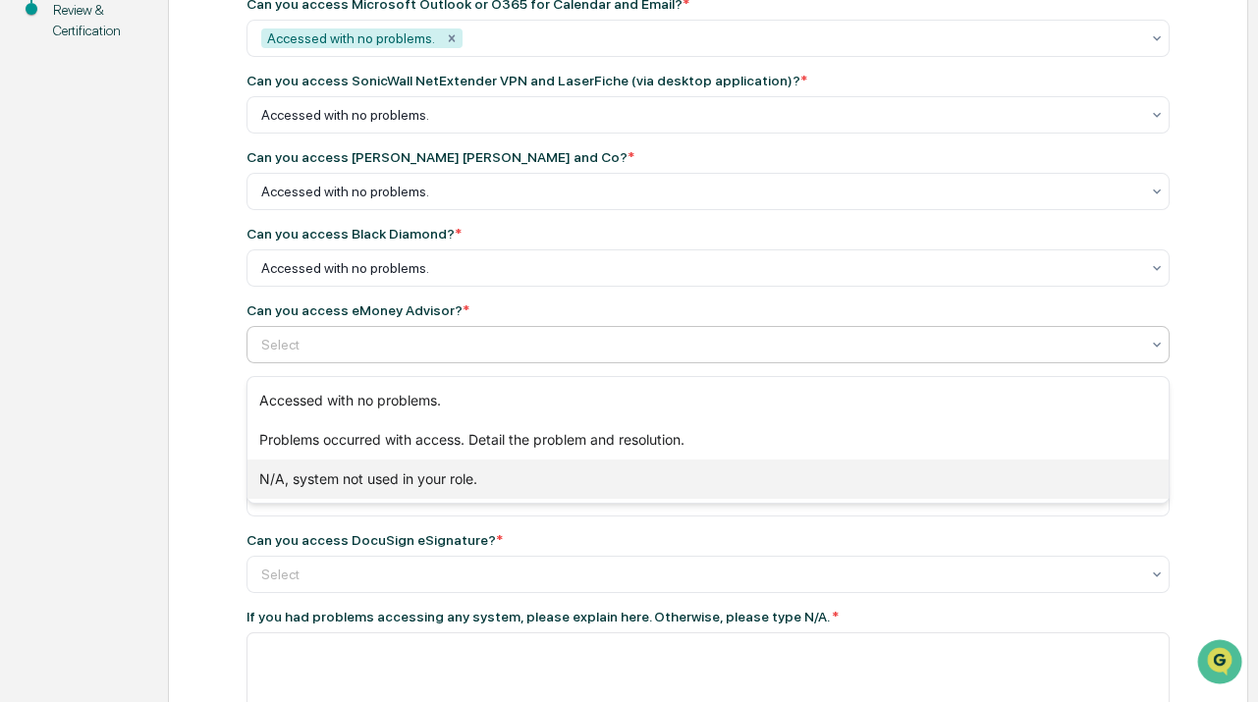
click at [337, 474] on div "N/A, system not used in your role." at bounding box center [707, 478] width 921 height 39
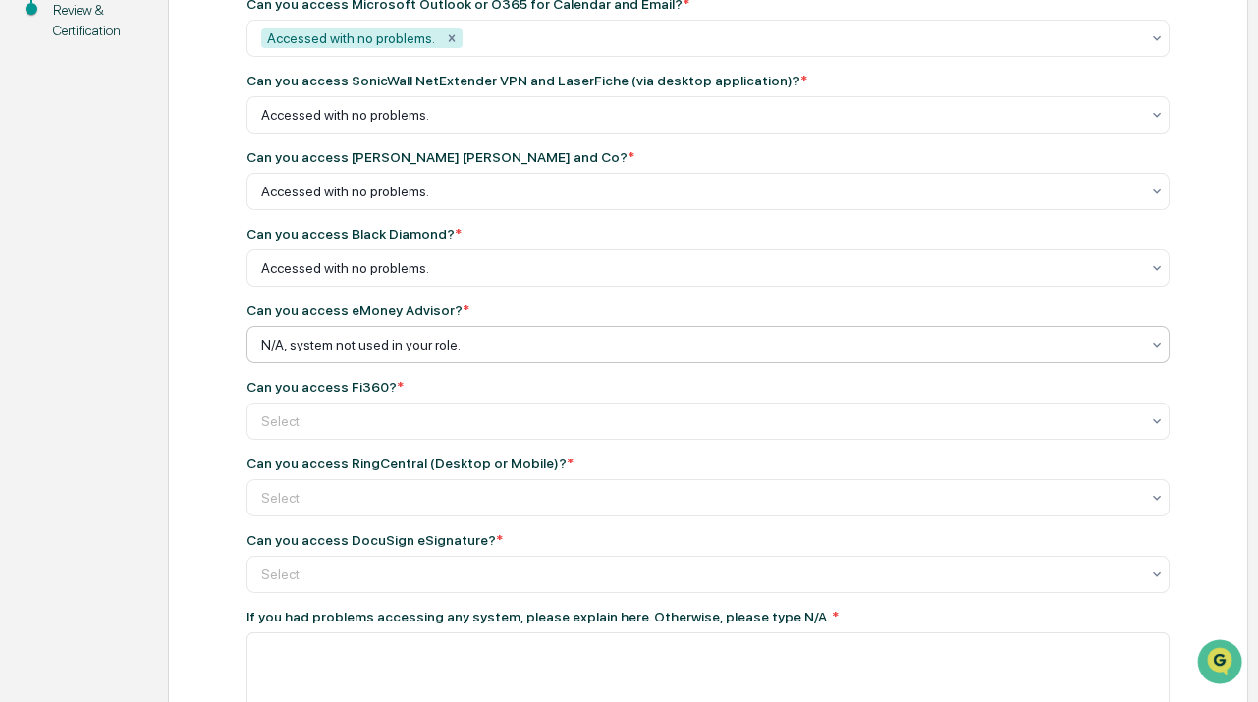
click at [177, 386] on div "BCP Test Can you access Salesforce.com? * Accessed with no problems. Can you ac…" at bounding box center [708, 462] width 1080 height 1296
click at [312, 125] on div at bounding box center [700, 115] width 878 height 20
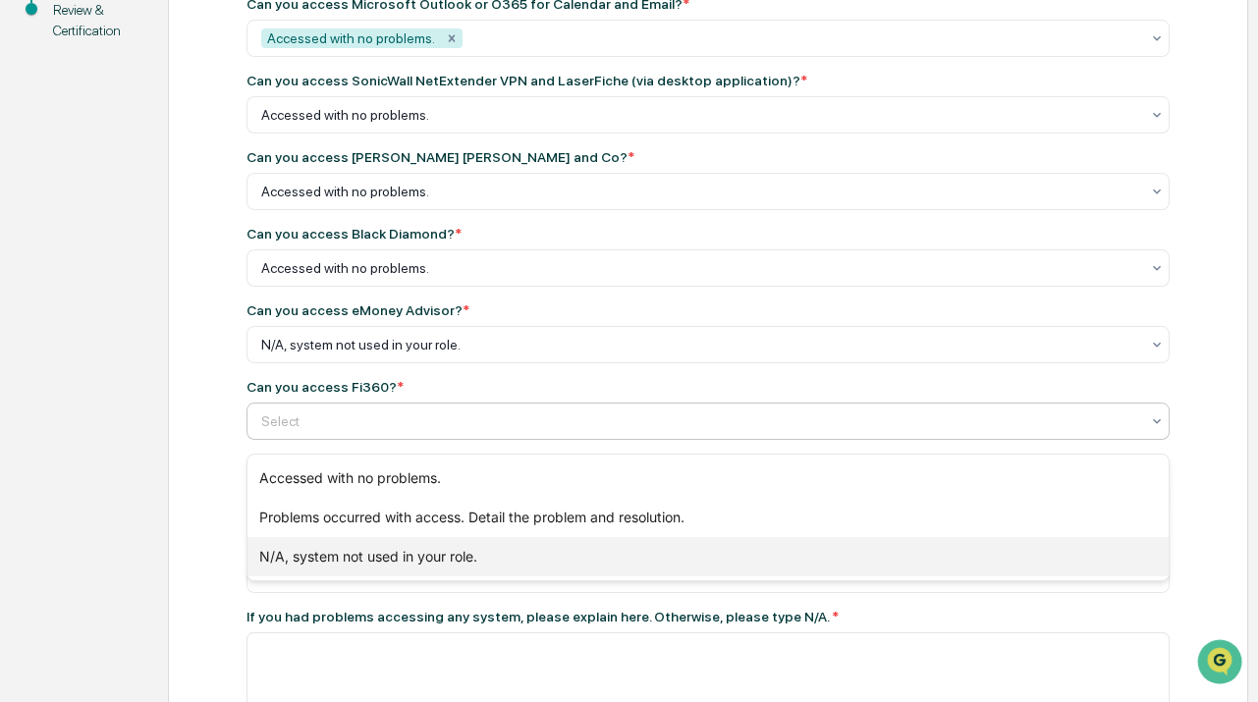
click at [363, 557] on div "N/A, system not used in your role." at bounding box center [707, 556] width 921 height 39
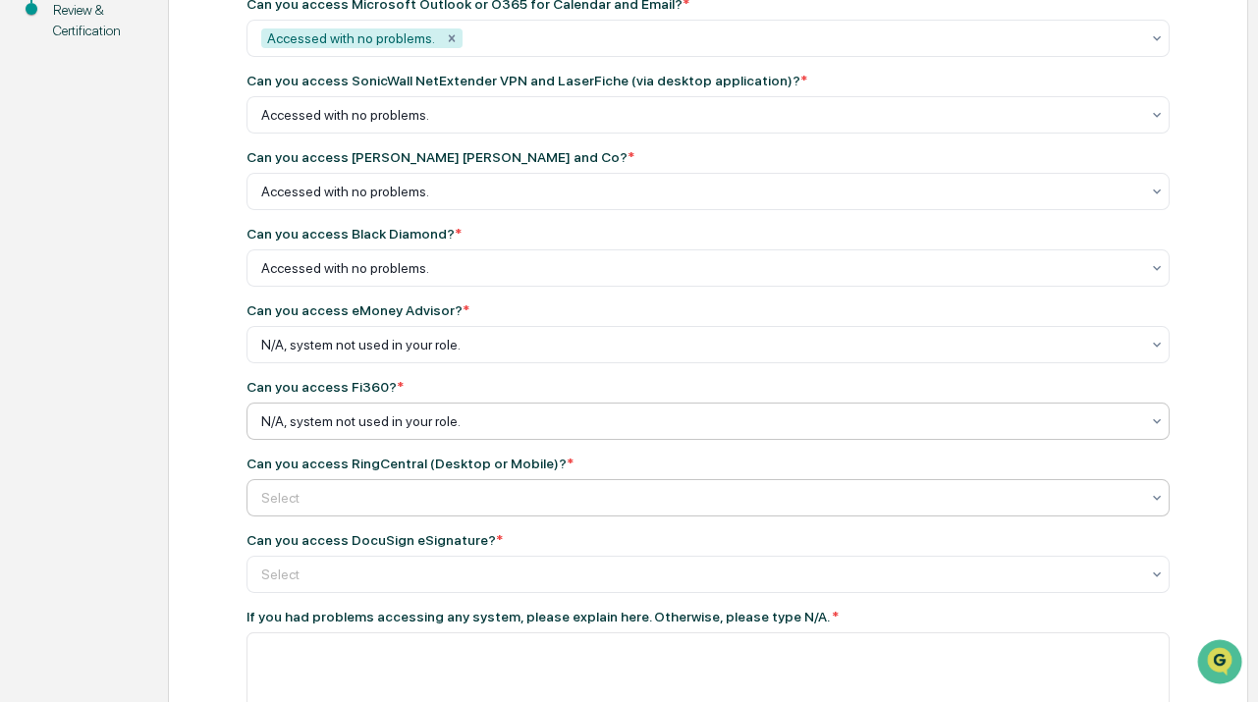
click at [337, 134] on div "Select" at bounding box center [707, 114] width 923 height 37
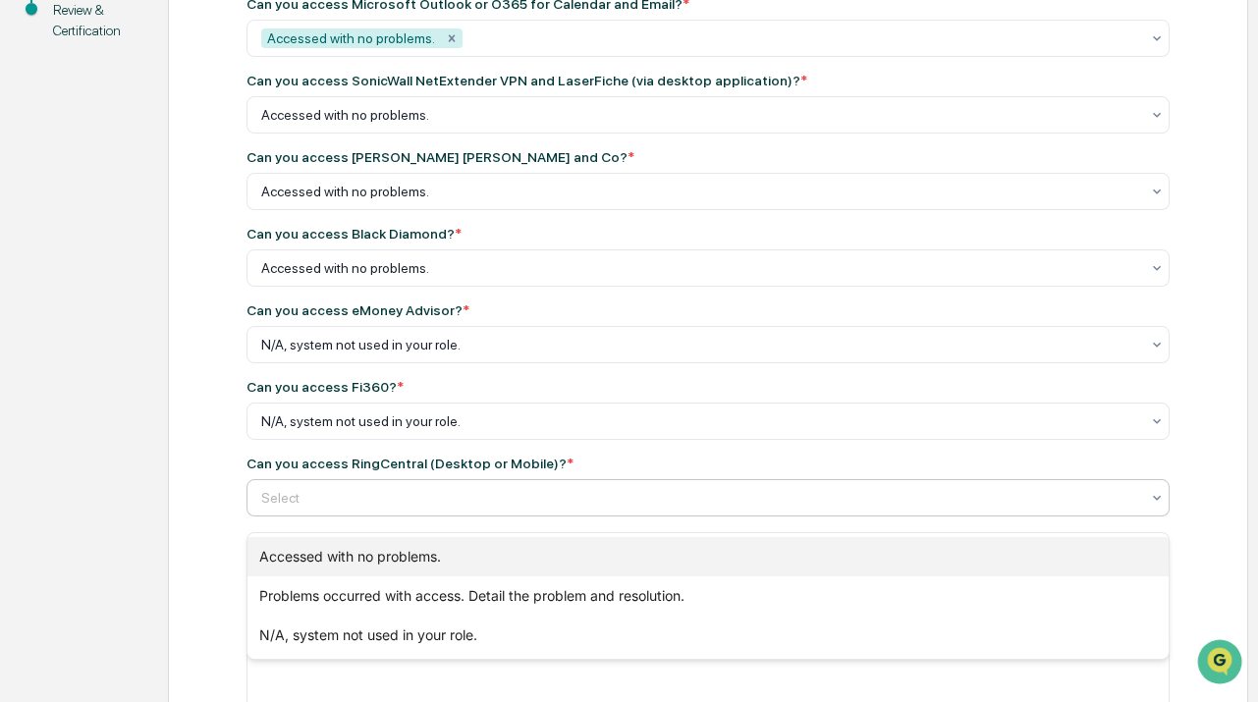
click at [334, 540] on div "Accessed with no problems." at bounding box center [707, 556] width 921 height 39
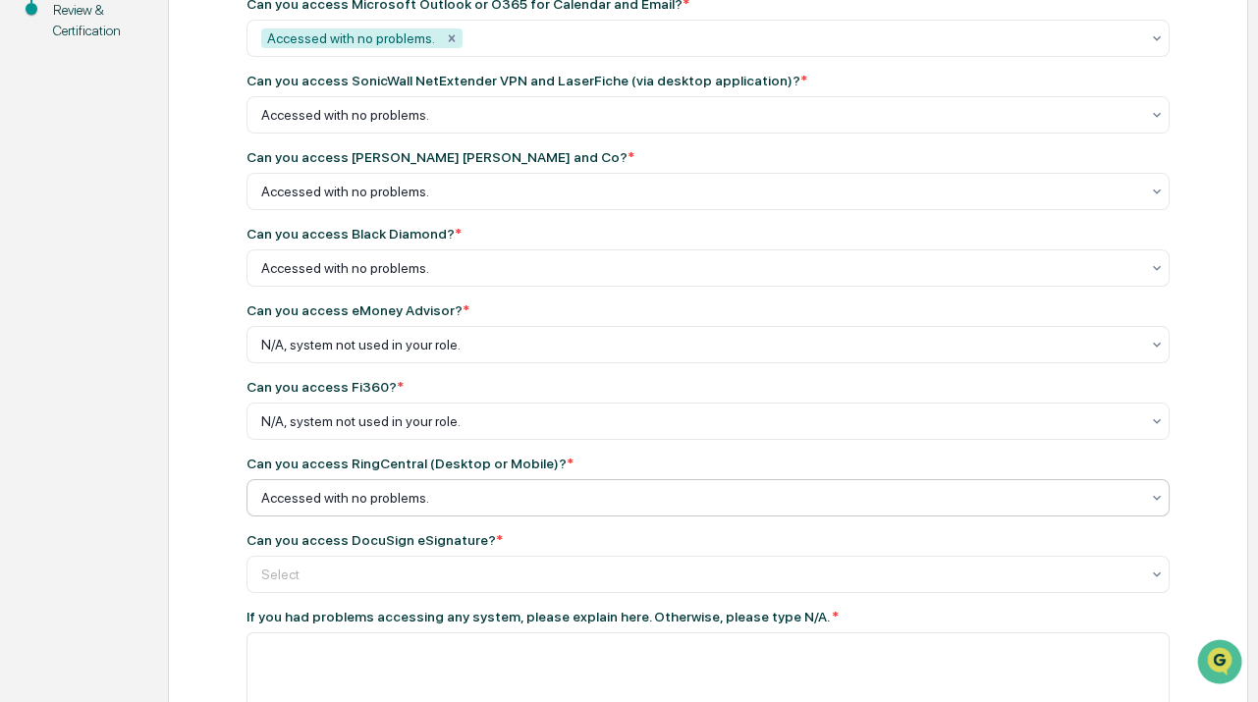
click at [216, 485] on div "BCP Test Can you access Salesforce.com? * Accessed with no problems. Can you ac…" at bounding box center [708, 462] width 1080 height 1296
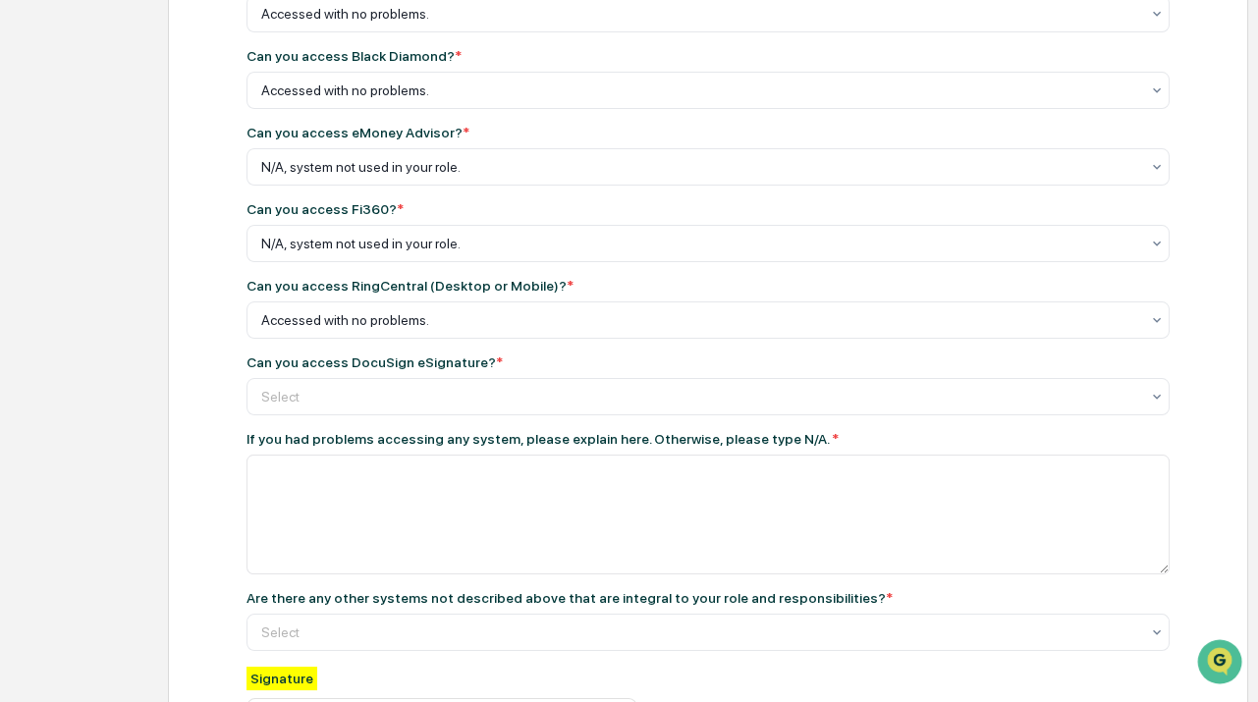
scroll to position [598, 0]
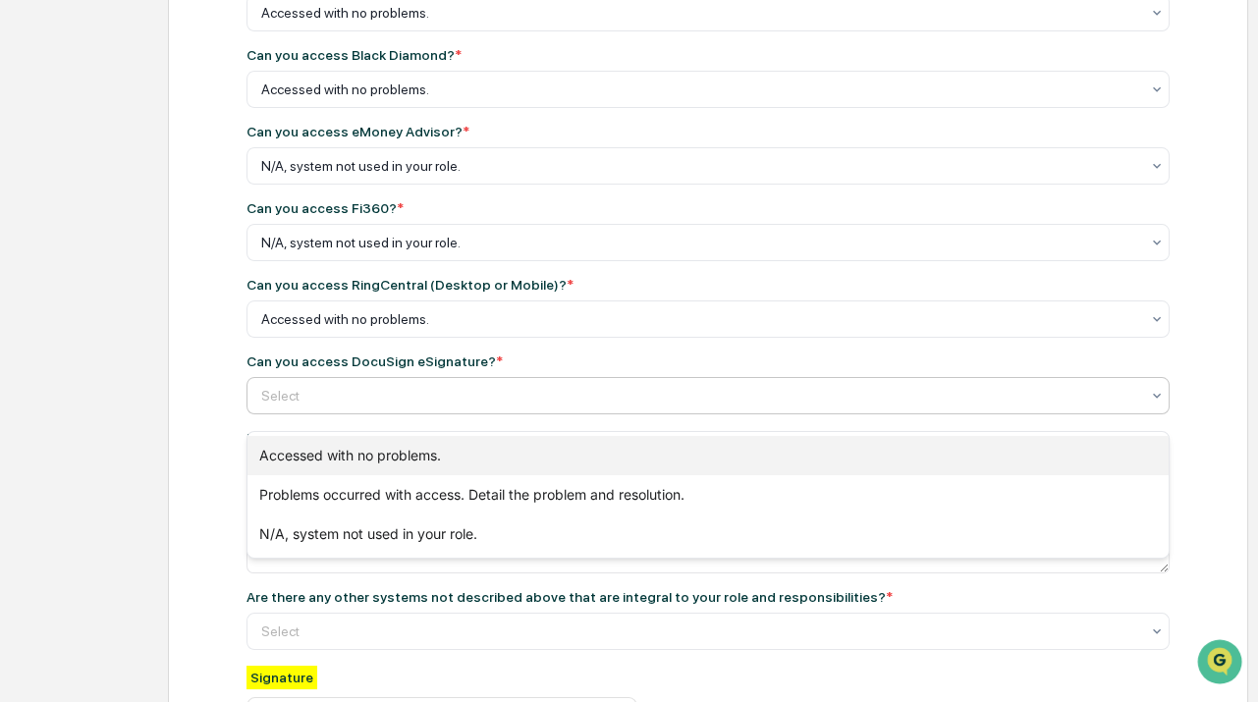
click at [327, 457] on div "Accessed with no problems." at bounding box center [707, 455] width 921 height 39
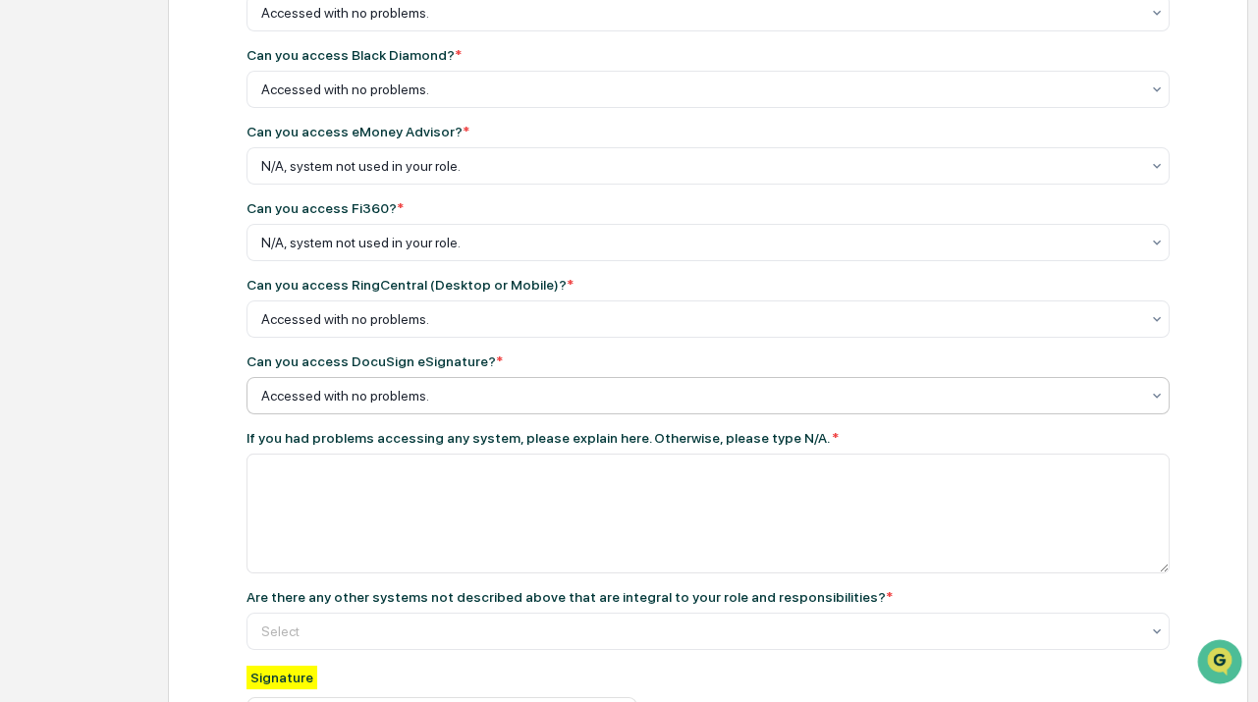
click at [211, 427] on div "BCP Test Can you access Salesforce.com? * Accessed with no problems. Can you ac…" at bounding box center [708, 284] width 1080 height 1296
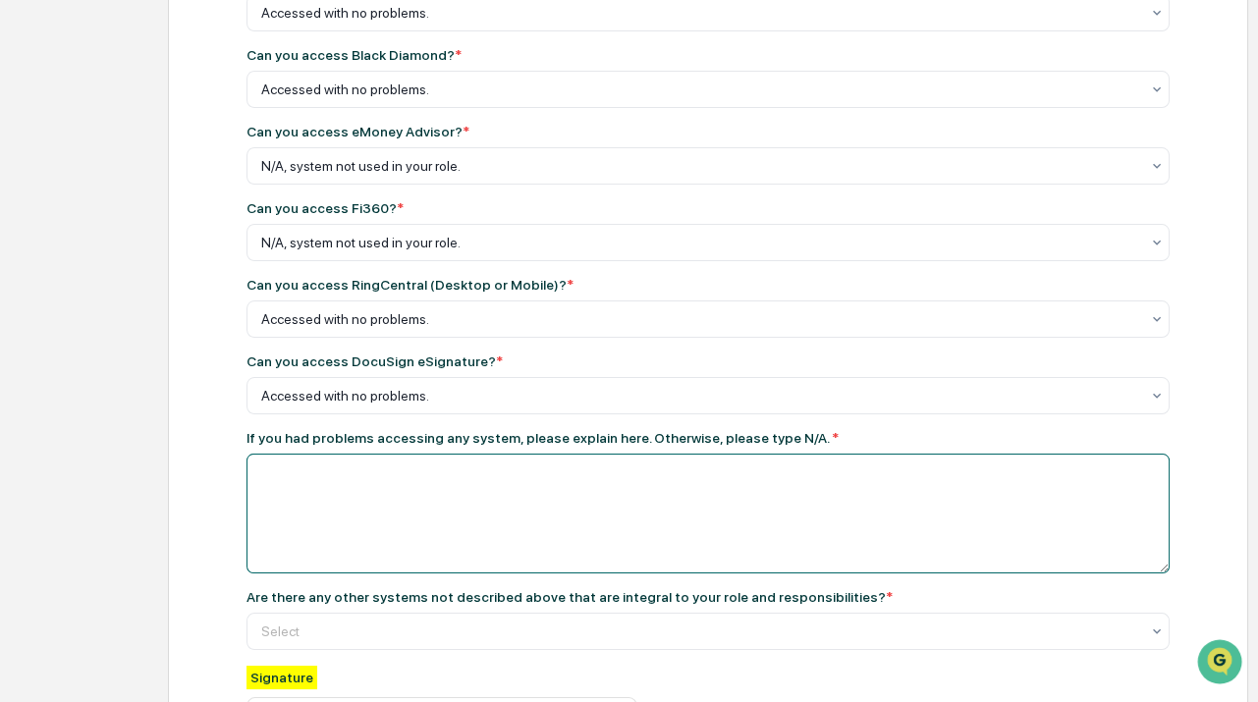
click at [398, 505] on textarea at bounding box center [707, 514] width 923 height 120
type textarea "***"
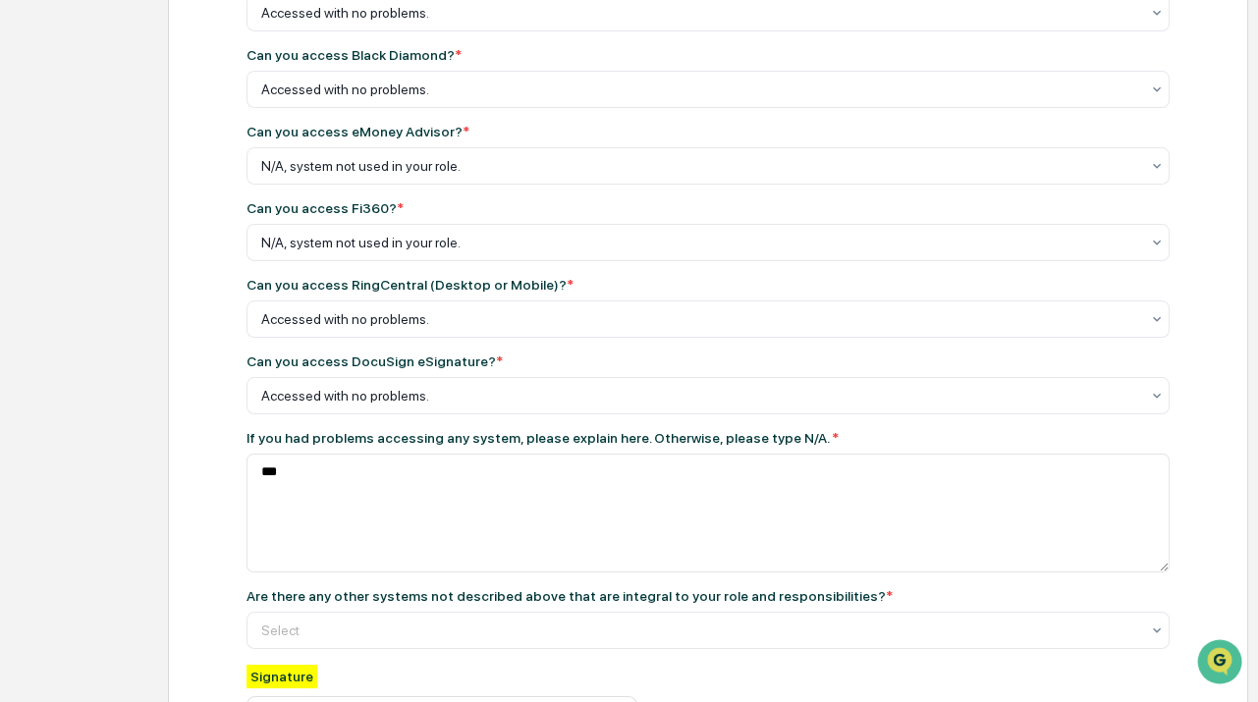
click at [144, 439] on div "Get Started Policy Review BCP Test Review & Certification BCP Test Can you acce…" at bounding box center [629, 283] width 1238 height 1295
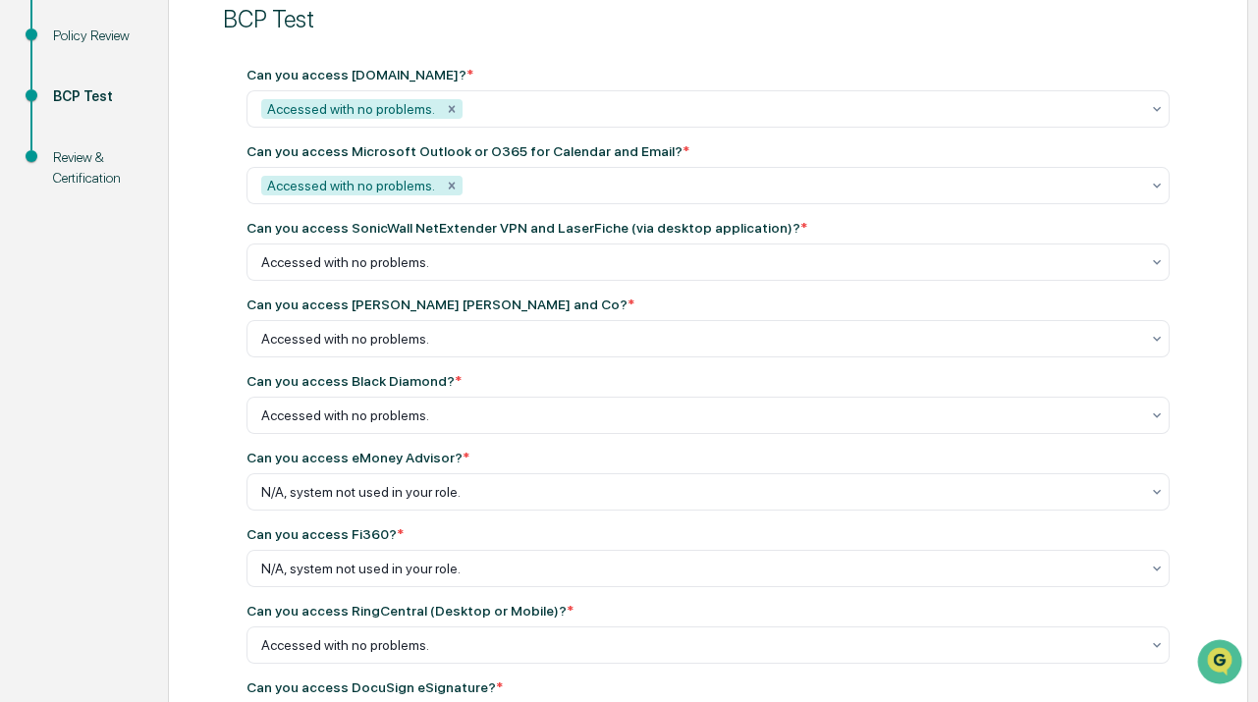
scroll to position [241, 0]
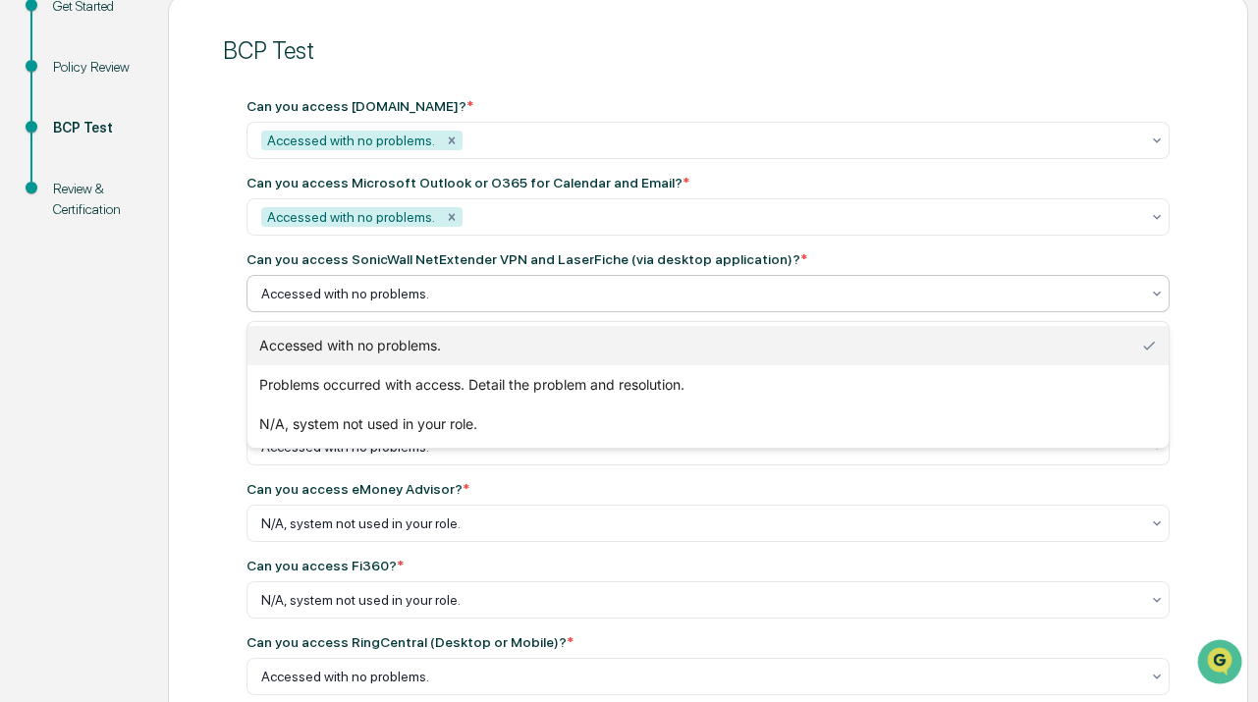
click at [364, 293] on div at bounding box center [700, 294] width 878 height 20
click at [393, 350] on div "Accessed with no problems." at bounding box center [707, 345] width 921 height 39
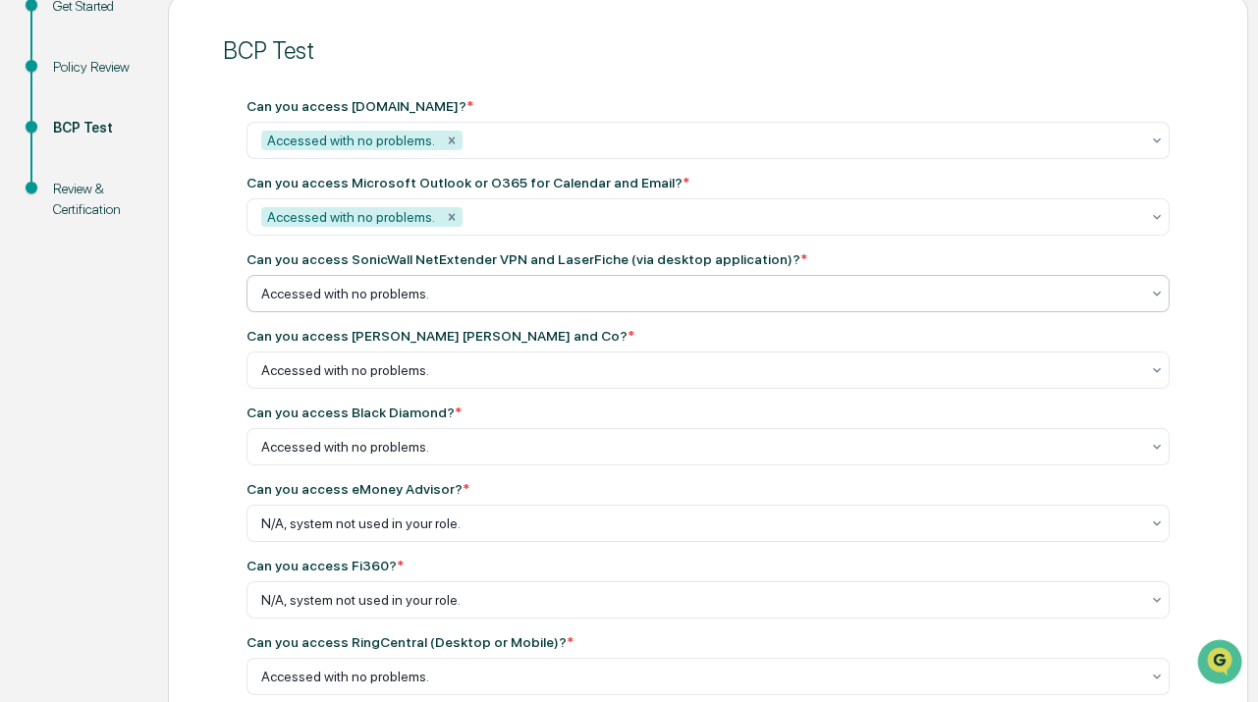
click at [200, 352] on div "BCP Test Can you access Salesforce.com? * Accessed with no problems. Can you ac…" at bounding box center [708, 640] width 1080 height 1295
click at [402, 150] on div "Accessed with no problems." at bounding box center [351, 141] width 180 height 20
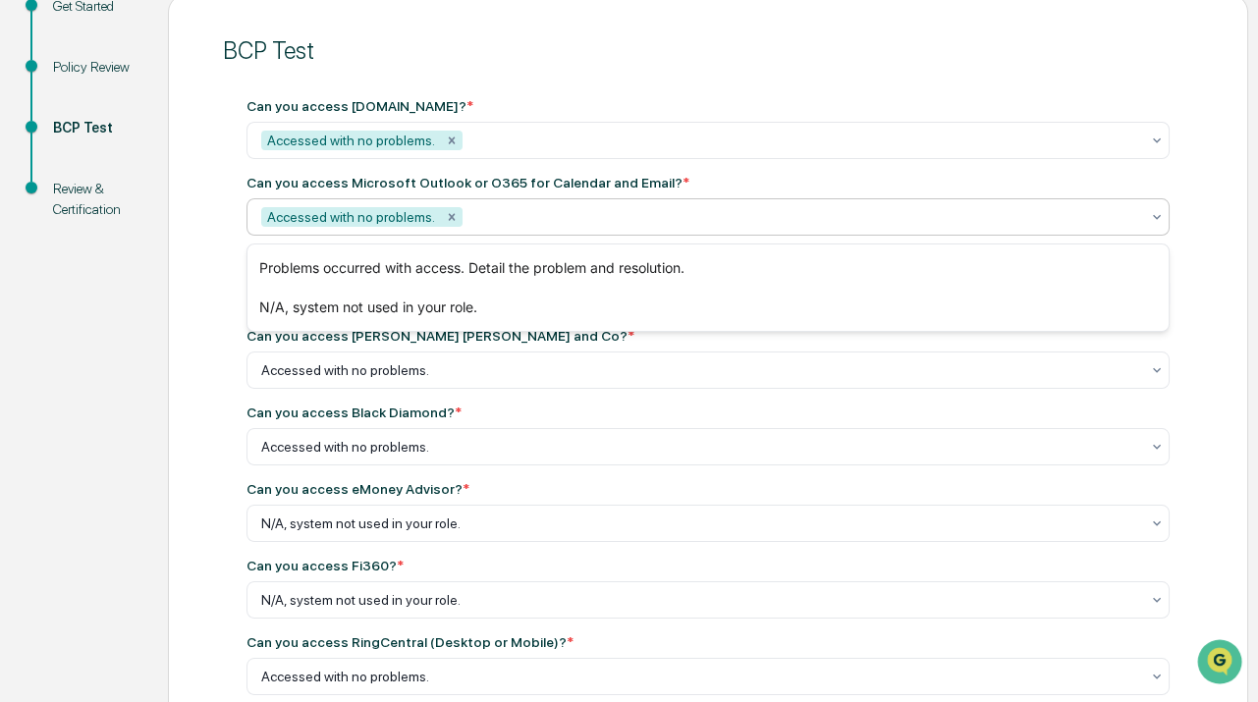
click at [140, 322] on div "Get Started Policy Review BCP Test Review & Certification BCP Test Can you acce…" at bounding box center [629, 640] width 1238 height 1295
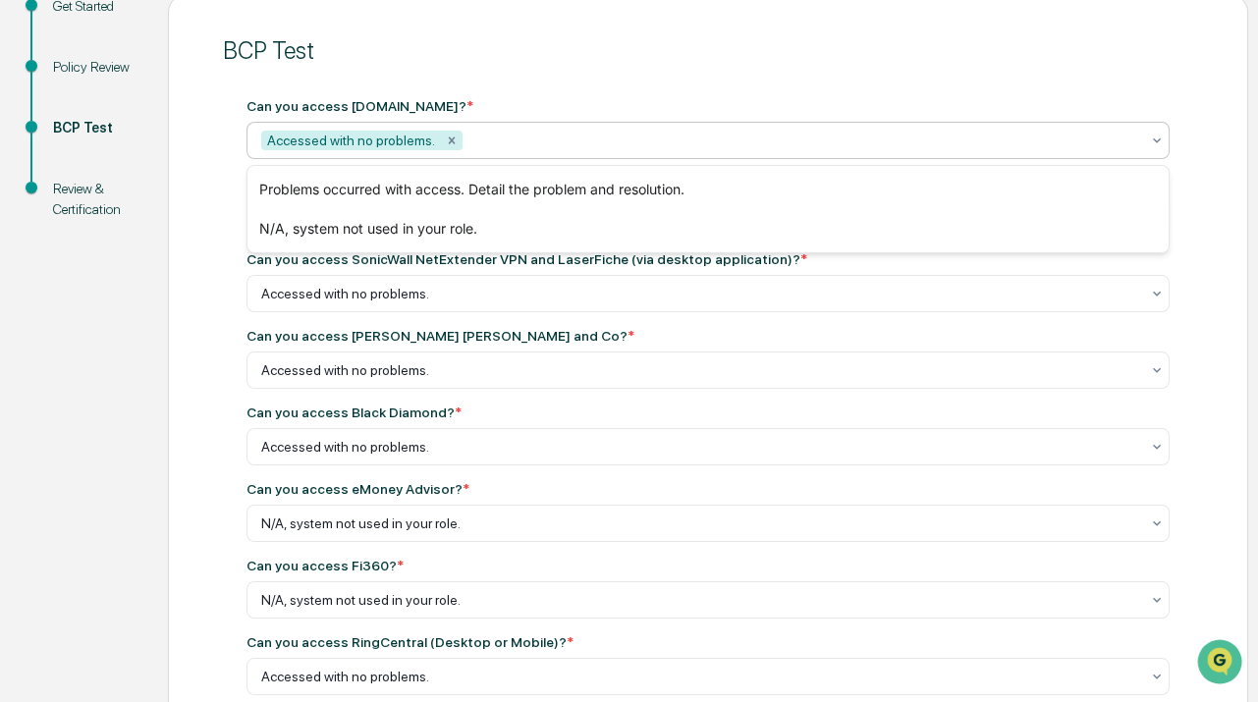
click at [588, 134] on div at bounding box center [802, 141] width 672 height 20
click at [609, 75] on div "Can you access Salesforce.com? * 2 results available. Use Up and Down to choose…" at bounding box center [708, 629] width 970 height 1109
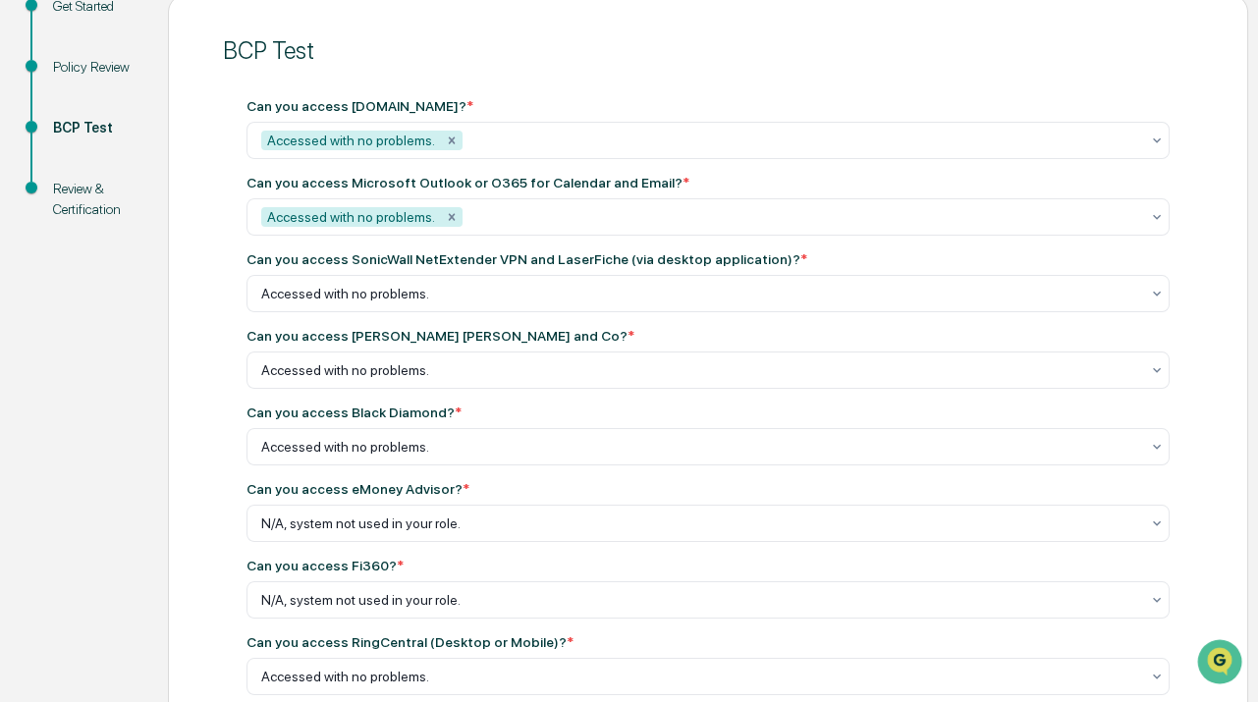
click at [196, 349] on div "BCP Test Can you access Salesforce.com? * Accessed with no problems. Can you ac…" at bounding box center [708, 640] width 1080 height 1295
click at [449, 143] on icon "Remove Accessed with no problems." at bounding box center [452, 139] width 7 height 7
click at [447, 141] on icon "Remove Accessed with no problems." at bounding box center [452, 141] width 14 height 14
click at [534, 140] on div at bounding box center [700, 141] width 878 height 20
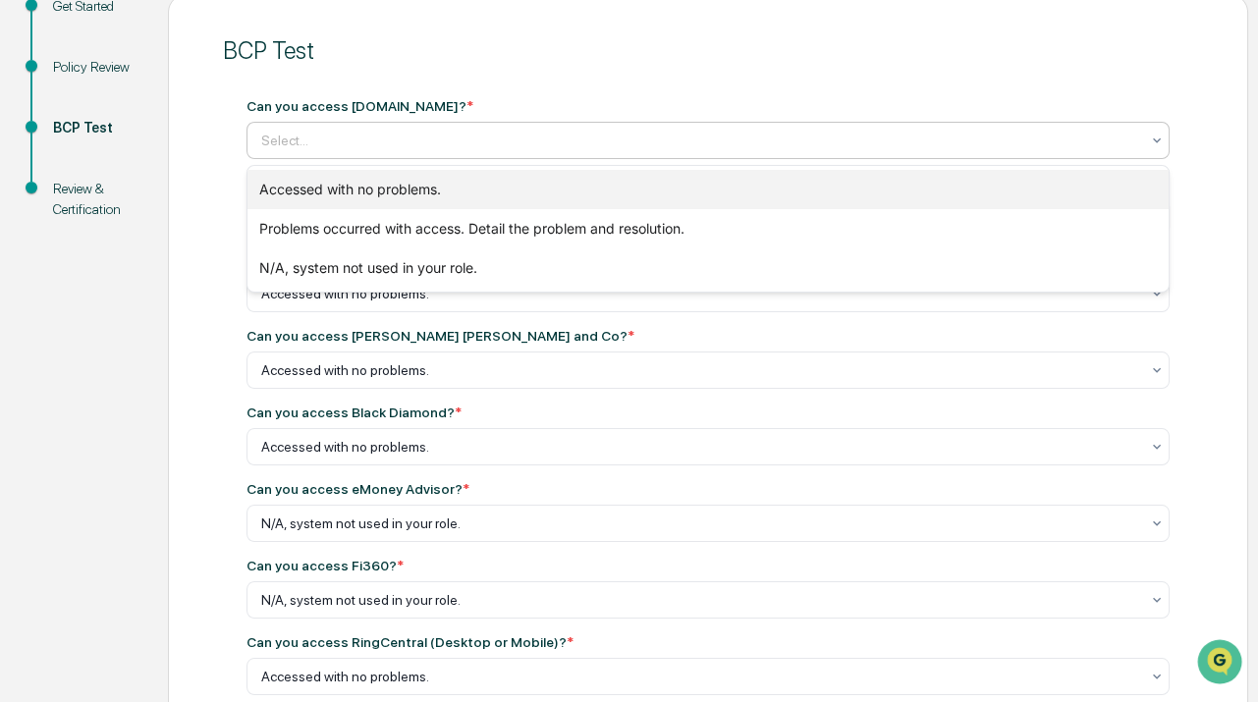
click at [465, 193] on div "Accessed with no problems." at bounding box center [707, 189] width 921 height 39
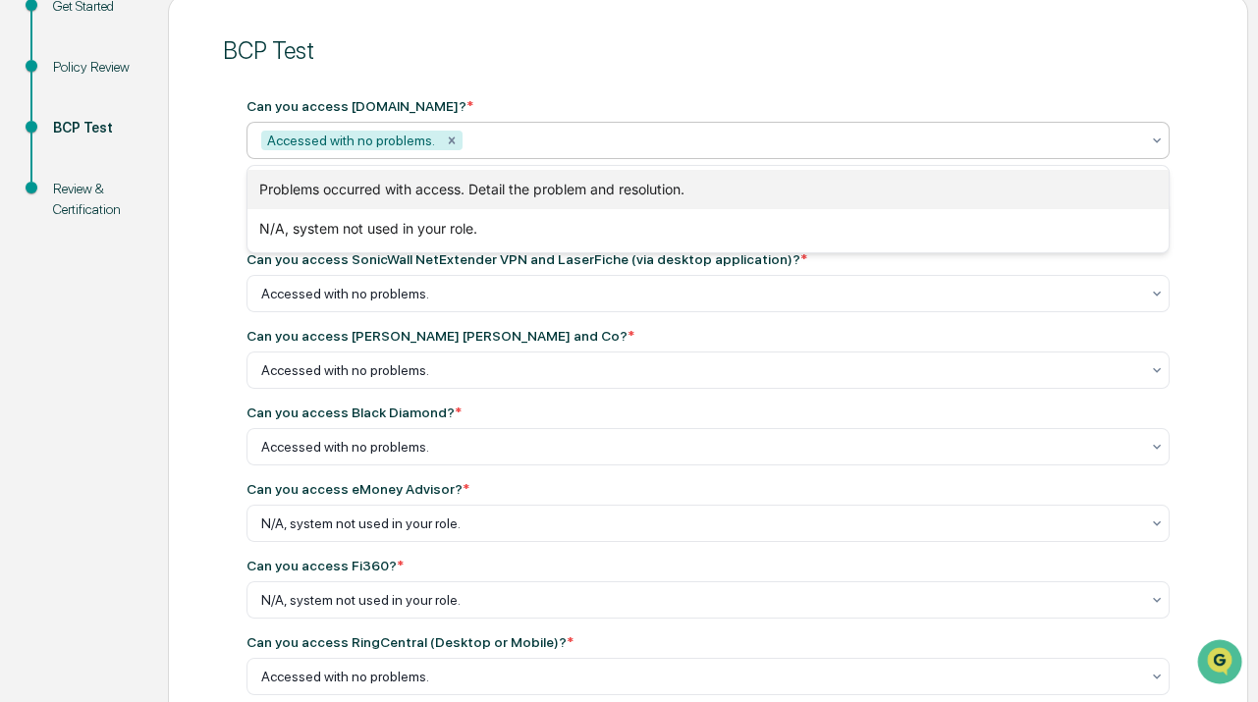
click at [302, 187] on div "Problems occurred with access. Detail the problem and resolution." at bounding box center [707, 189] width 921 height 39
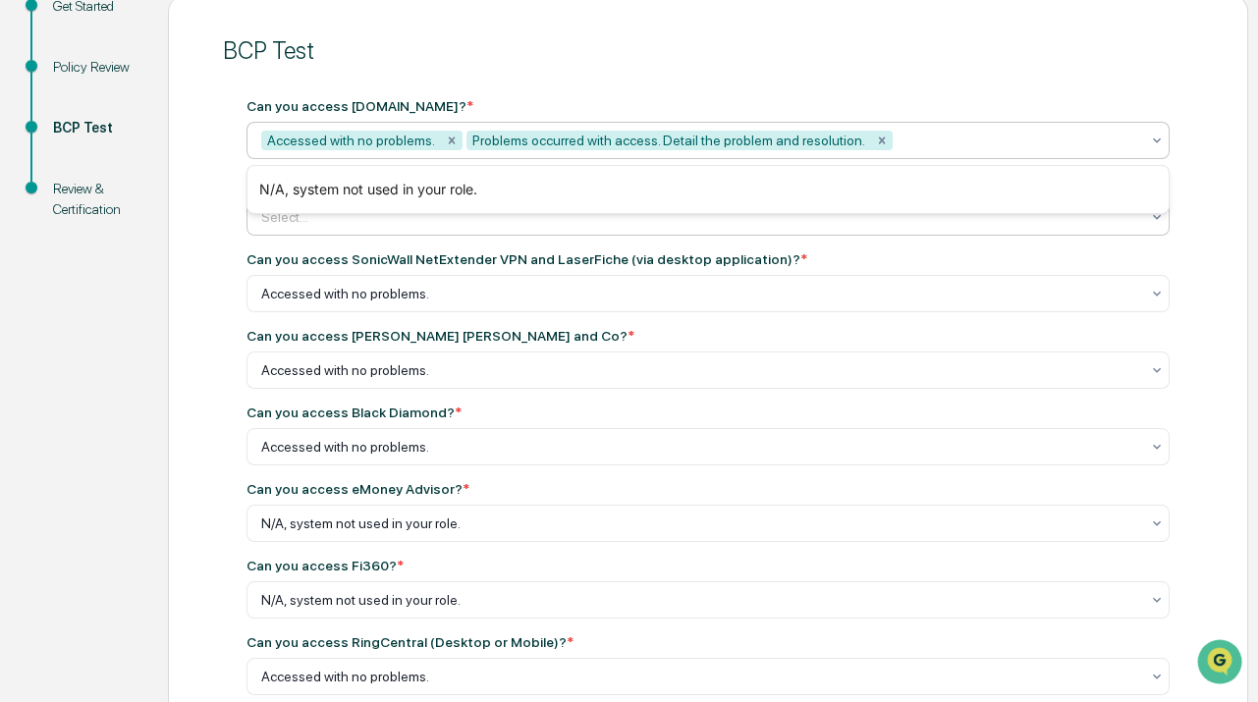
click at [875, 140] on icon "Remove Problems occurred with access. Detail the problem and resolution." at bounding box center [882, 141] width 14 height 14
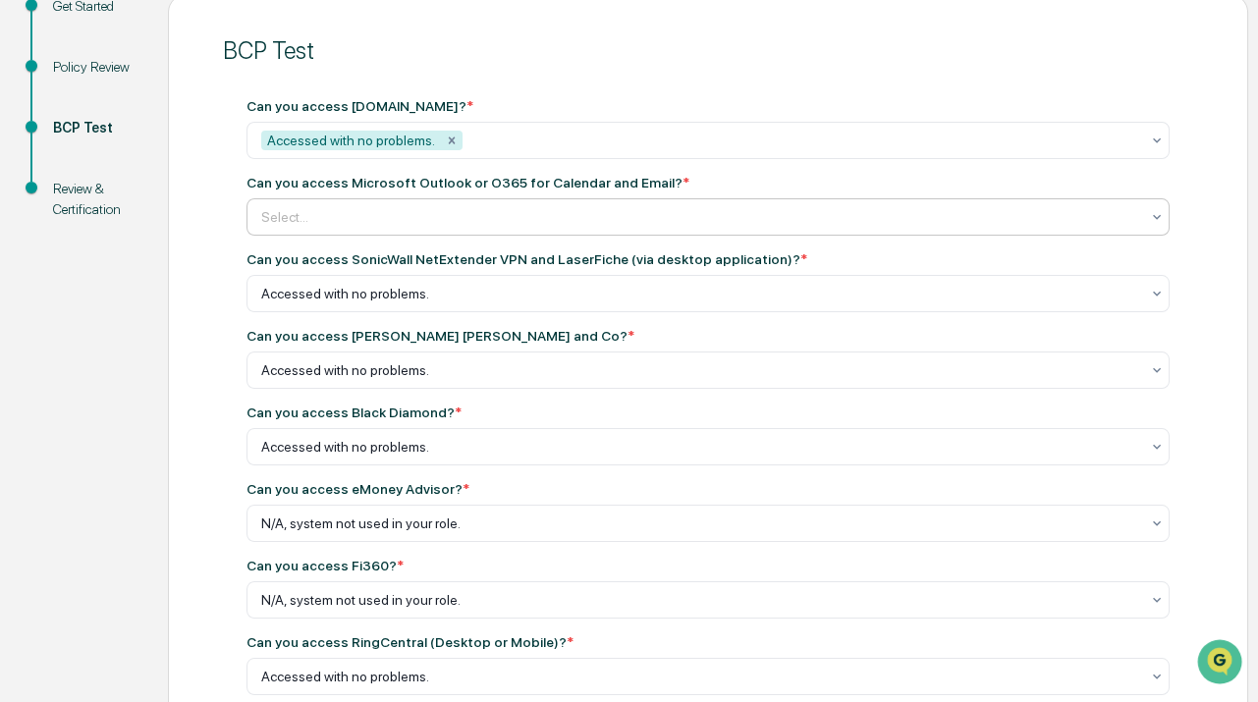
click at [196, 256] on div "BCP Test Can you access Salesforce.com? * Accessed with no problems. Can you ac…" at bounding box center [708, 640] width 1080 height 1295
click at [315, 199] on div "Can you access Microsoft Outlook or O365 for Calendar and Email? * Select..." at bounding box center [707, 205] width 923 height 61
click at [320, 220] on div at bounding box center [700, 217] width 878 height 20
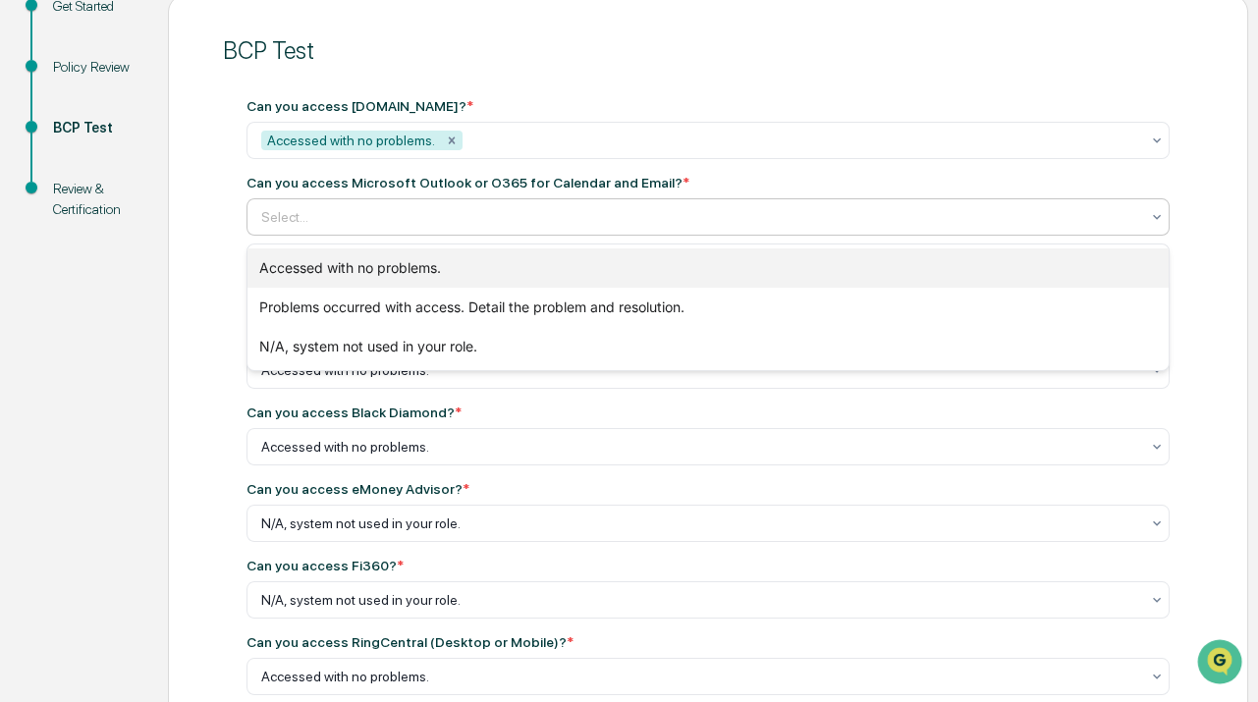
click at [333, 268] on div "Accessed with no problems." at bounding box center [707, 267] width 921 height 39
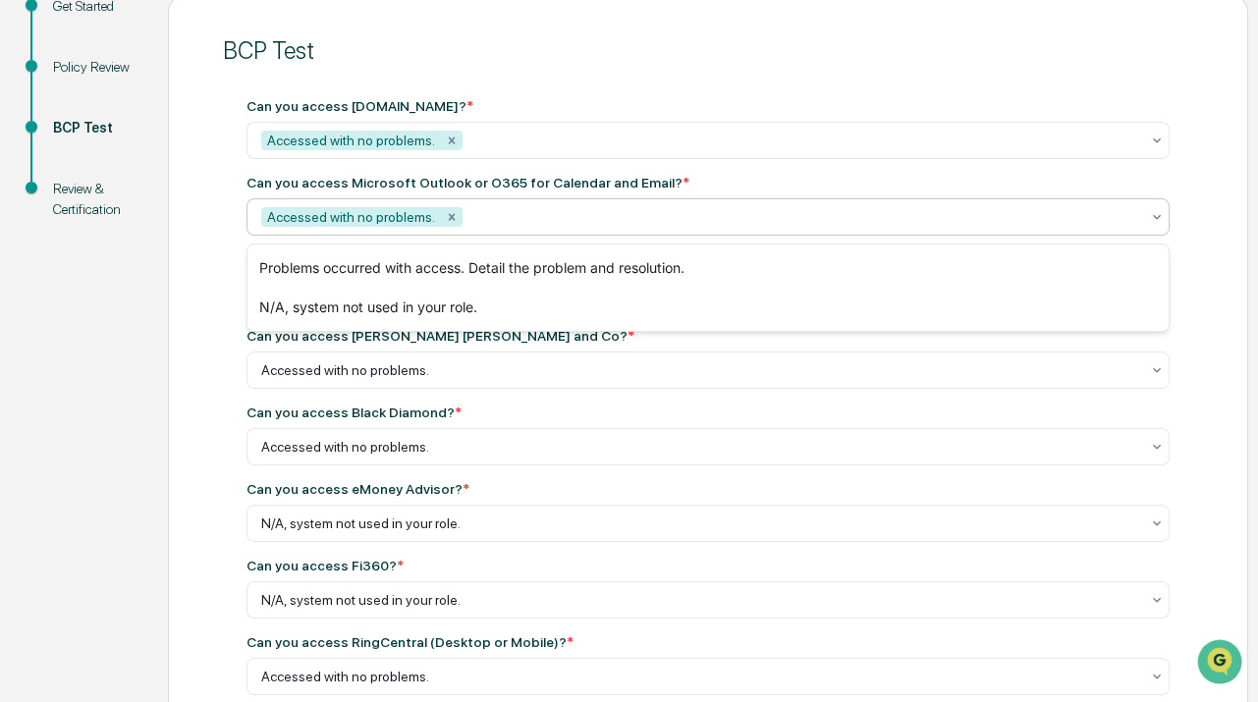
click at [199, 277] on div "BCP Test Can you access Salesforce.com? * Accessed with no problems. Can you ac…" at bounding box center [708, 640] width 1080 height 1295
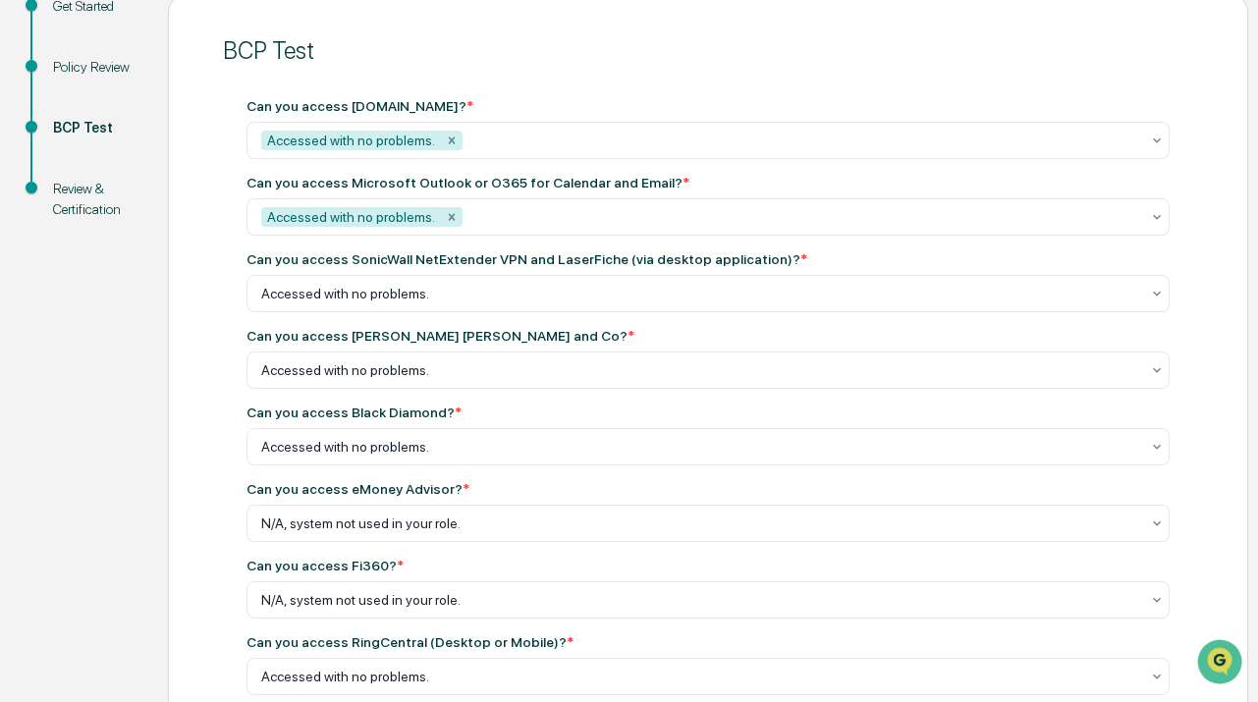
click at [206, 264] on div "BCP Test Can you access Salesforce.com? * Accessed with no problems. Can you ac…" at bounding box center [708, 640] width 1080 height 1295
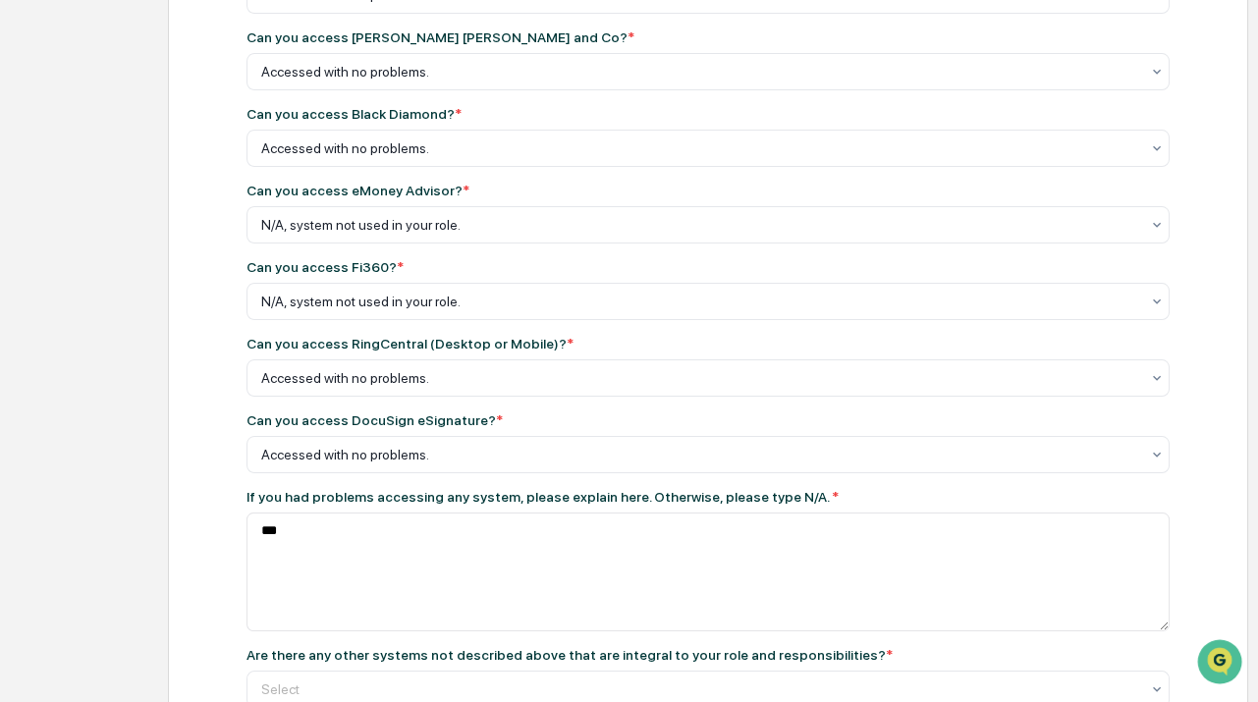
scroll to position [776, 0]
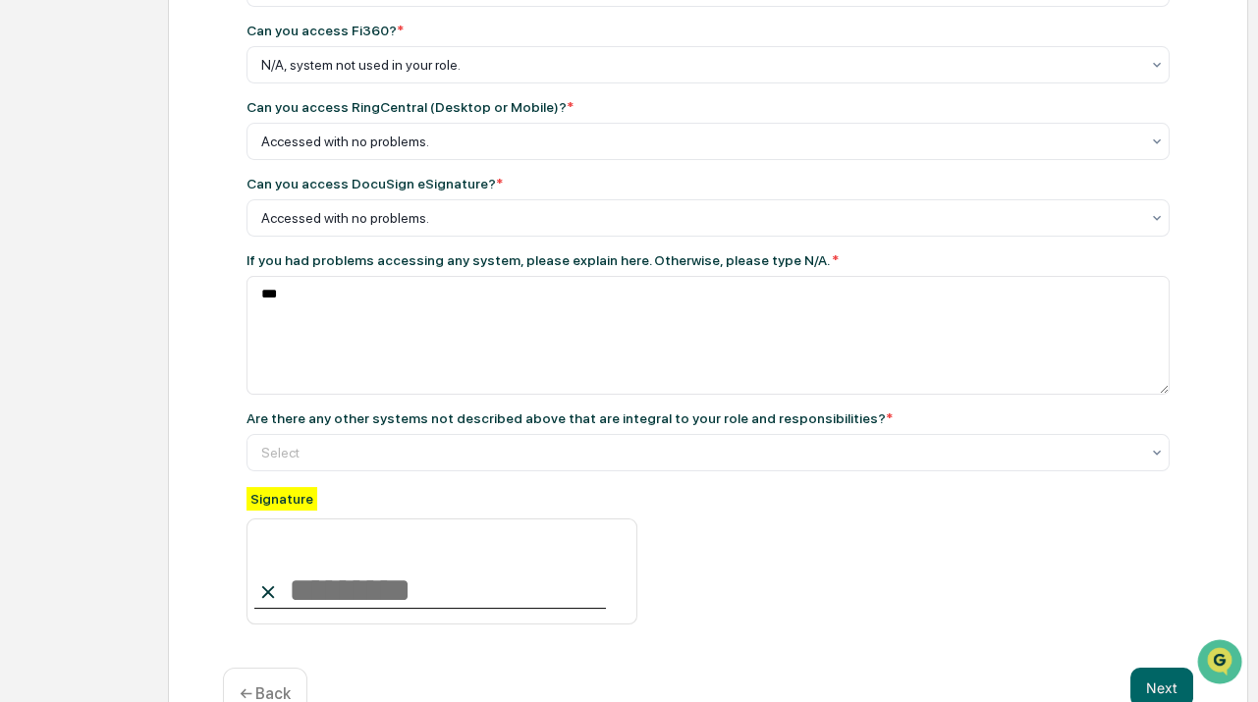
click at [392, 487] on div "Can you access Salesforce.com? * Accessed with no problems. Can you access Micr…" at bounding box center [707, 94] width 923 height 1062
click at [343, 510] on div "Yes" at bounding box center [707, 515] width 921 height 39
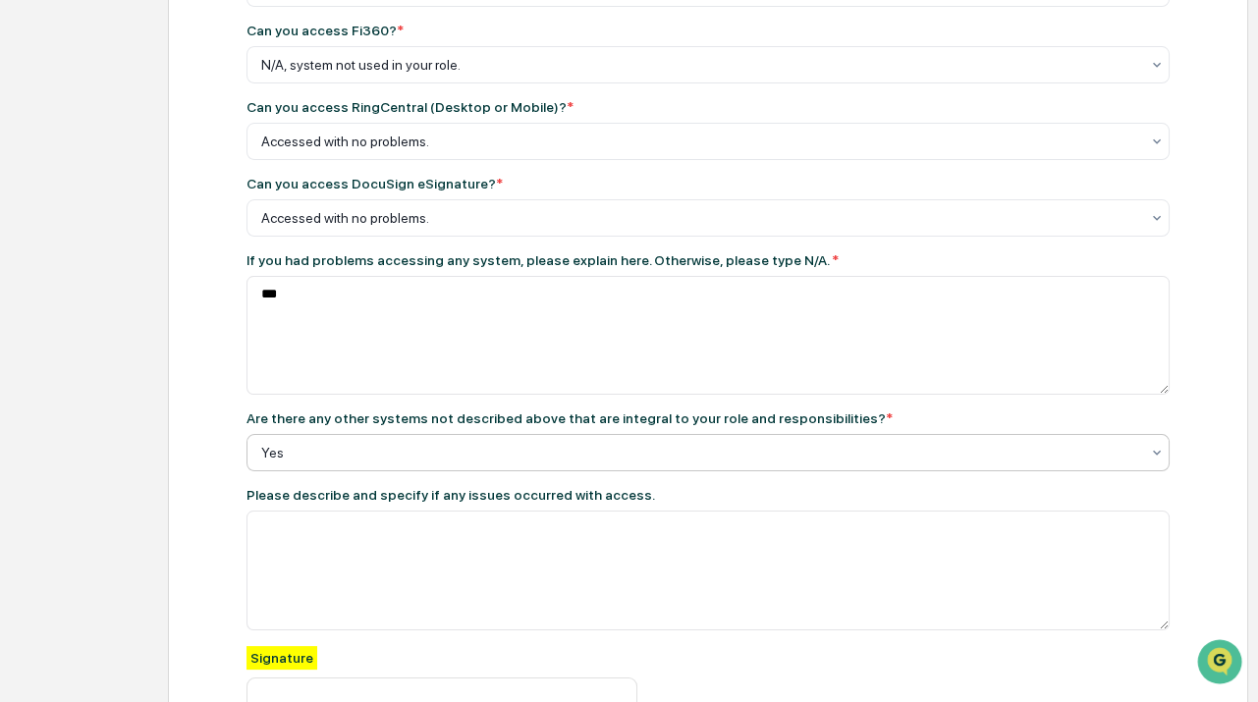
click at [403, 462] on div at bounding box center [700, 453] width 878 height 20
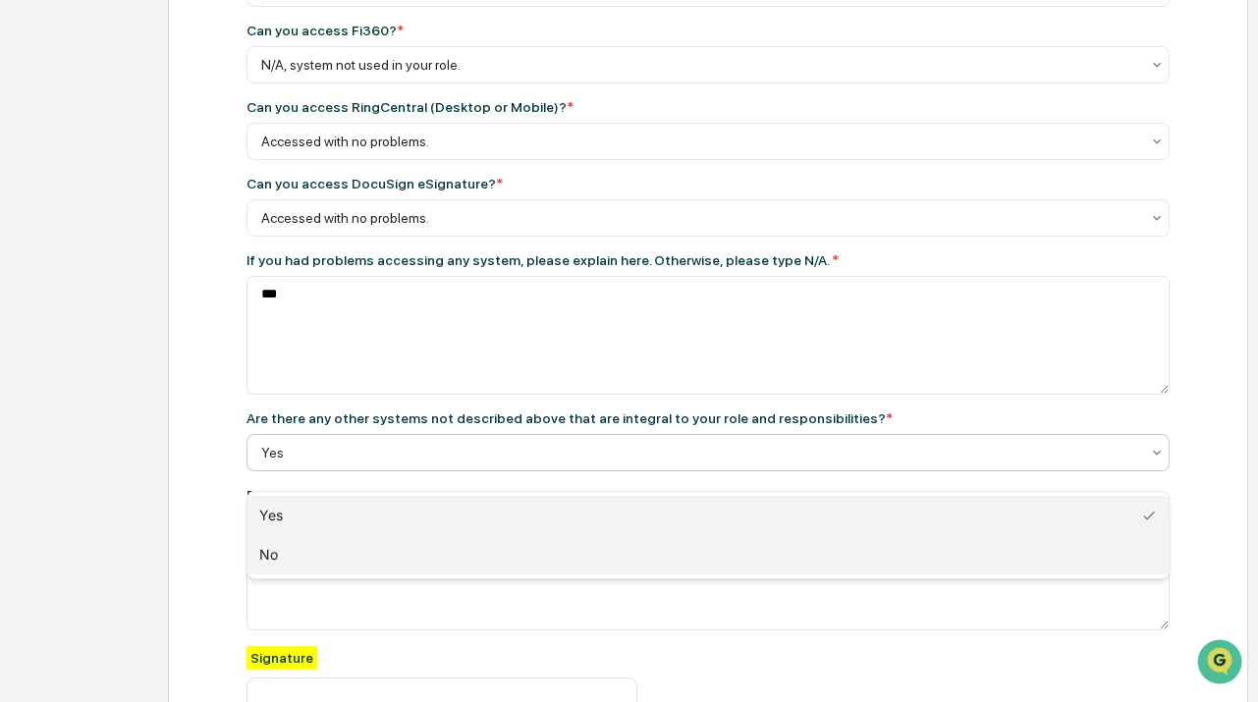
click at [359, 543] on div "No" at bounding box center [707, 554] width 921 height 39
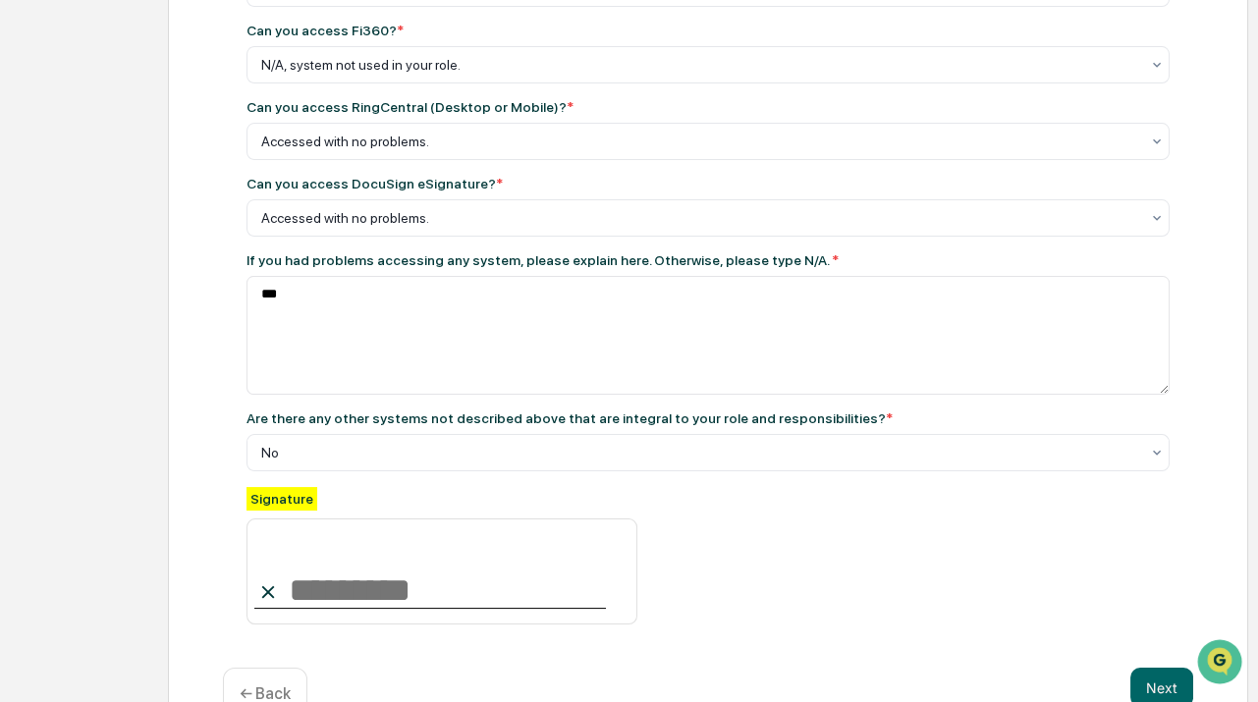
click at [190, 384] on div "BCP Test Can you access Salesforce.com? * Accessed with no problems. Can you ac…" at bounding box center [708, 105] width 1080 height 1295
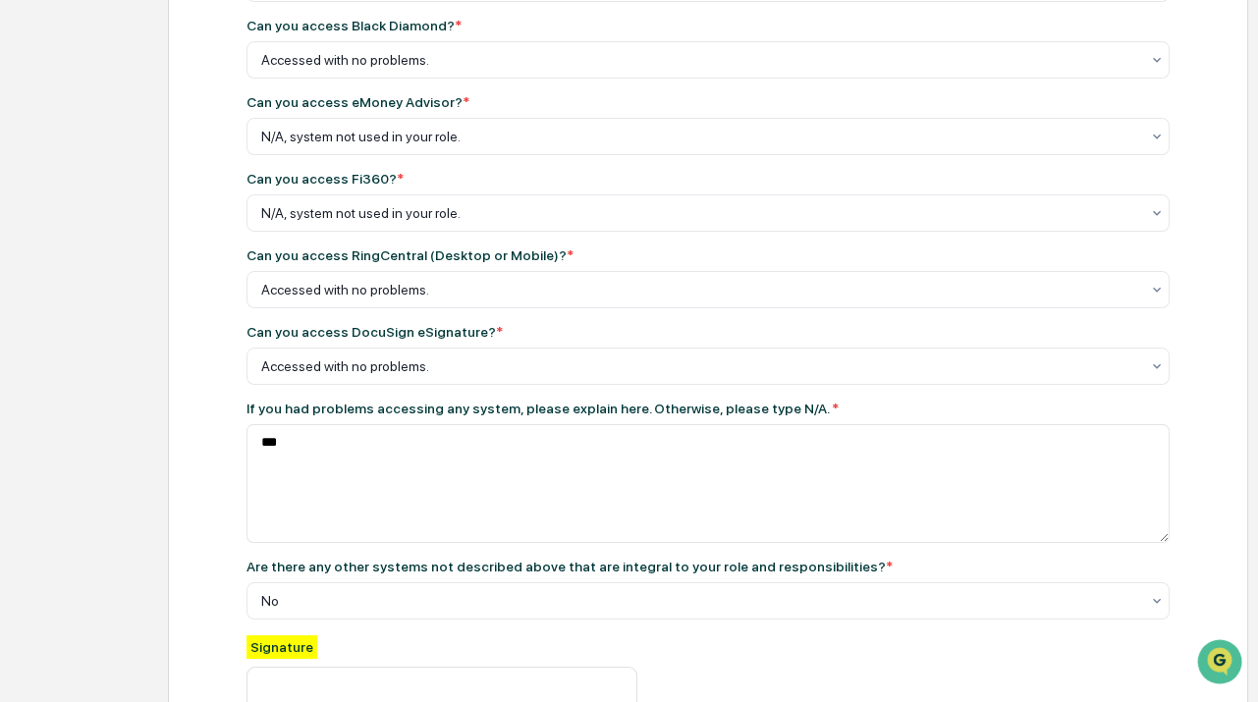
scroll to position [598, 0]
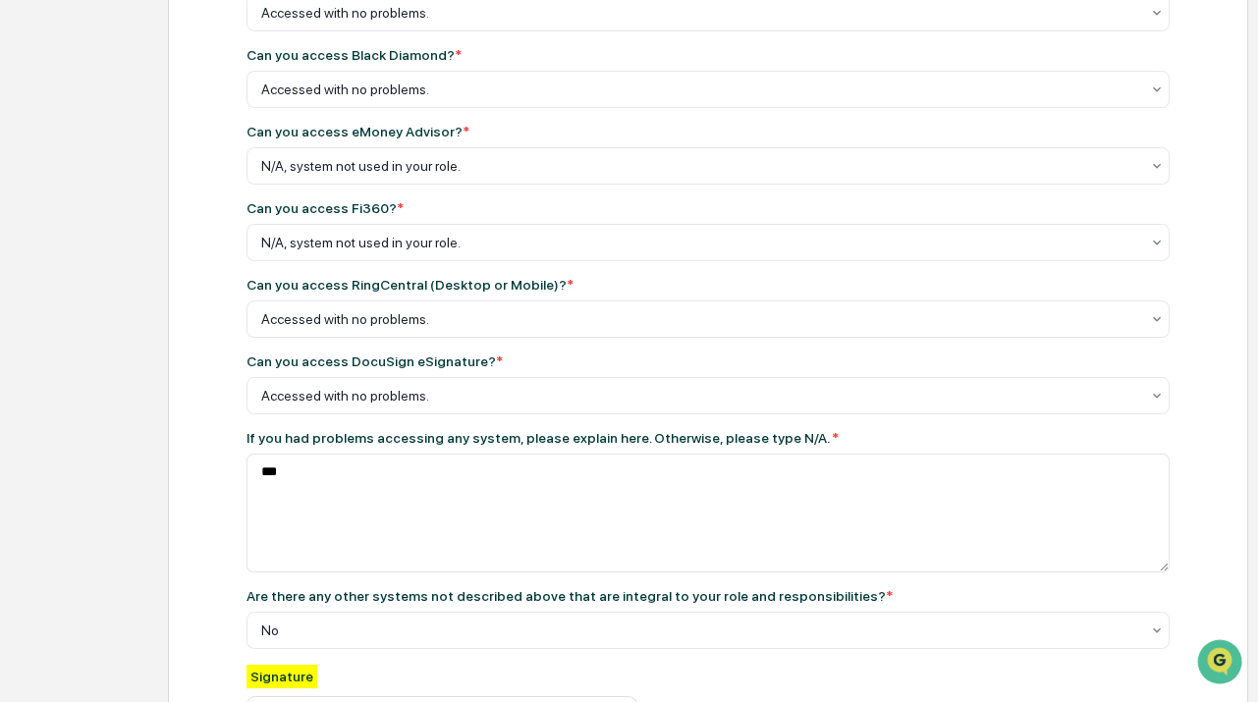
click at [213, 496] on div "BCP Test Can you access Salesforce.com? * Accessed with no problems. Can you ac…" at bounding box center [708, 283] width 1080 height 1295
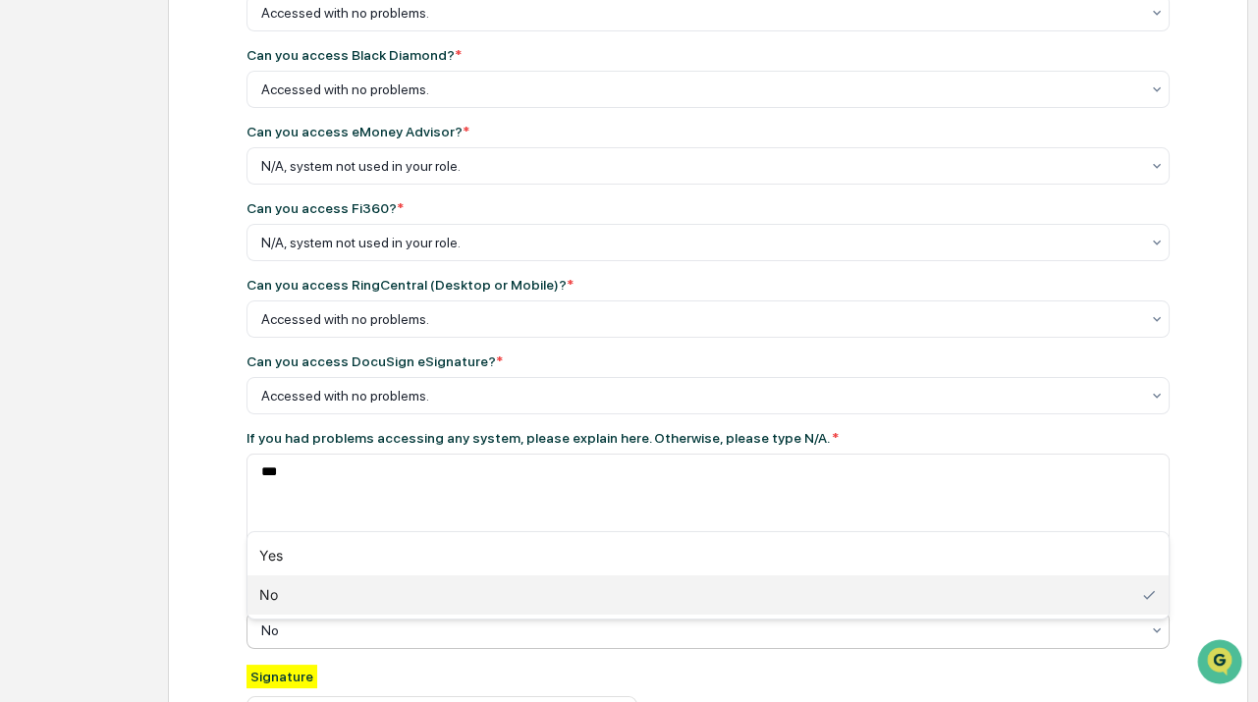
click at [348, 564] on div "Yes" at bounding box center [707, 555] width 921 height 39
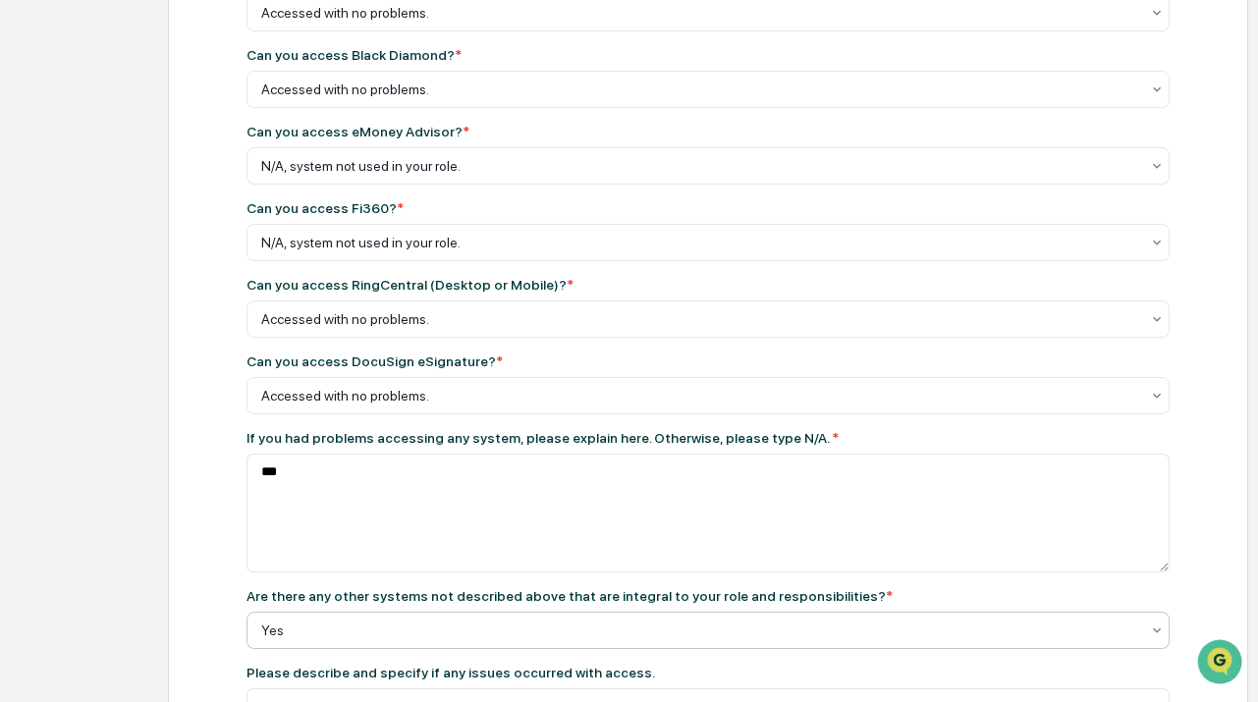
click at [229, 571] on div "Can you access Salesforce.com? * Accessed with no problems. Can you access Micr…" at bounding box center [708, 351] width 970 height 1268
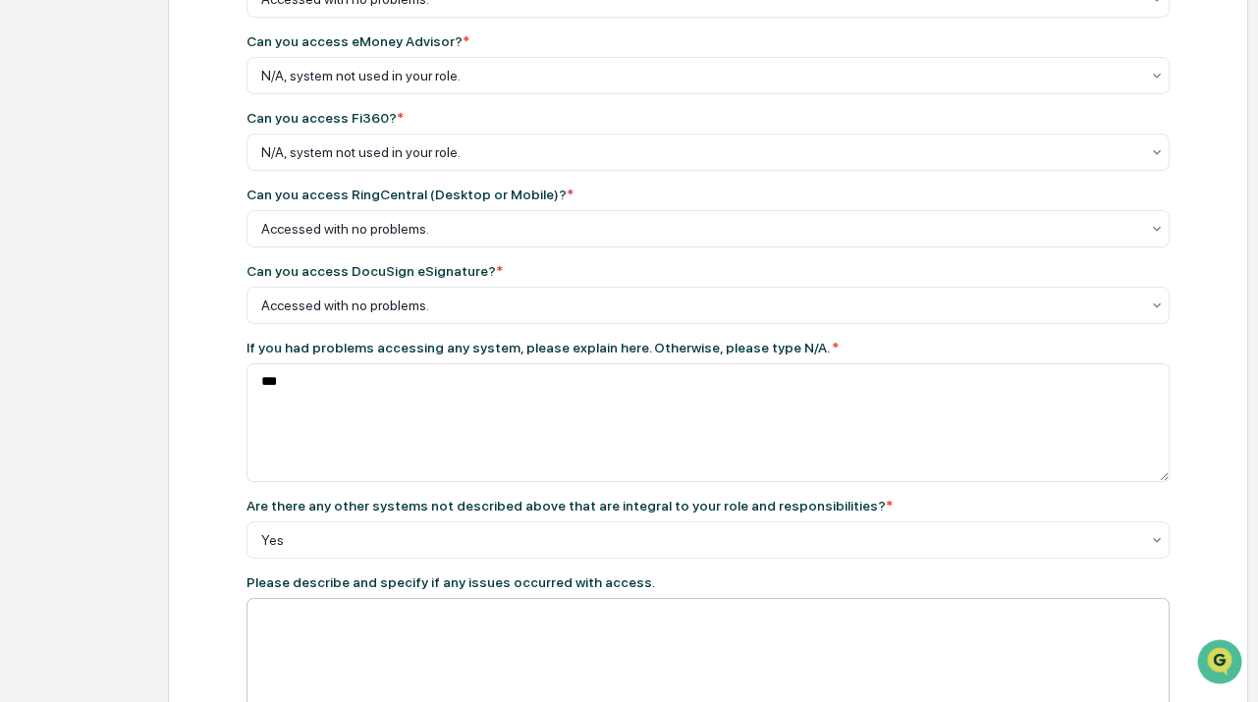
scroll to position [776, 0]
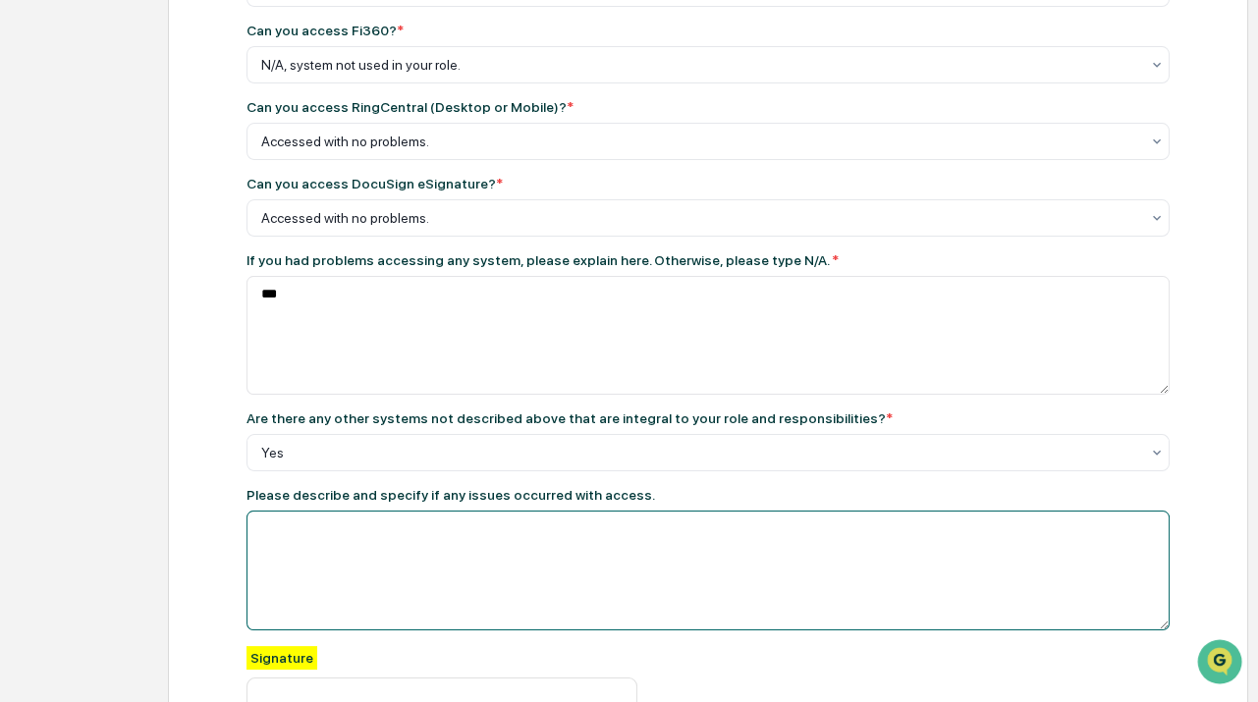
click at [369, 396] on textarea at bounding box center [707, 336] width 923 height 120
type textarea "**********"
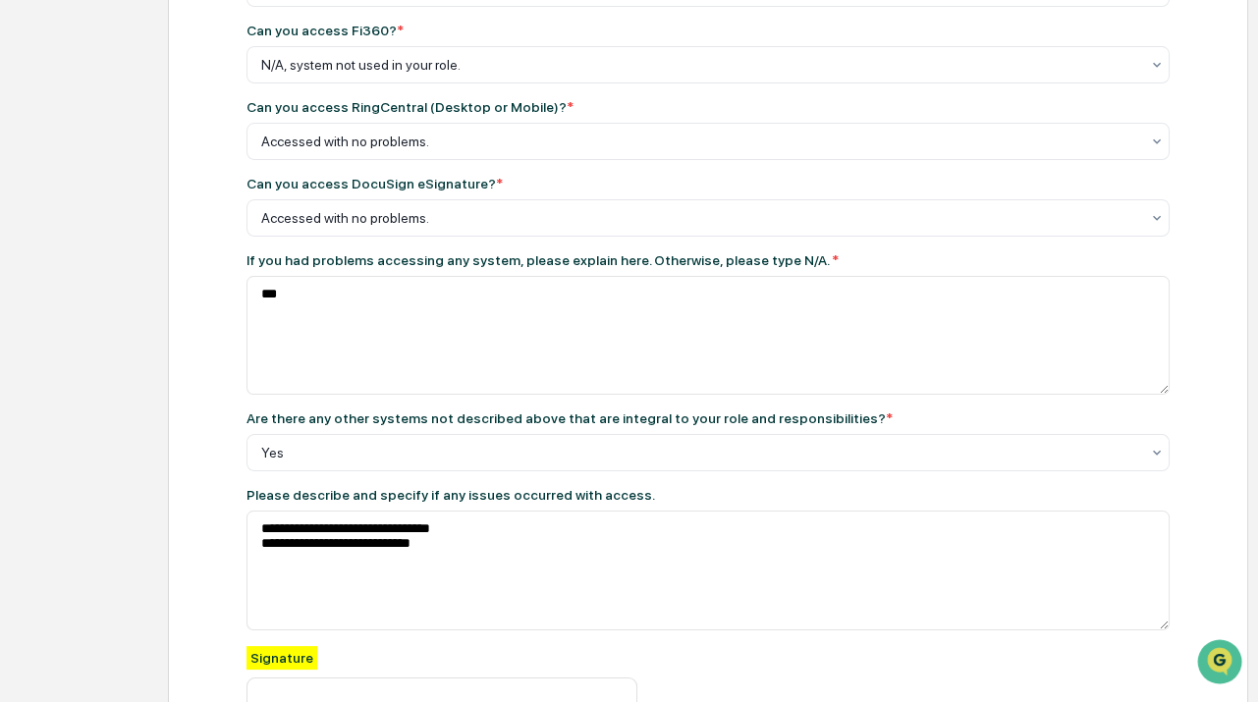
click at [197, 540] on div "**********" at bounding box center [708, 185] width 1080 height 1454
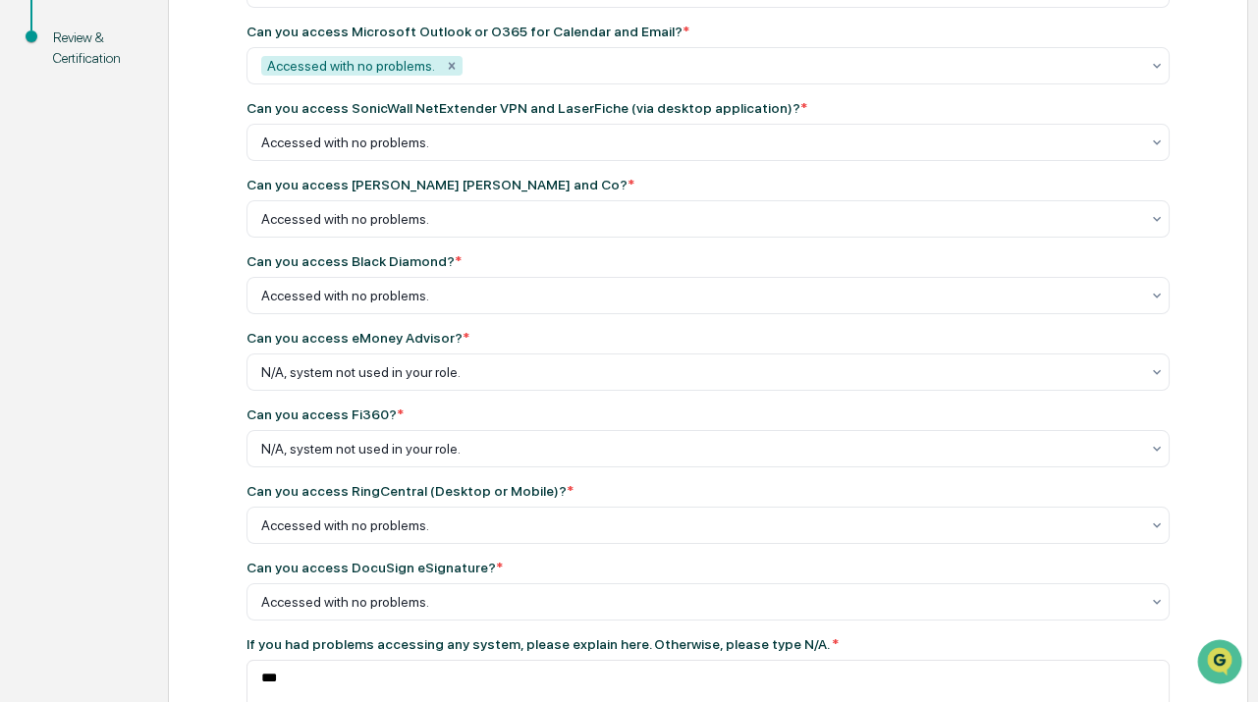
scroll to position [0, 0]
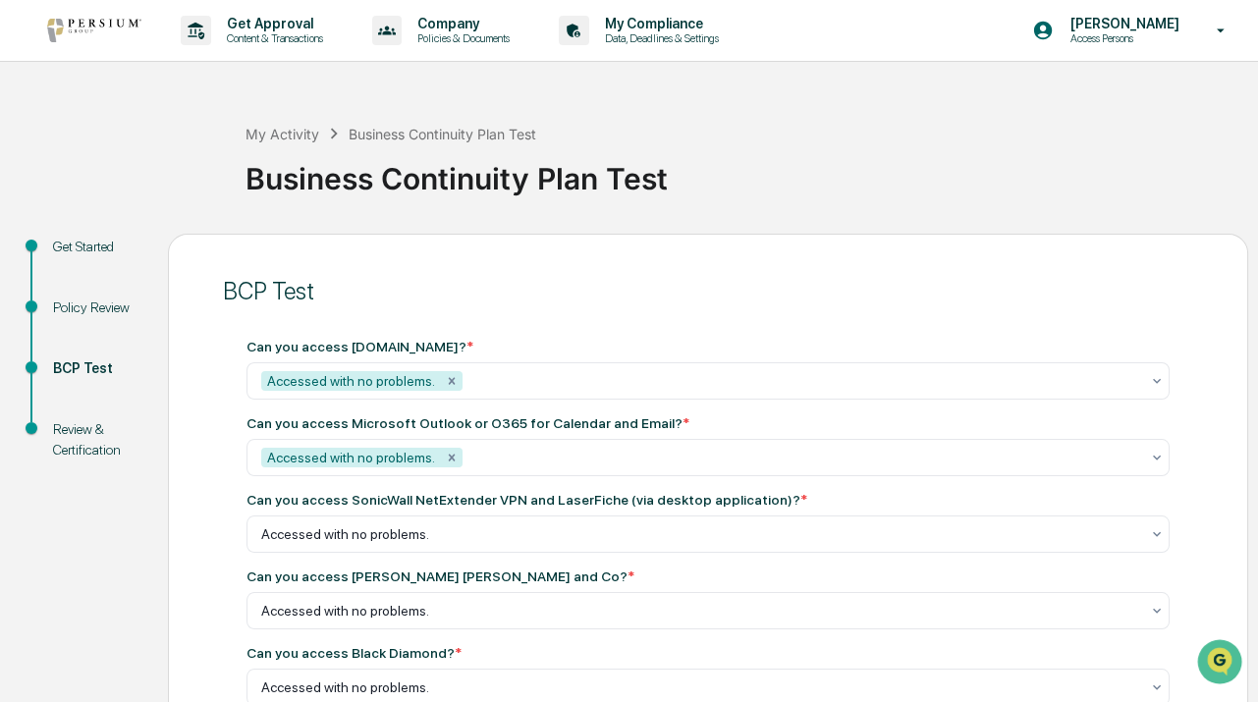
drag, startPoint x: 1014, startPoint y: 4, endPoint x: 888, endPoint y: 83, distance: 148.7
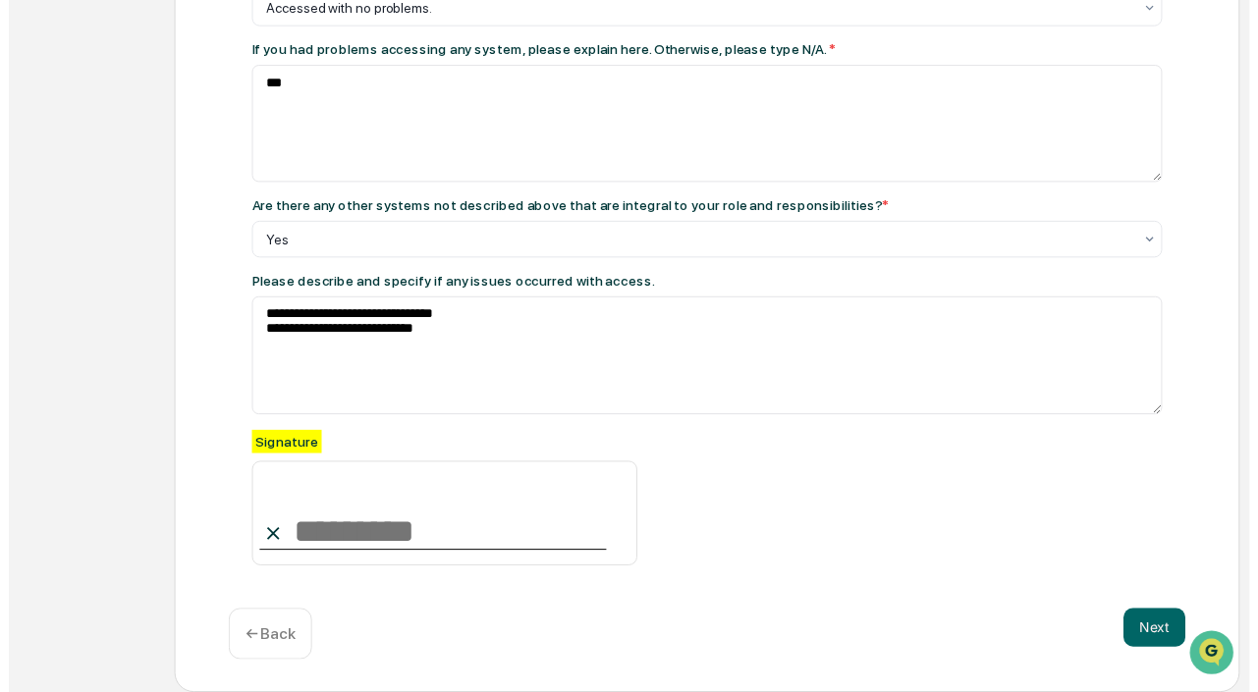
scroll to position [1010, 0]
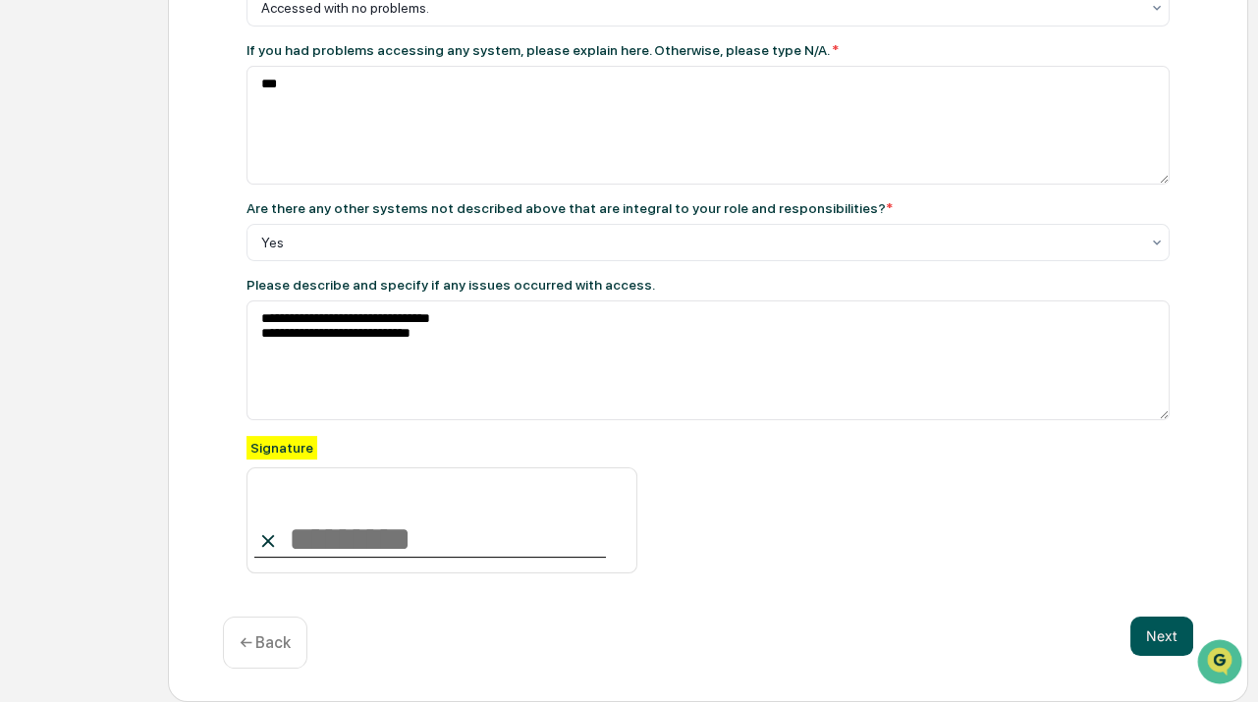
click at [1165, 630] on button "Next" at bounding box center [1161, 635] width 63 height 39
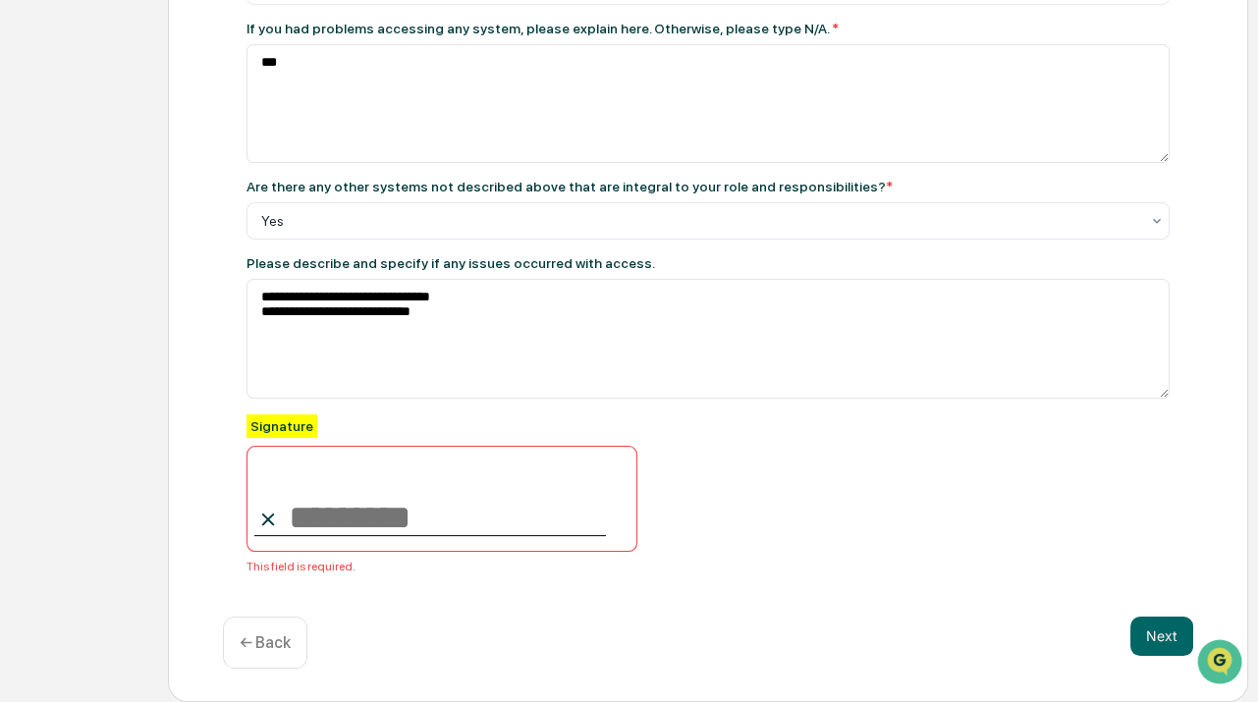
click at [539, 529] on input at bounding box center [441, 499] width 391 height 106
type input "**********"
click at [1160, 648] on button "Next" at bounding box center [1161, 635] width 63 height 39
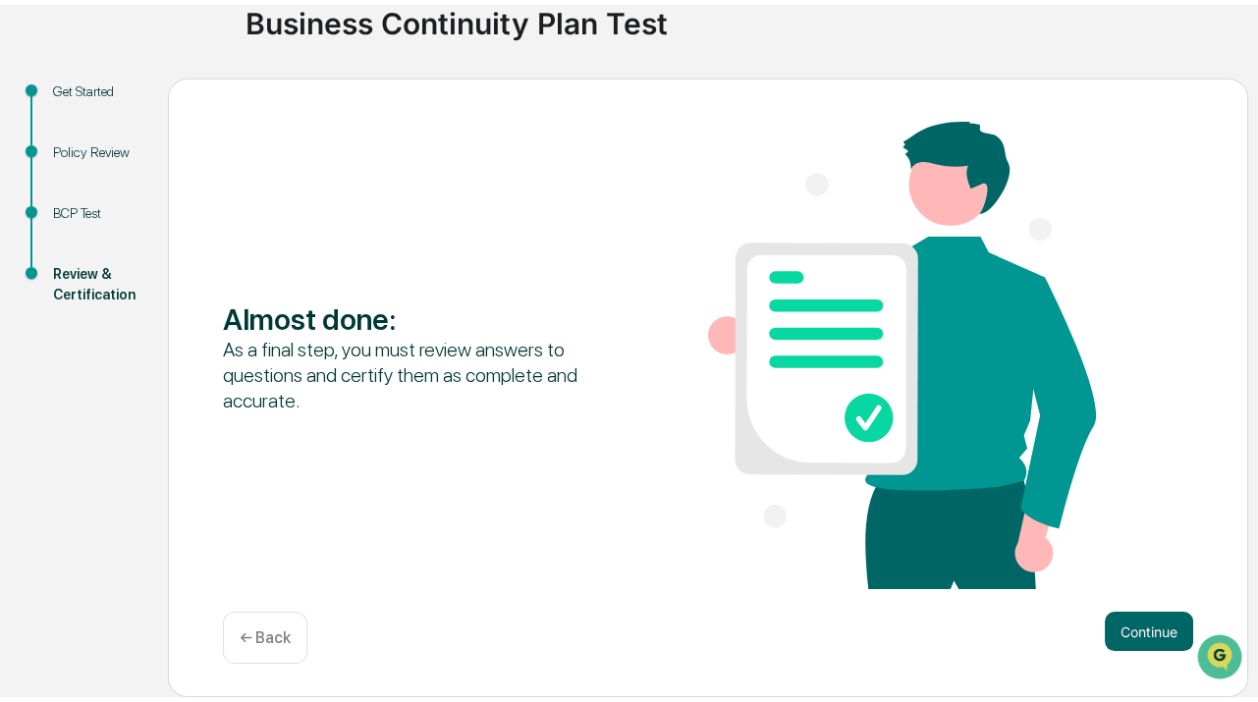
scroll to position [241, 0]
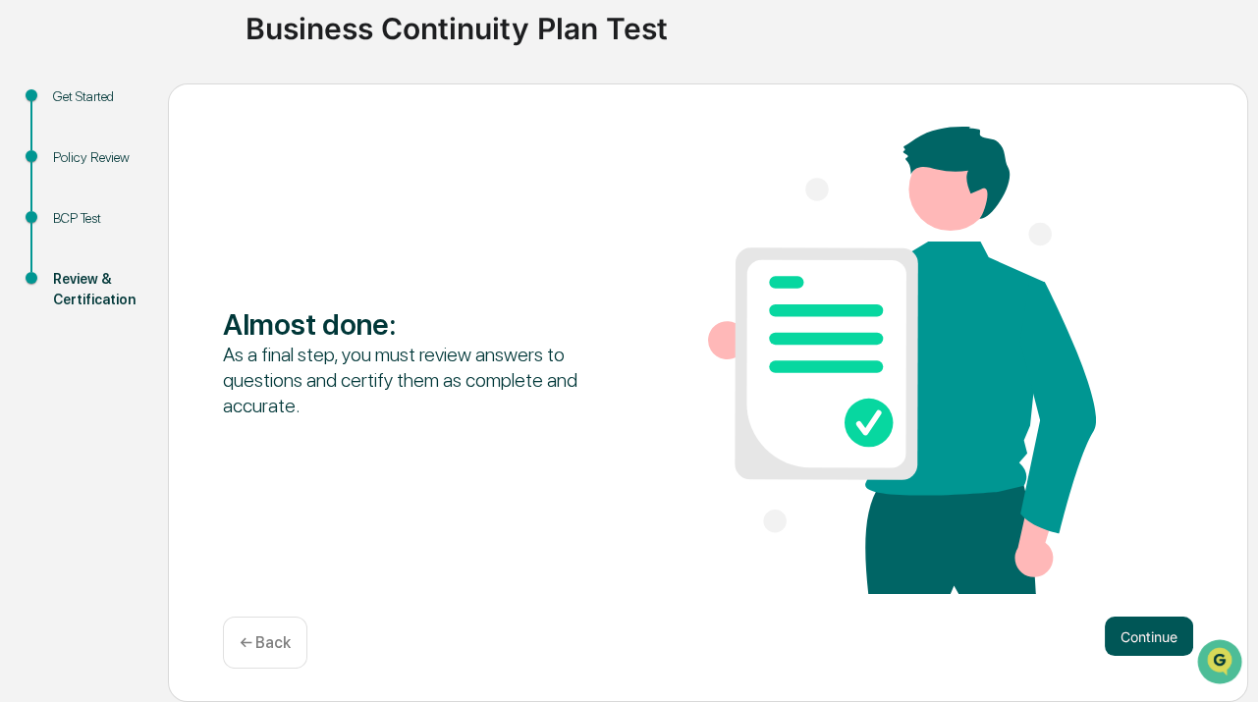
click at [1158, 616] on button "Continue" at bounding box center [1148, 635] width 88 height 39
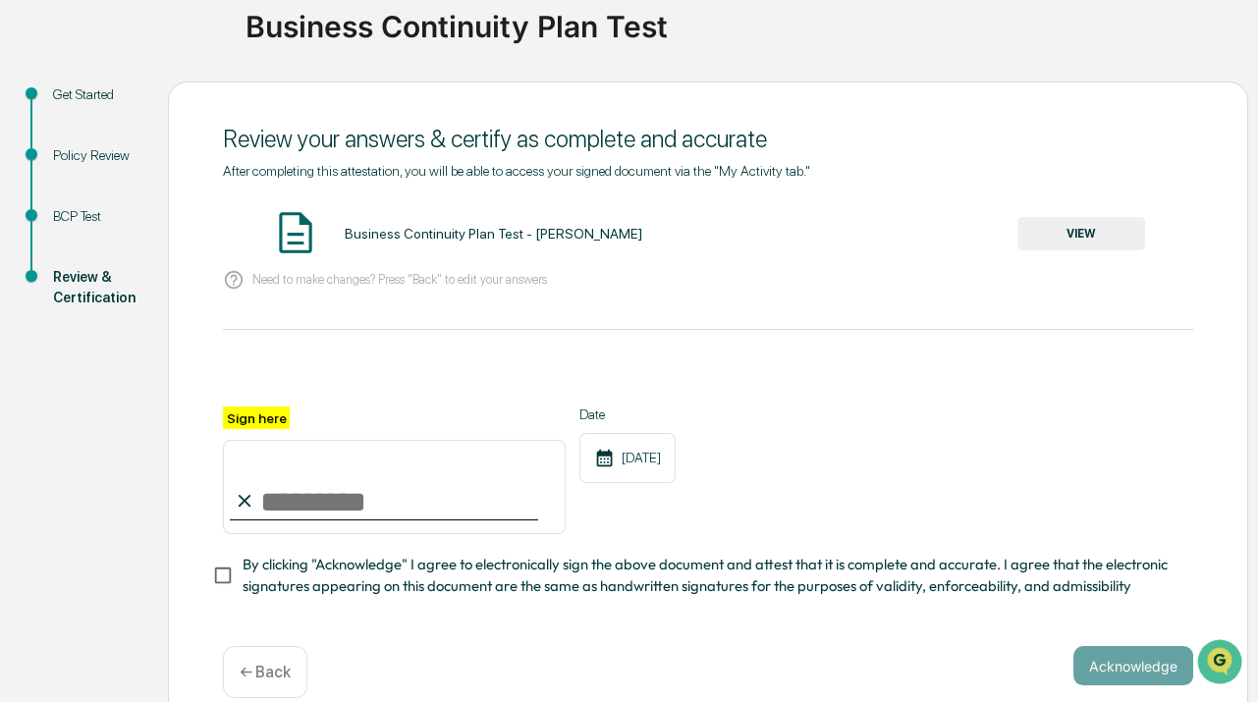
scroll to position [151, 0]
click at [1080, 234] on button "VIEW" at bounding box center [1081, 234] width 128 height 33
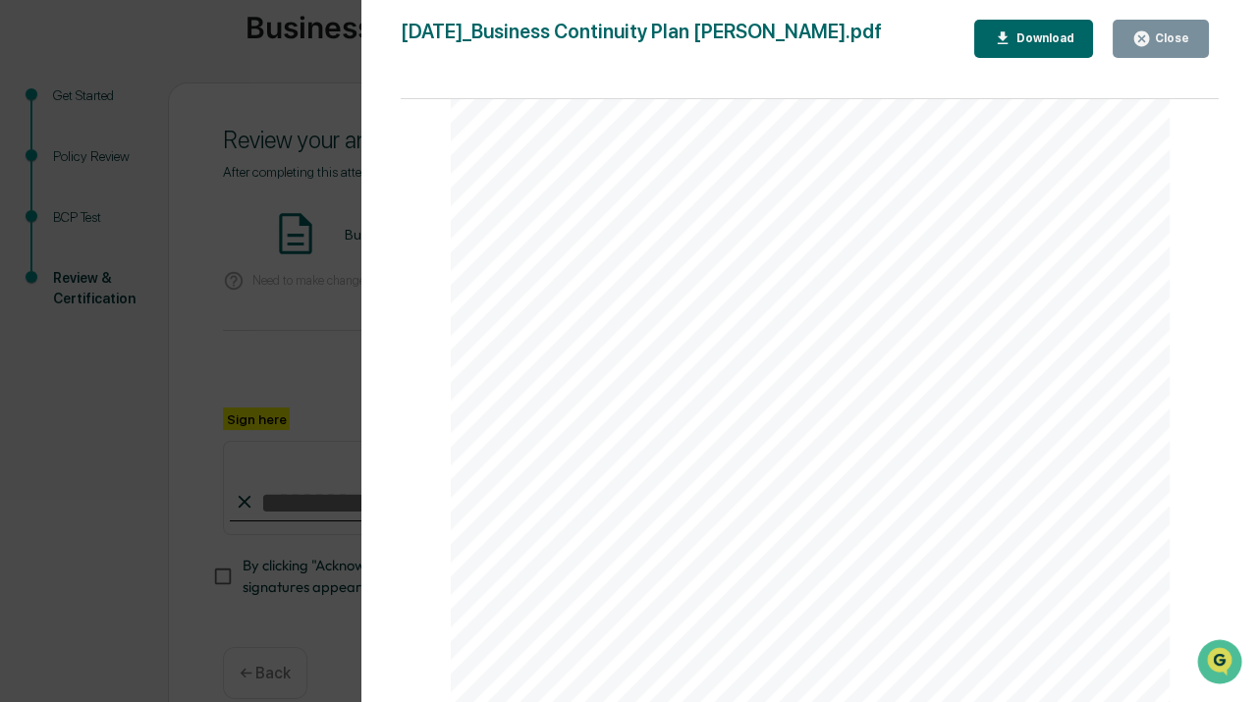
scroll to position [1543, 0]
click at [1160, 35] on div "Close" at bounding box center [1170, 38] width 38 height 14
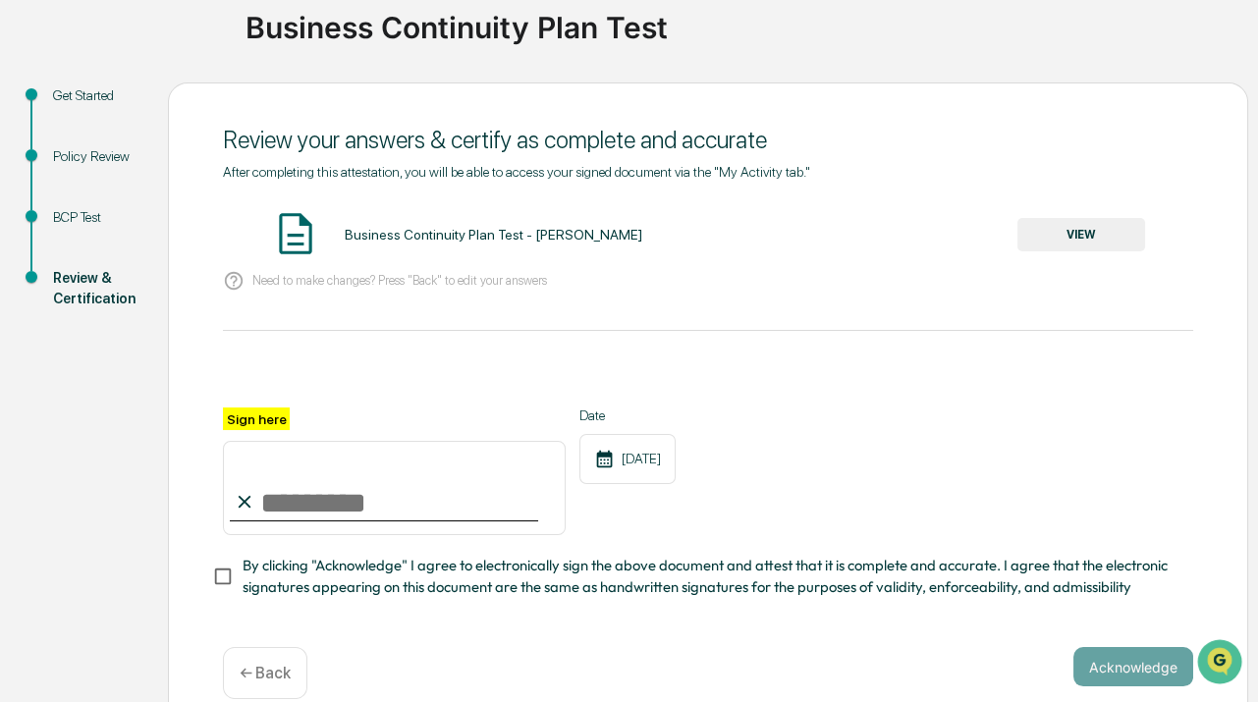
click at [376, 500] on input "Sign here" at bounding box center [394, 488] width 343 height 94
type input "**********"
click at [334, 582] on span "By clicking "Acknowledge" I agree to electronically sign the above document and…" at bounding box center [709, 577] width 935 height 44
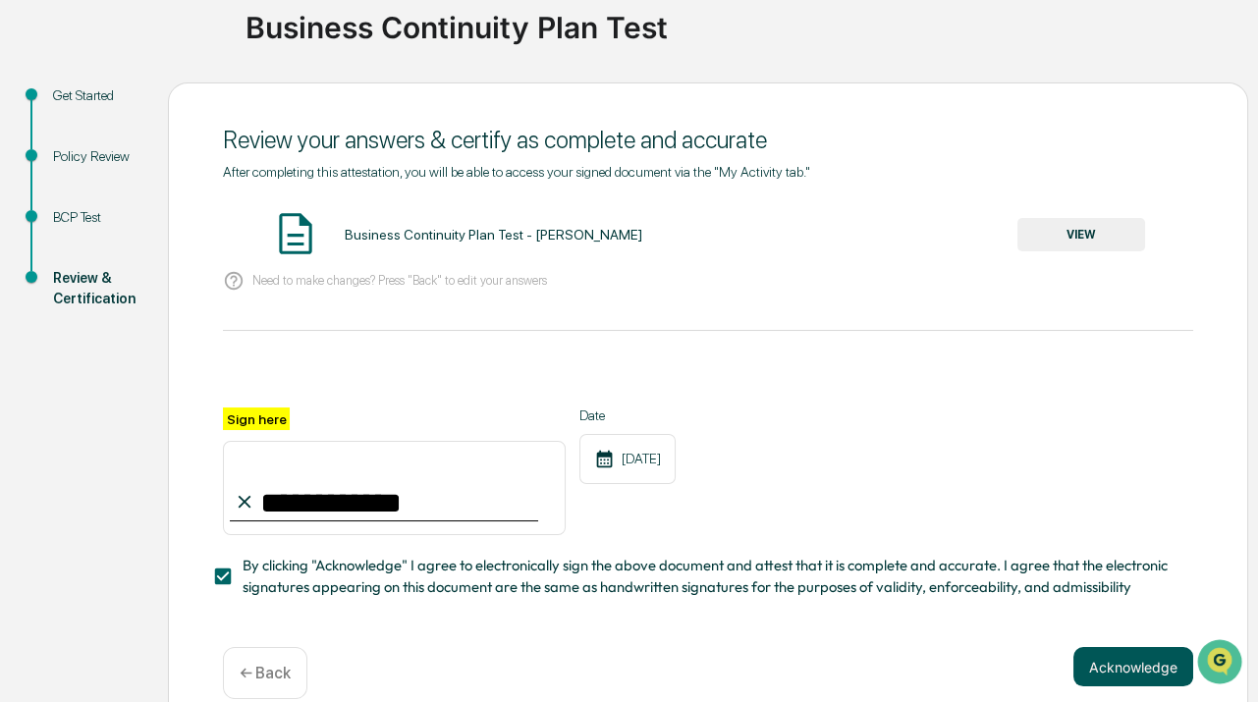
click at [1133, 662] on button "Acknowledge" at bounding box center [1133, 666] width 120 height 39
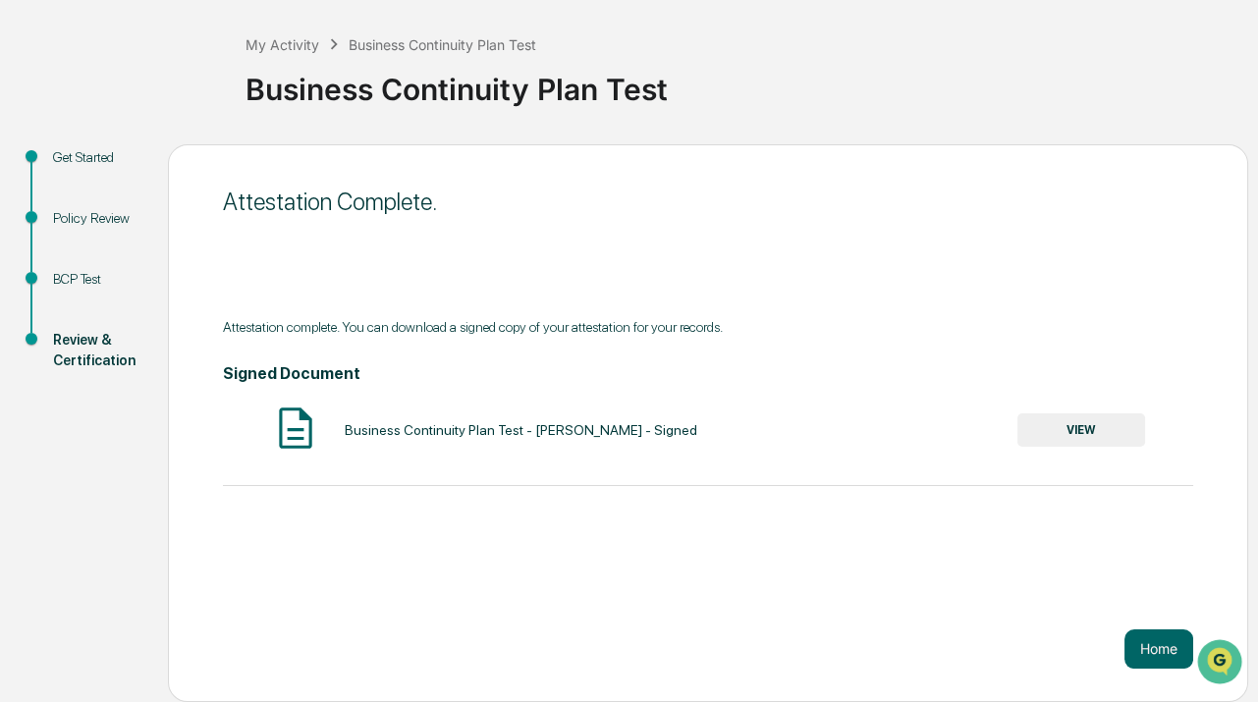
scroll to position [0, 0]
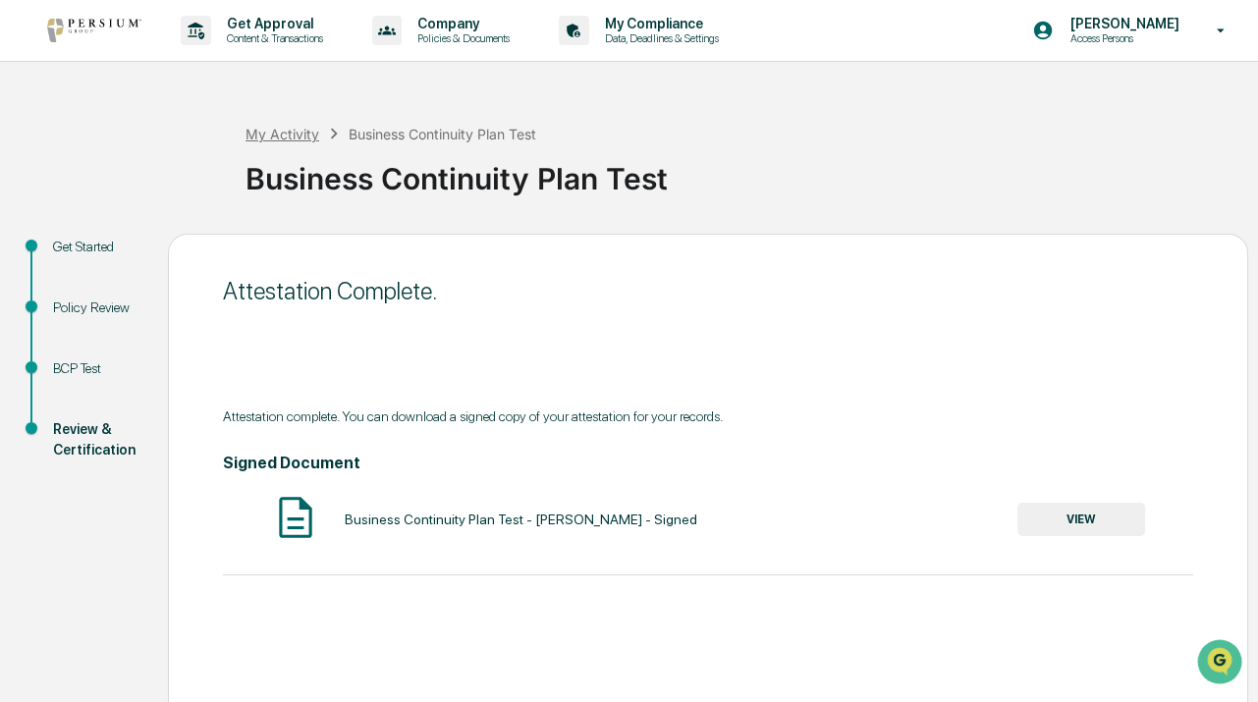
click at [276, 135] on div "My Activity" at bounding box center [282, 134] width 74 height 17
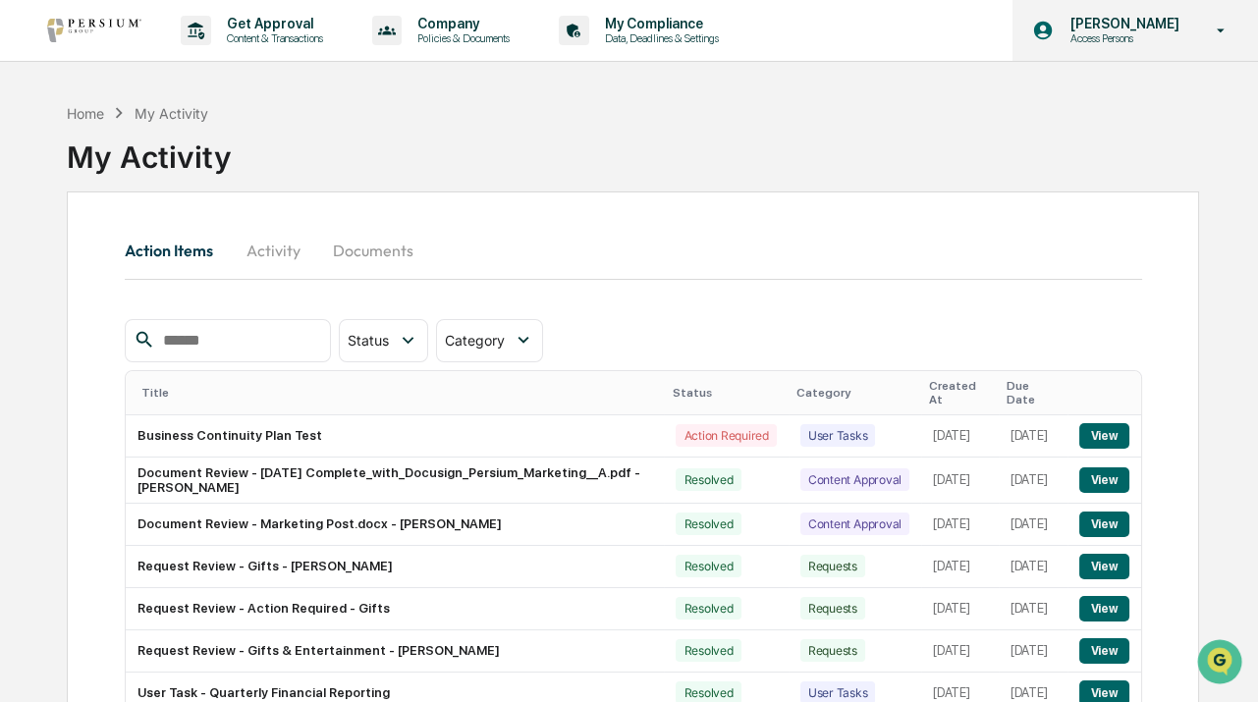
click at [1202, 22] on div "Alison Gould Access Persons" at bounding box center [1134, 30] width 245 height 61
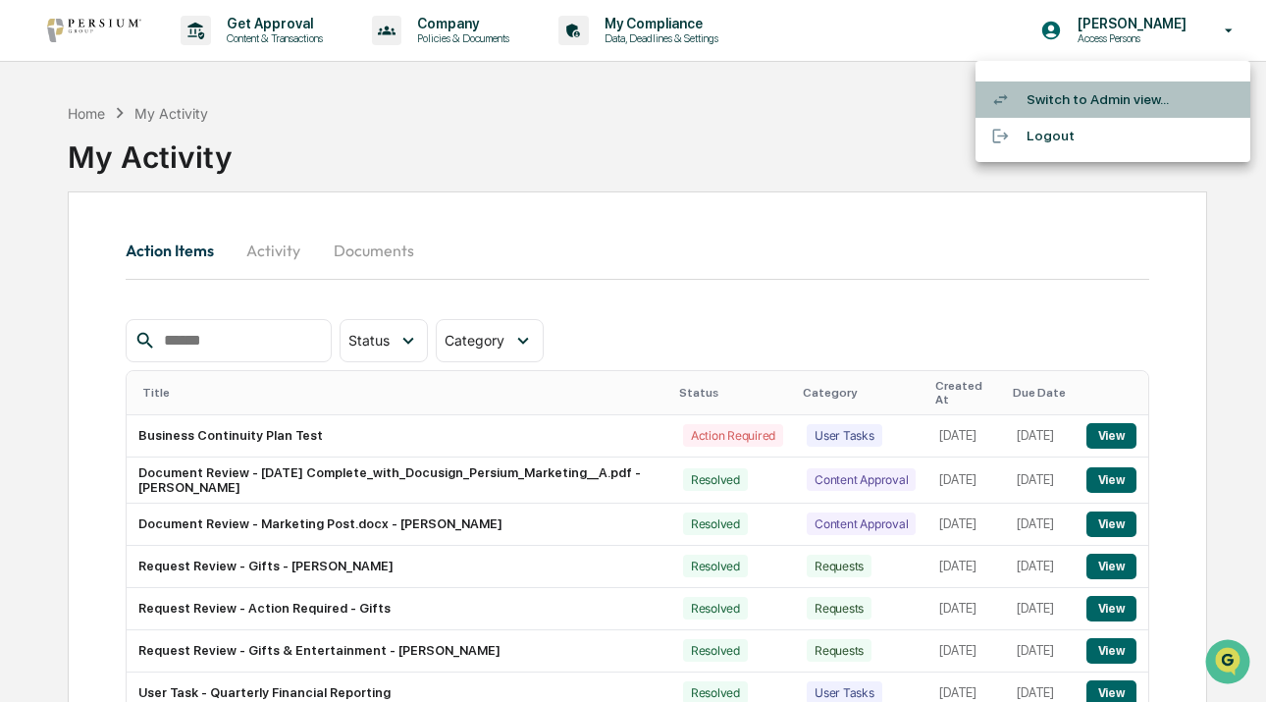
click at [1095, 95] on li "Switch to Admin view..." at bounding box center [1113, 99] width 275 height 36
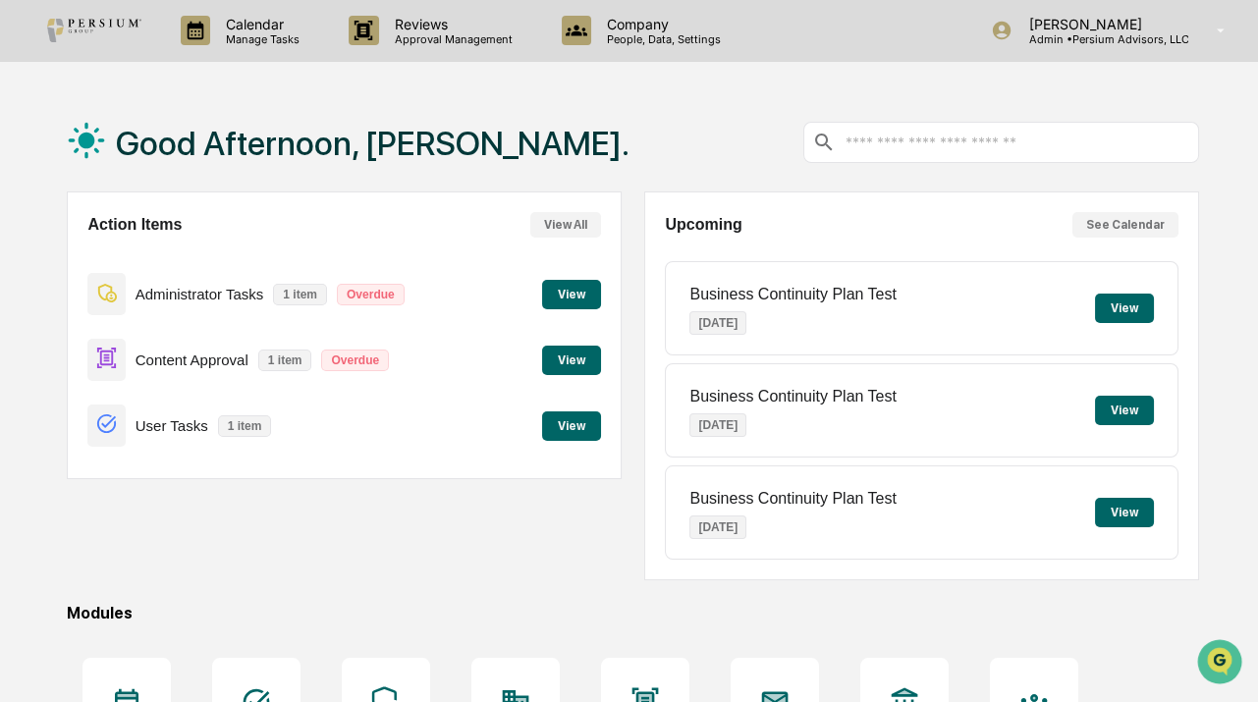
click at [585, 433] on button "View" at bounding box center [571, 425] width 59 height 29
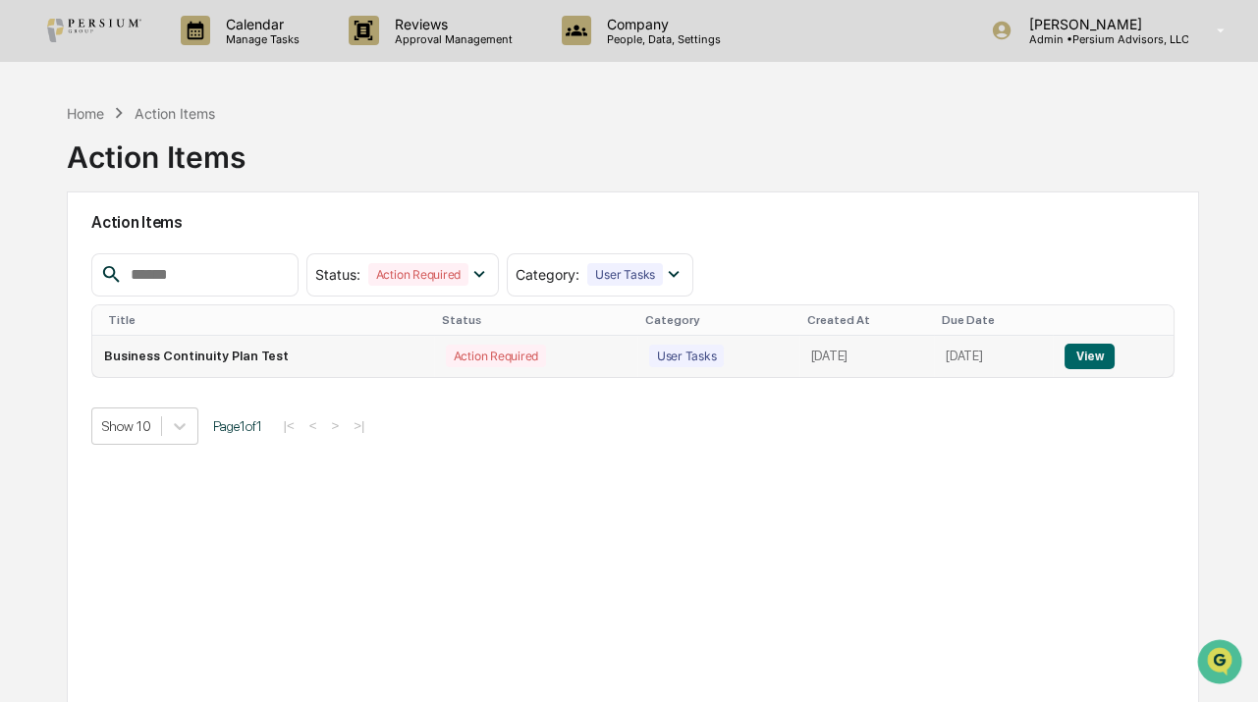
click at [1092, 359] on button "View" at bounding box center [1089, 357] width 50 height 26
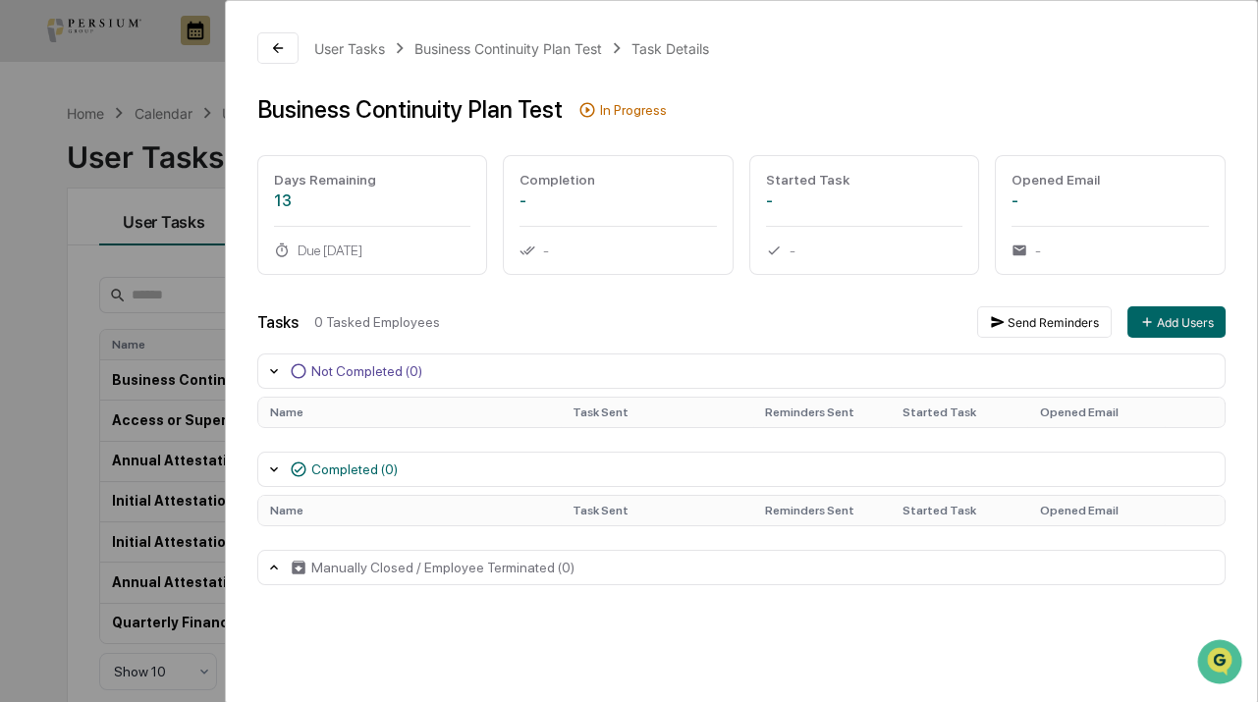
click at [273, 469] on icon at bounding box center [274, 469] width 16 height 16
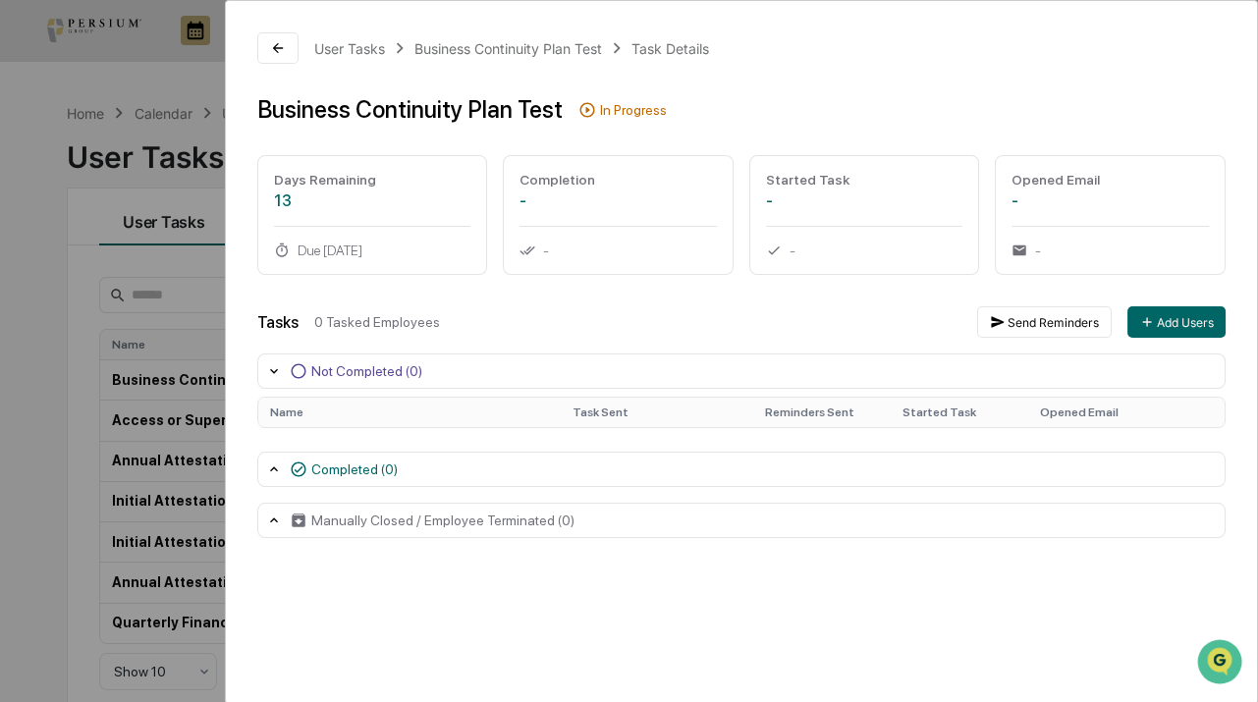
click at [273, 469] on icon at bounding box center [274, 468] width 8 height 5
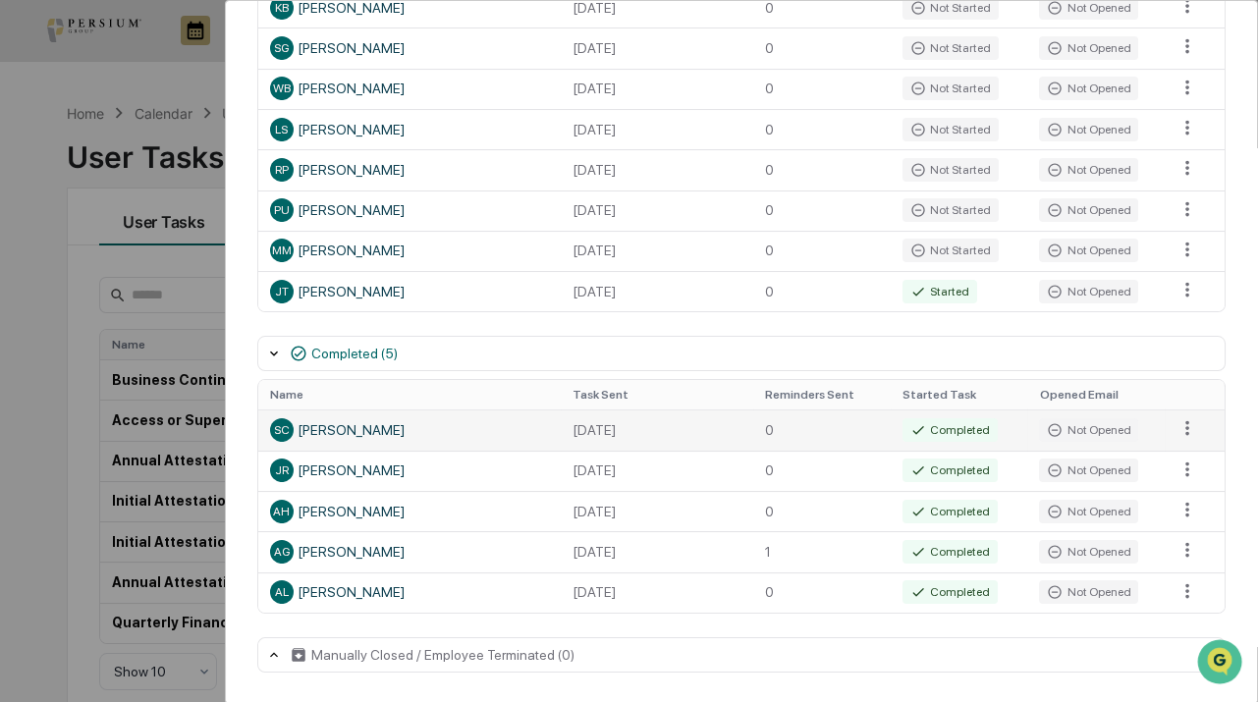
scroll to position [615, 0]
click at [562, 421] on td "August 15, 2025" at bounding box center [657, 428] width 192 height 40
click at [1179, 426] on html "Calendar Manage Tasks Reviews Approval Management Company People, Data, Setting…" at bounding box center [629, 351] width 1258 height 702
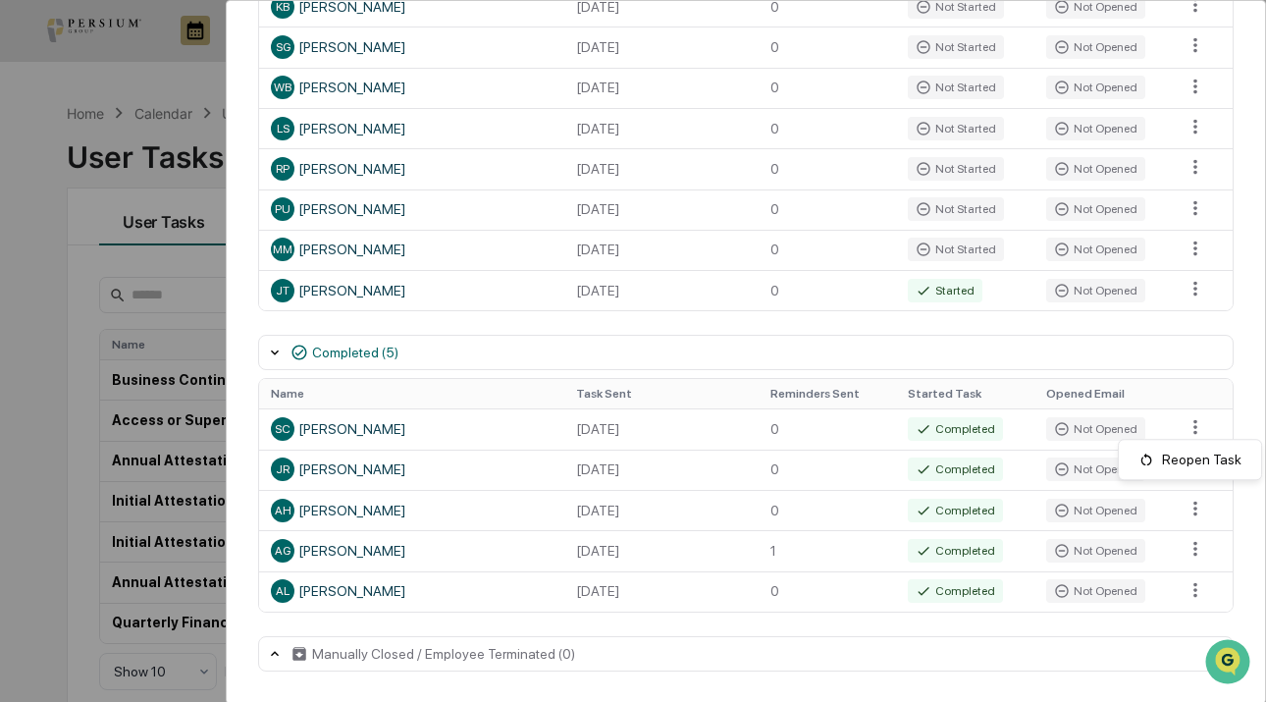
click at [598, 435] on html "Calendar Manage Tasks Reviews Approval Management Company People, Data, Setting…" at bounding box center [633, 351] width 1266 height 702
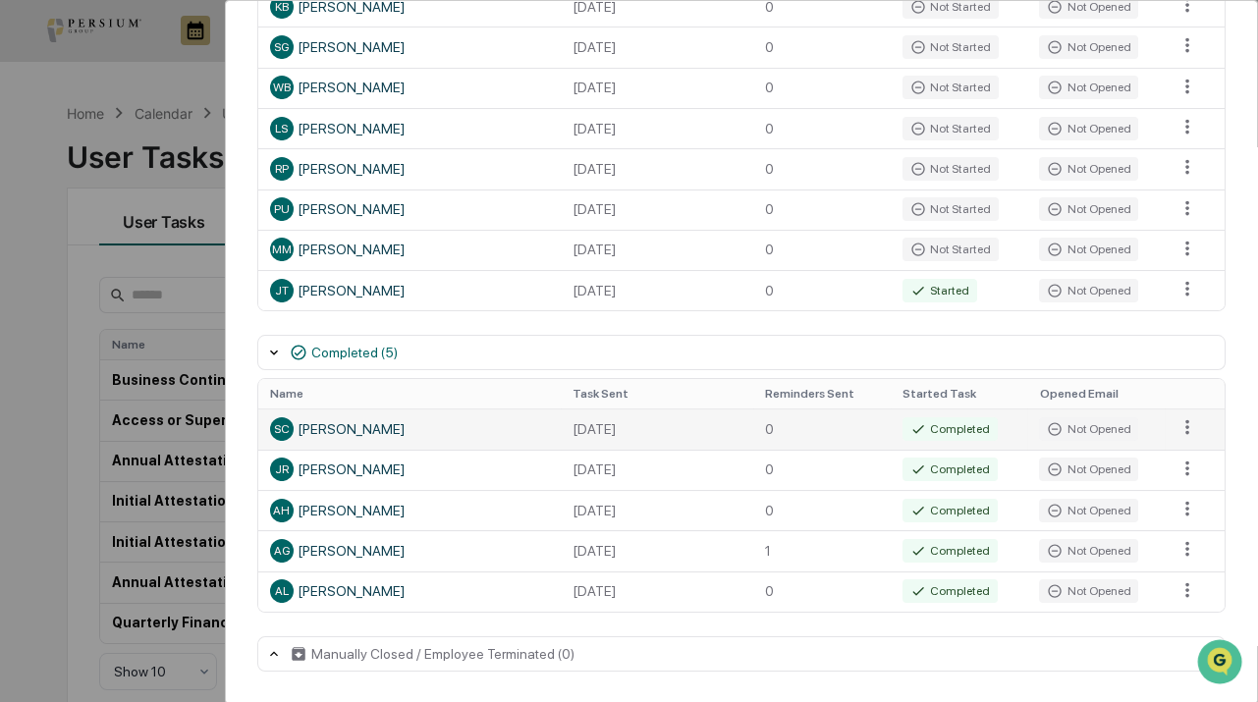
click at [369, 428] on div "SC Samantha Core" at bounding box center [410, 429] width 280 height 24
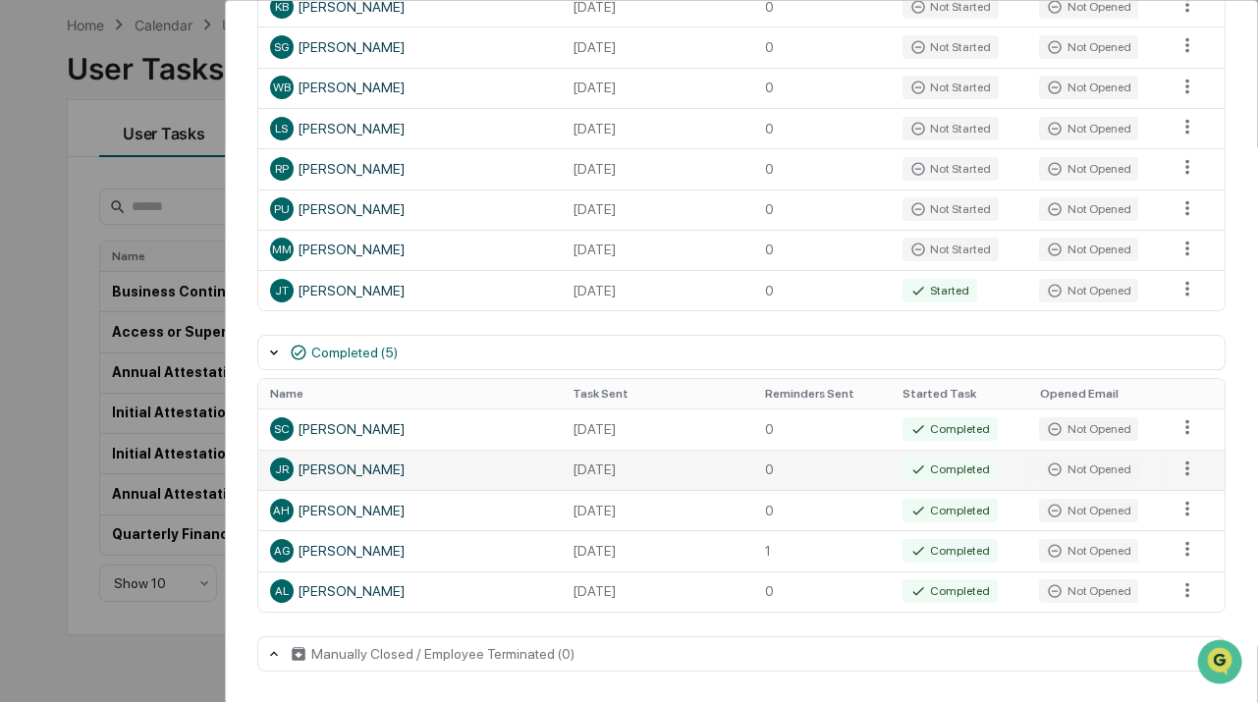
scroll to position [92, 0]
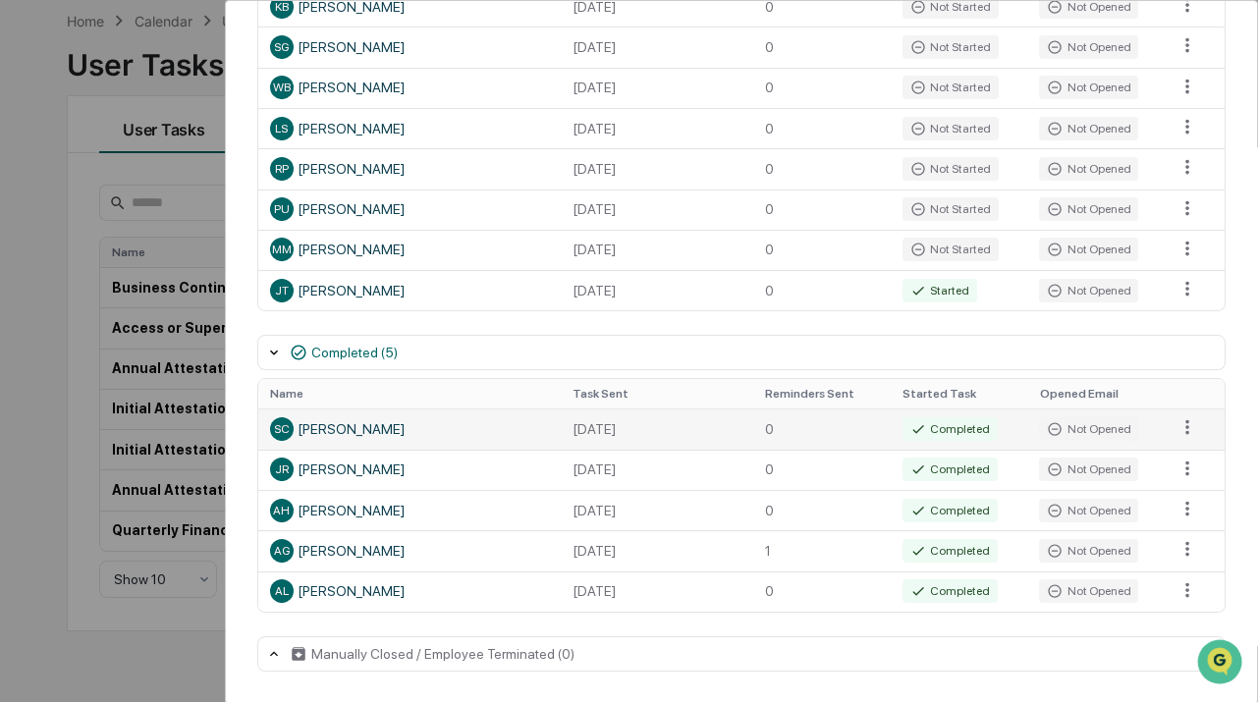
click at [757, 416] on td "0" at bounding box center [821, 428] width 137 height 40
click at [915, 425] on icon at bounding box center [918, 429] width 16 height 16
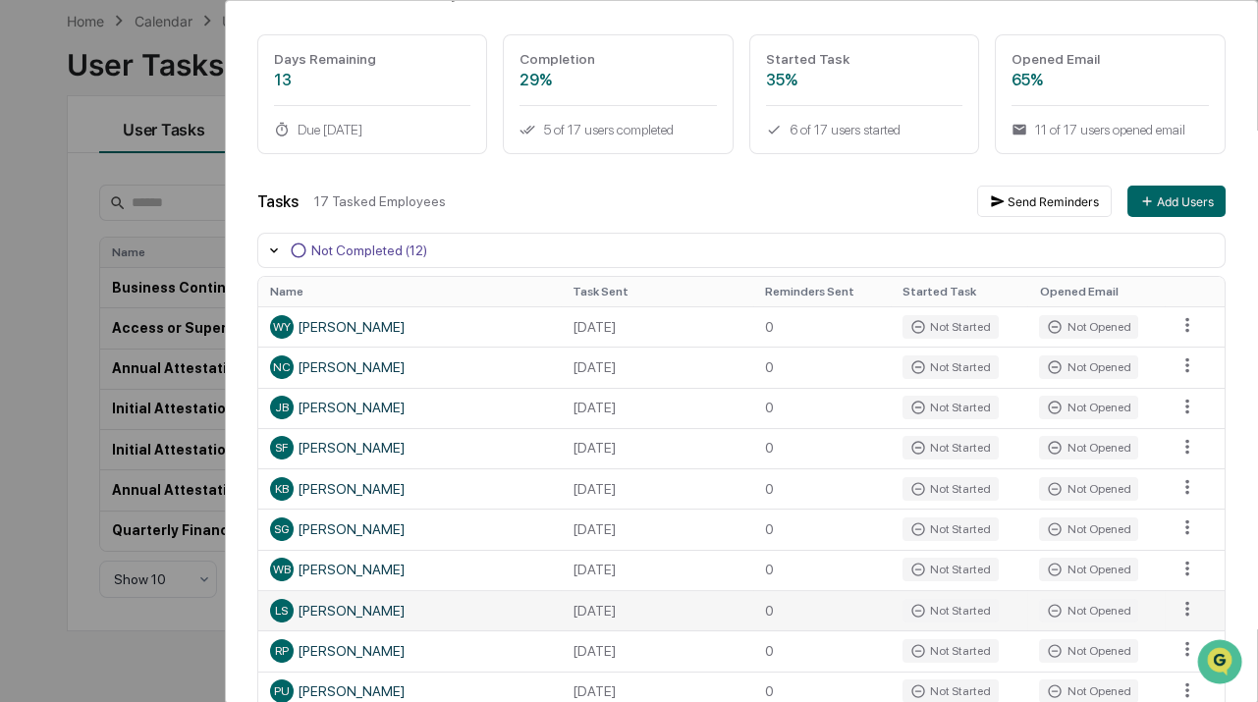
scroll to position [0, 0]
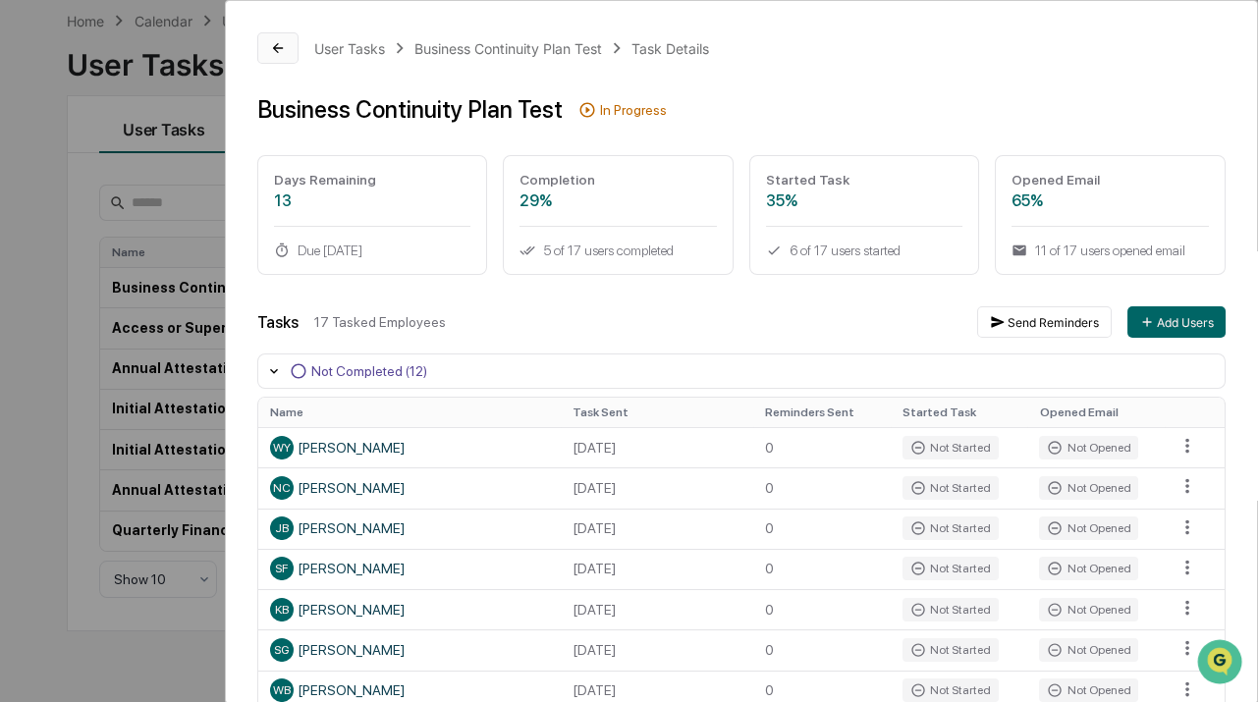
click at [275, 51] on icon at bounding box center [278, 48] width 16 height 16
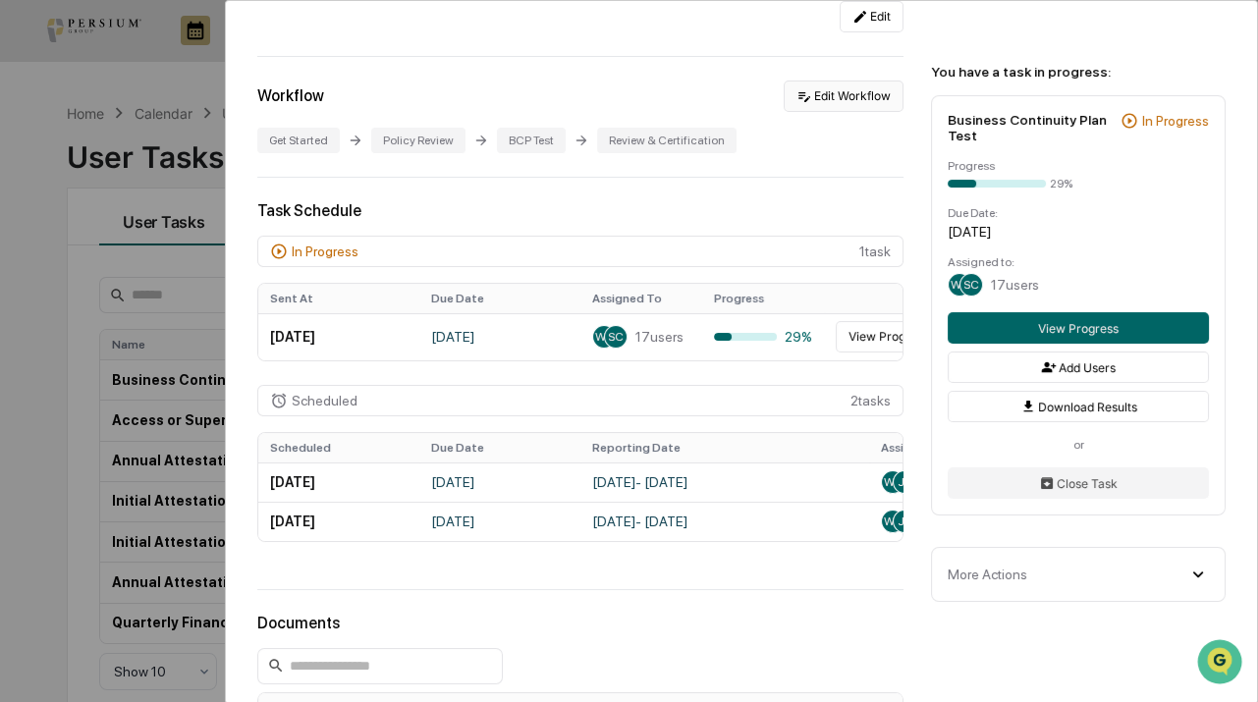
scroll to position [356, 0]
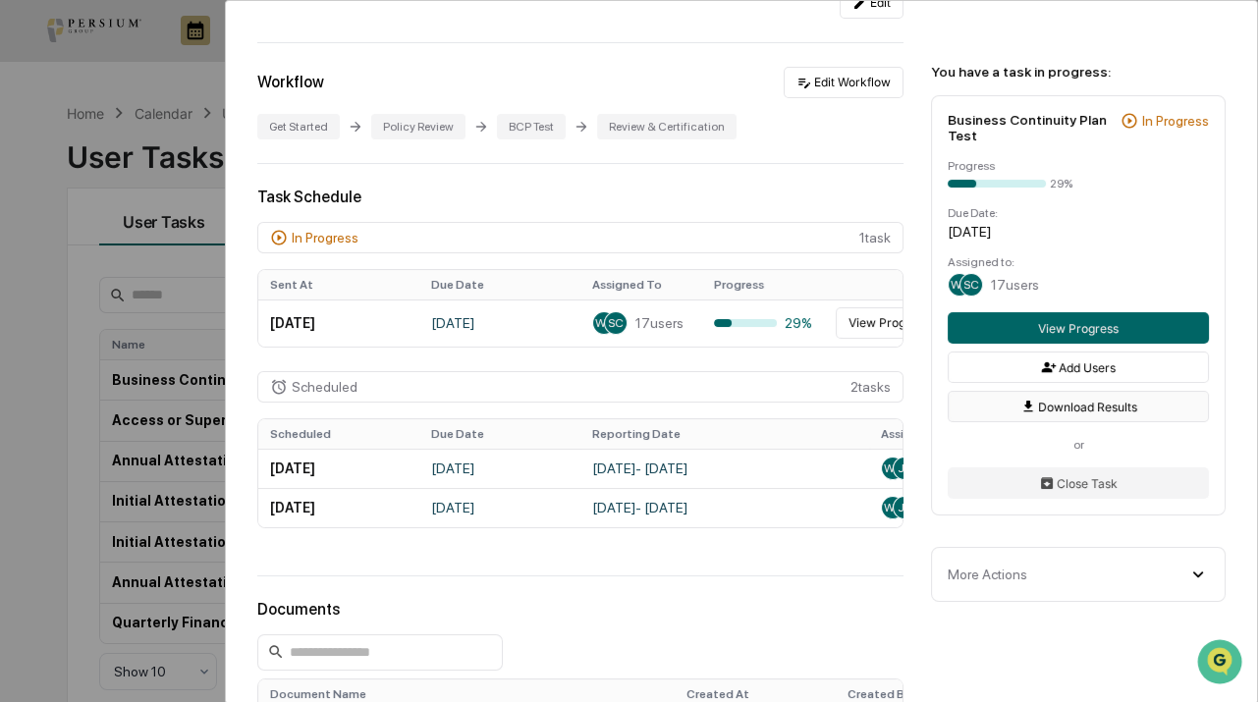
click at [1063, 408] on button "Download Results" at bounding box center [1077, 406] width 261 height 31
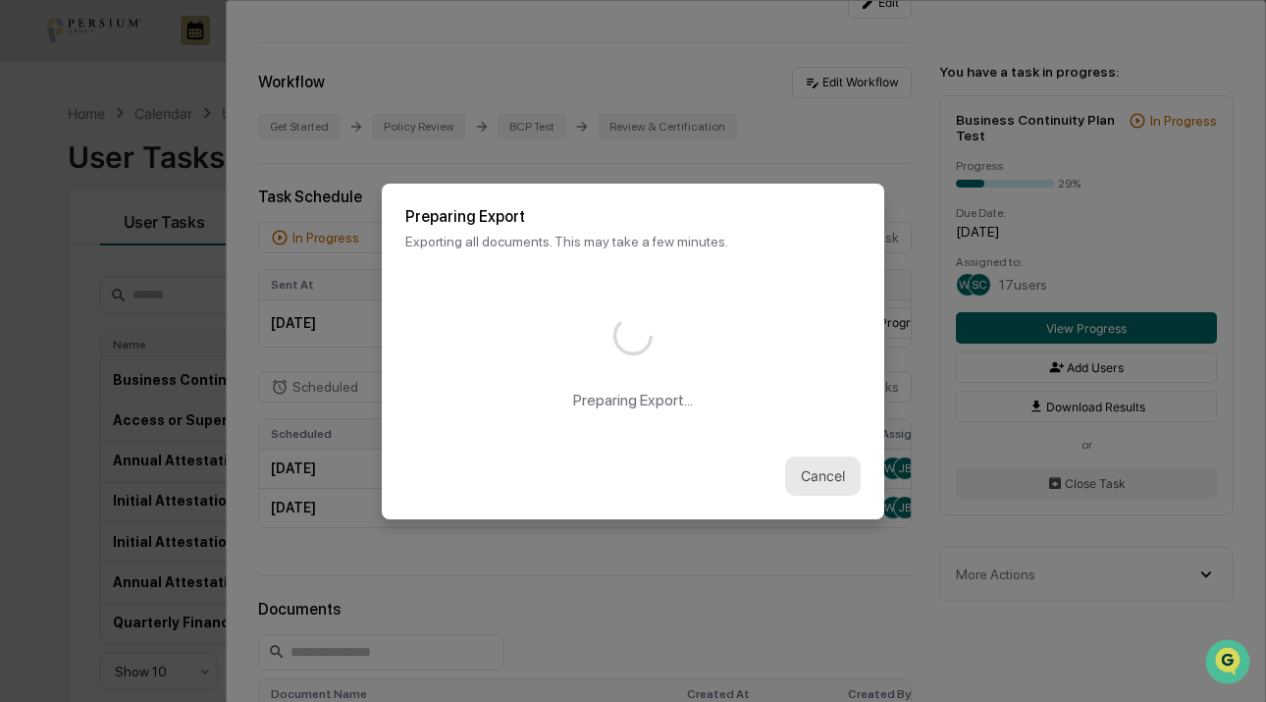
click at [825, 473] on button "Cancel" at bounding box center [823, 475] width 76 height 39
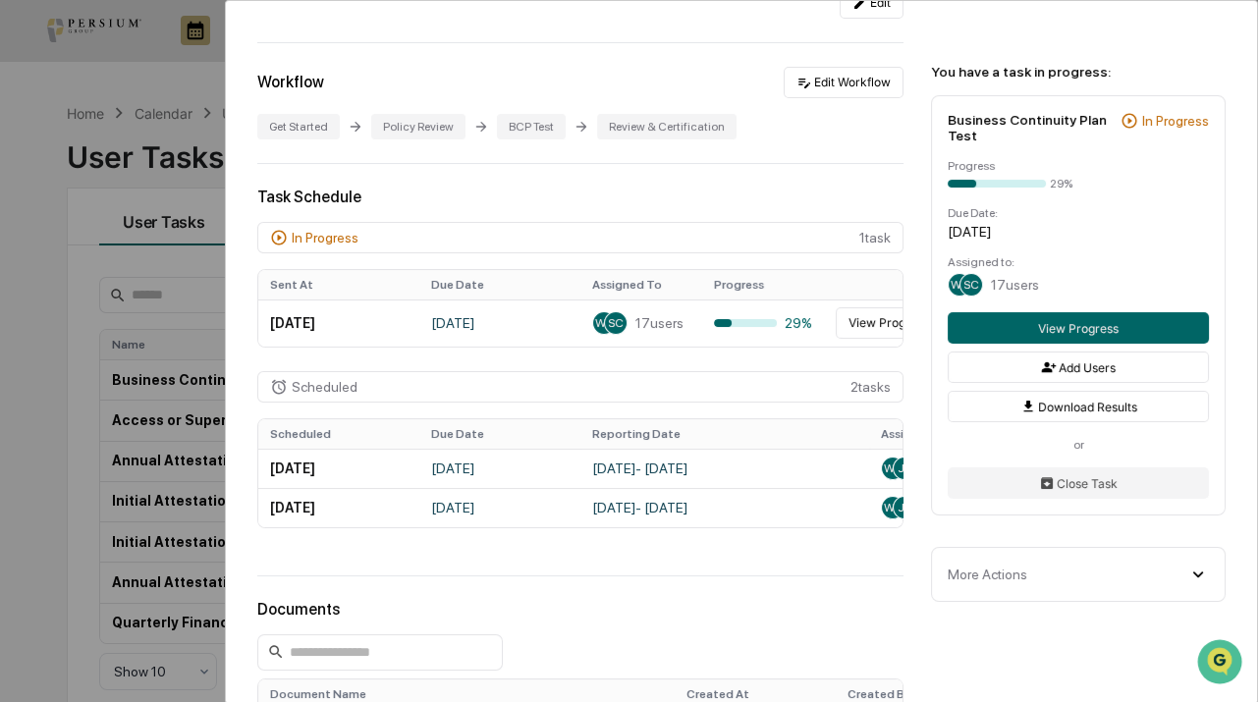
click at [89, 337] on div "User Tasks Business Continuity Plan Test Business Continuity Plan Test Active A…" at bounding box center [629, 351] width 1258 height 702
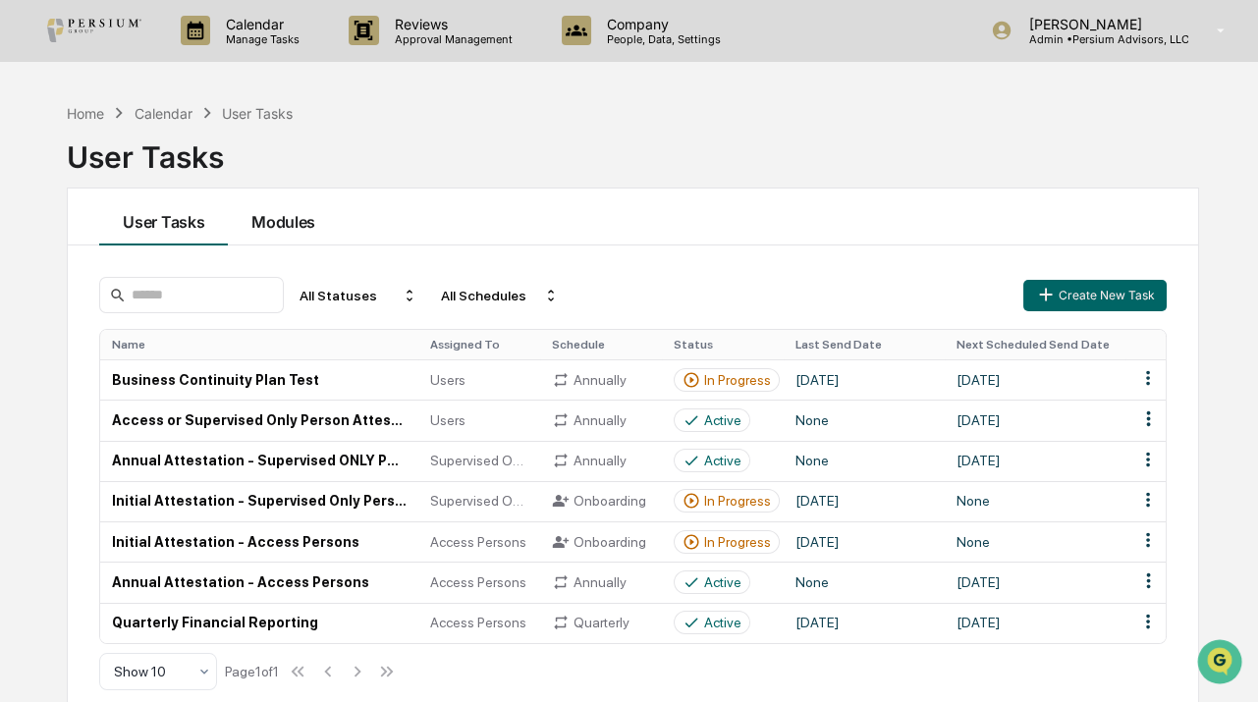
click at [293, 217] on button "Modules" at bounding box center [283, 216] width 111 height 57
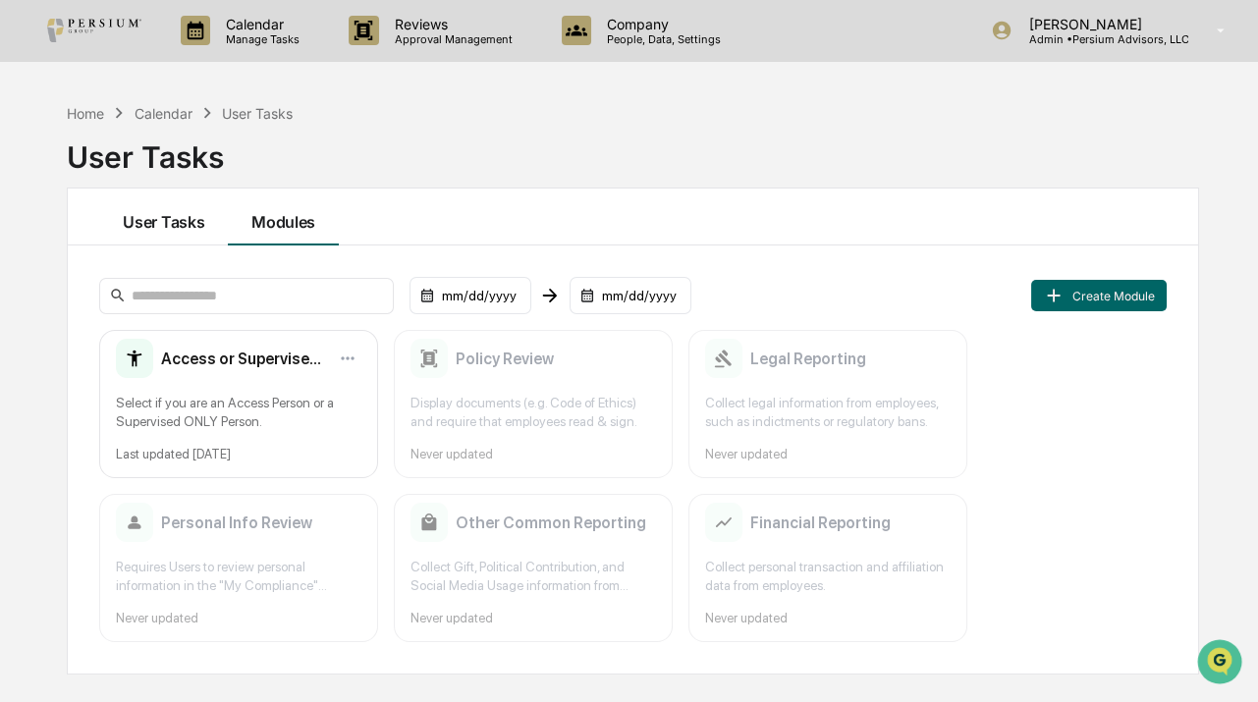
click at [167, 212] on button "User Tasks" at bounding box center [163, 216] width 129 height 57
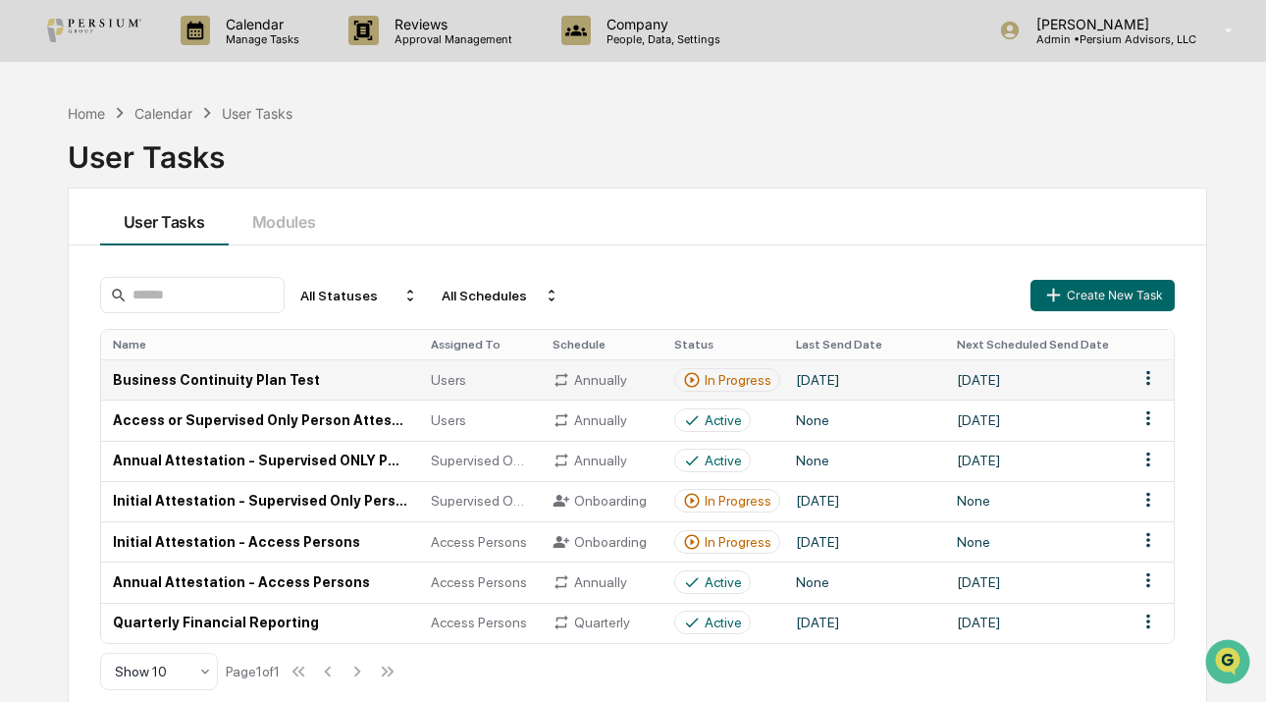
click at [1151, 370] on html "Calendar Manage Tasks Reviews Approval Management Company People, Data, Setting…" at bounding box center [633, 351] width 1266 height 702
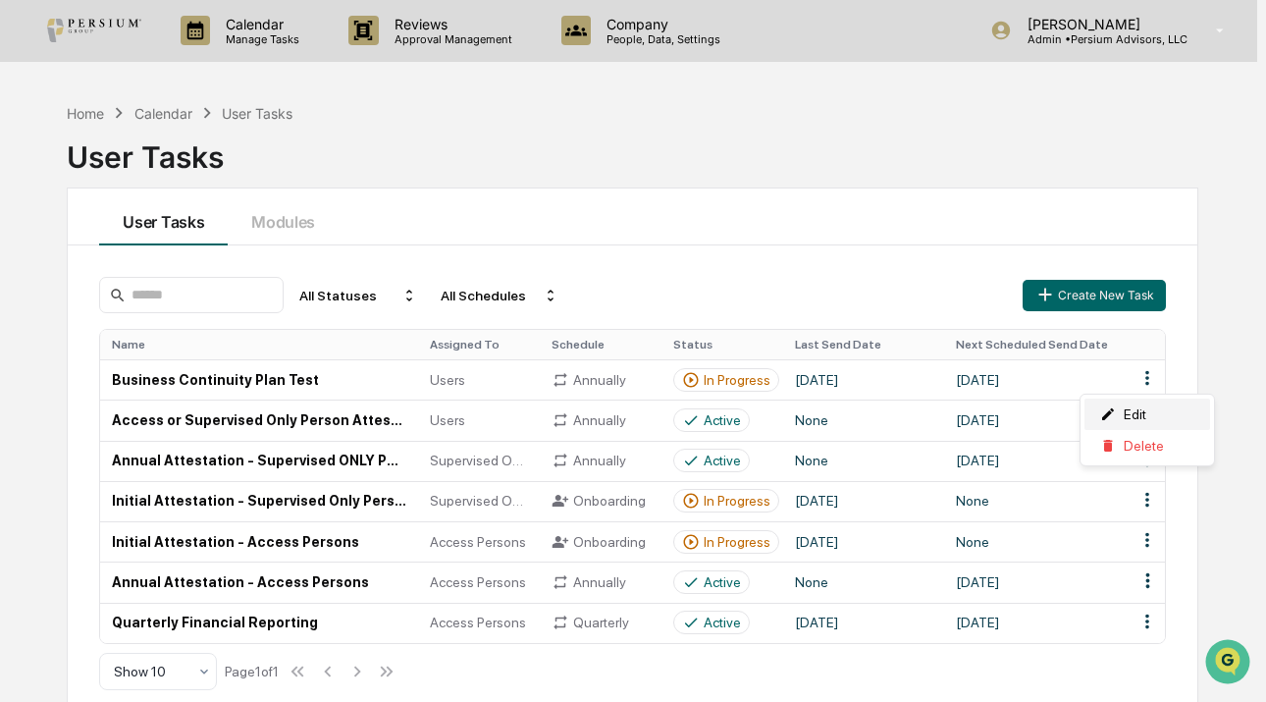
click at [1138, 408] on div "Edit" at bounding box center [1148, 414] width 126 height 31
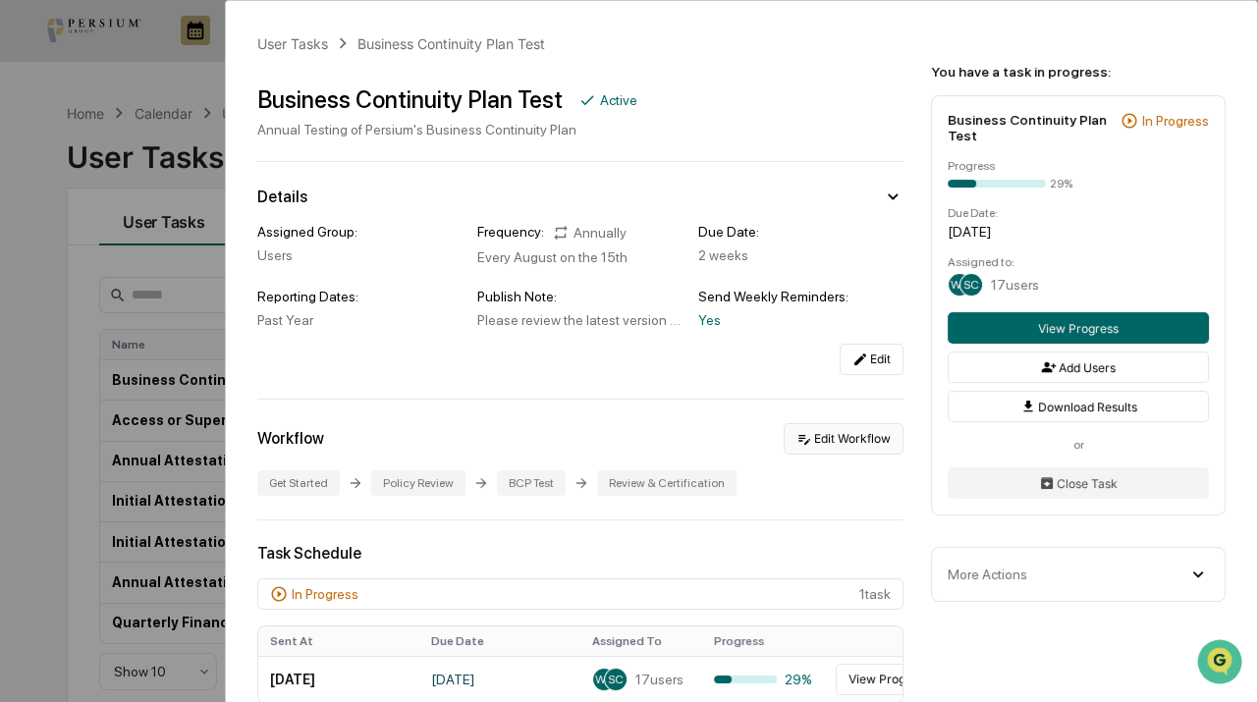
click at [834, 438] on button "Edit Workflow" at bounding box center [843, 438] width 120 height 31
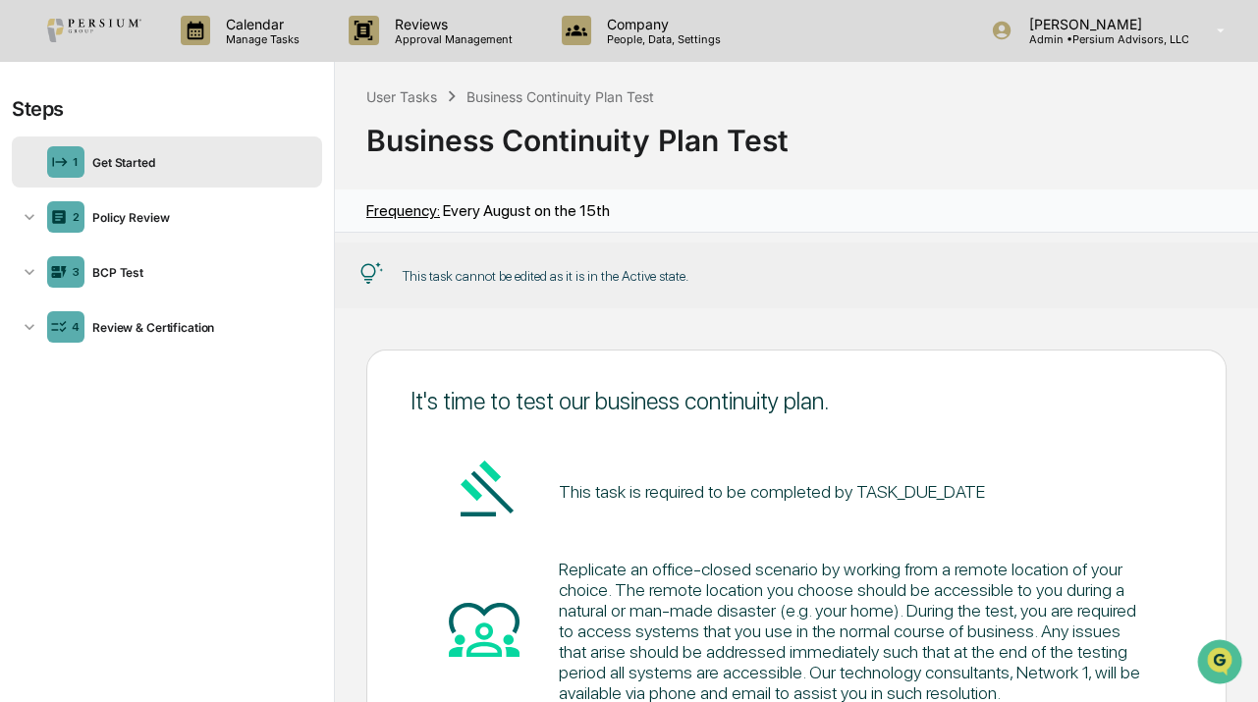
click at [902, 481] on pre "This task is required to be completed by TASK_DUE_DATE" at bounding box center [772, 491] width 426 height 27
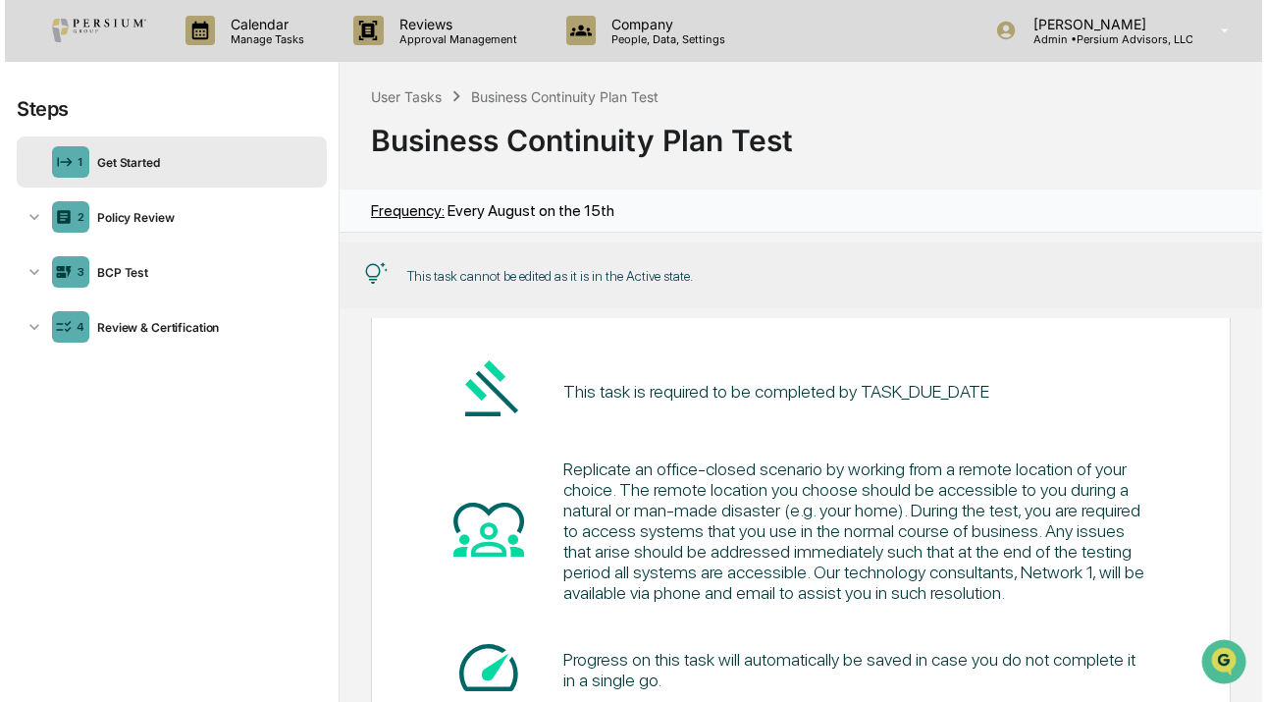
scroll to position [84, 0]
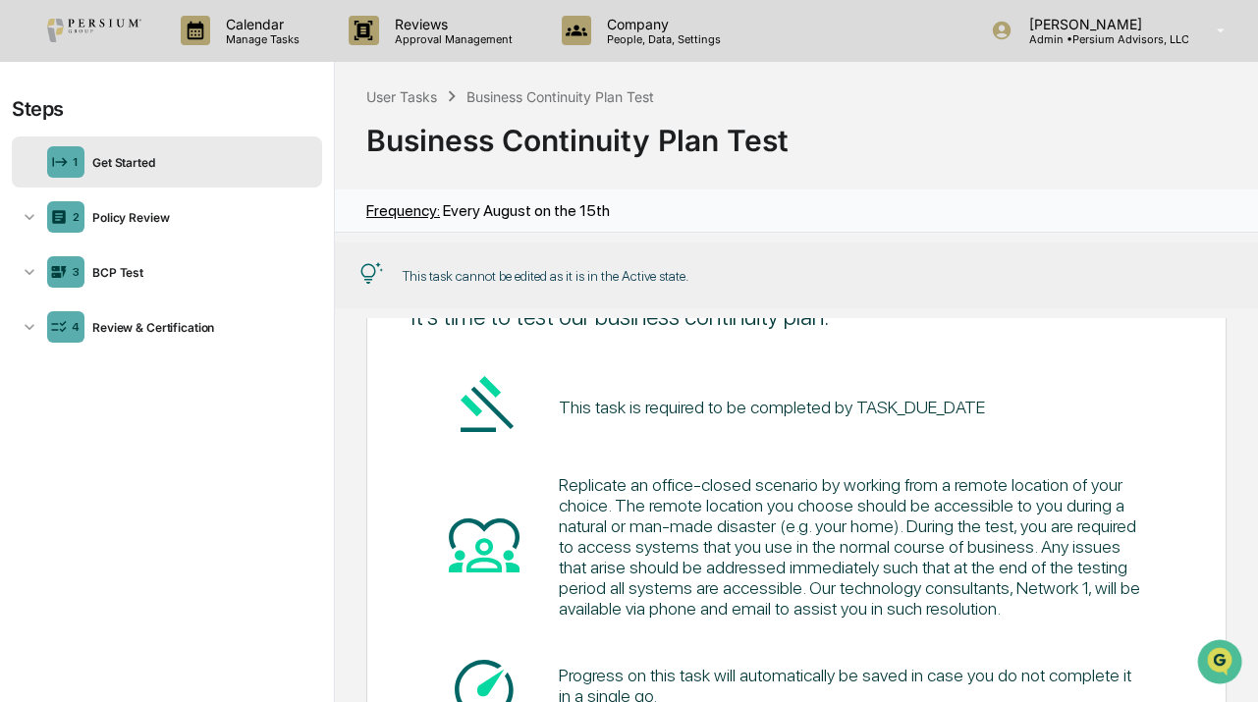
click at [895, 401] on pre "This task is required to be completed by TASK_DUE_DATE" at bounding box center [772, 407] width 426 height 27
click at [408, 93] on div "User Tasks" at bounding box center [401, 96] width 71 height 17
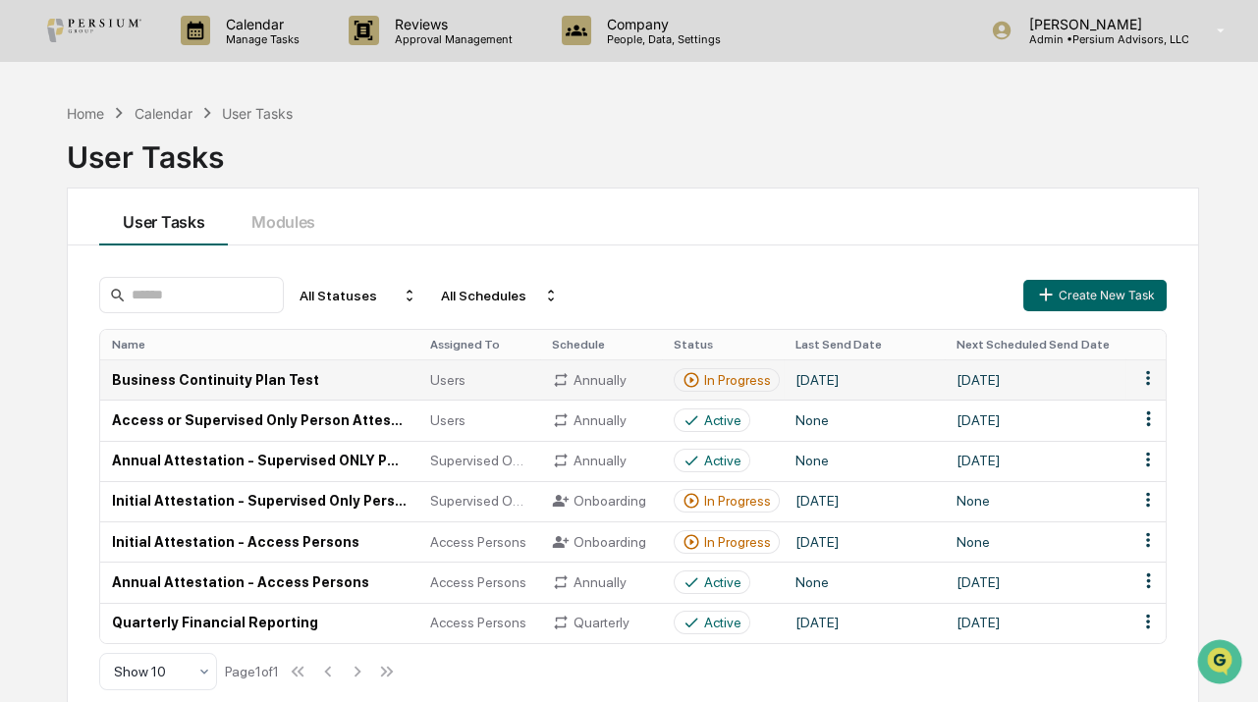
click at [1148, 373] on html "Calendar Manage Tasks Reviews Approval Management Company People, Data, Setting…" at bounding box center [629, 351] width 1258 height 702
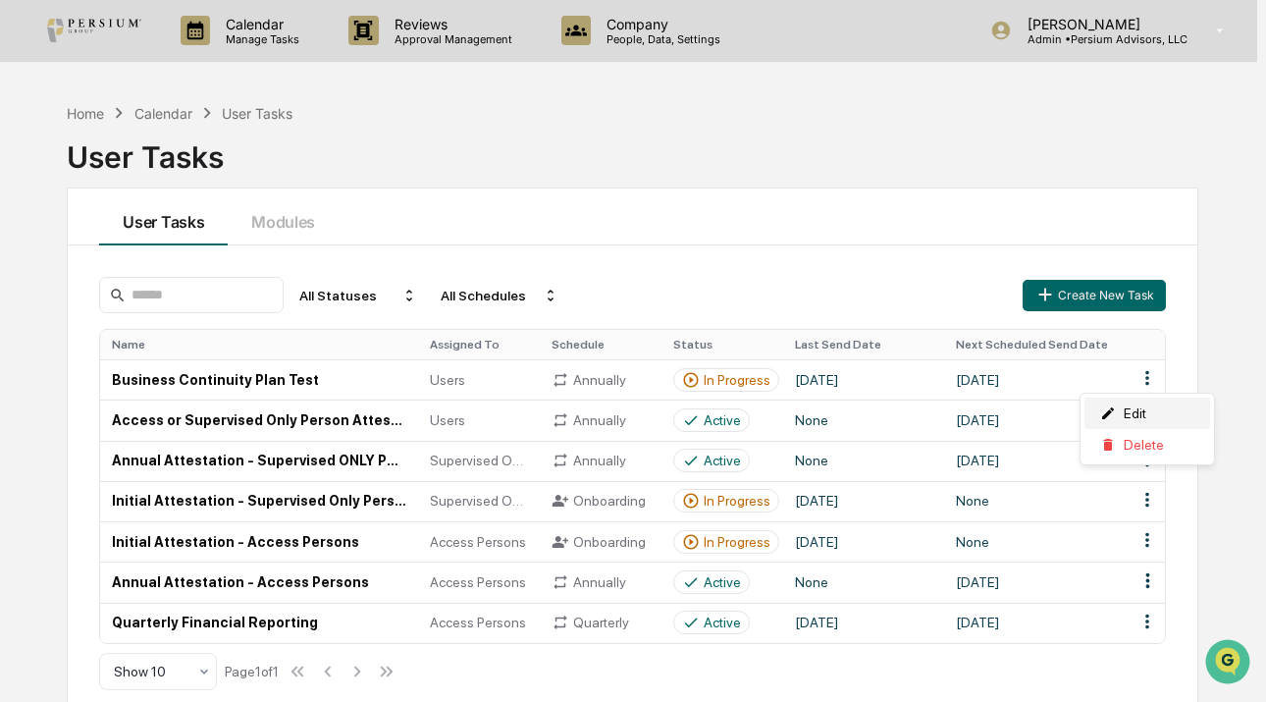
click at [1143, 419] on div "Edit" at bounding box center [1148, 413] width 126 height 31
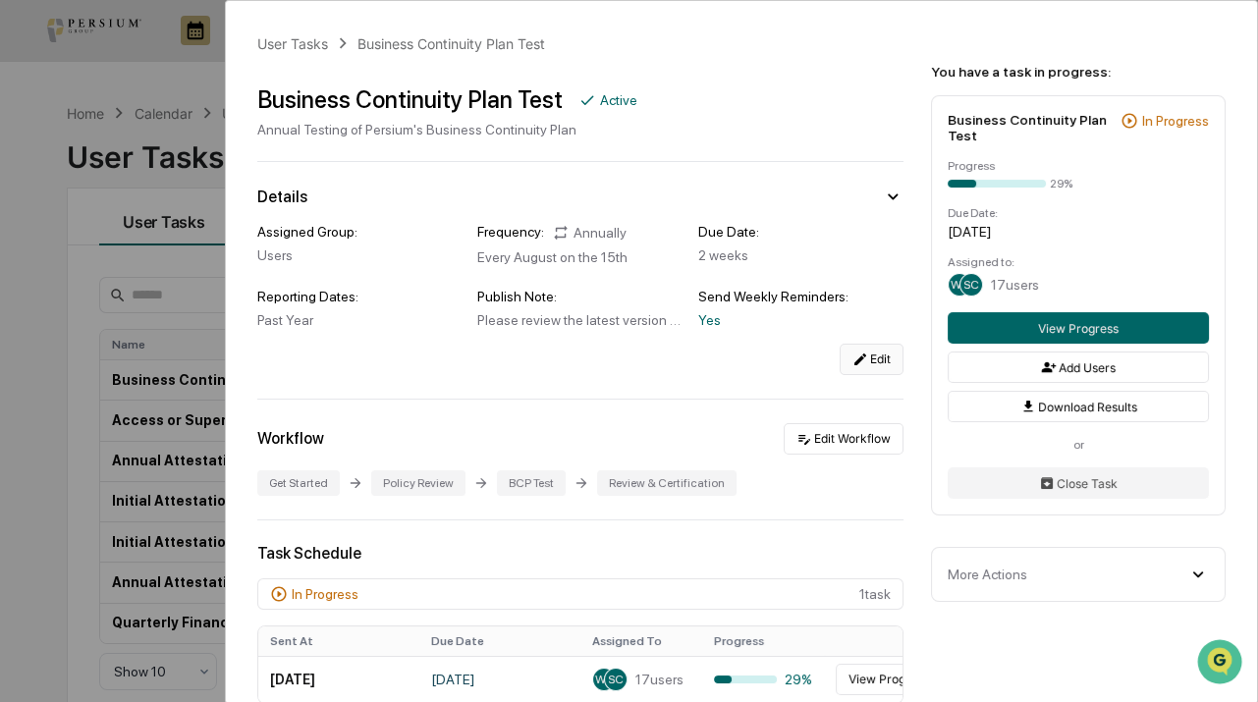
click at [854, 357] on icon at bounding box center [860, 359] width 12 height 12
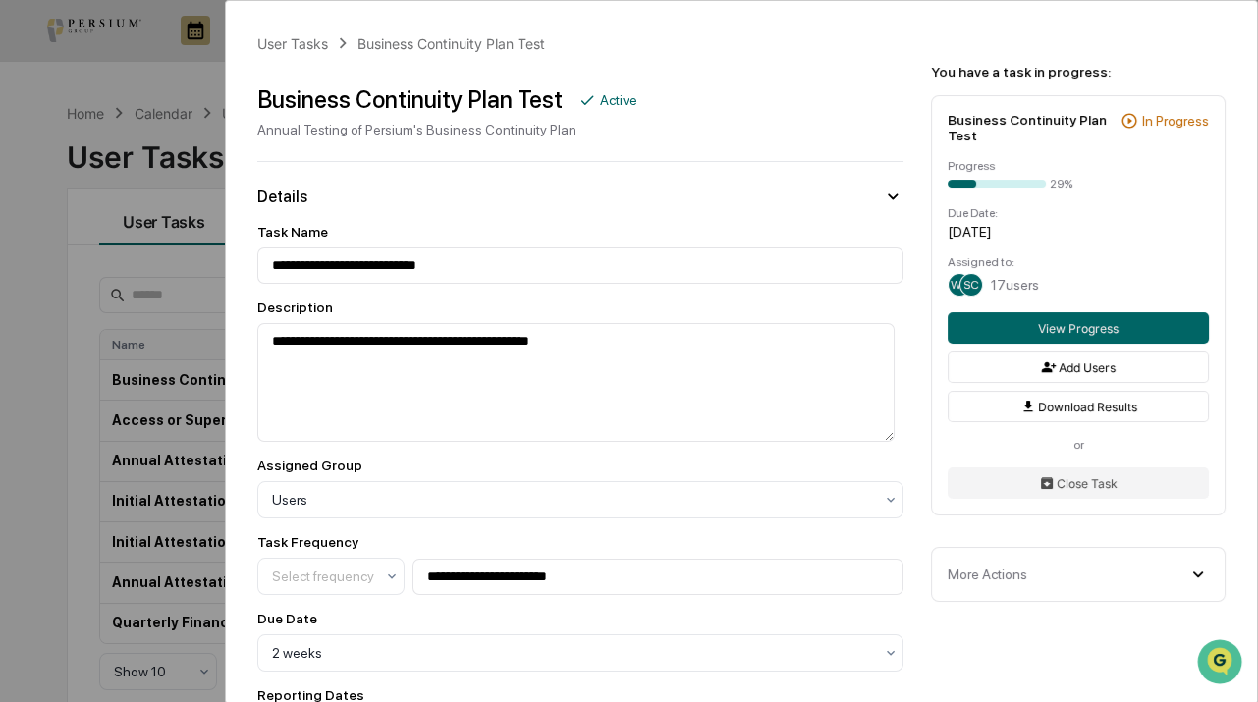
click at [1101, 561] on div "More Actions Cancel All Scheduled Tasks Delete Task" at bounding box center [1078, 574] width 295 height 55
click at [1070, 584] on div "More Actions" at bounding box center [1077, 574] width 261 height 22
click at [302, 45] on div "User Tasks" at bounding box center [292, 43] width 71 height 17
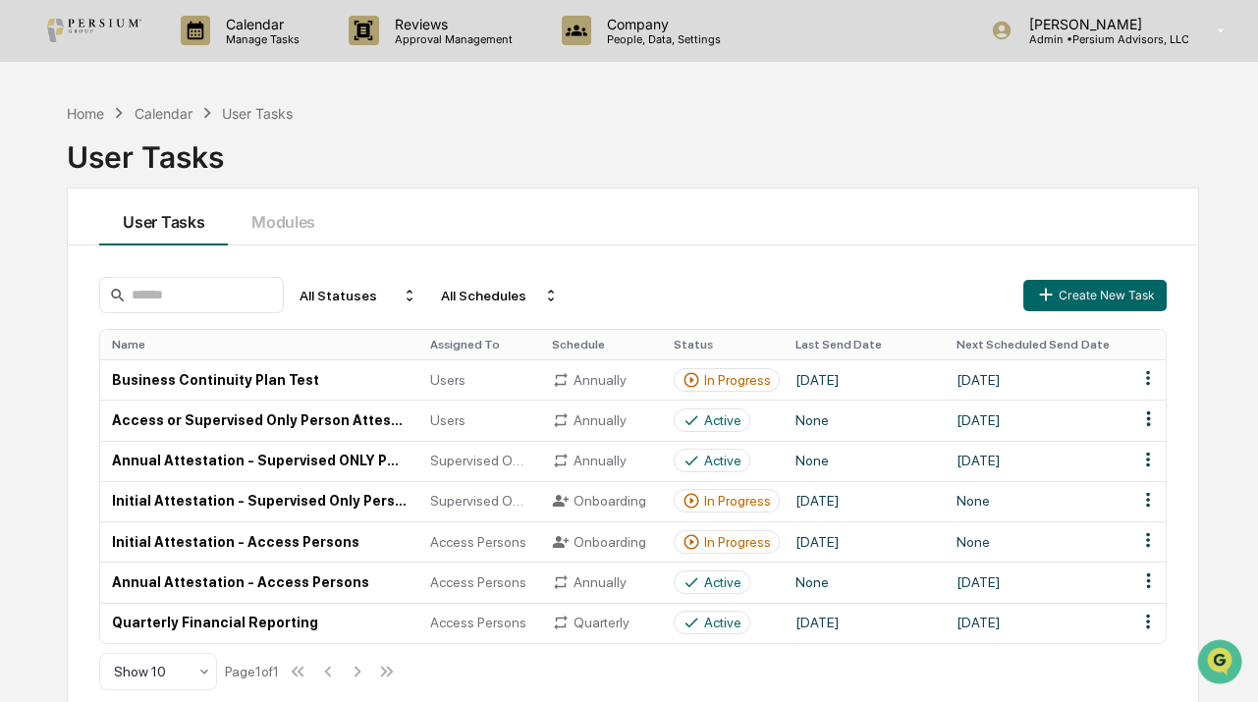
click at [28, 344] on div "Home Calendar User Tasks User Tasks User Tasks Modules All Statuses All Schedul…" at bounding box center [629, 444] width 1258 height 702
click at [1137, 376] on html "Calendar Manage Tasks Reviews Approval Management Company People, Data, Setting…" at bounding box center [629, 351] width 1258 height 702
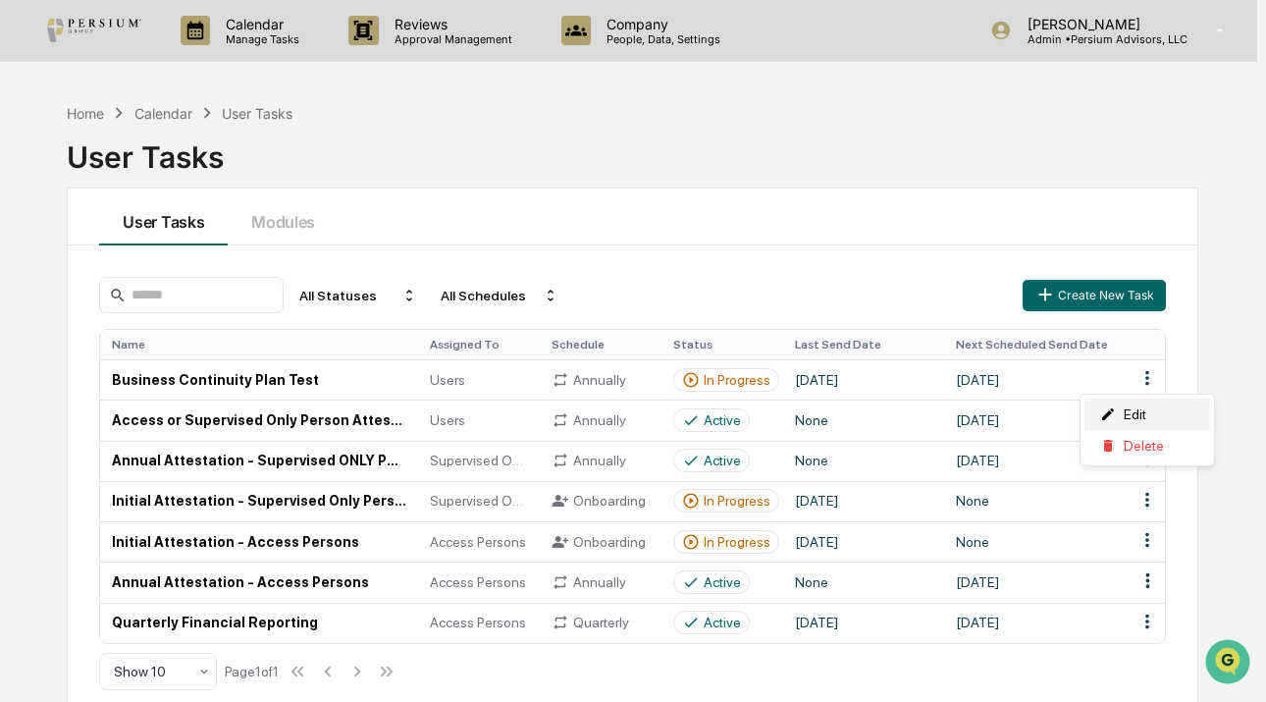
click at [1147, 402] on div "Edit" at bounding box center [1148, 414] width 126 height 31
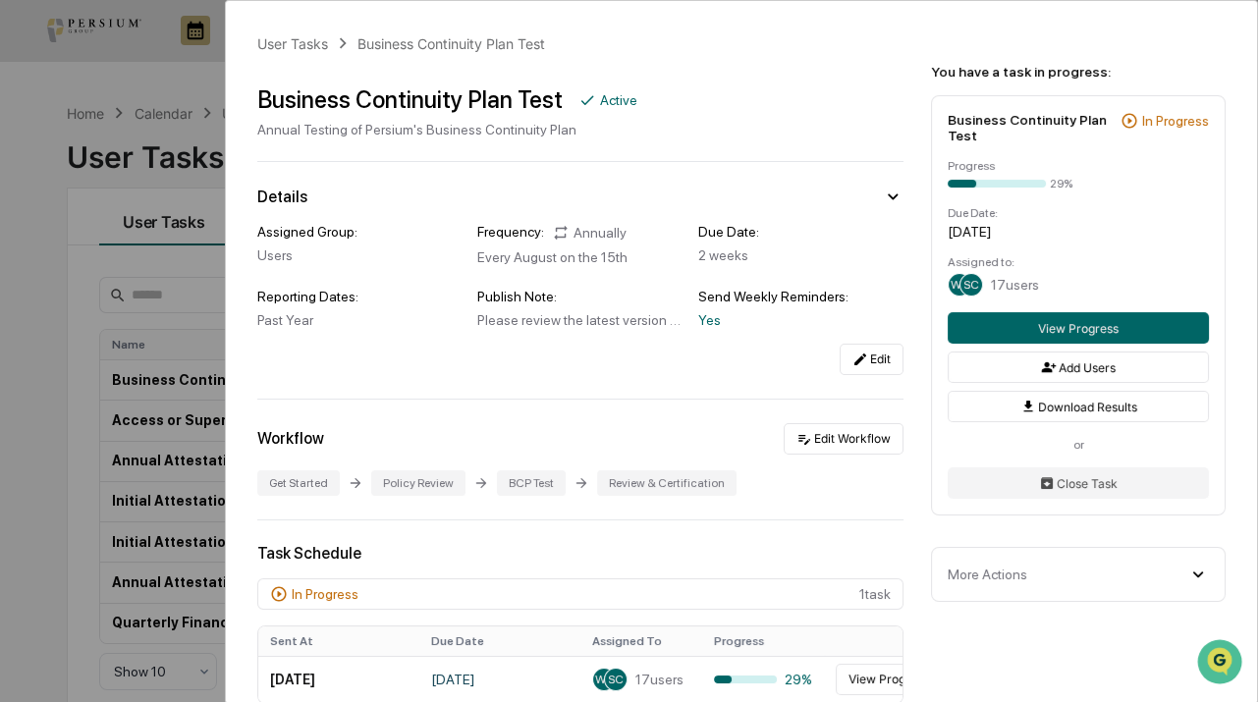
click at [833, 460] on div "Workflow Edit Workflow Get Started Policy Review BCP Test Review & Certification" at bounding box center [580, 459] width 646 height 73
click at [837, 428] on button "Edit Workflow" at bounding box center [843, 438] width 120 height 31
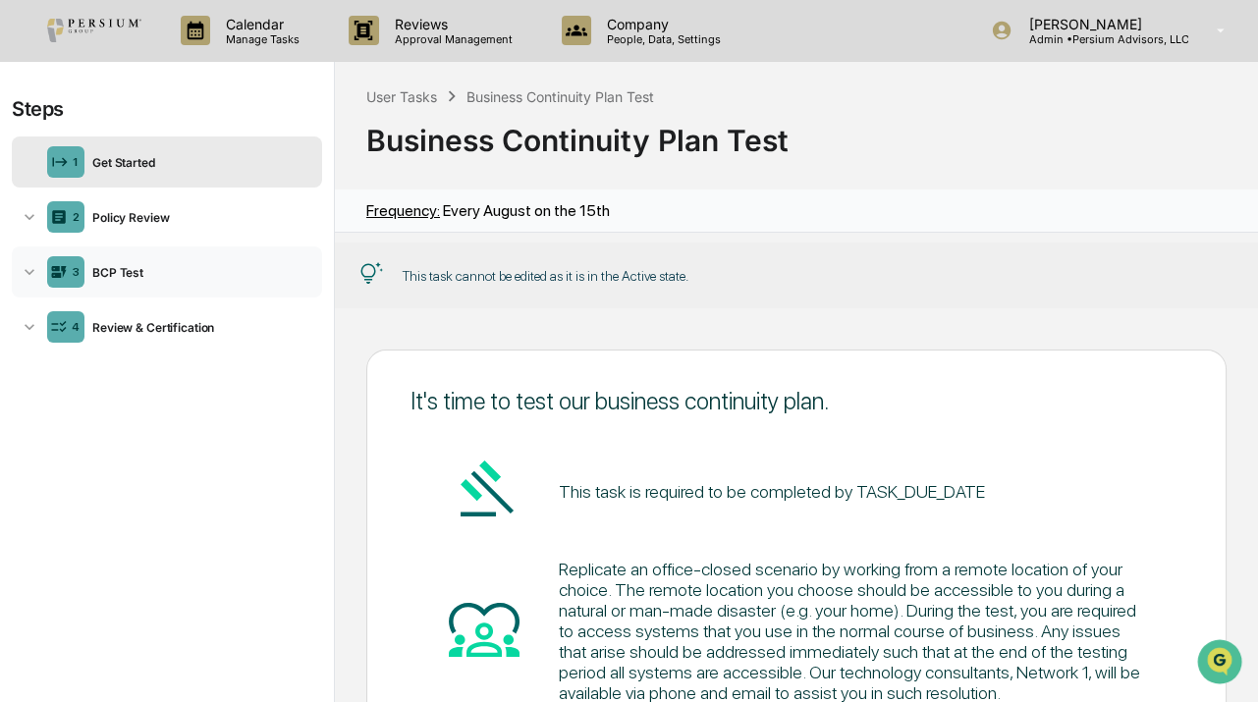
click at [22, 265] on icon at bounding box center [30, 272] width 20 height 20
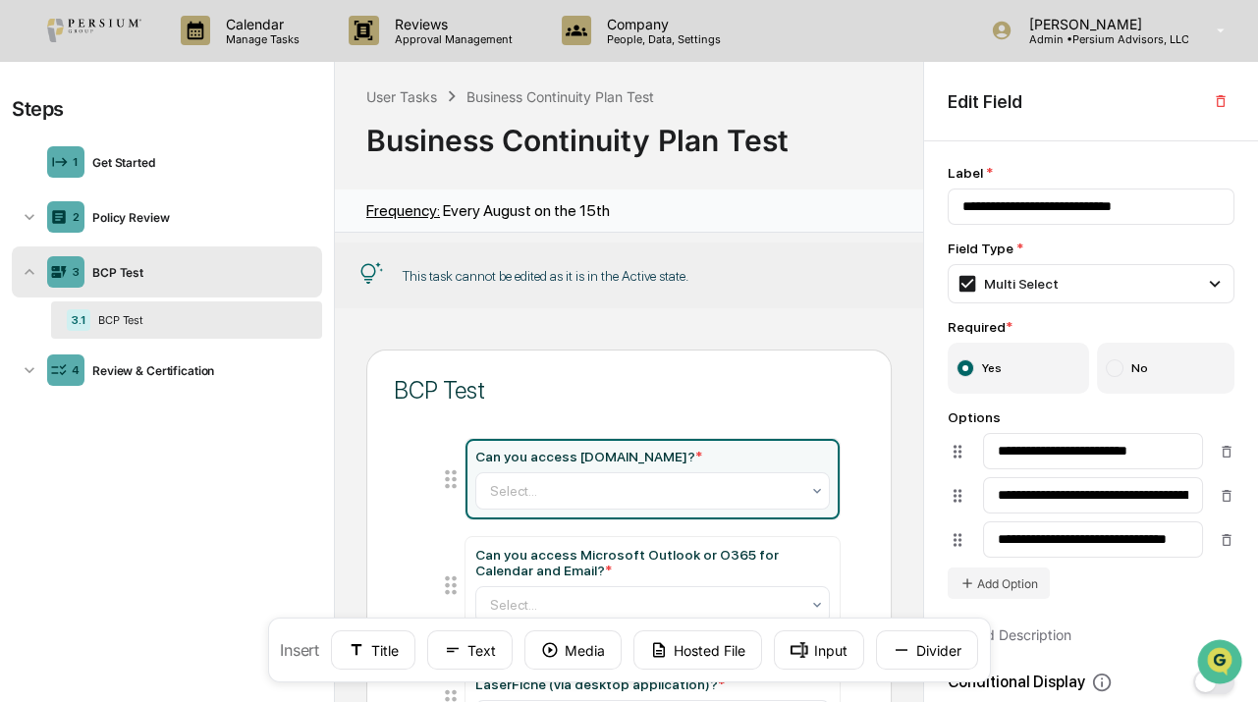
click at [135, 314] on div "BCP Test" at bounding box center [198, 320] width 216 height 14
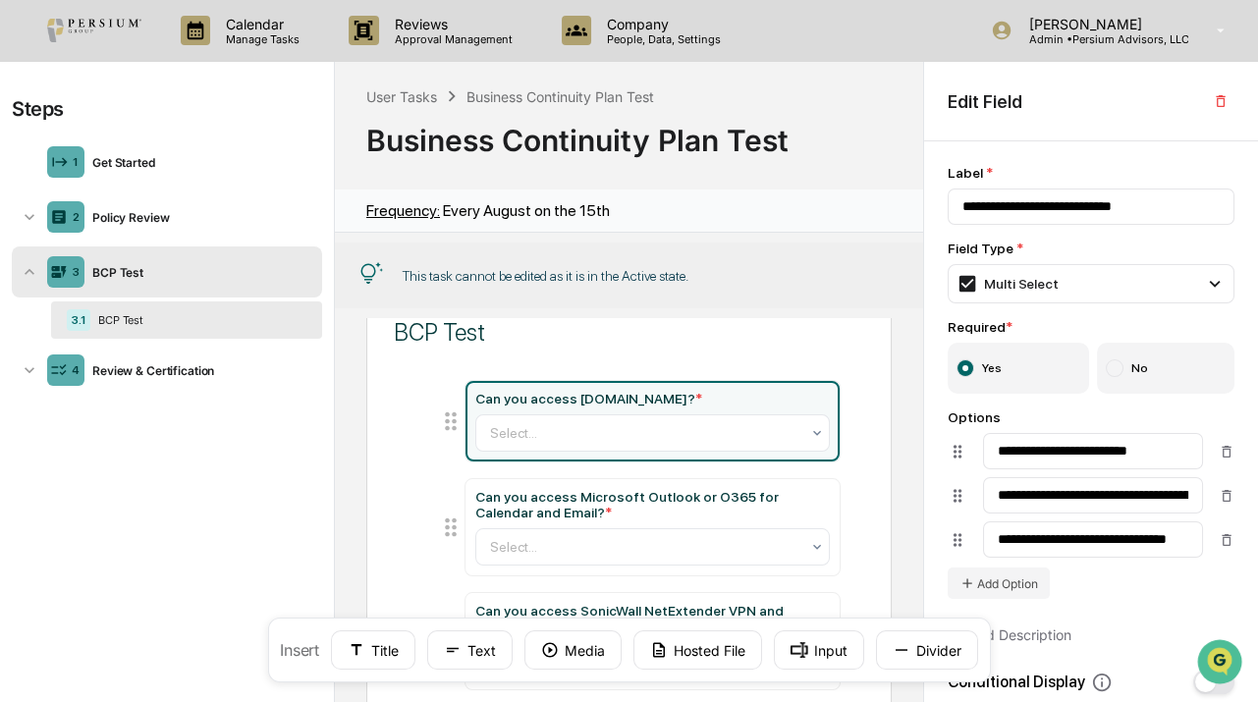
scroll to position [88, 0]
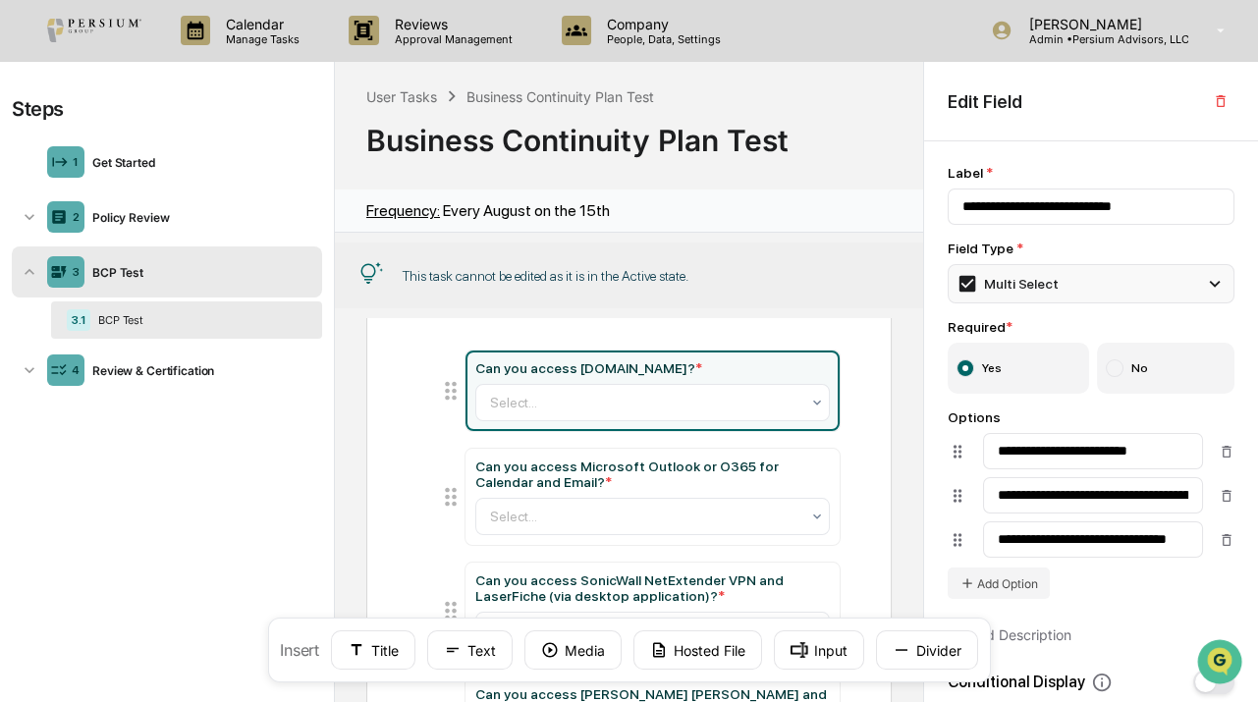
click at [1063, 288] on div "Multi Select" at bounding box center [1090, 283] width 287 height 39
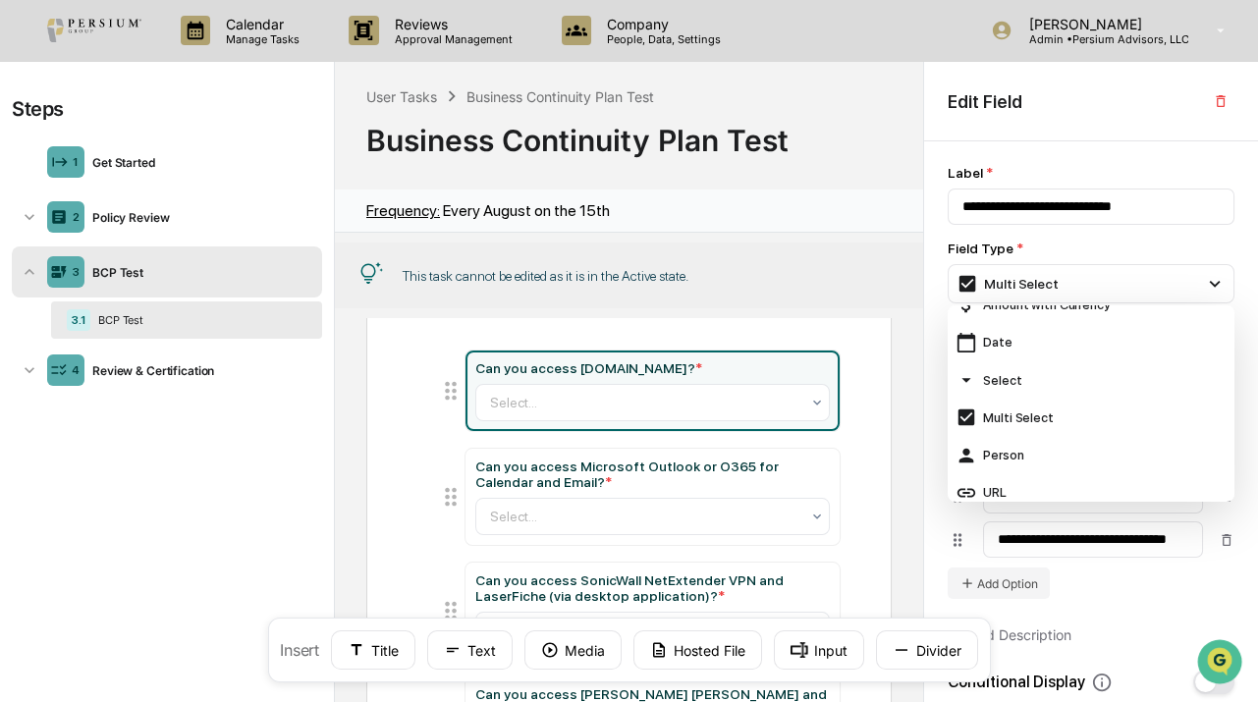
scroll to position [178, 0]
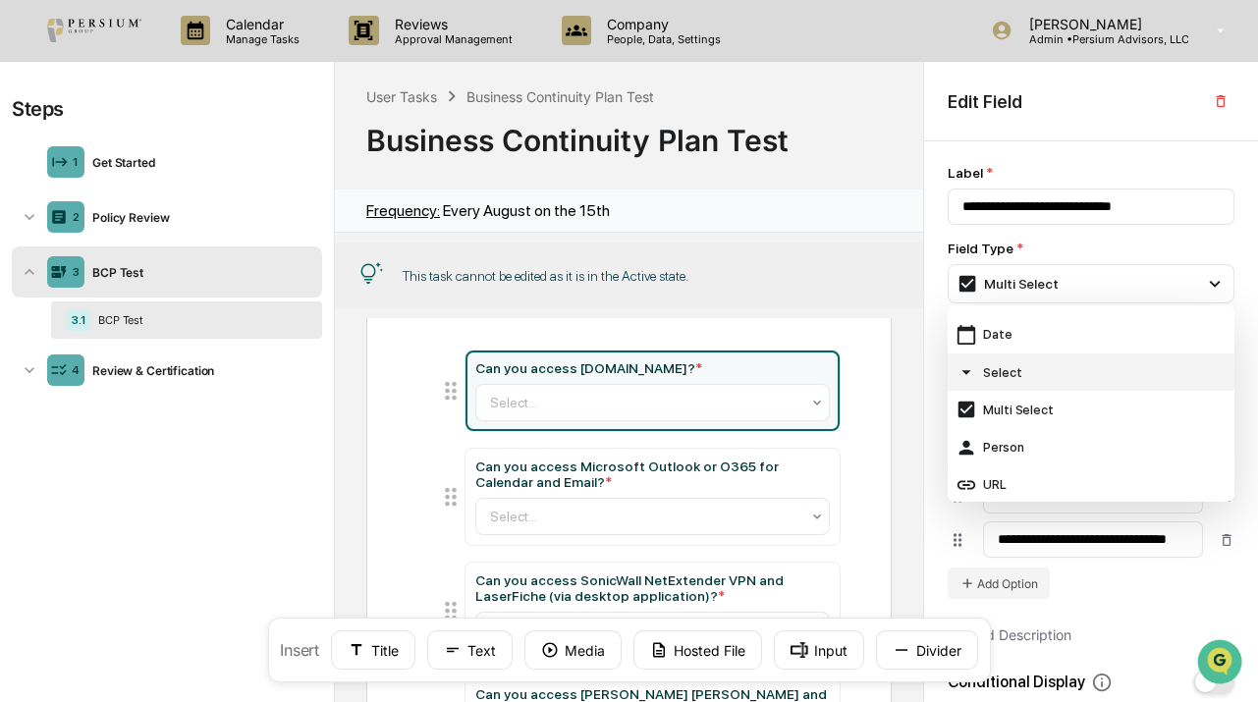
click at [1041, 375] on div "Select" at bounding box center [1090, 372] width 271 height 22
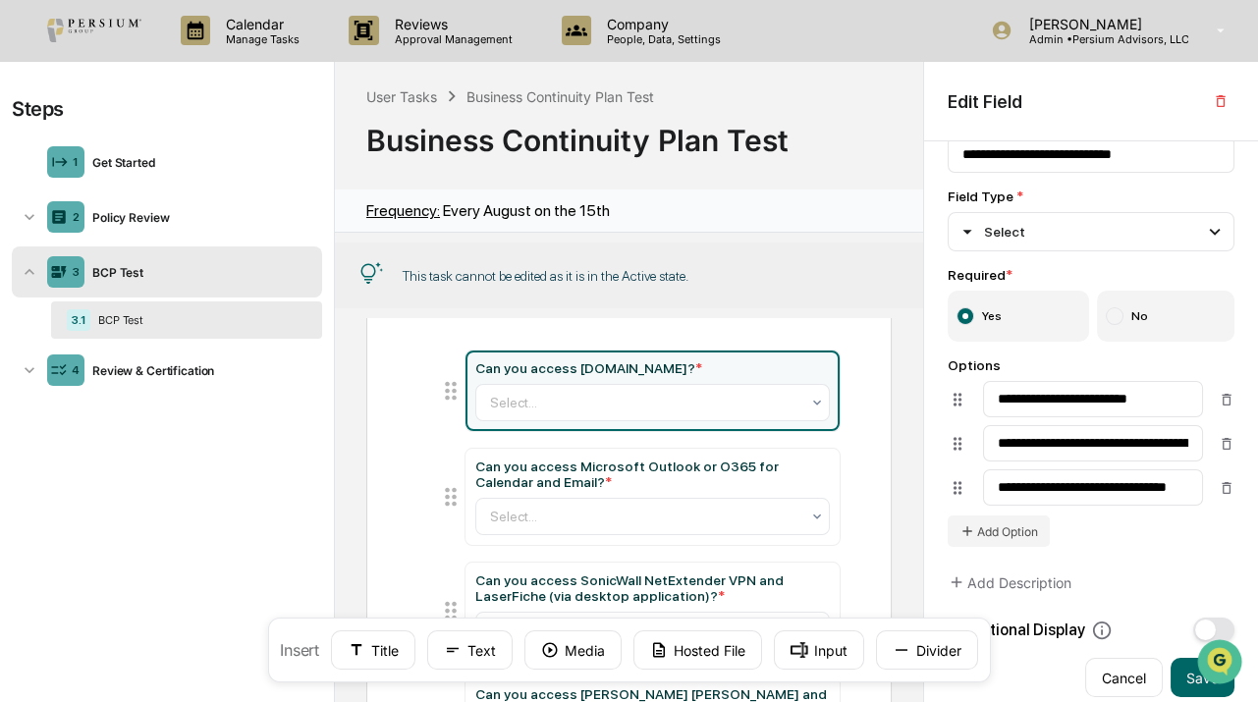
scroll to position [79, 0]
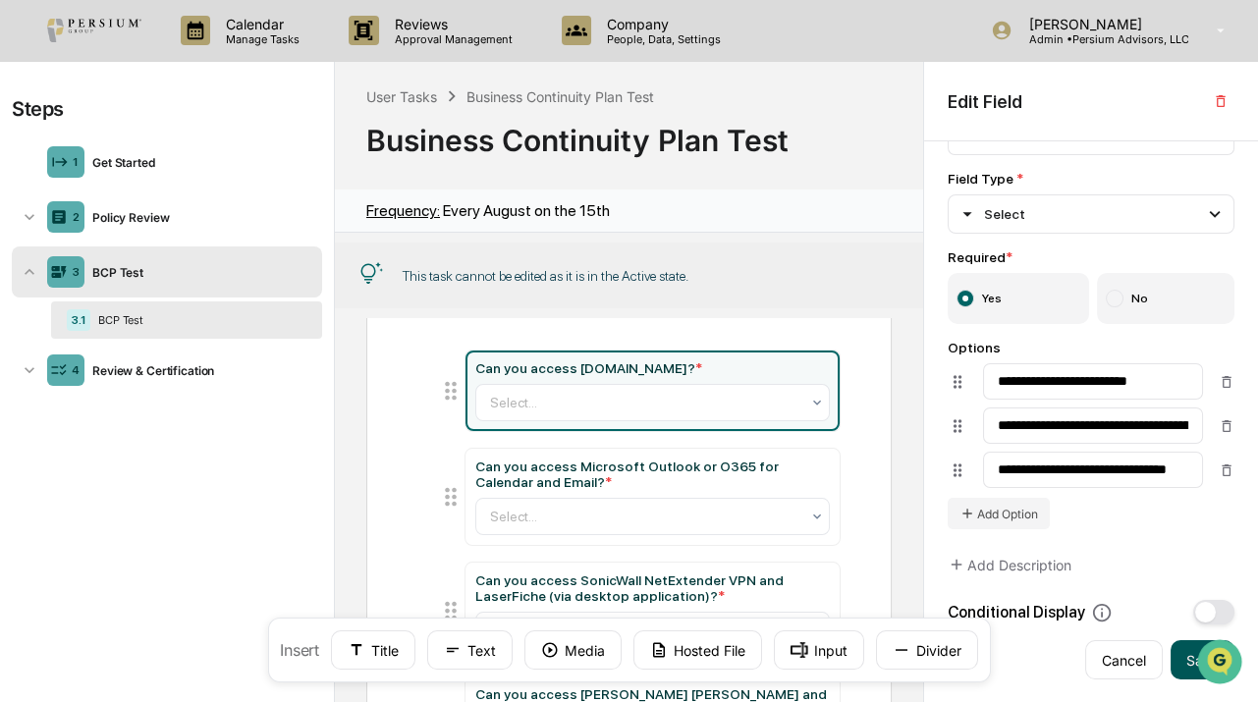
click at [1183, 661] on button "Save" at bounding box center [1202, 659] width 64 height 39
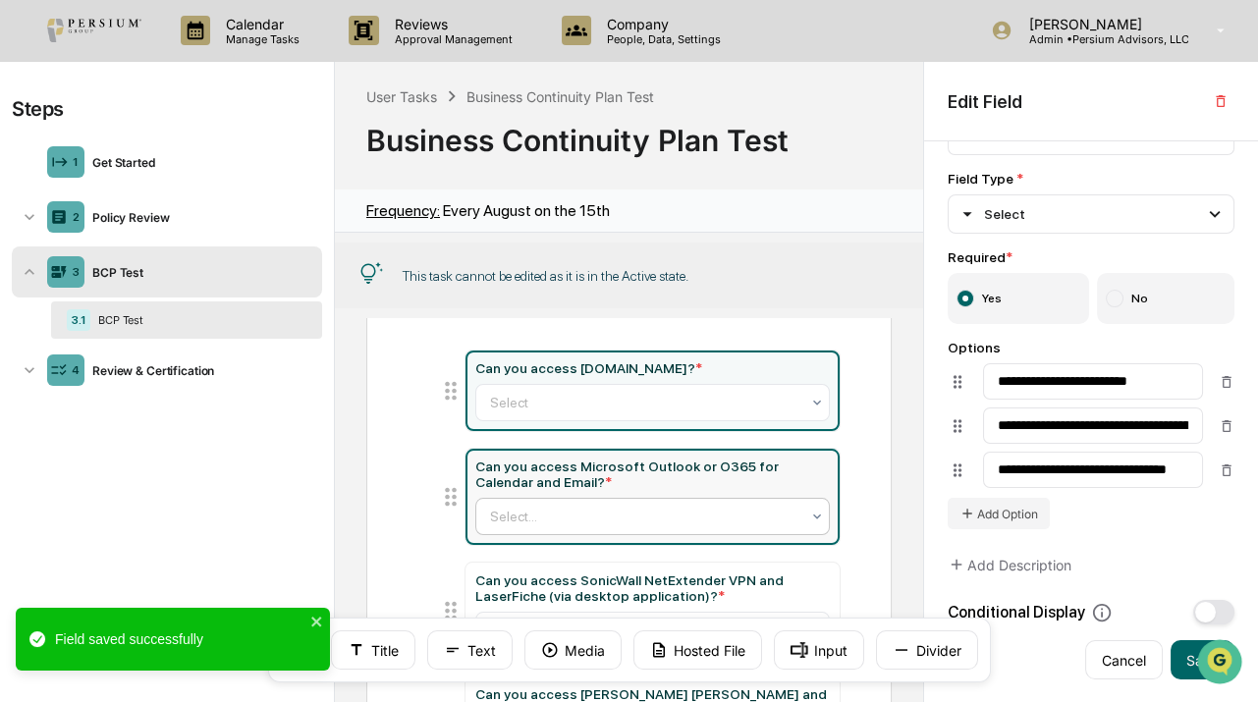
click at [713, 520] on div at bounding box center [645, 517] width 310 height 20
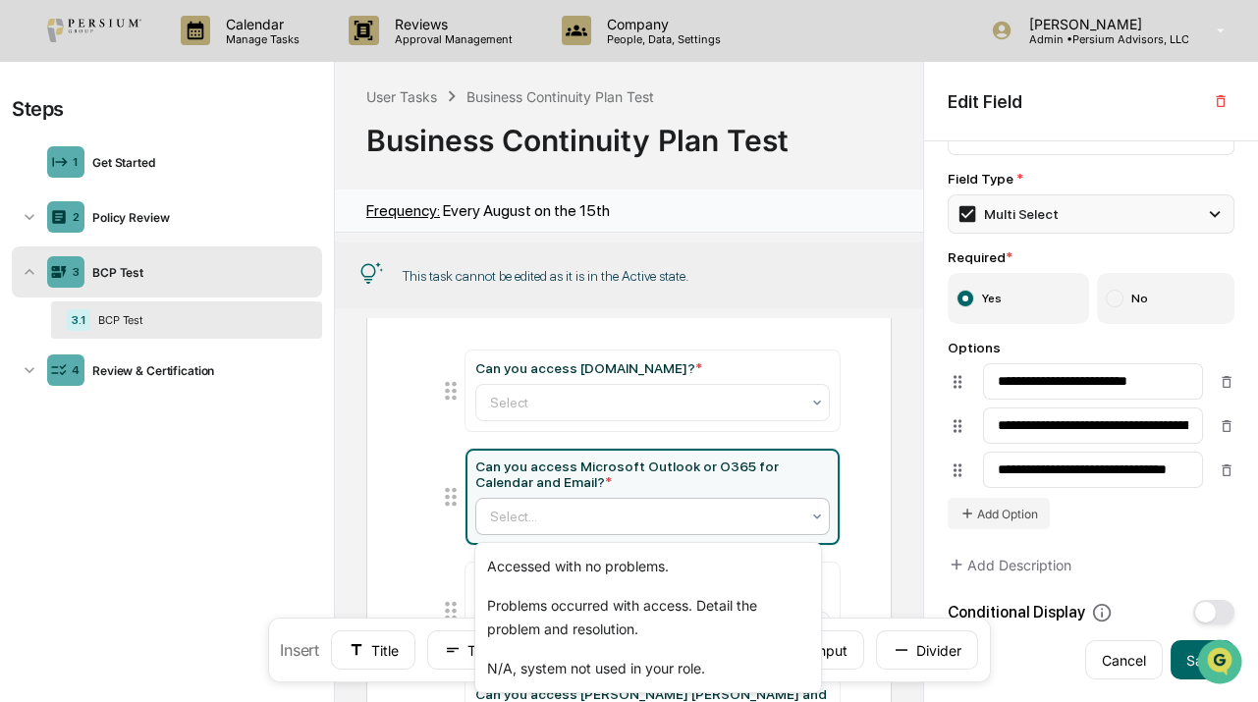
click at [1043, 205] on div "Multi Select" at bounding box center [1007, 214] width 102 height 22
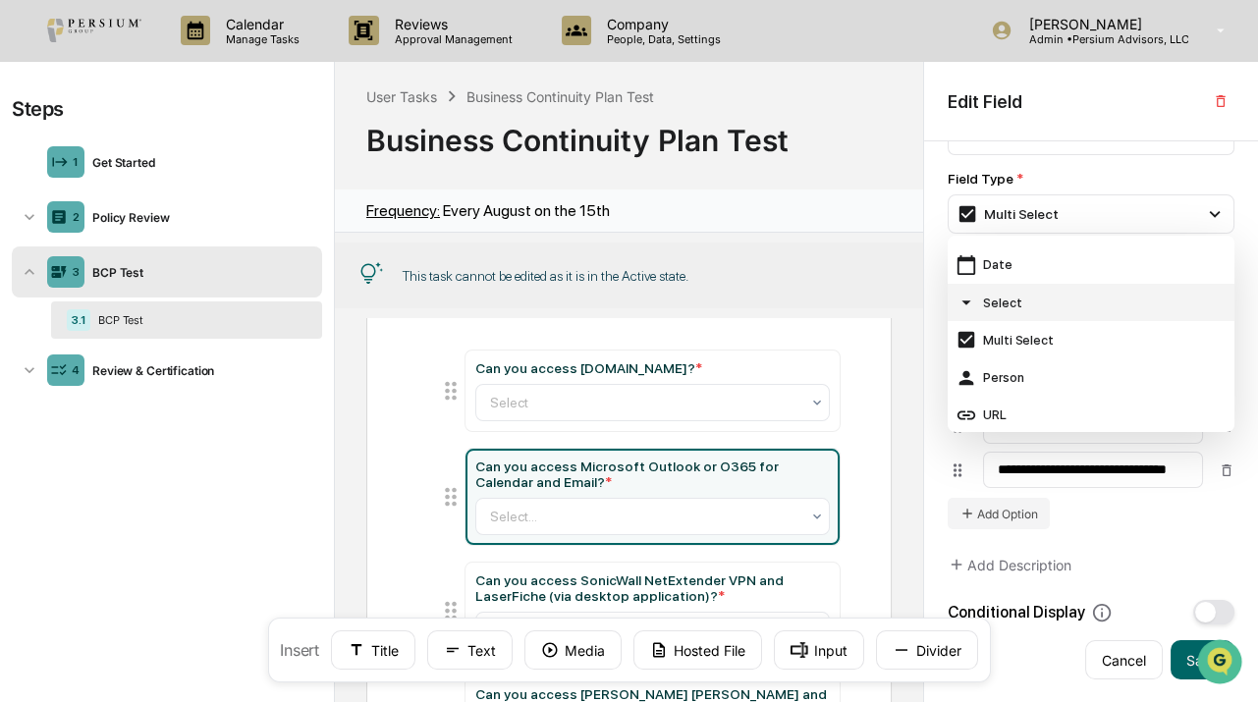
click at [1024, 295] on div "Select" at bounding box center [1090, 303] width 271 height 22
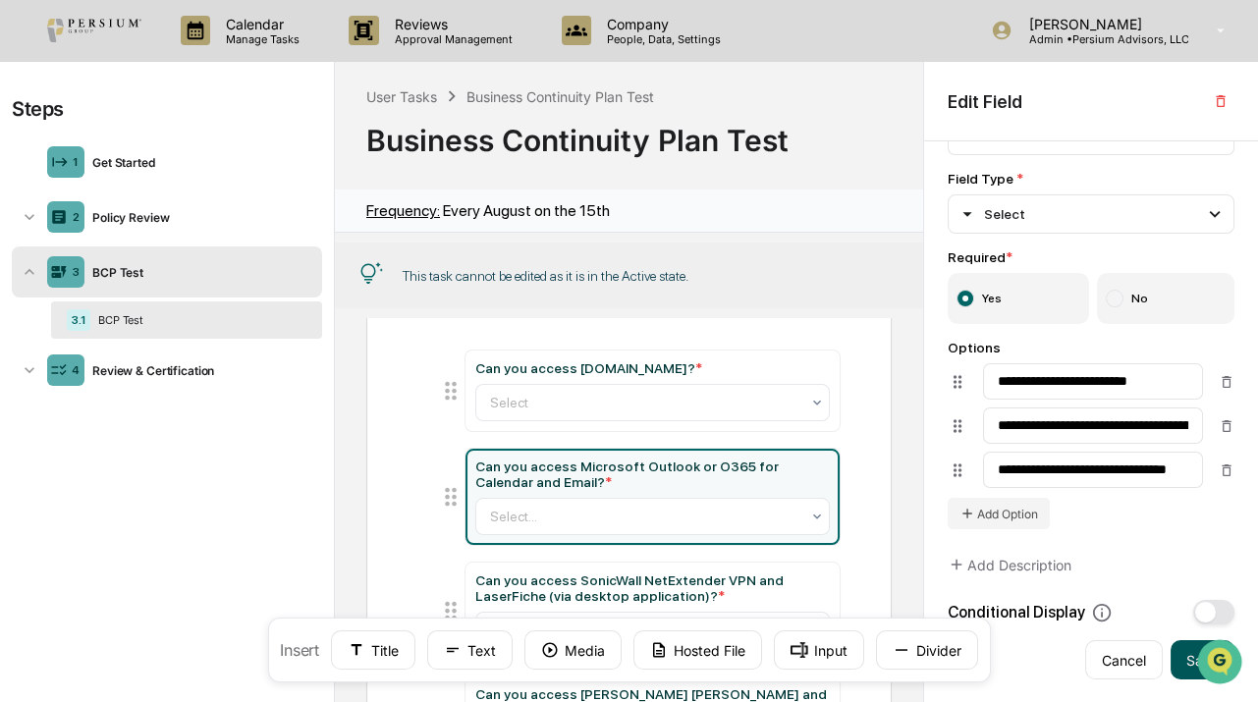
click at [1176, 654] on button "Save" at bounding box center [1202, 659] width 64 height 39
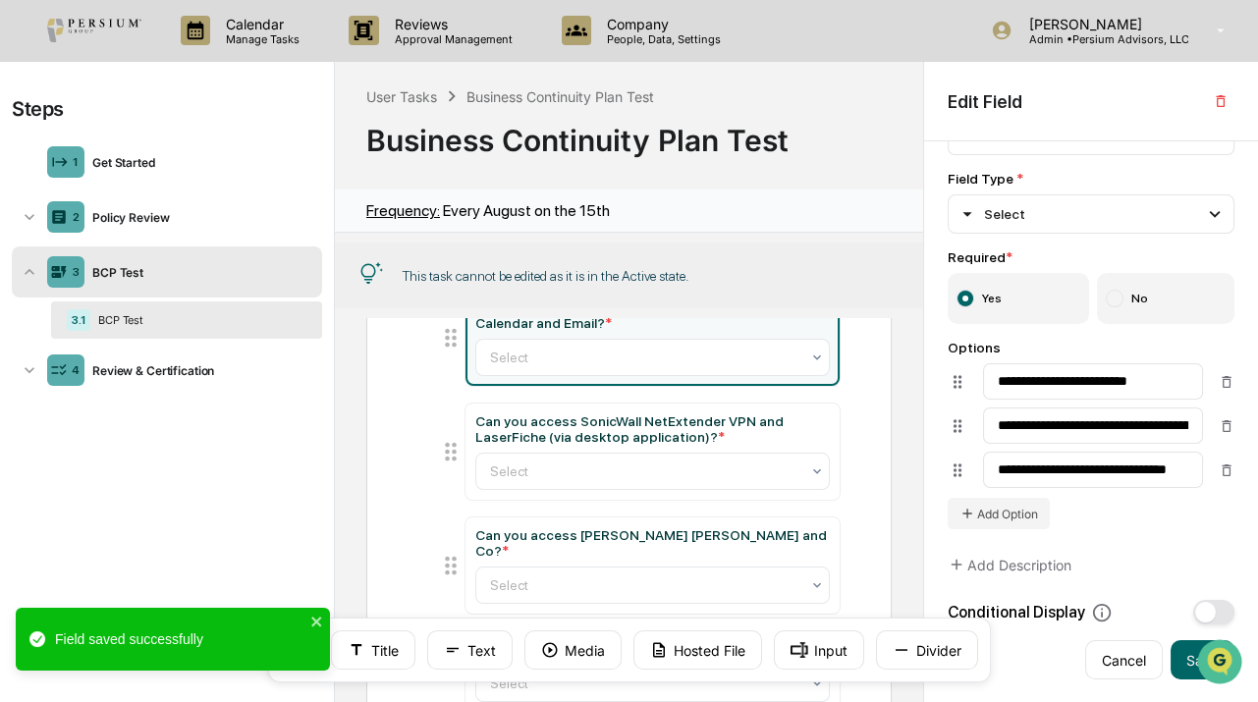
scroll to position [267, 0]
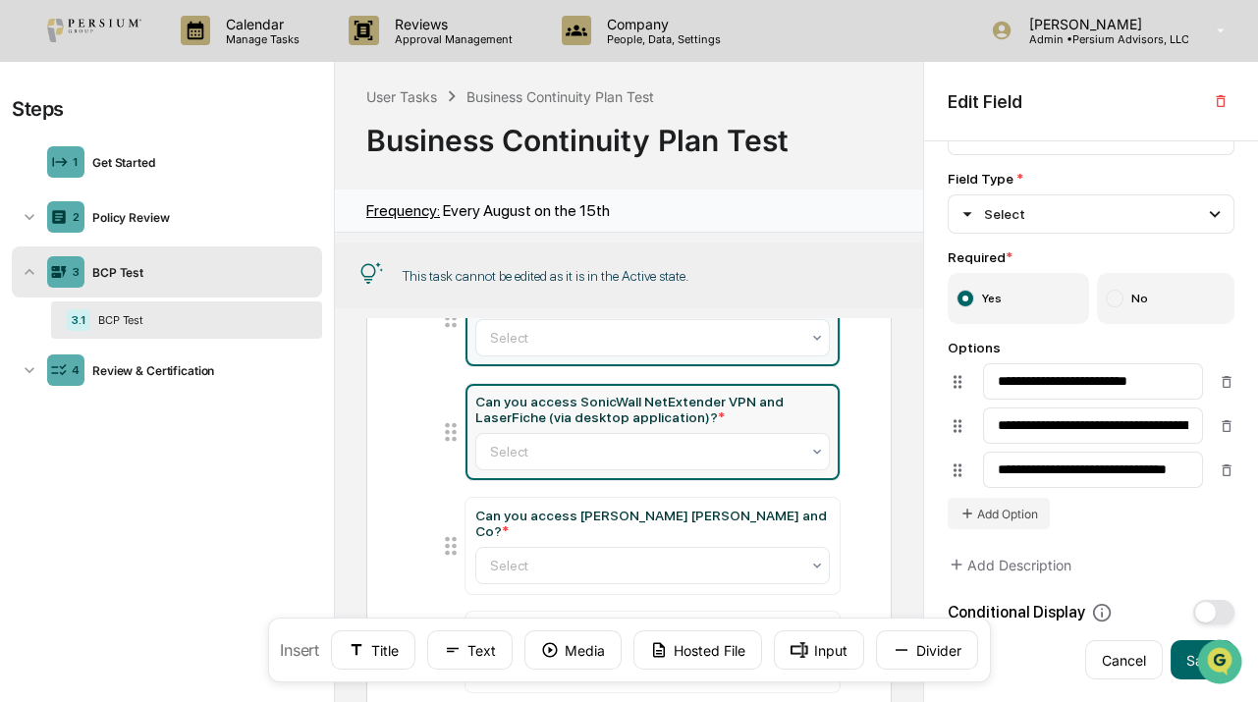
click at [695, 430] on div "Can you access SonicWall NetExtender VPN and LaserFiche (via desktop applicatio…" at bounding box center [652, 432] width 355 height 77
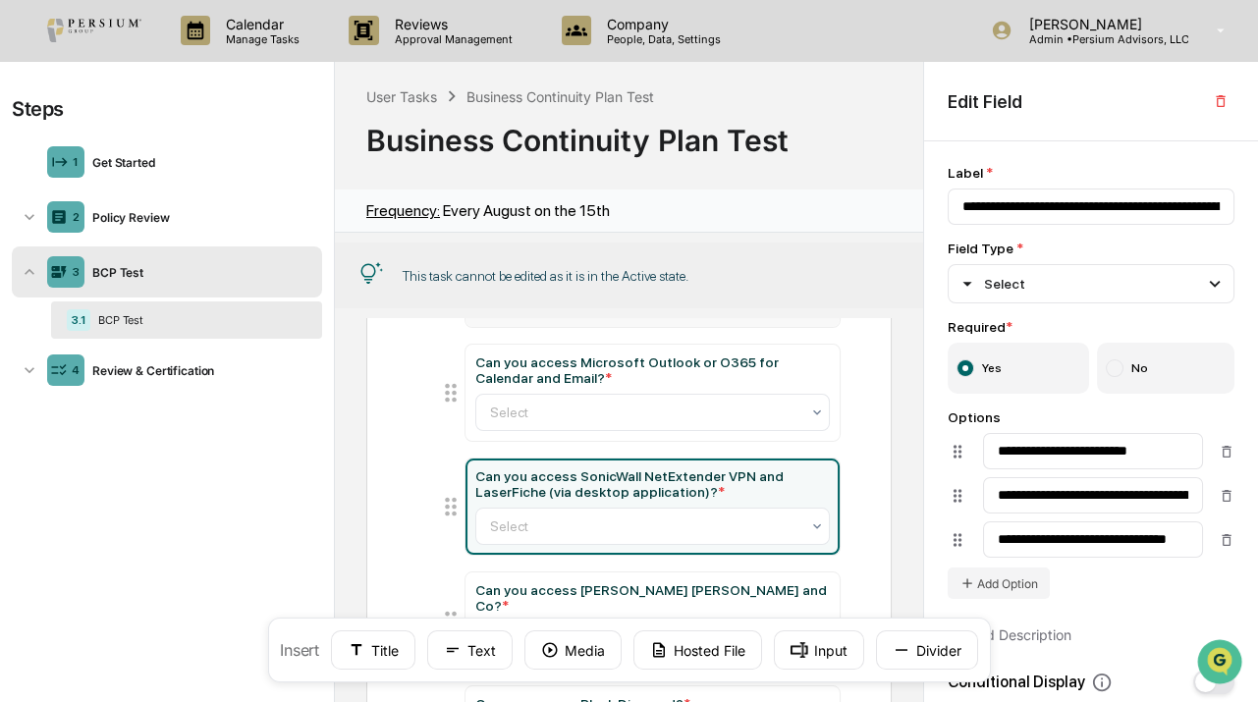
scroll to position [88, 0]
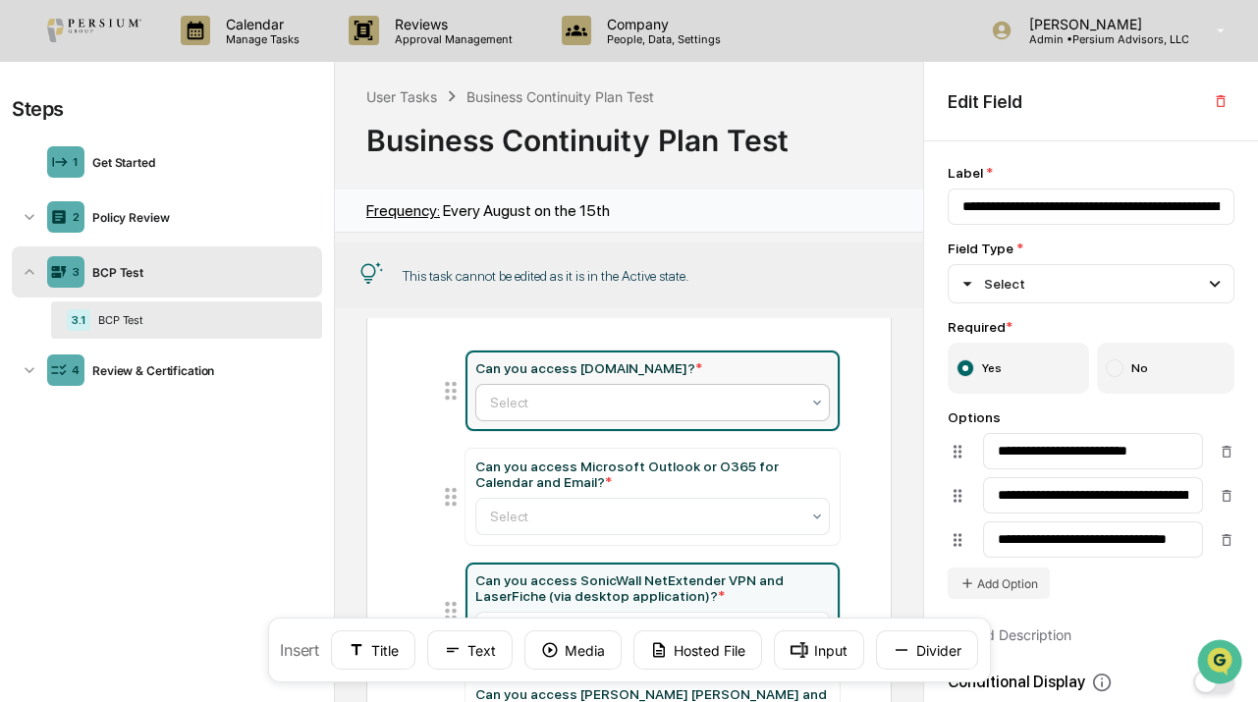
click at [613, 407] on div at bounding box center [645, 403] width 310 height 20
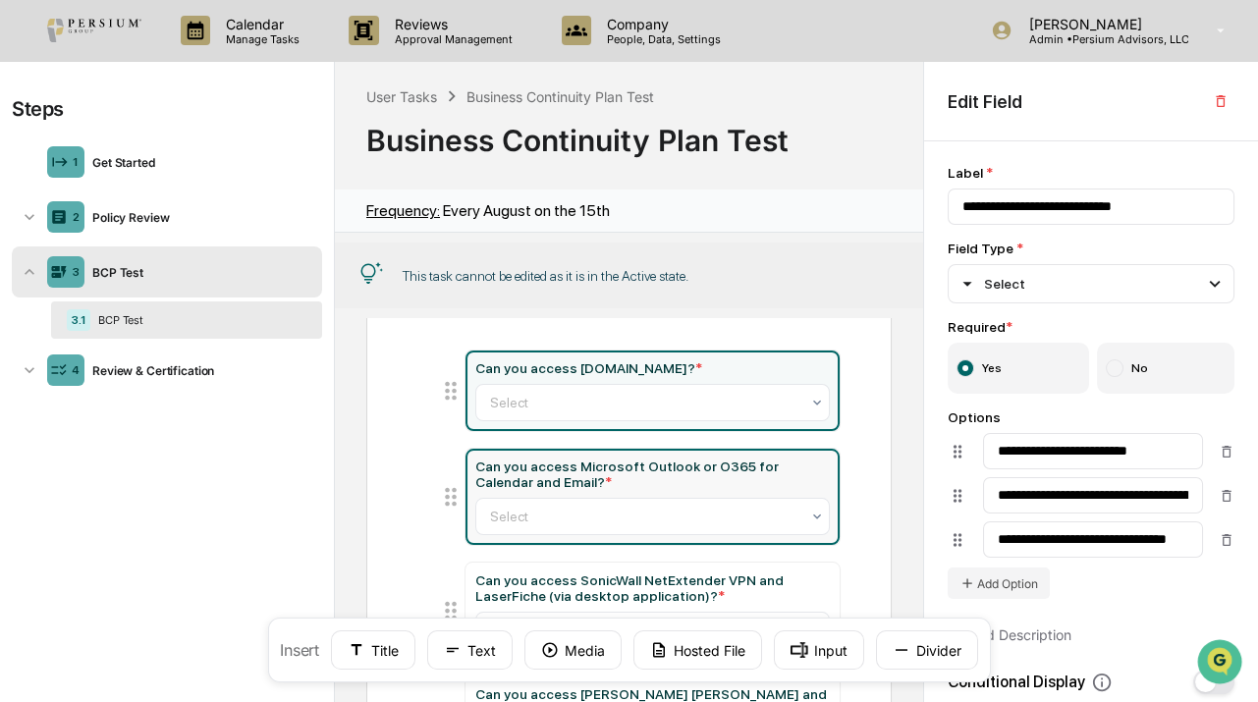
click at [711, 460] on div "Can you access Microsoft Outlook or O365 for Calendar and Email? *" at bounding box center [652, 473] width 355 height 31
type input "**********"
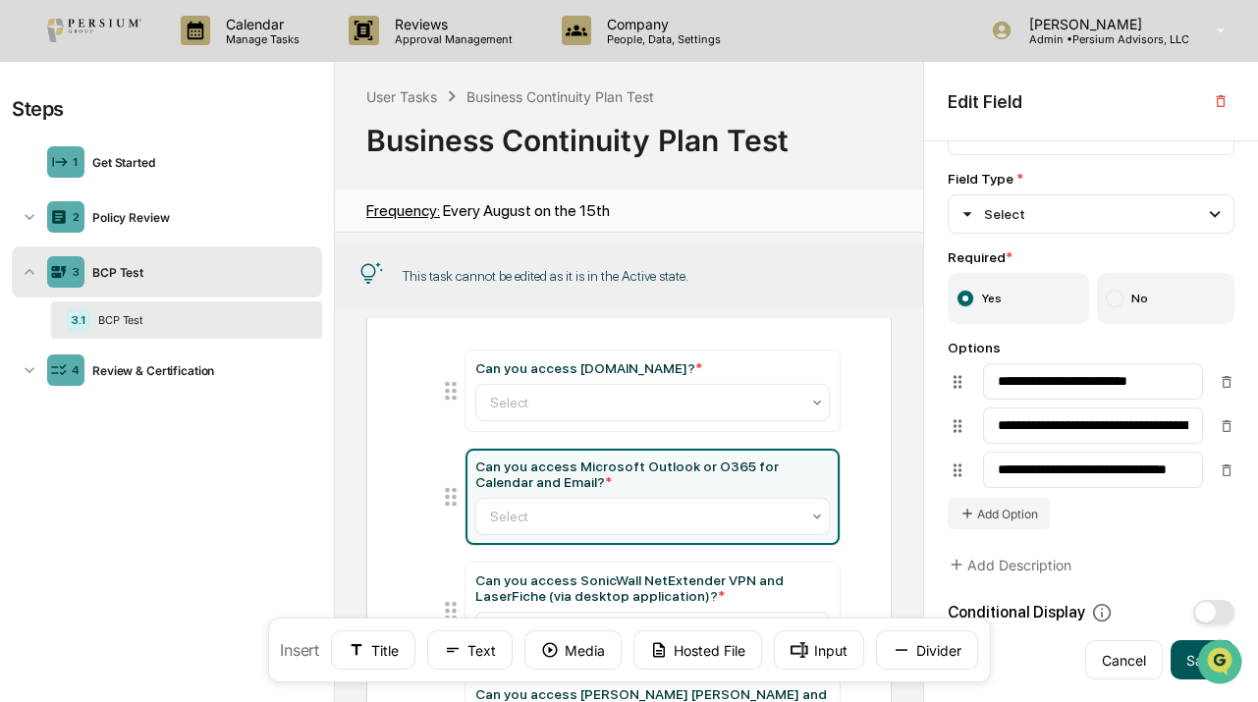
click at [1178, 671] on button "Save" at bounding box center [1202, 659] width 64 height 39
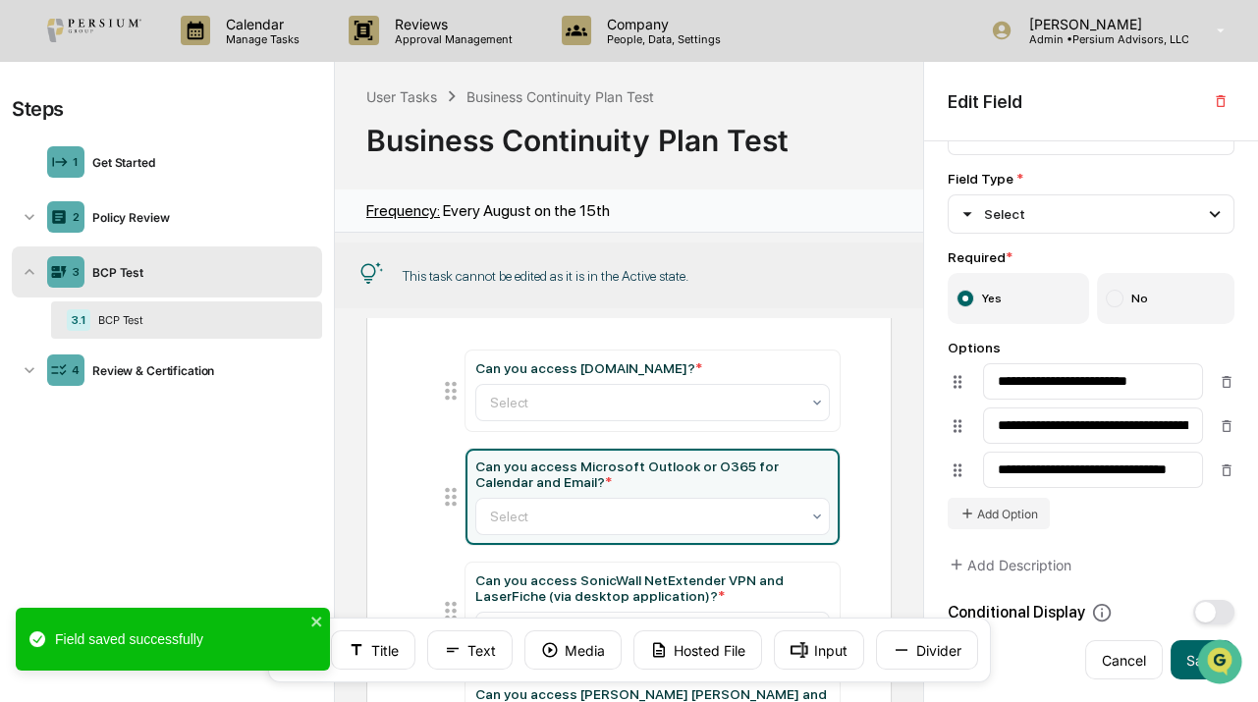
click at [811, 128] on div "Business Continuity Plan Test" at bounding box center [628, 132] width 525 height 51
click at [400, 94] on div "User Tasks" at bounding box center [401, 96] width 71 height 17
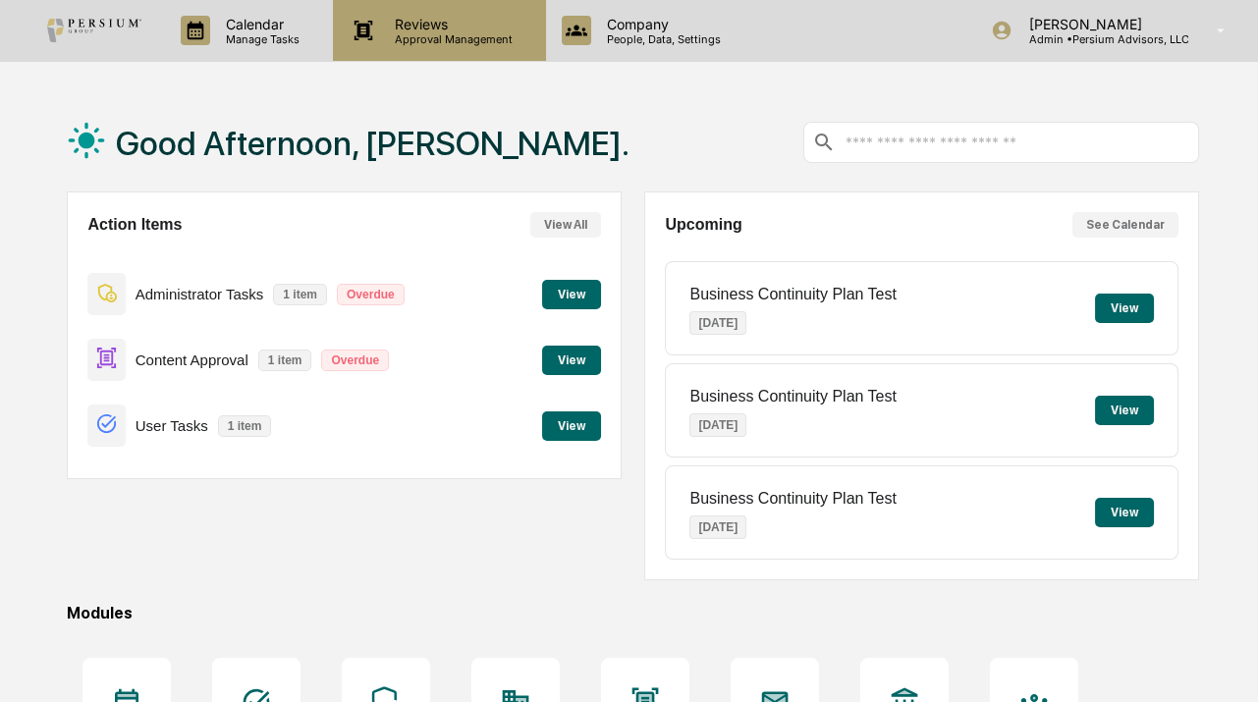
click at [445, 47] on div "Reviews Approval Management" at bounding box center [439, 30] width 212 height 61
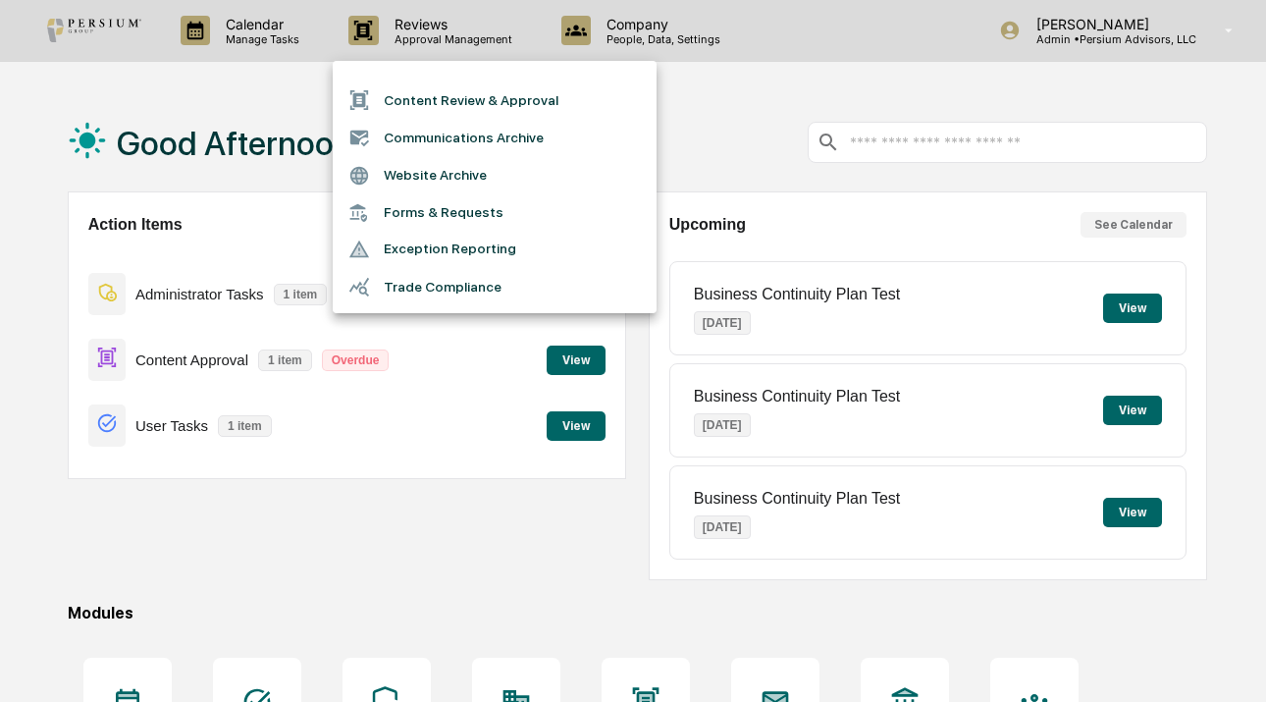
click at [434, 303] on li "Trade Compliance" at bounding box center [495, 286] width 324 height 37
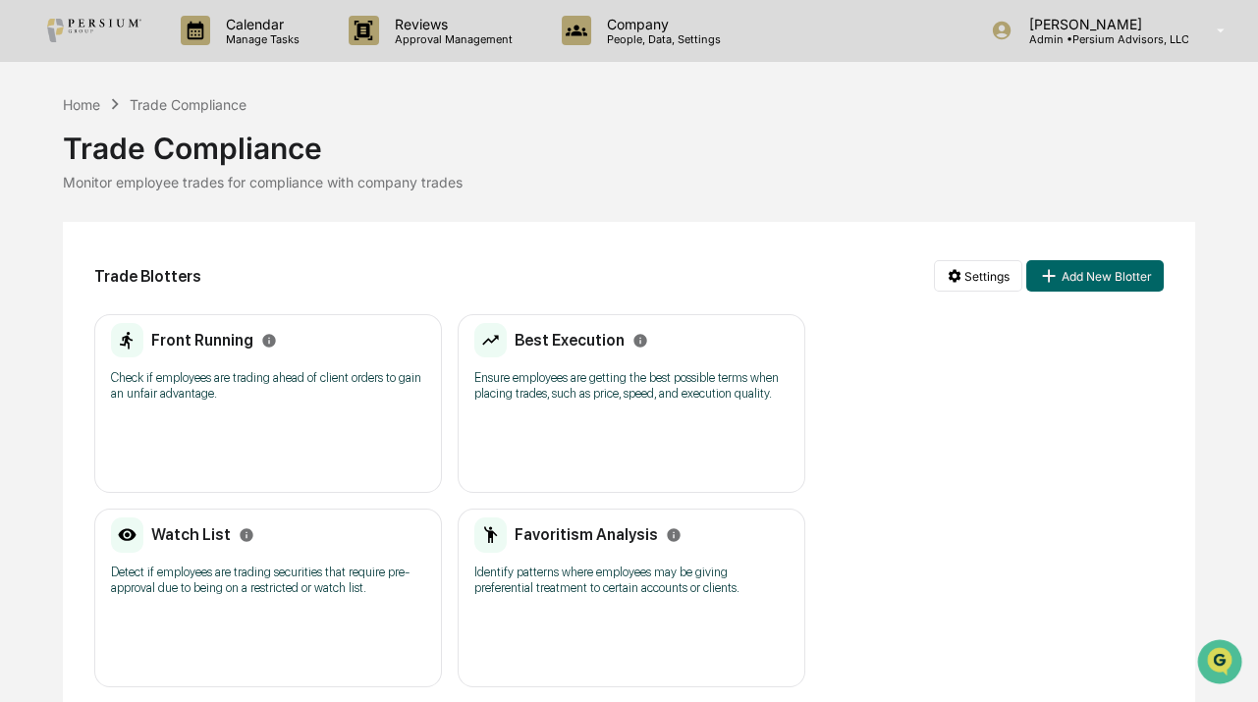
click at [217, 341] on h2 "Front Running" at bounding box center [202, 340] width 102 height 19
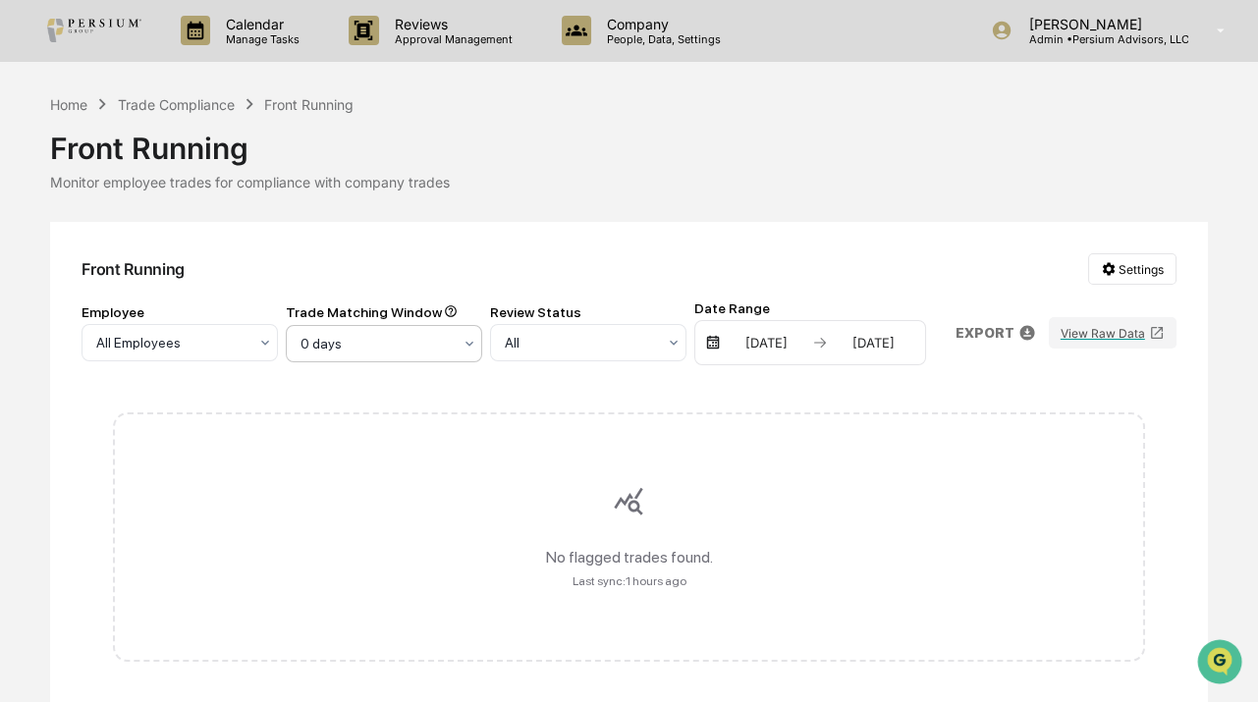
click at [257, 356] on div "0 days" at bounding box center [171, 342] width 171 height 27
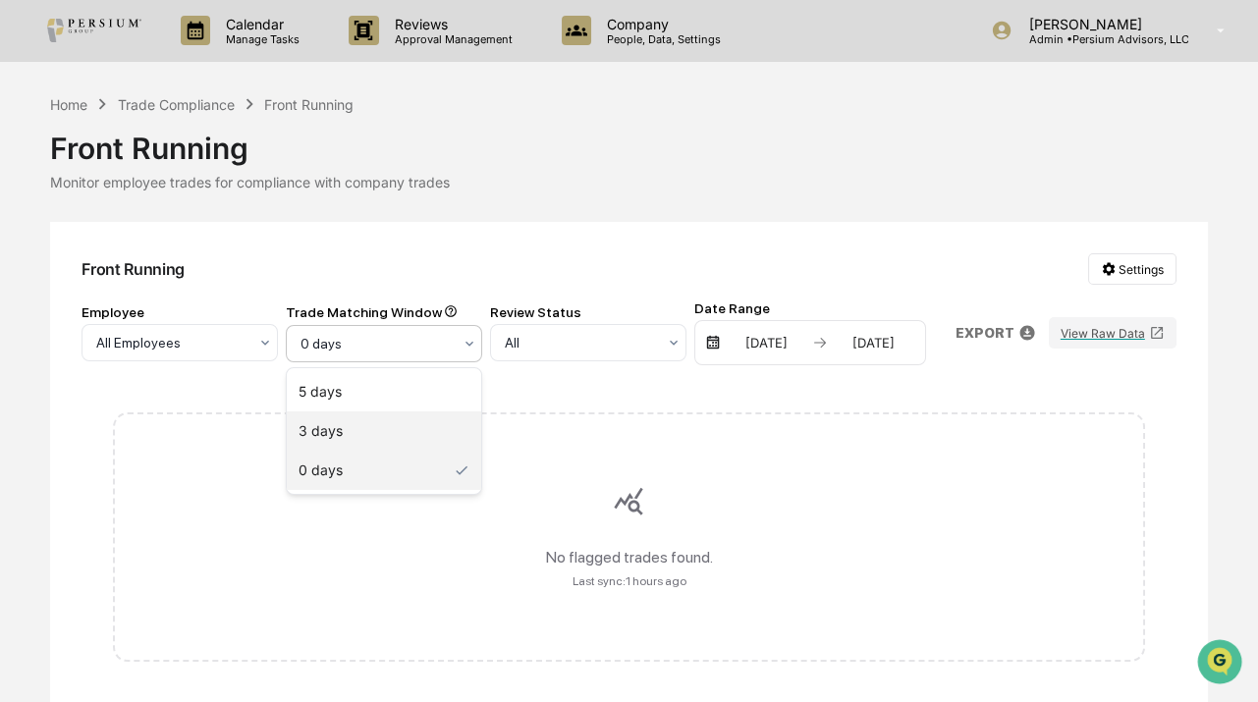
click at [404, 421] on div "3 days" at bounding box center [384, 430] width 194 height 39
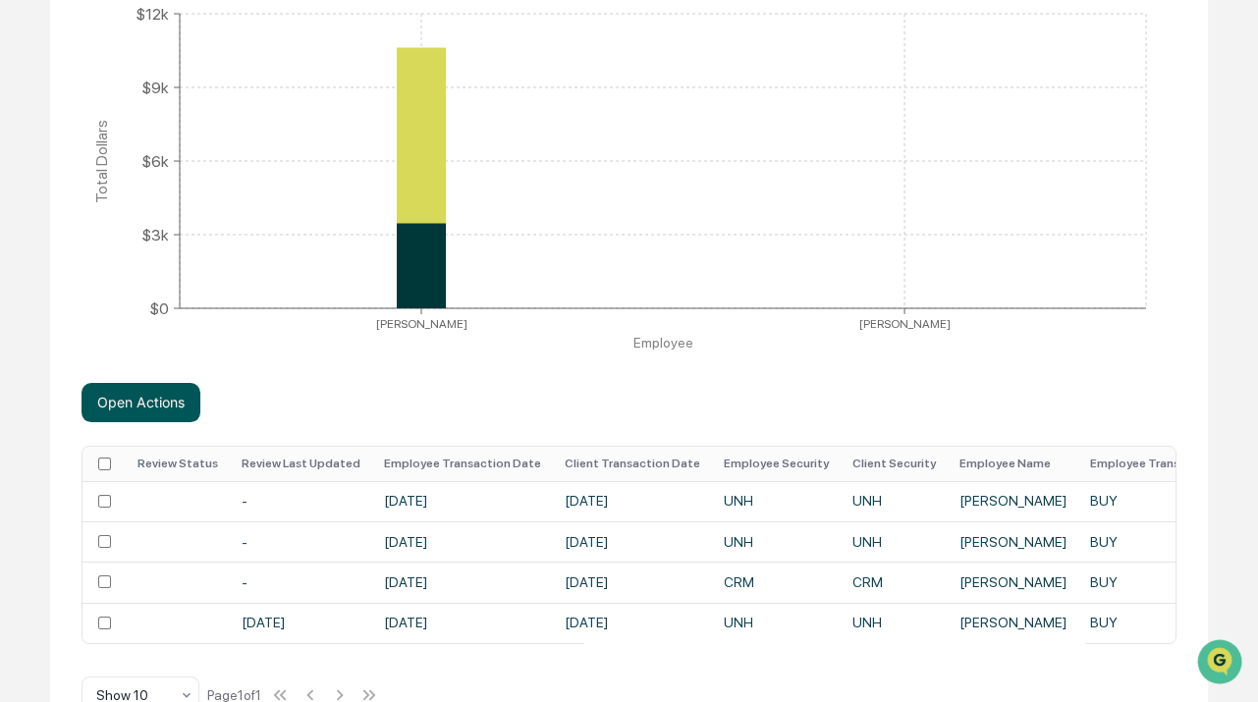
click at [143, 395] on button "Open Actions" at bounding box center [140, 402] width 119 height 39
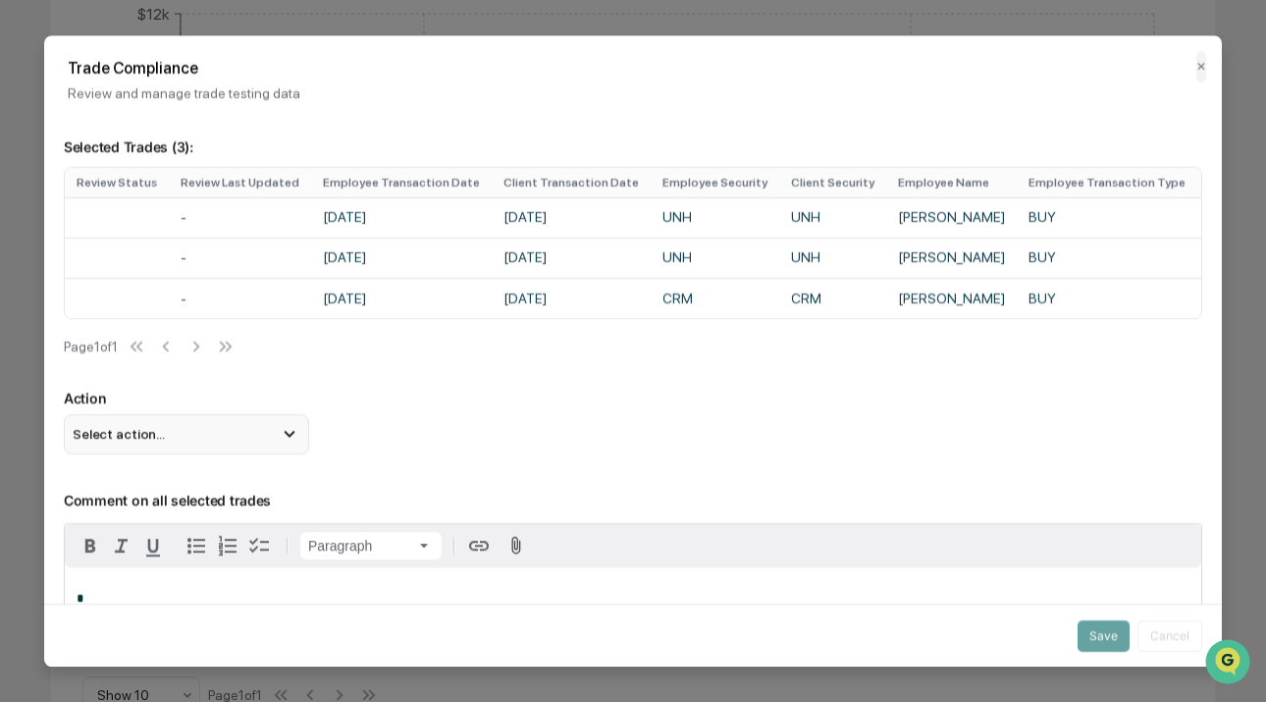
click at [255, 455] on div "Select action..." at bounding box center [186, 434] width 245 height 39
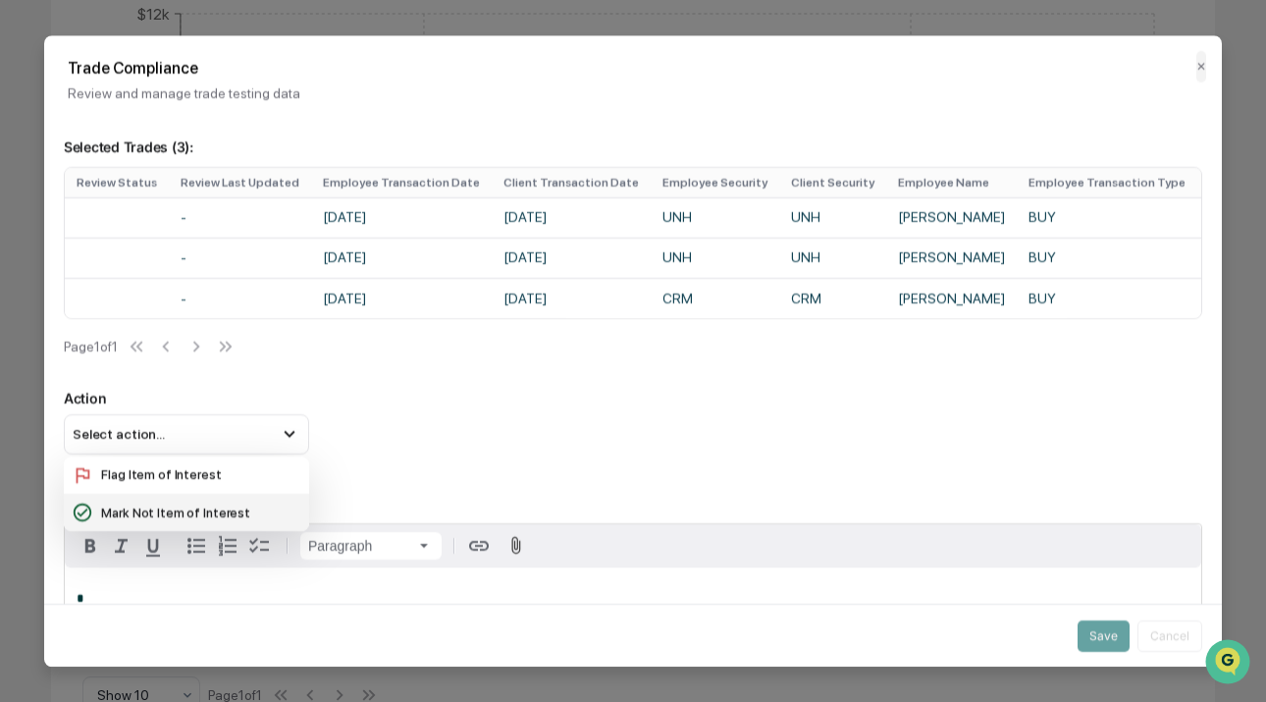
click at [202, 523] on div "Mark Not Item of Interest" at bounding box center [187, 513] width 230 height 22
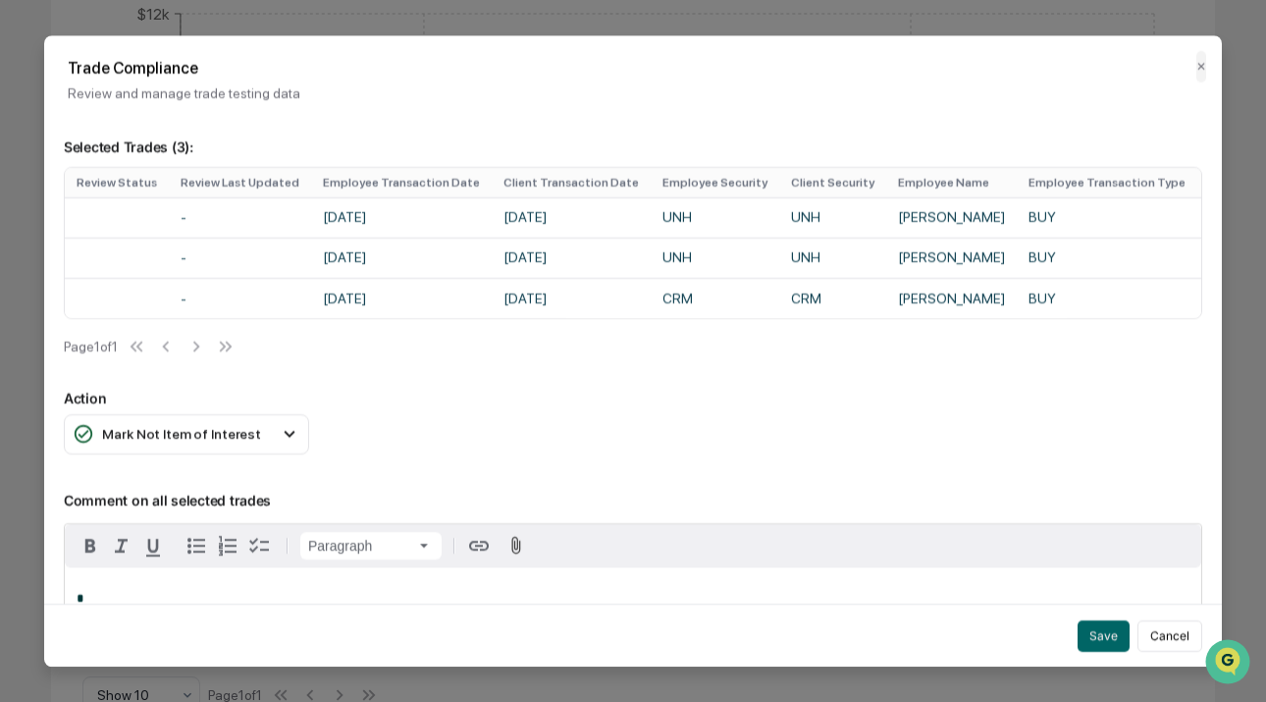
click at [517, 473] on div "Selected Trades ( 3 ): Review Status Review Last Updated Employee Transaction D…" at bounding box center [633, 426] width 1178 height 623
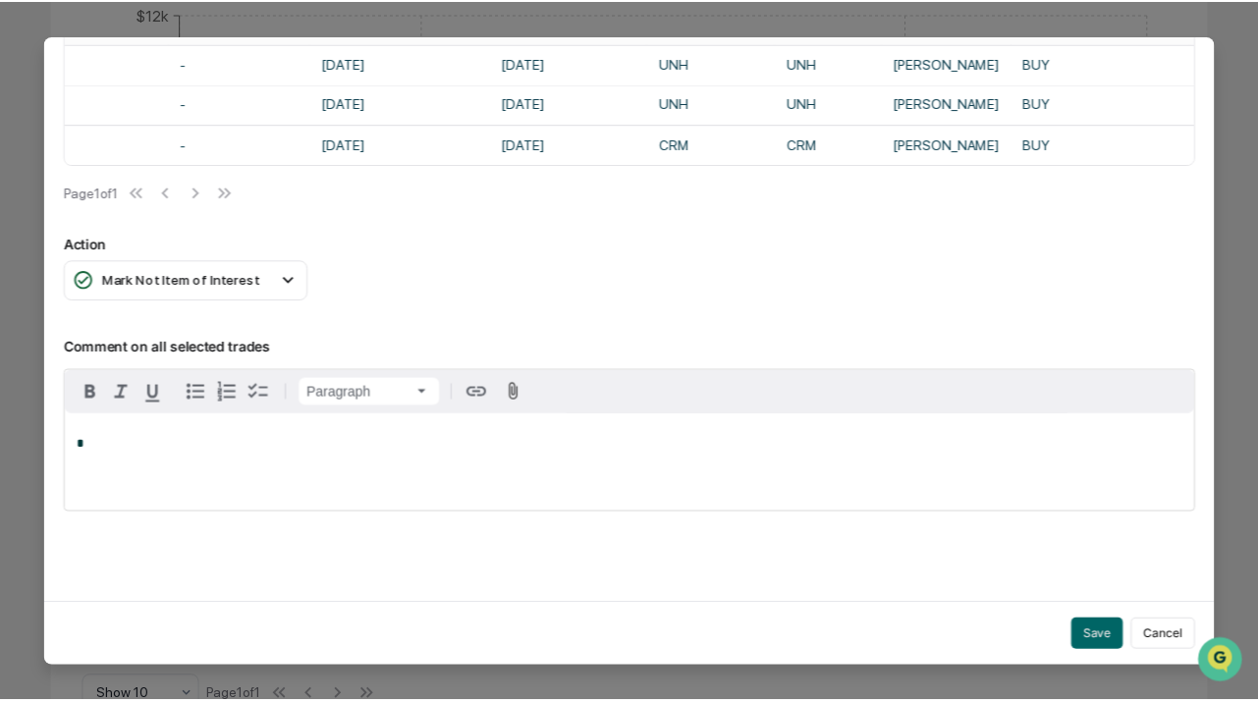
scroll to position [167, 0]
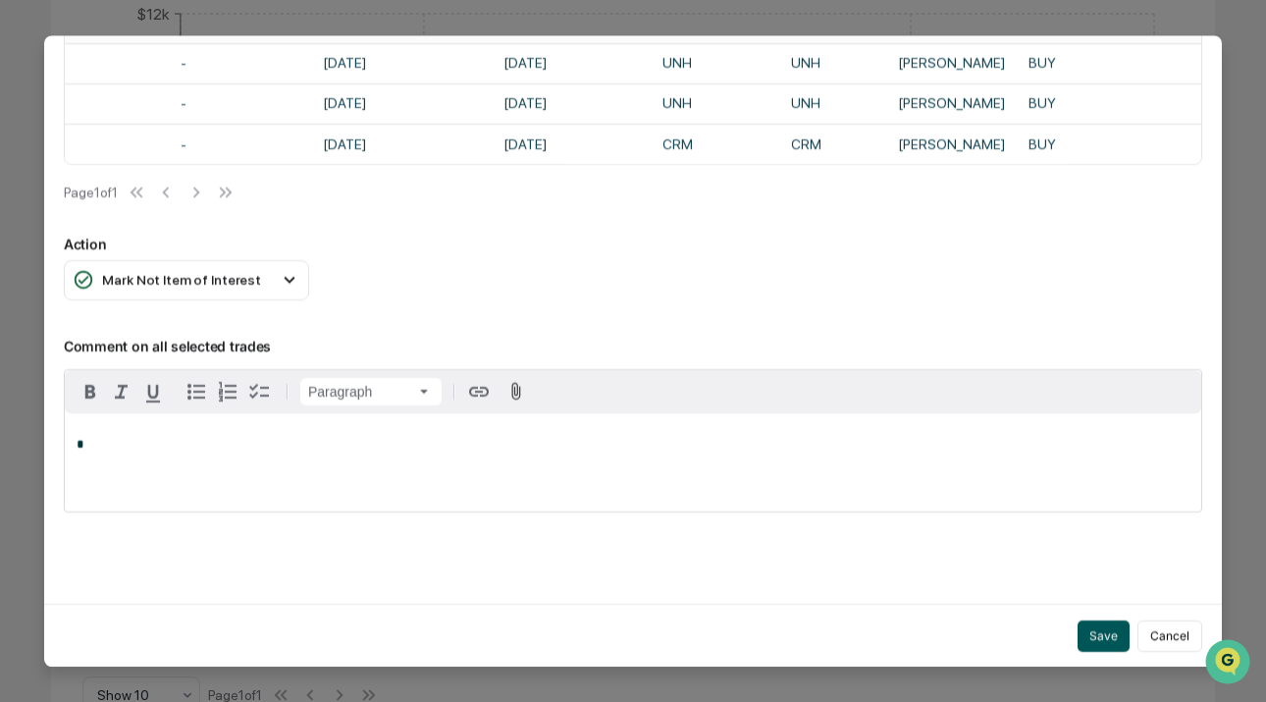
click at [1109, 635] on button "Save" at bounding box center [1104, 634] width 52 height 31
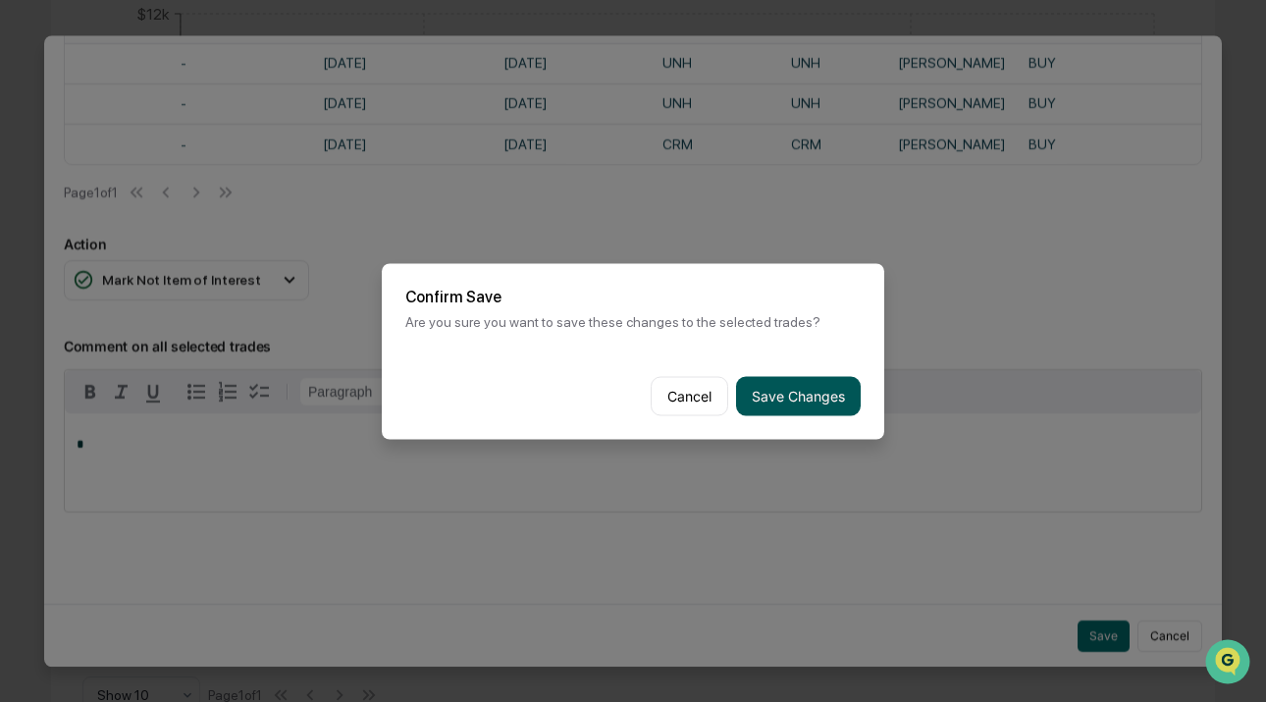
click at [828, 402] on button "Save Changes" at bounding box center [798, 395] width 125 height 39
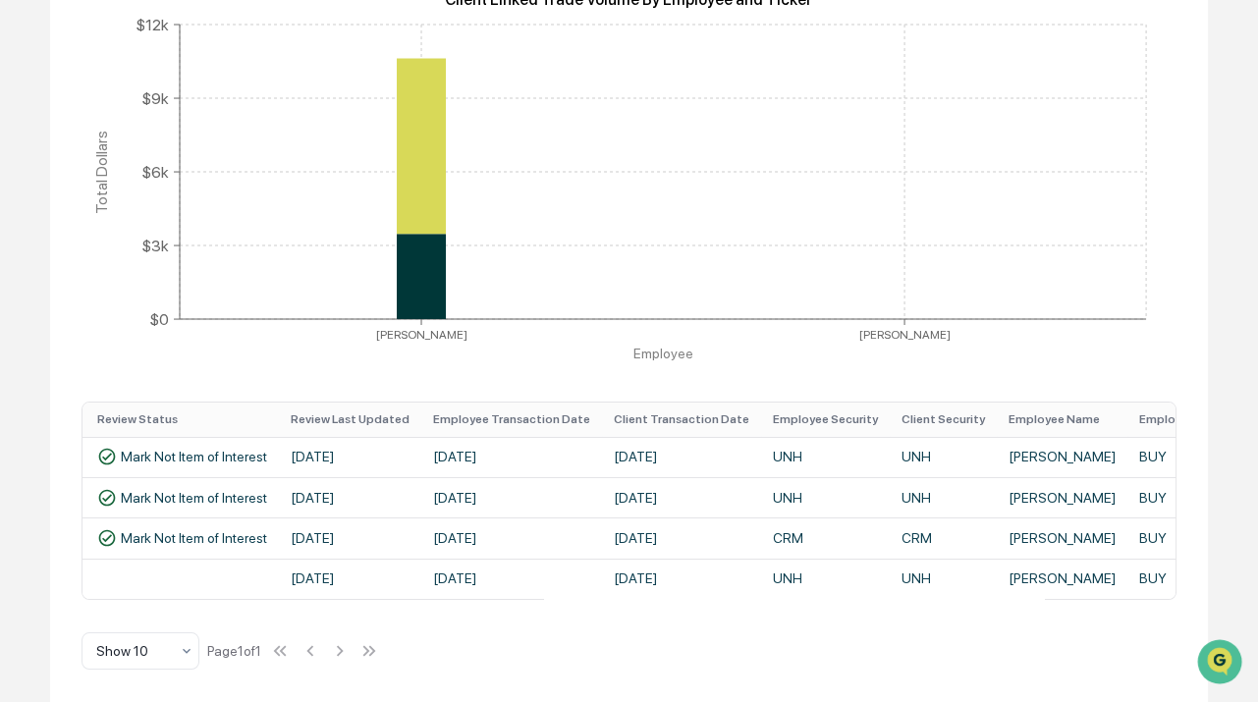
scroll to position [0, 0]
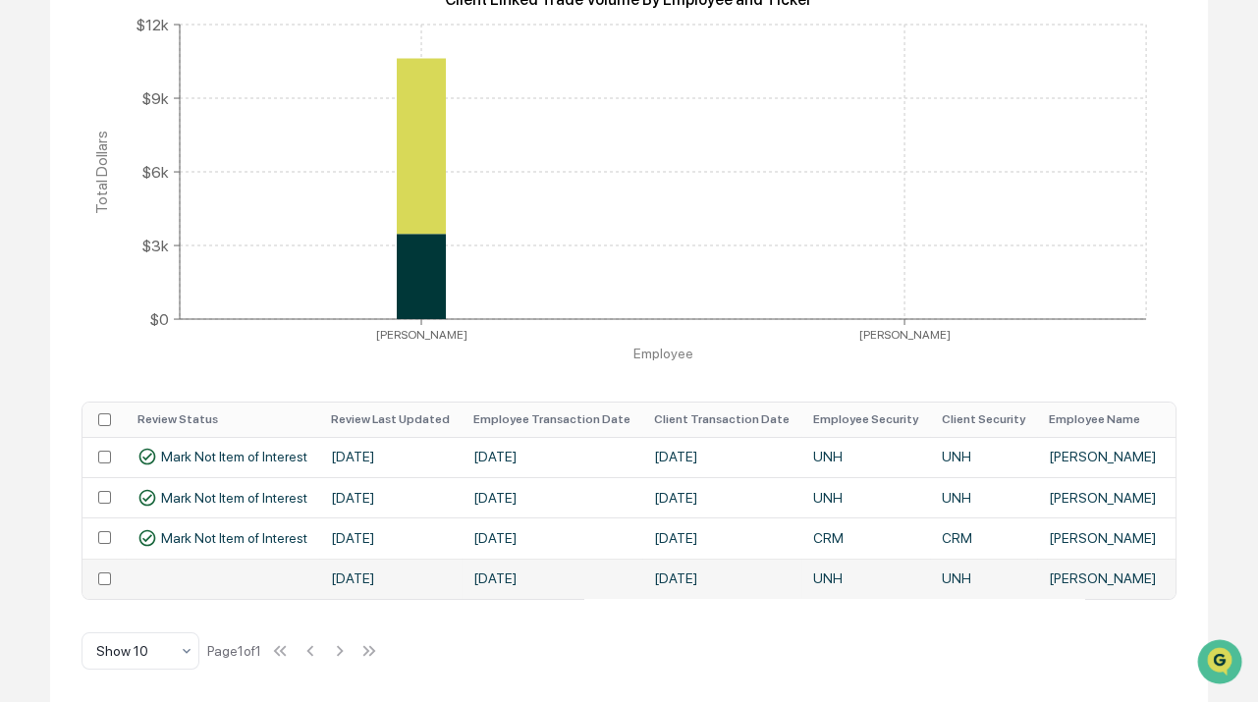
click at [101, 577] on td at bounding box center [103, 579] width 43 height 40
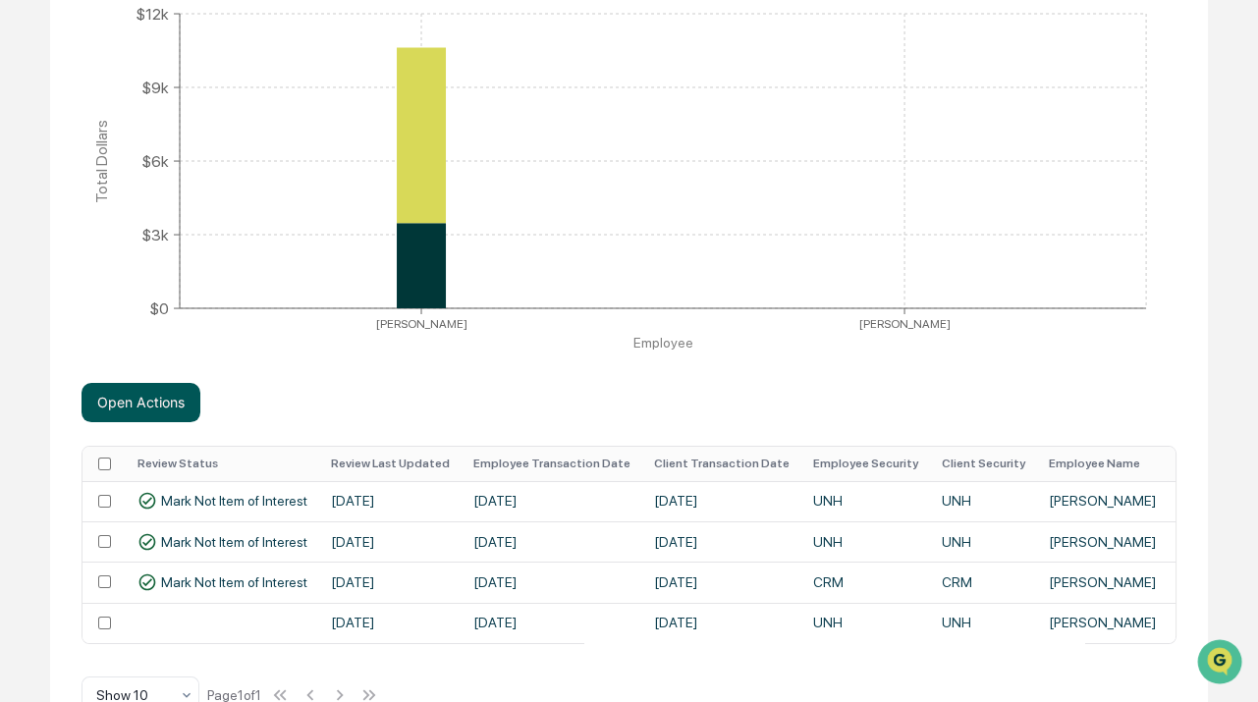
click at [157, 405] on button "Open Actions" at bounding box center [140, 402] width 119 height 39
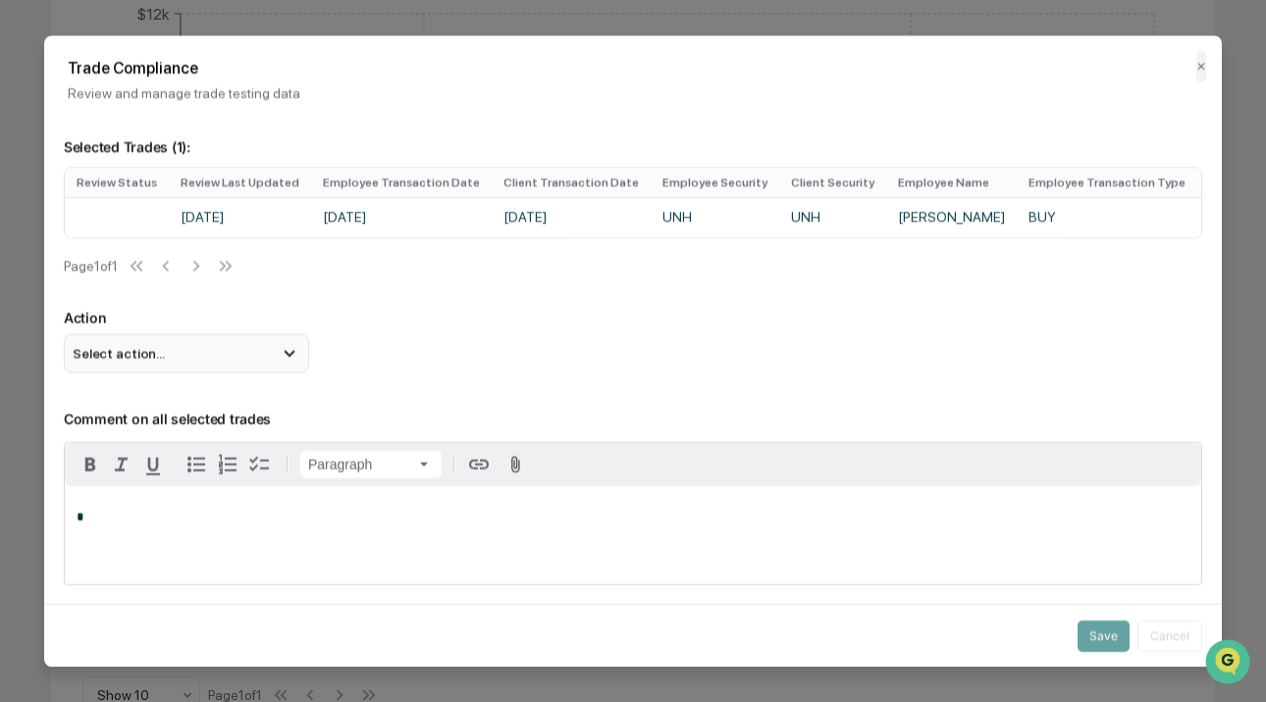
click at [255, 373] on div "Select action..." at bounding box center [186, 353] width 245 height 39
click at [629, 326] on p "Action" at bounding box center [633, 317] width 1139 height 17
click at [1184, 72] on h2 "Trade Compliance" at bounding box center [633, 68] width 1131 height 19
click at [1197, 69] on button "✕" at bounding box center [1202, 66] width 10 height 31
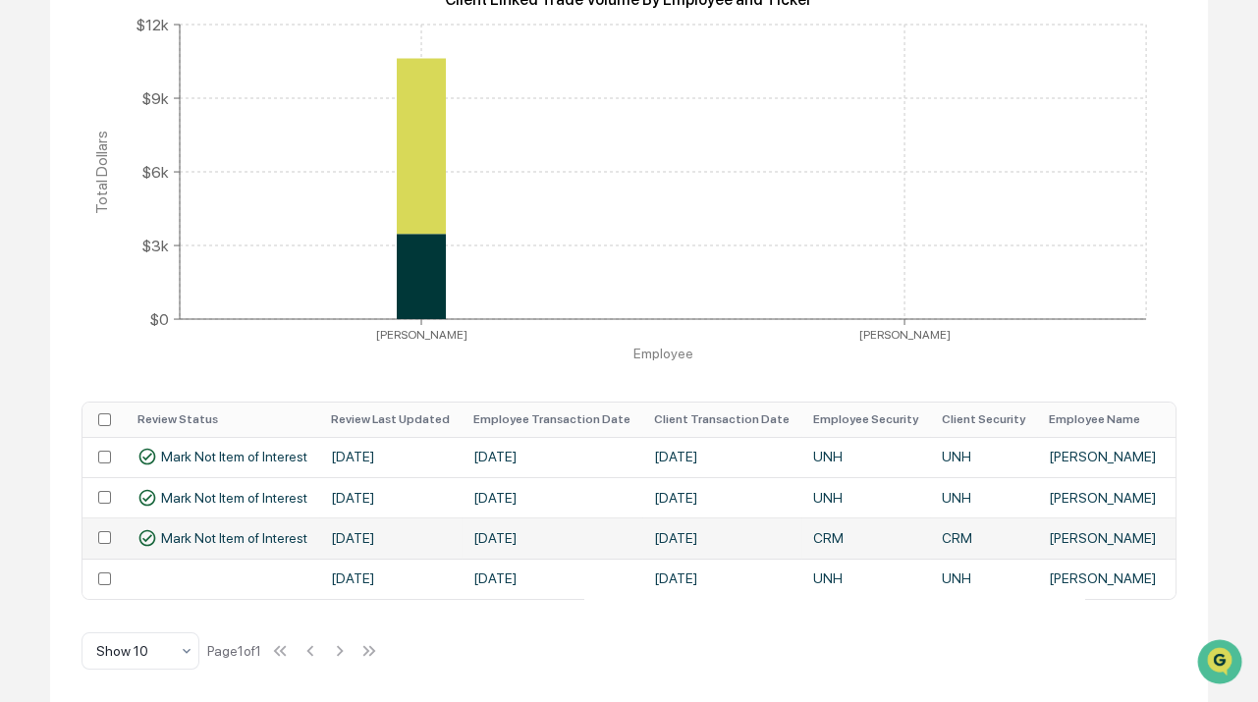
click at [332, 548] on td "[DATE]" at bounding box center [390, 537] width 142 height 40
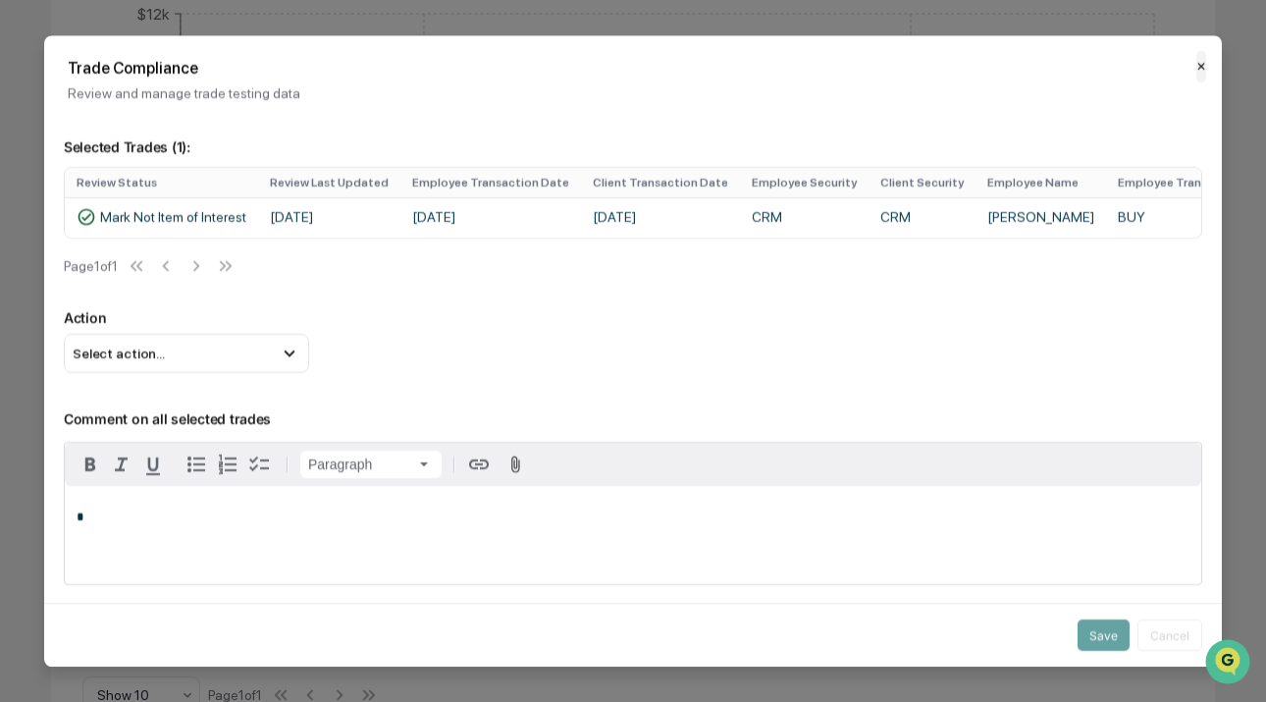
click at [1197, 60] on button "✕" at bounding box center [1202, 66] width 10 height 31
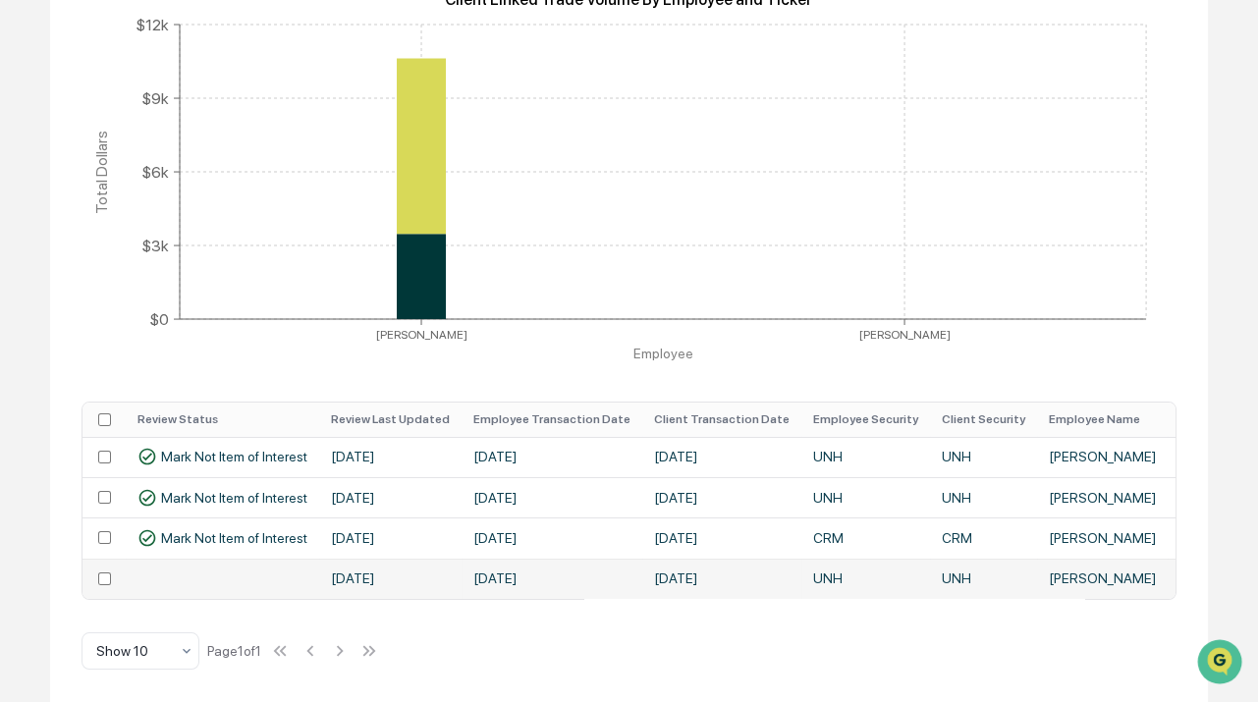
drag, startPoint x: 389, startPoint y: 582, endPoint x: 403, endPoint y: 577, distance: 15.5
click at [403, 577] on td "[DATE]" at bounding box center [390, 579] width 142 height 40
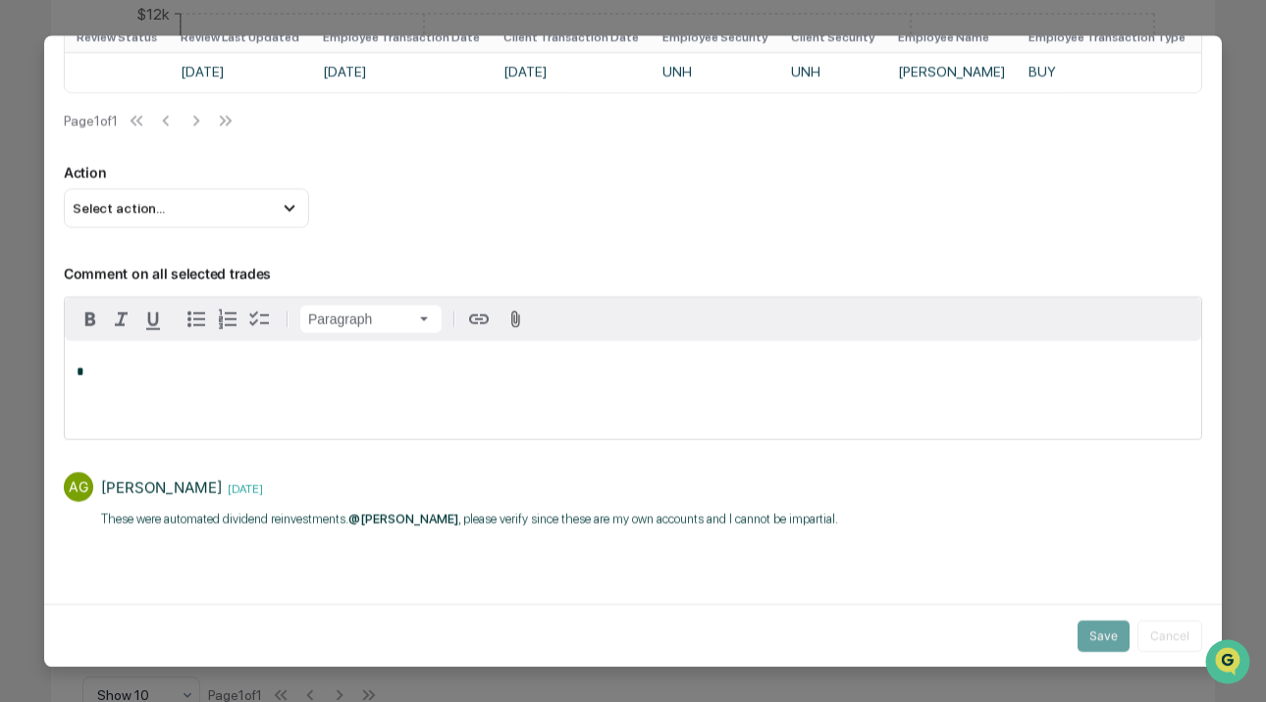
scroll to position [155, 0]
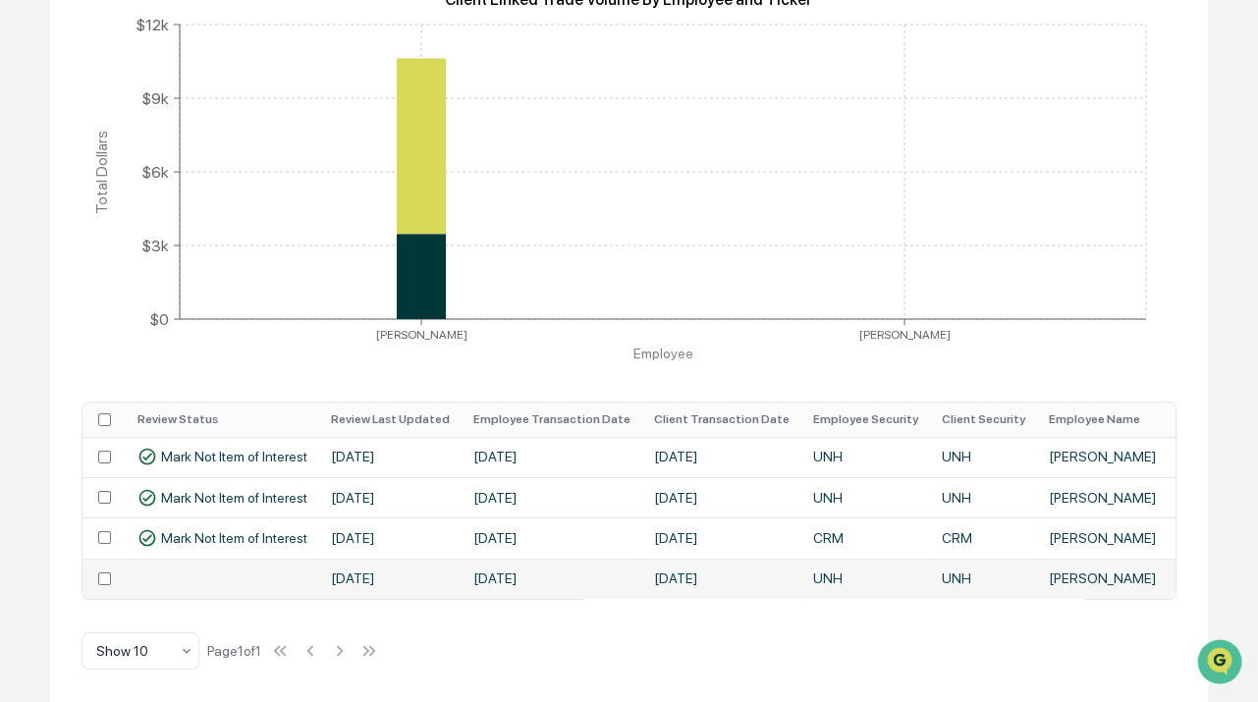
click at [484, 567] on td "[DATE]" at bounding box center [551, 579] width 181 height 40
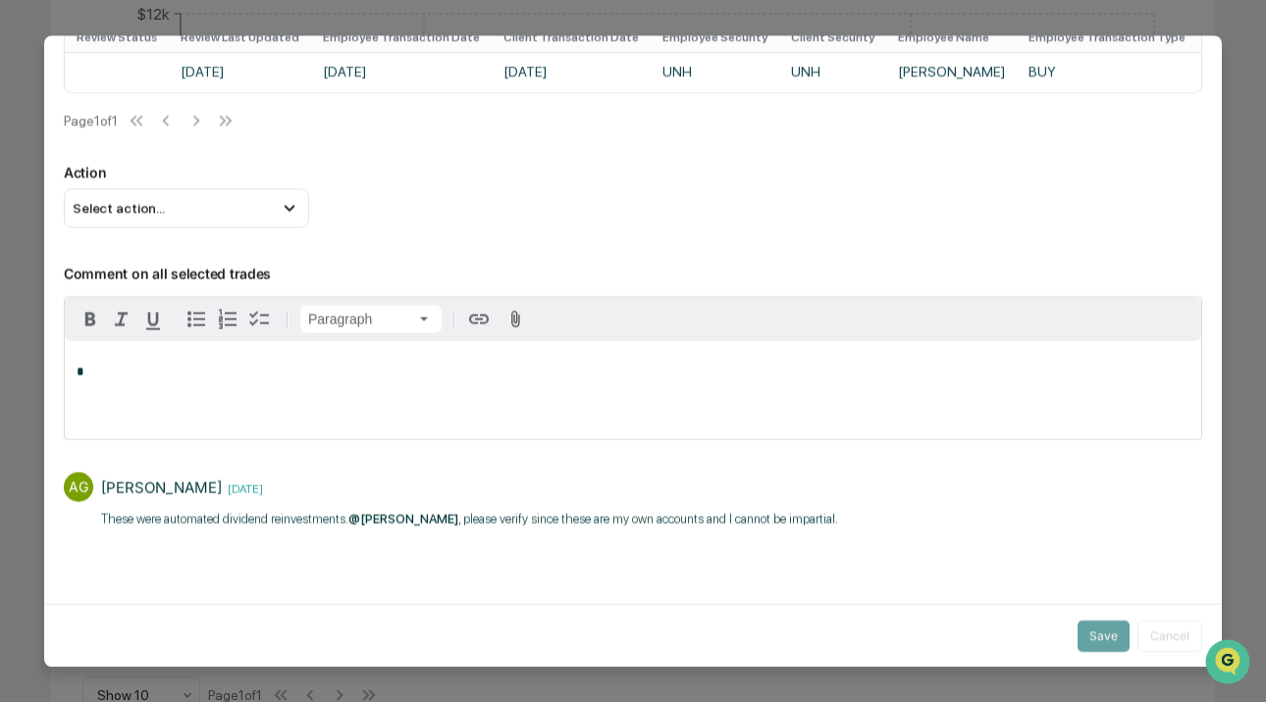
click at [540, 520] on p "​These were automated dividend reinvestments. @[PERSON_NAME] , please verify si…" at bounding box center [469, 519] width 737 height 20
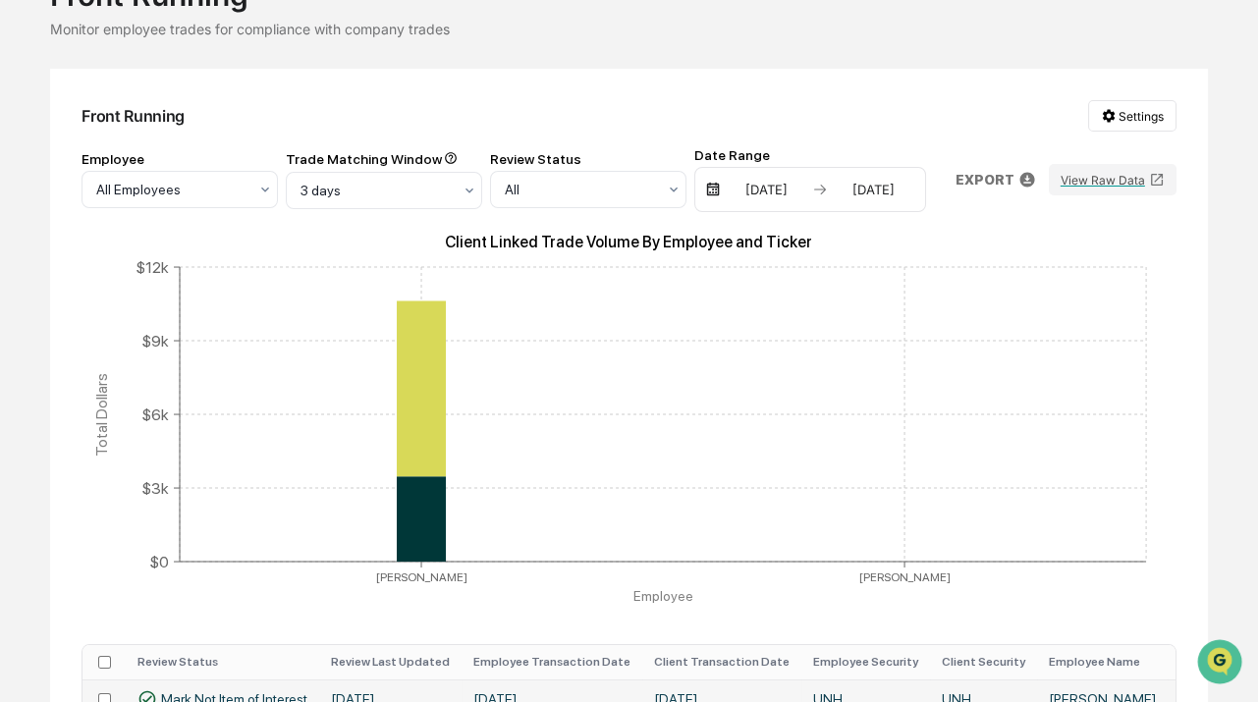
scroll to position [0, 0]
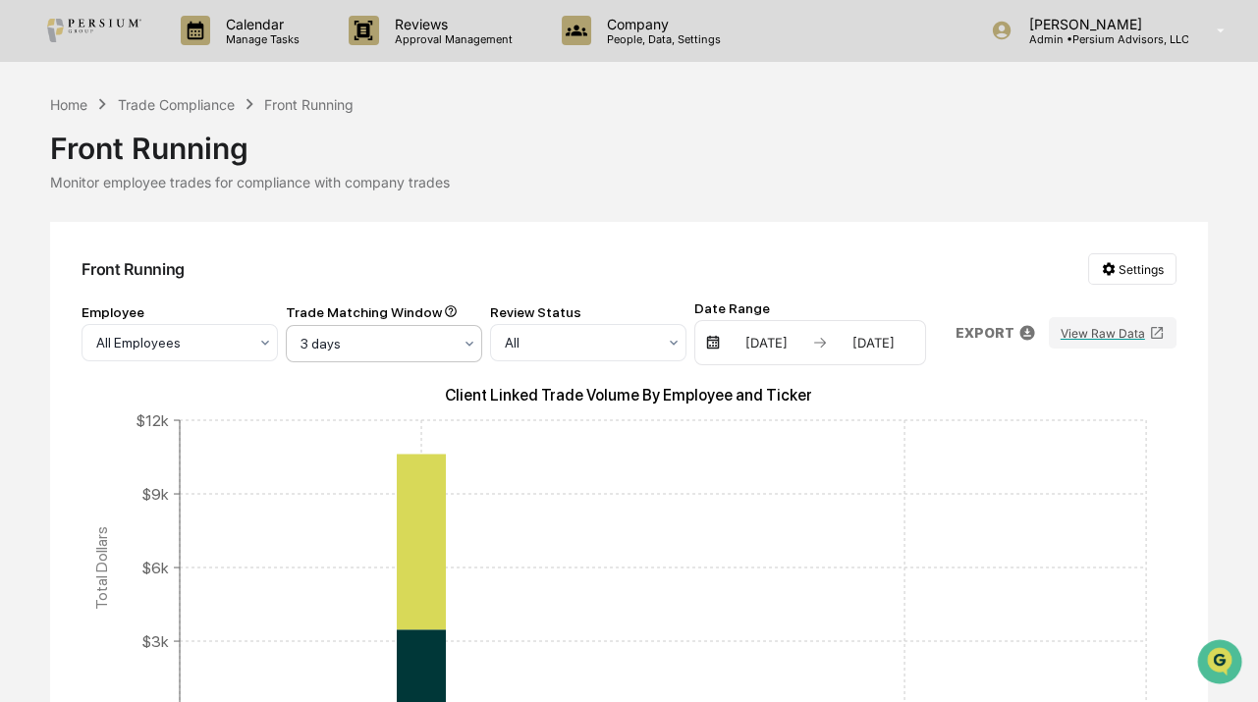
click at [247, 334] on div at bounding box center [171, 343] width 151 height 20
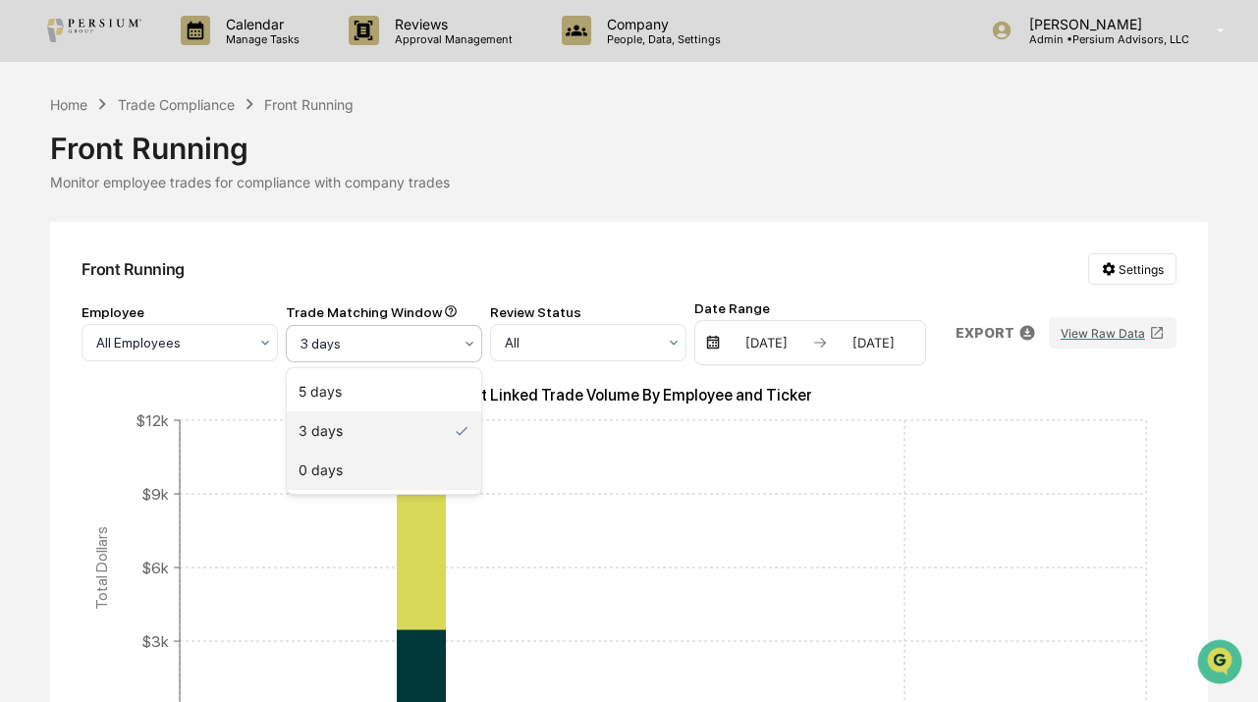
click at [349, 460] on div "0 days" at bounding box center [384, 470] width 194 height 39
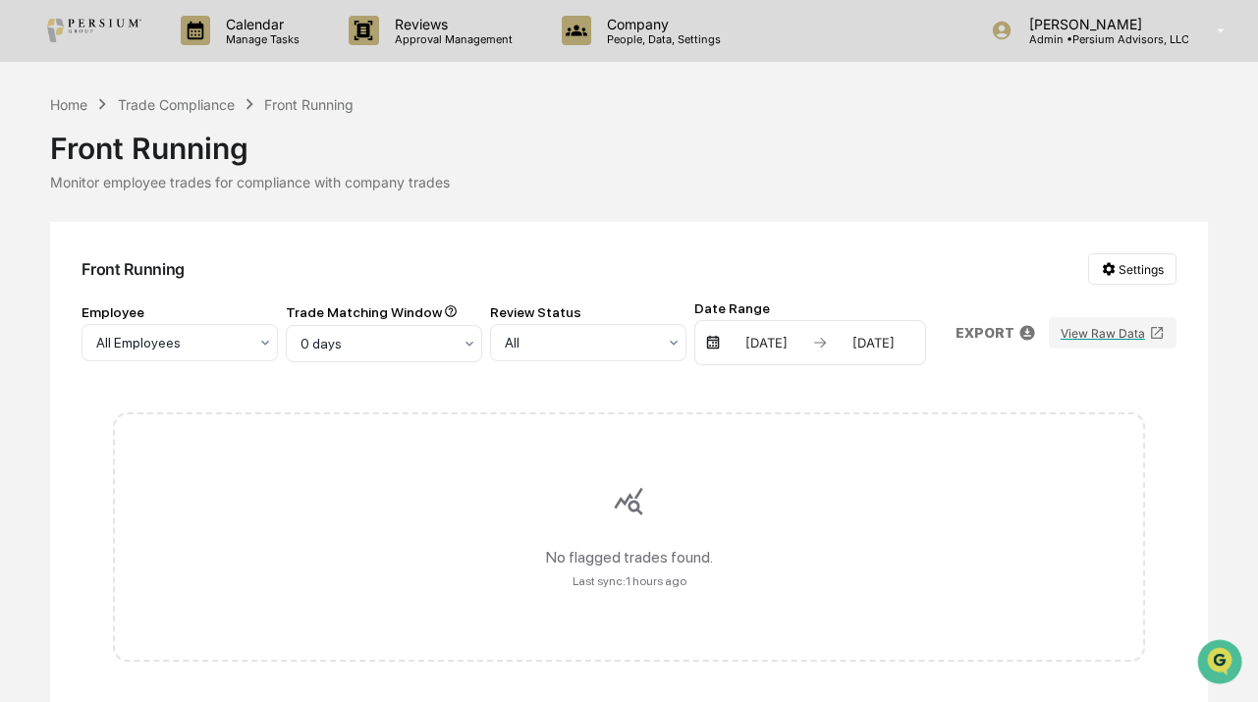
drag, startPoint x: 751, startPoint y: 243, endPoint x: 683, endPoint y: 229, distance: 69.3
click at [752, 243] on div "Front Running Settings Employee All Employees Trade Matching Window 0 days Revi…" at bounding box center [628, 636] width 1157 height 828
click at [66, 104] on div "Home" at bounding box center [68, 104] width 37 height 17
